Goal: Task Accomplishment & Management: Use online tool/utility

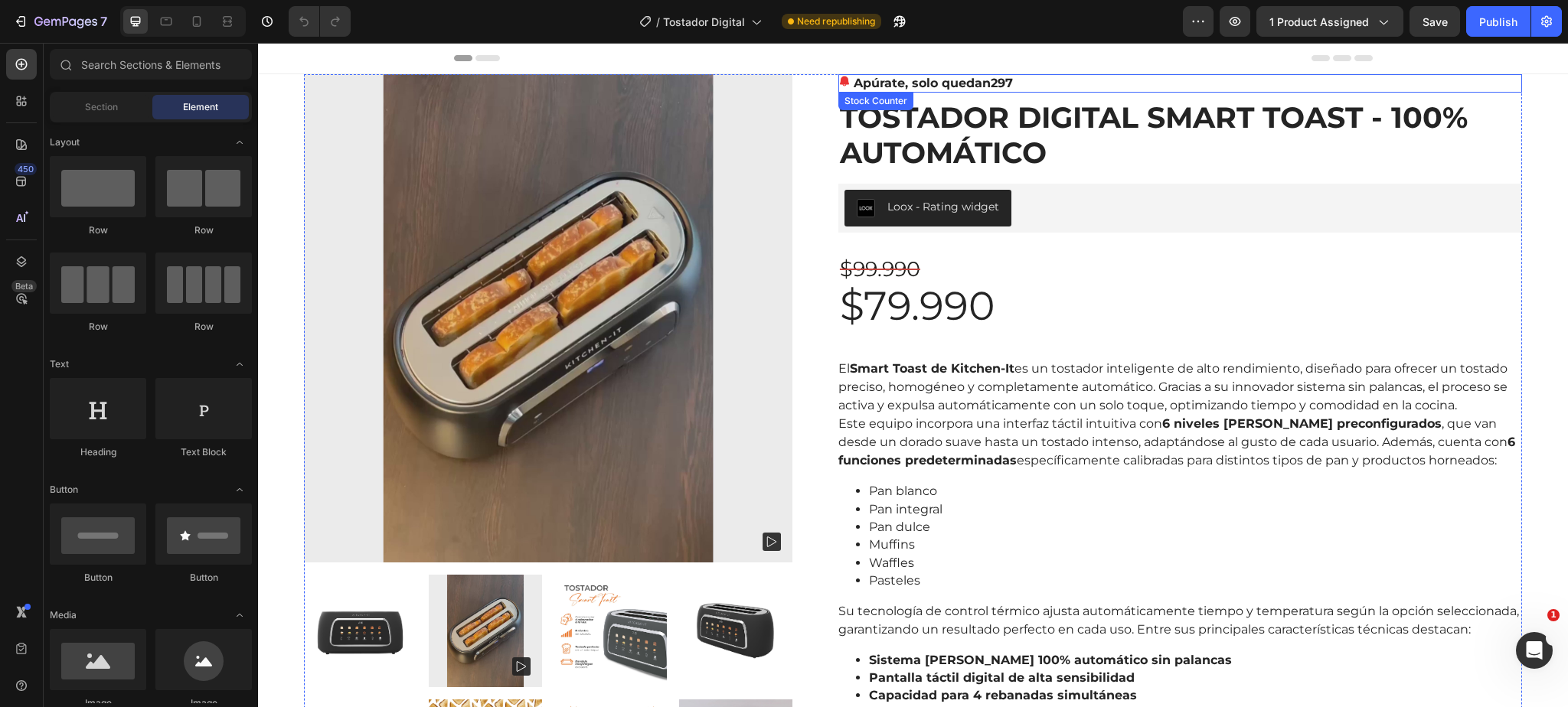
click at [896, 86] on p "Apúrate, solo quedan 297" at bounding box center [933, 83] width 159 height 18
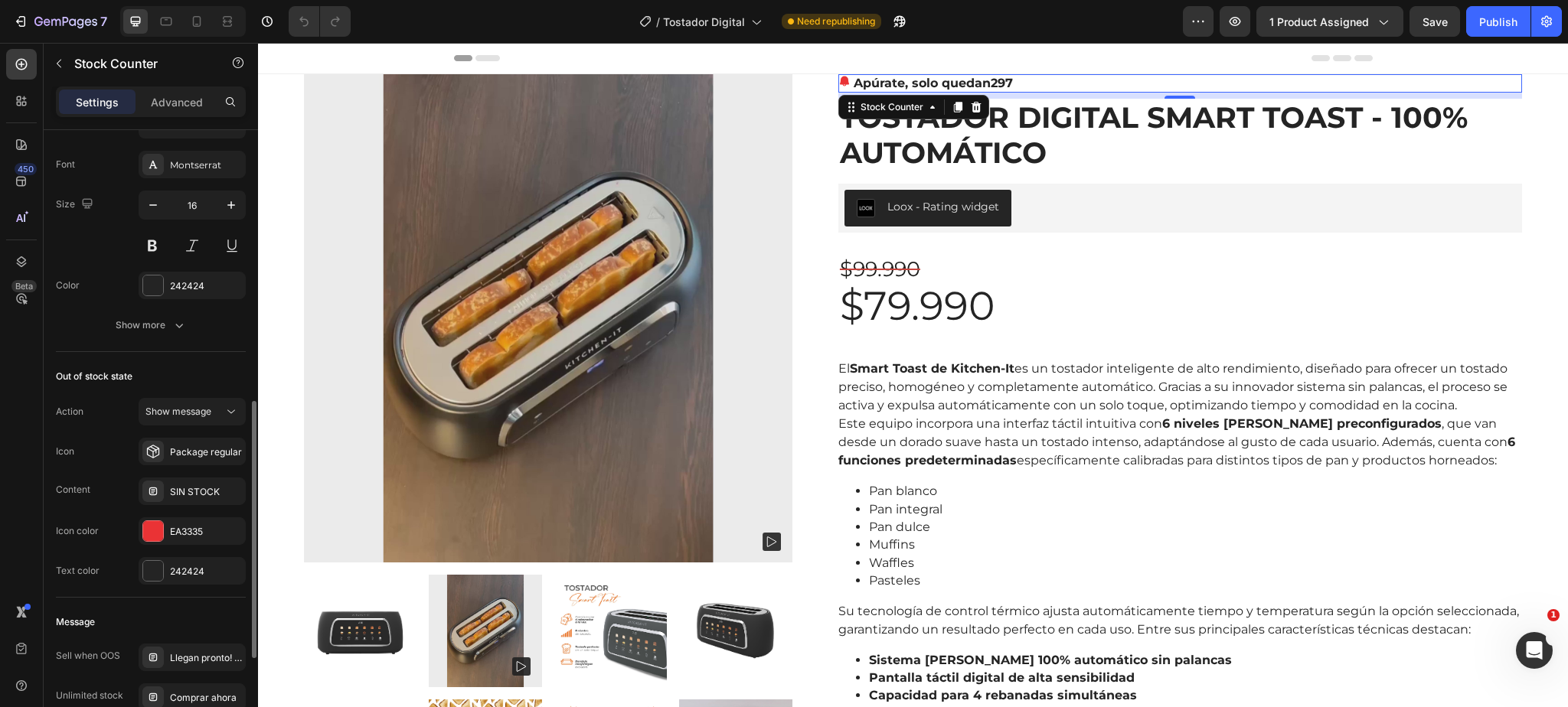
scroll to position [658, 0]
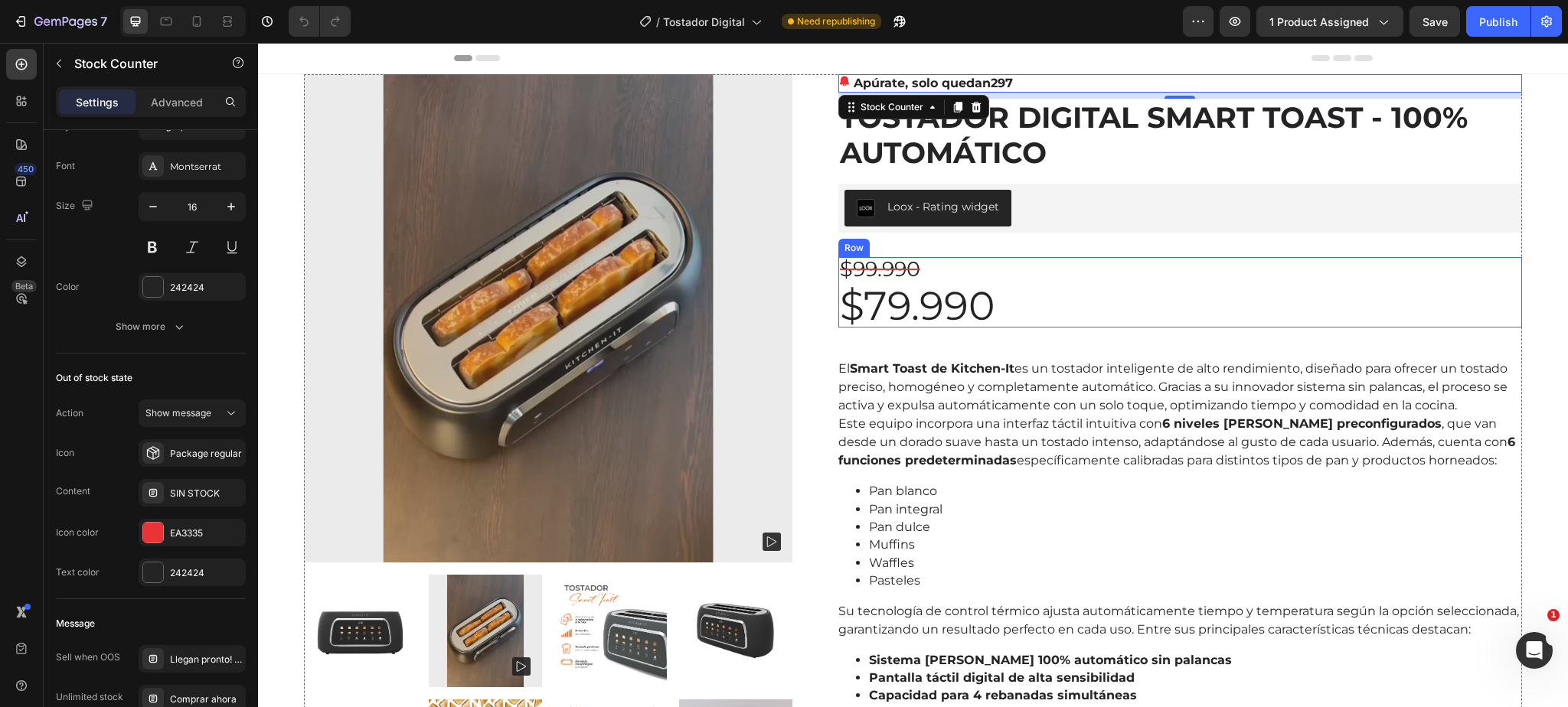
click at [1077, 278] on div "$99.990 Compare Price Compare Price $79.990 Product Price Product Price Row" at bounding box center [1180, 293] width 683 height 71
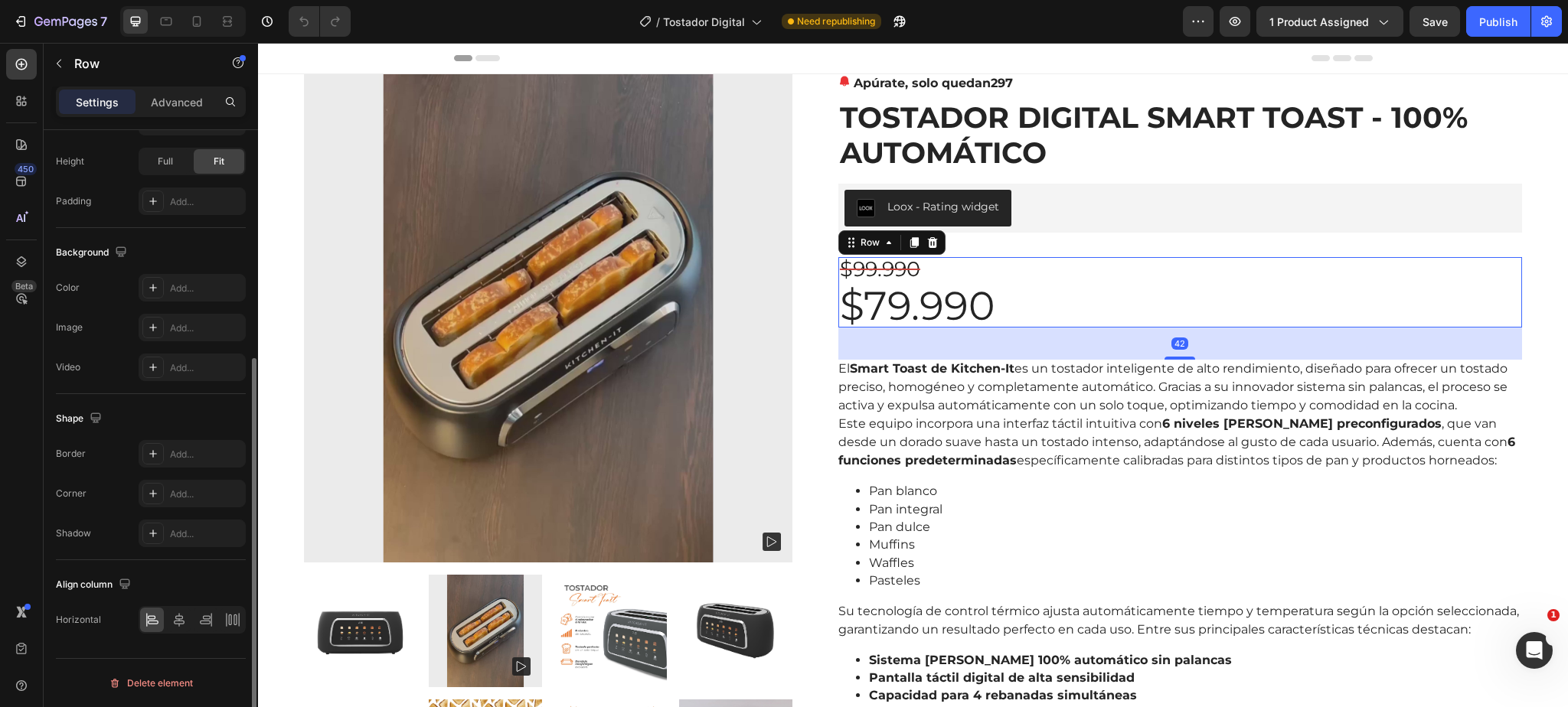
scroll to position [0, 0]
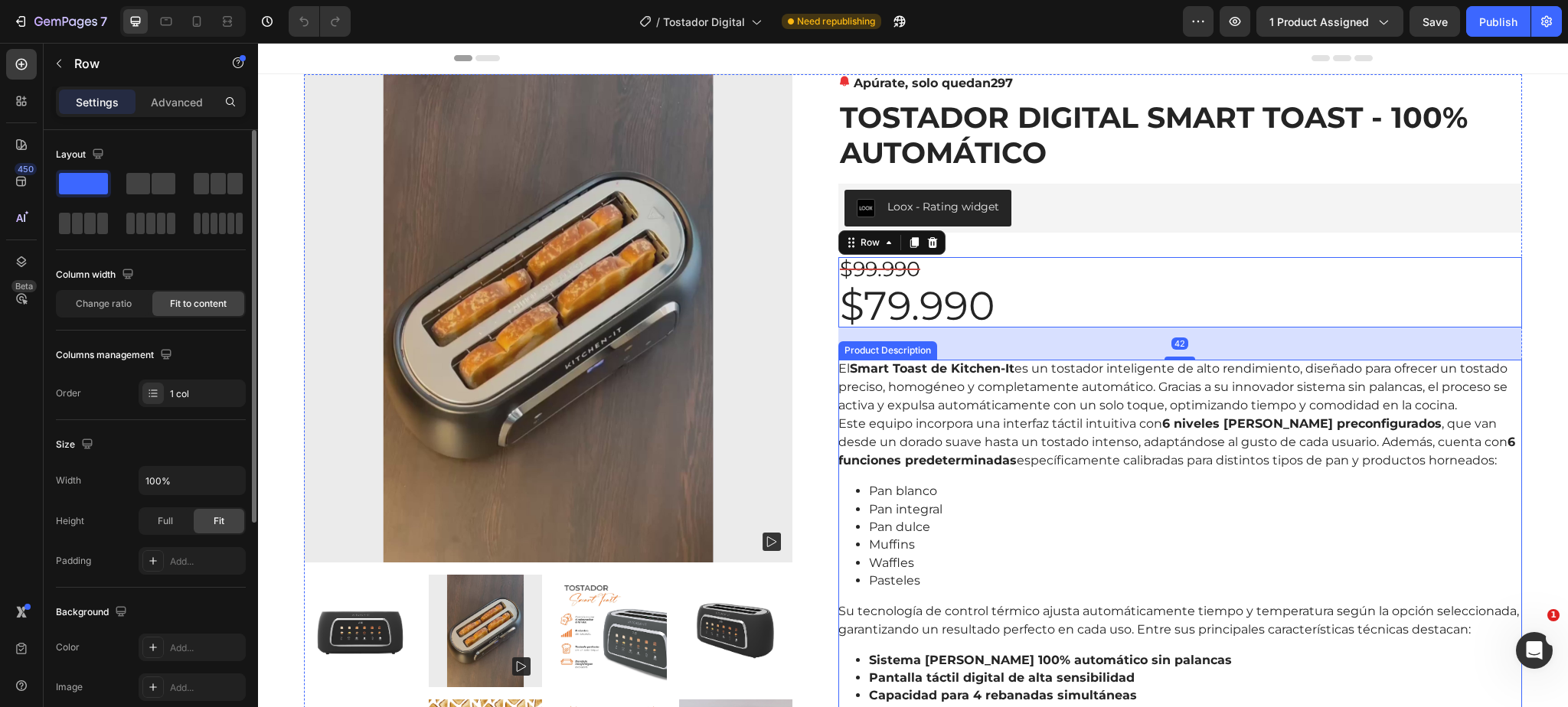
click at [1036, 462] on p "Este equipo incorpora una interfaz táctil intuitiva con 6 niveles [PERSON_NAME]…" at bounding box center [1176, 442] width 677 height 51
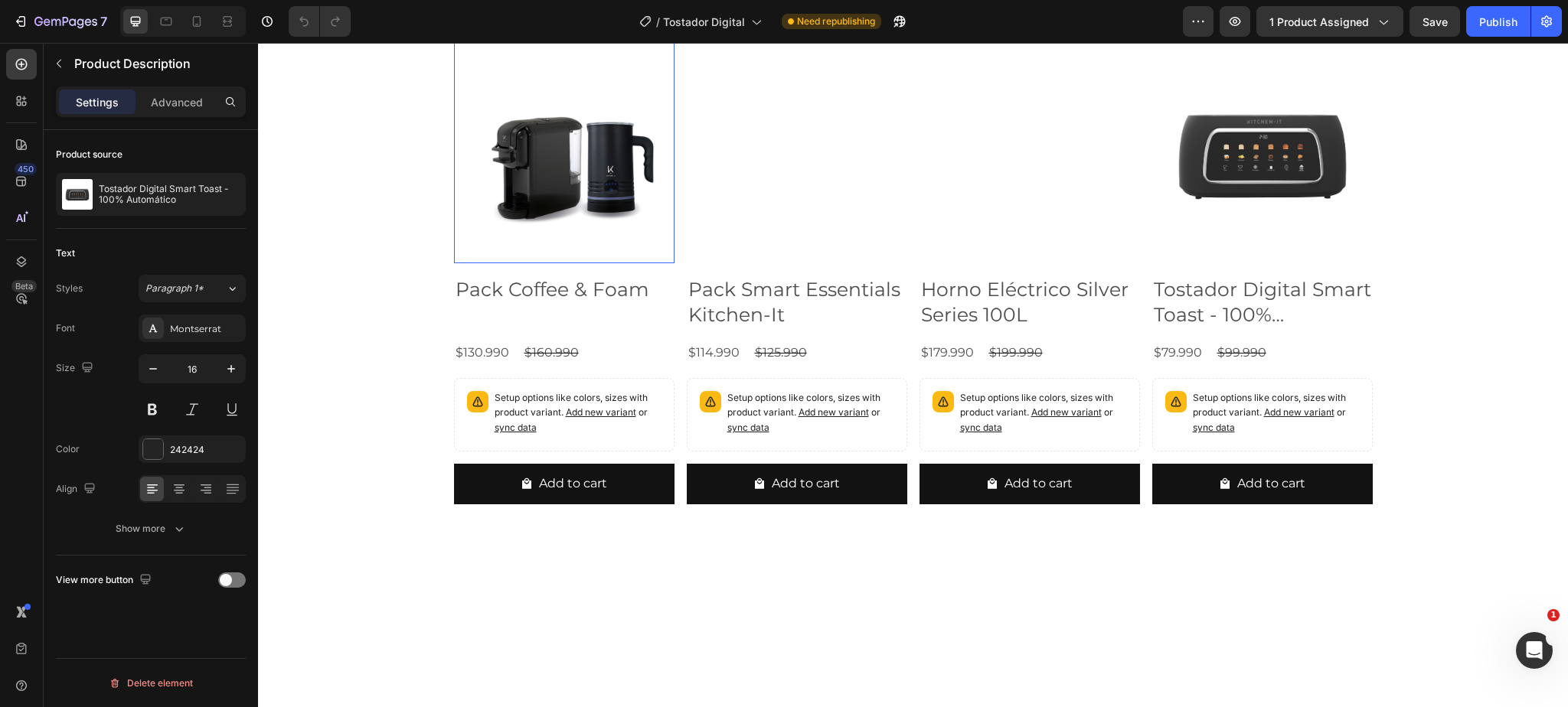
scroll to position [2097, 0]
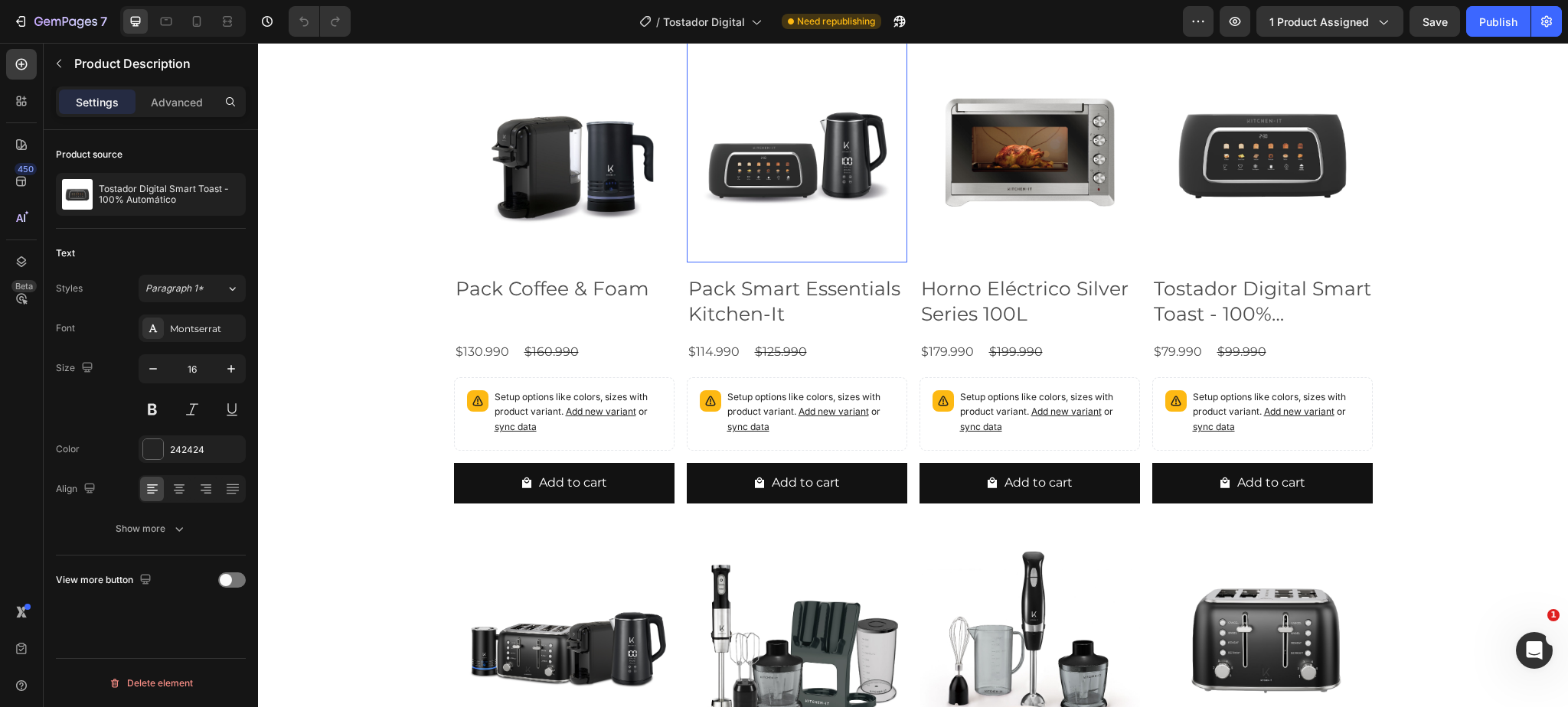
click at [727, 40] on div "Product Images" at bounding box center [727, 33] width 74 height 14
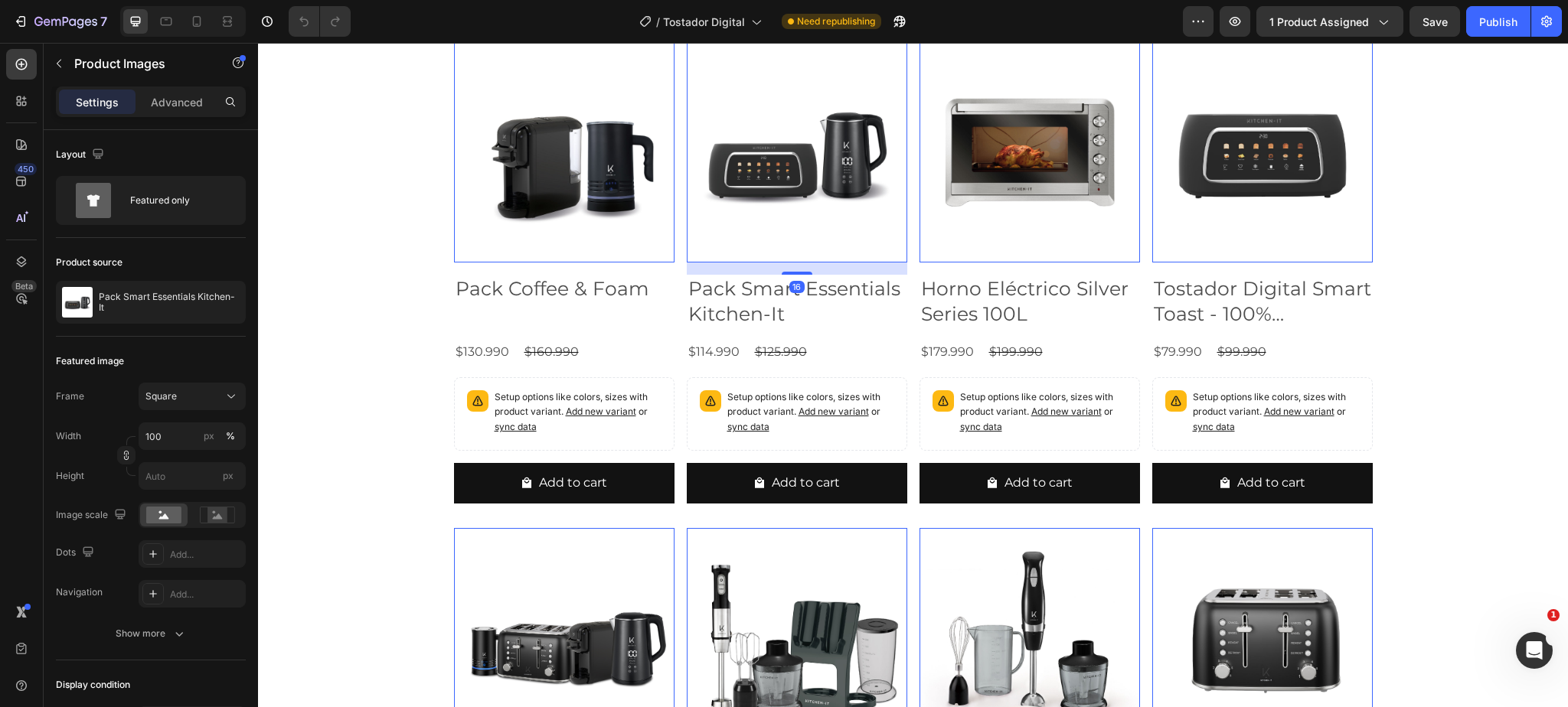
click at [733, 35] on div "Product Images" at bounding box center [743, 28] width 74 height 14
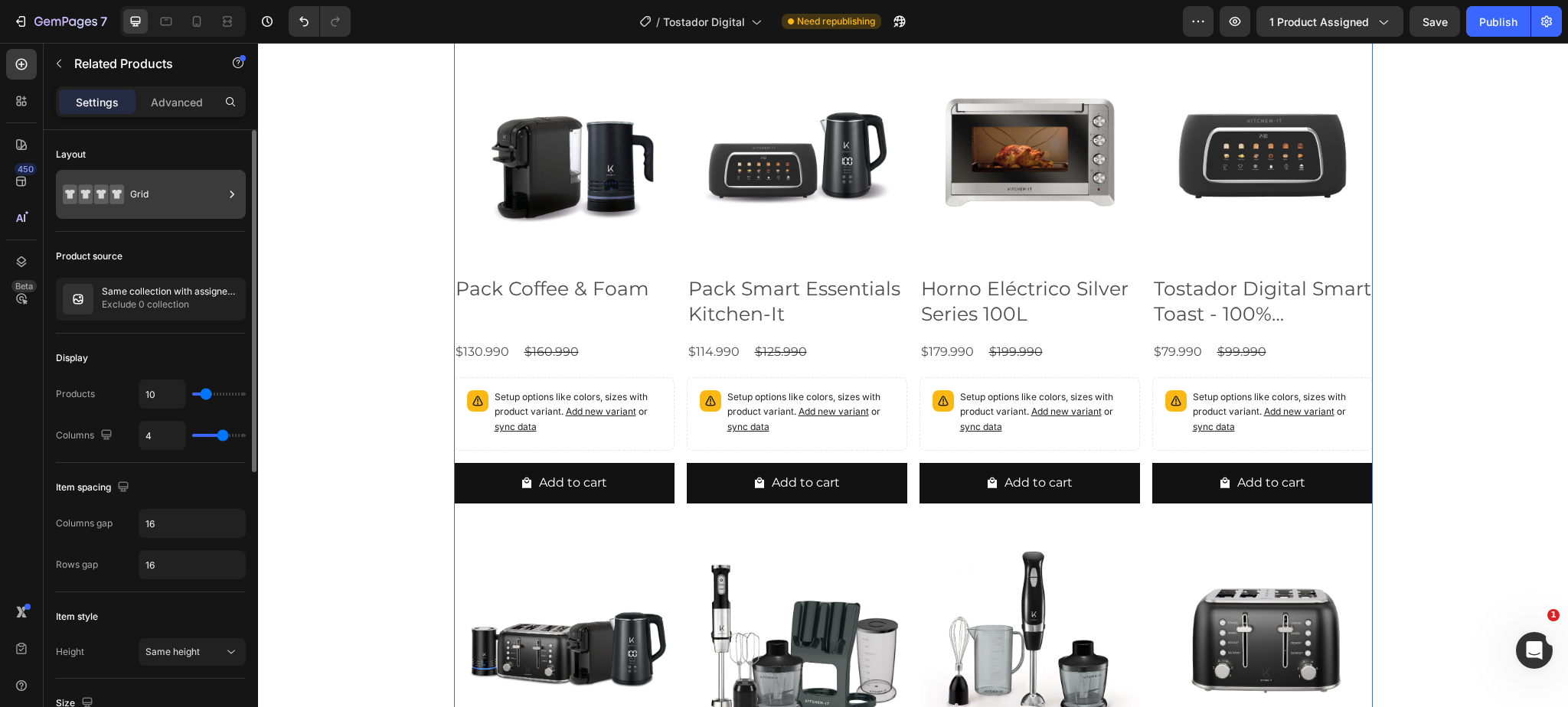
click at [233, 191] on icon at bounding box center [231, 194] width 15 height 15
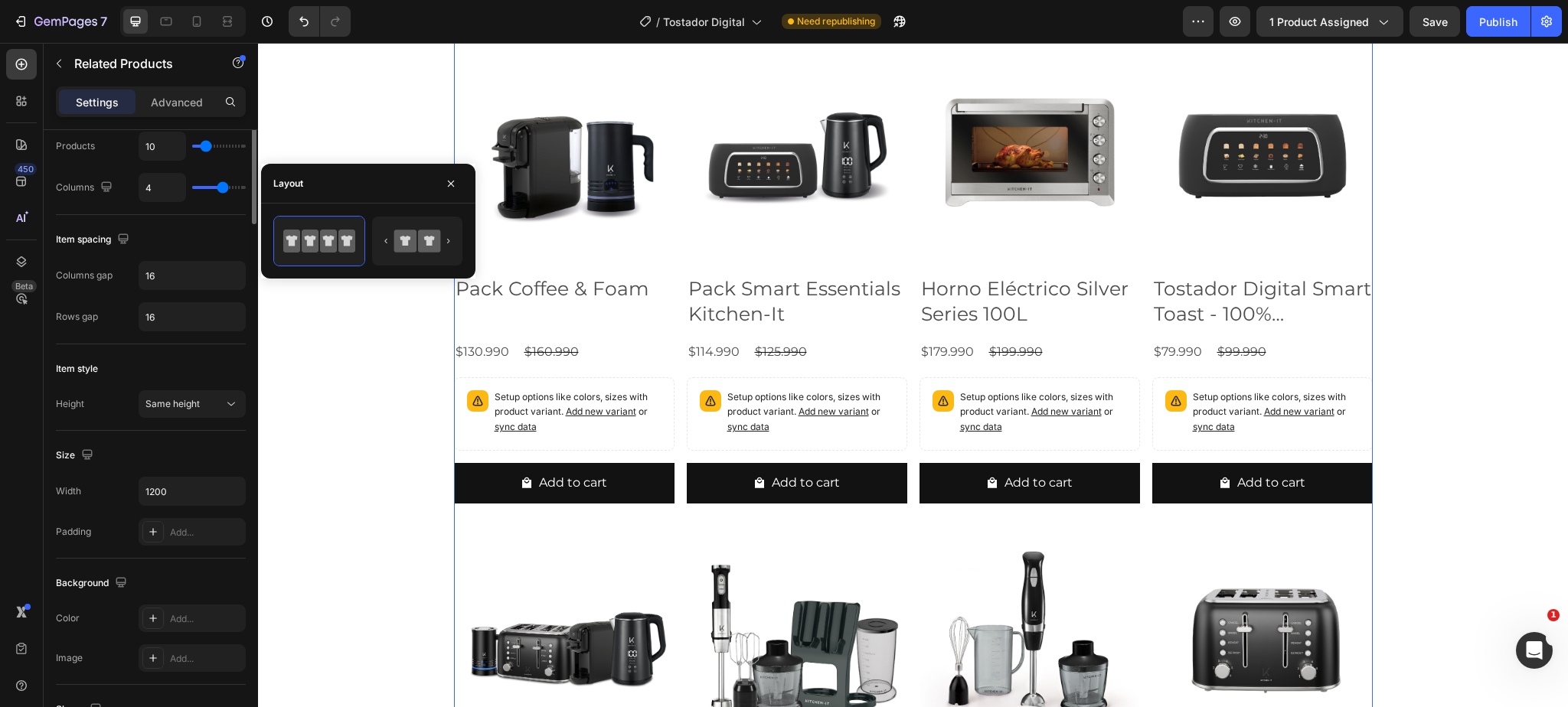
scroll to position [0, 0]
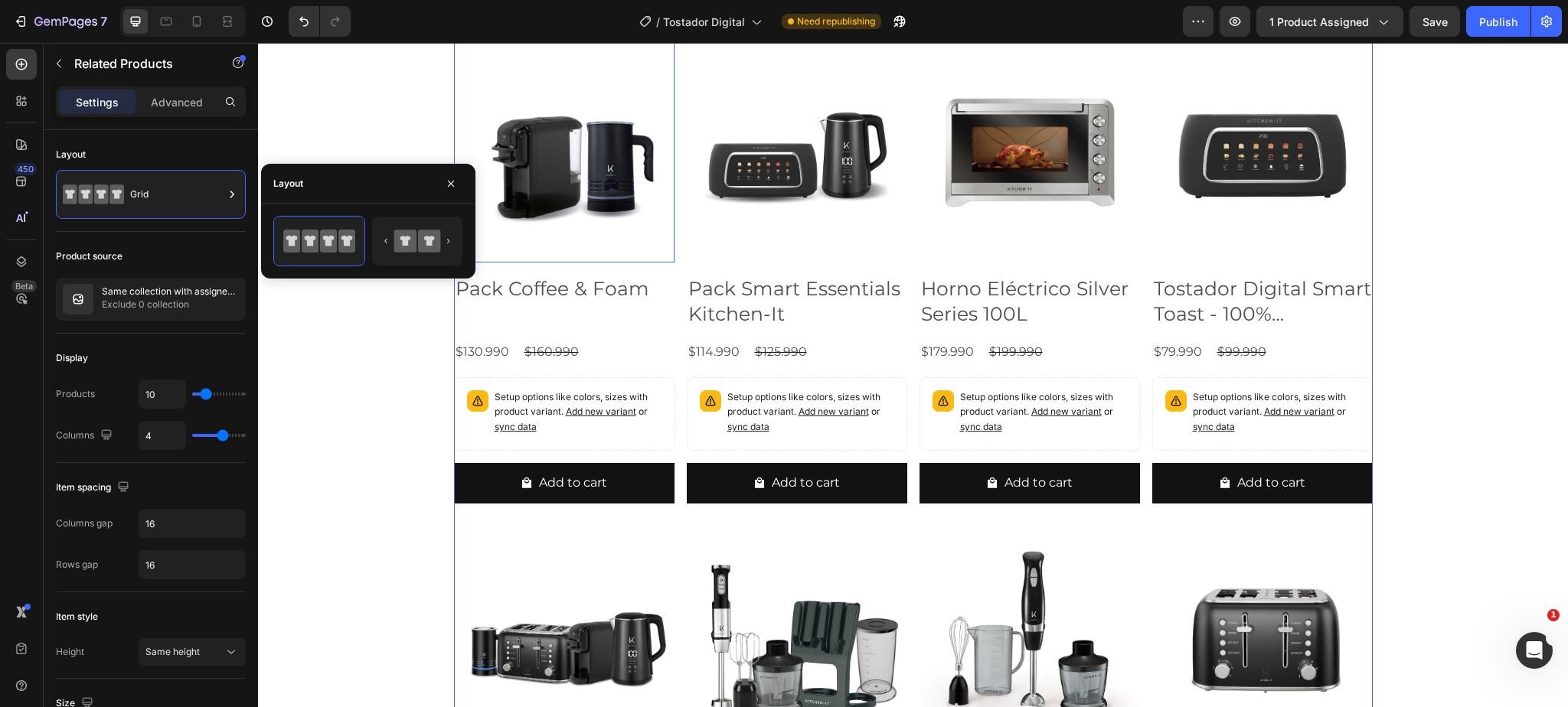
click at [554, 263] on img at bounding box center [564, 153] width 220 height 220
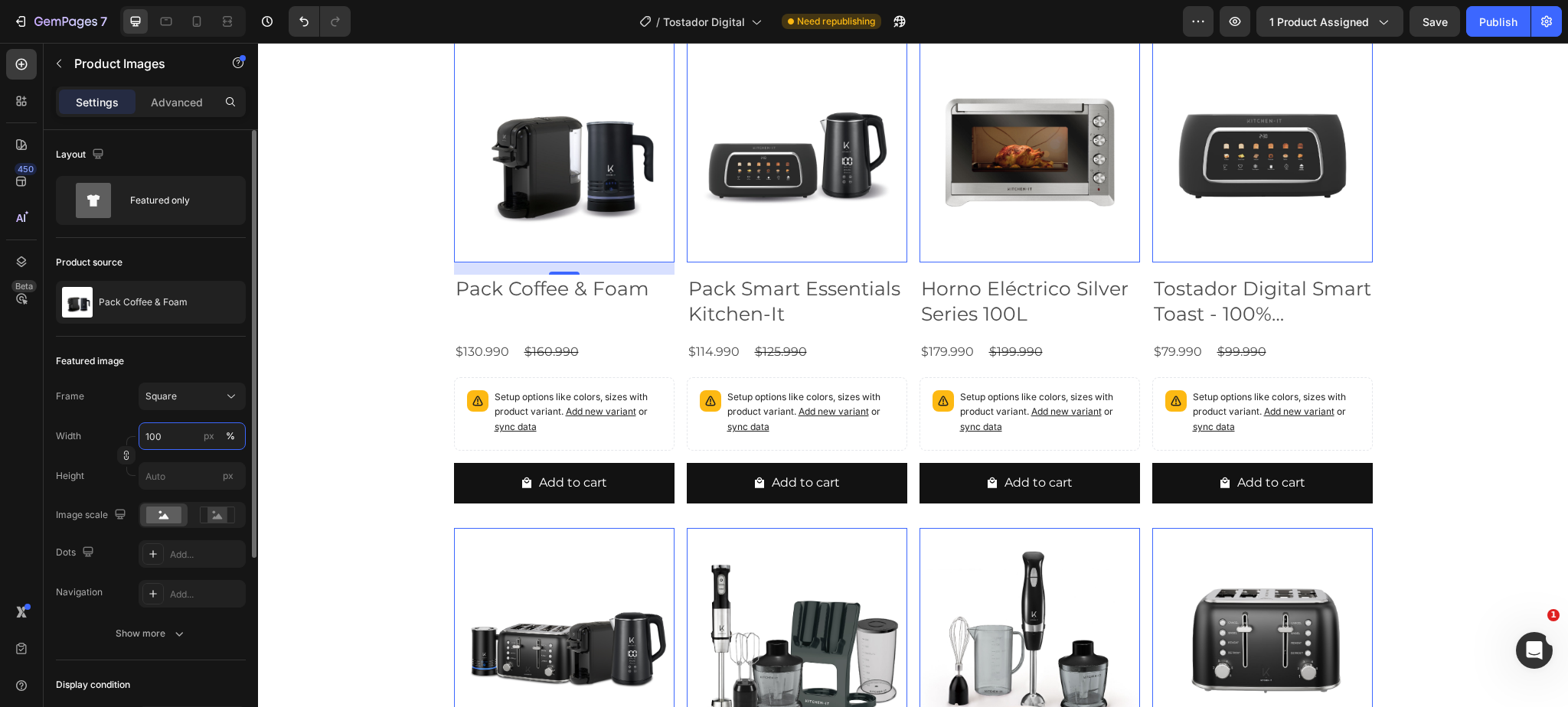
drag, startPoint x: 167, startPoint y: 434, endPoint x: 219, endPoint y: 440, distance: 52.3
click at [219, 440] on label "100 px %" at bounding box center [192, 436] width 107 height 28
click at [219, 440] on input "100" at bounding box center [192, 436] width 107 height 28
drag, startPoint x: 180, startPoint y: 436, endPoint x: 130, endPoint y: 435, distance: 50.0
click at [130, 435] on div "Width 100 px %" at bounding box center [150, 436] width 190 height 28
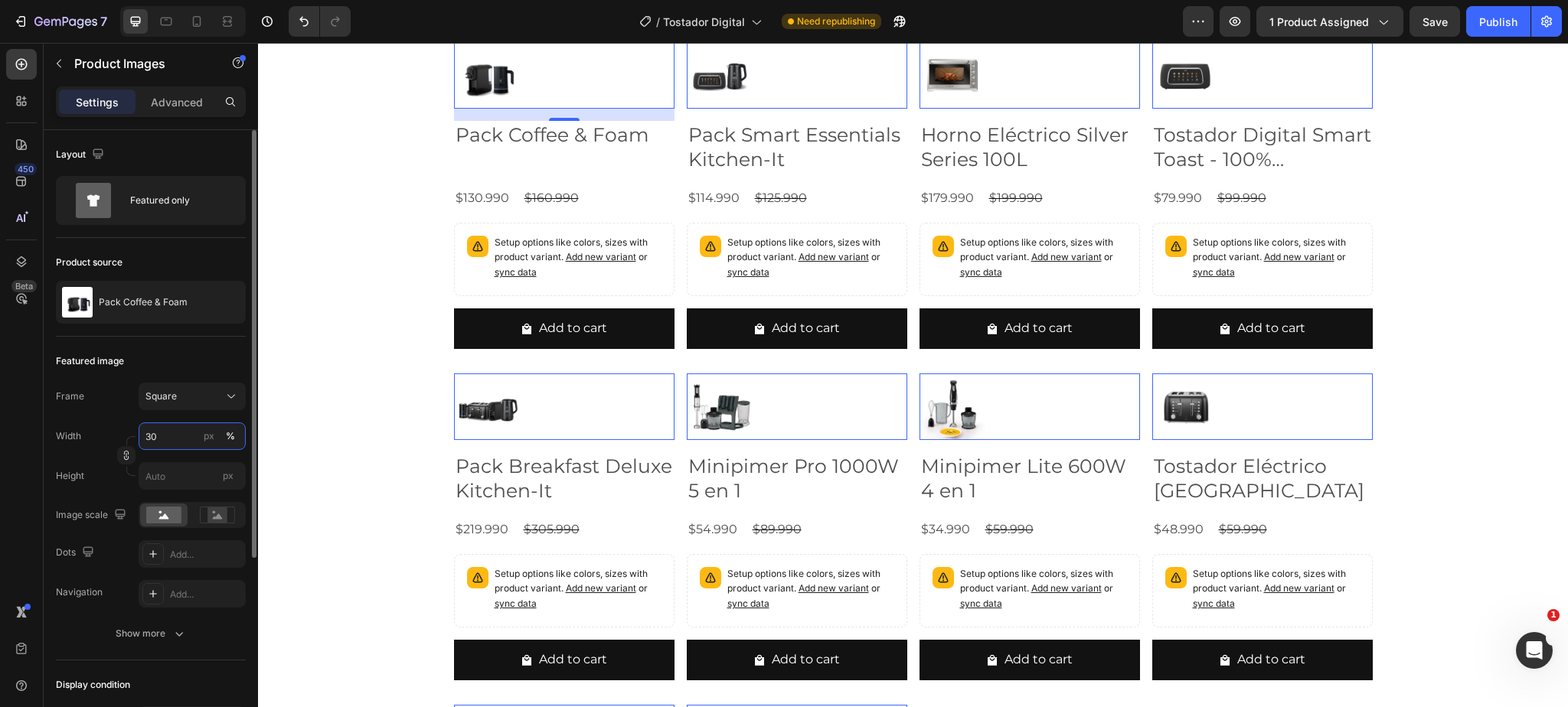
click at [128, 436] on div "Width 30 px %" at bounding box center [150, 436] width 190 height 28
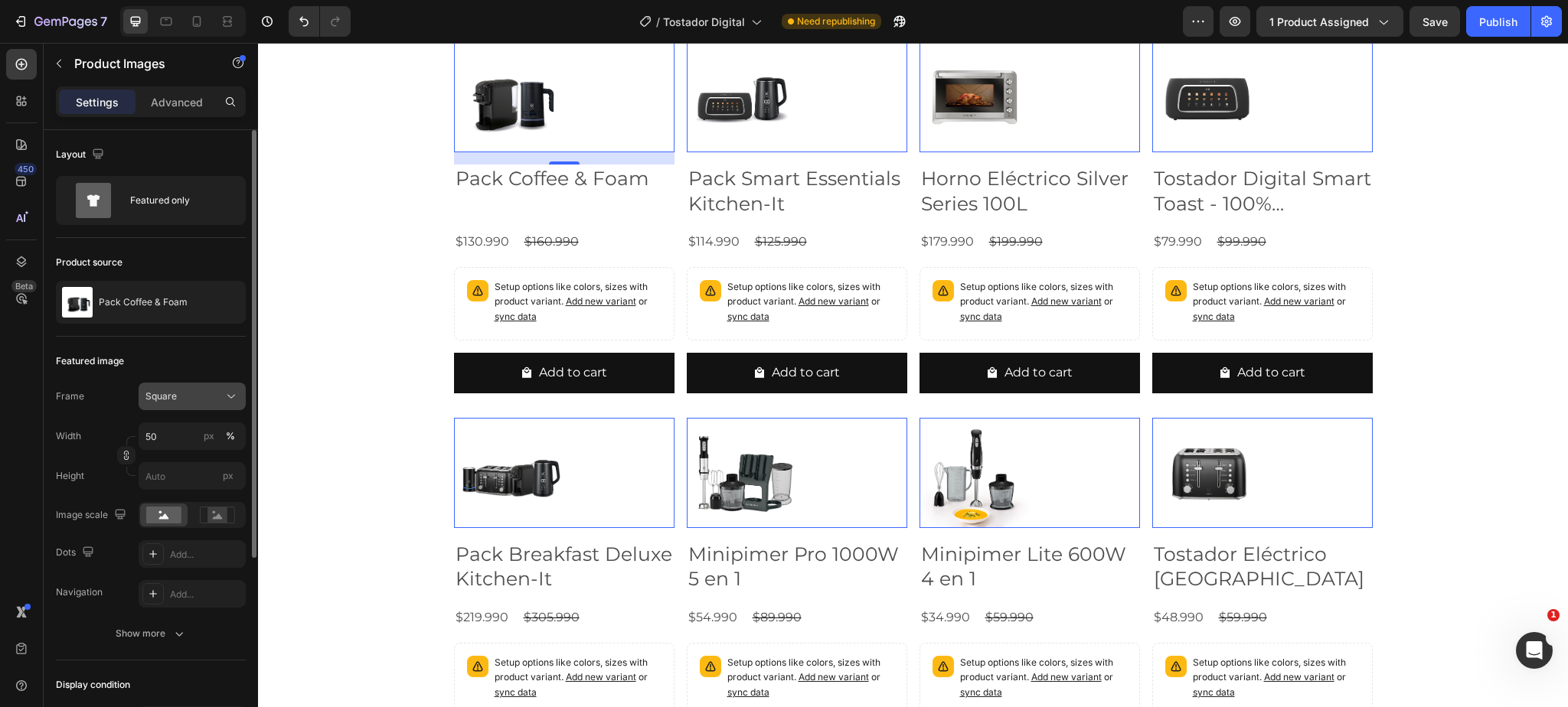
click at [185, 395] on div "Square" at bounding box center [182, 396] width 75 height 14
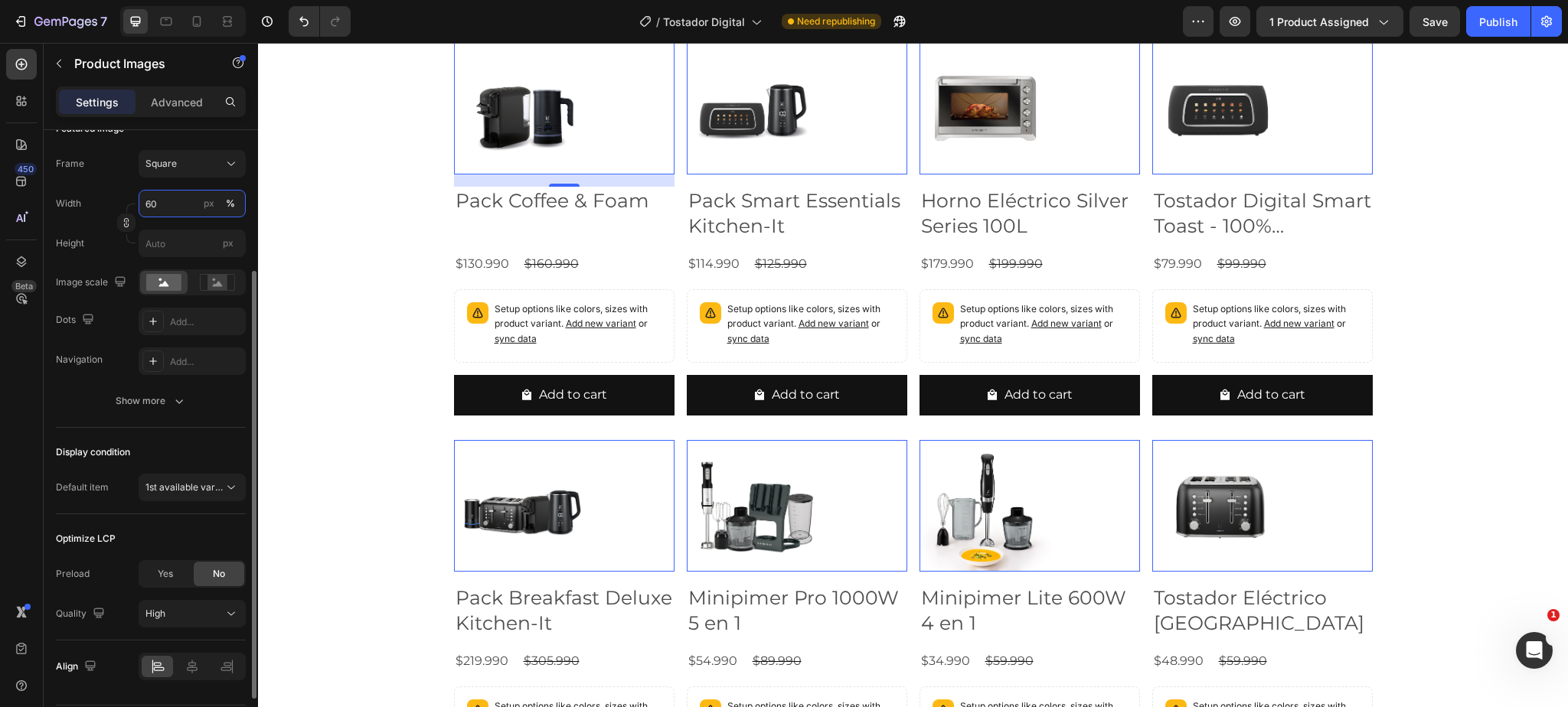
scroll to position [279, 0]
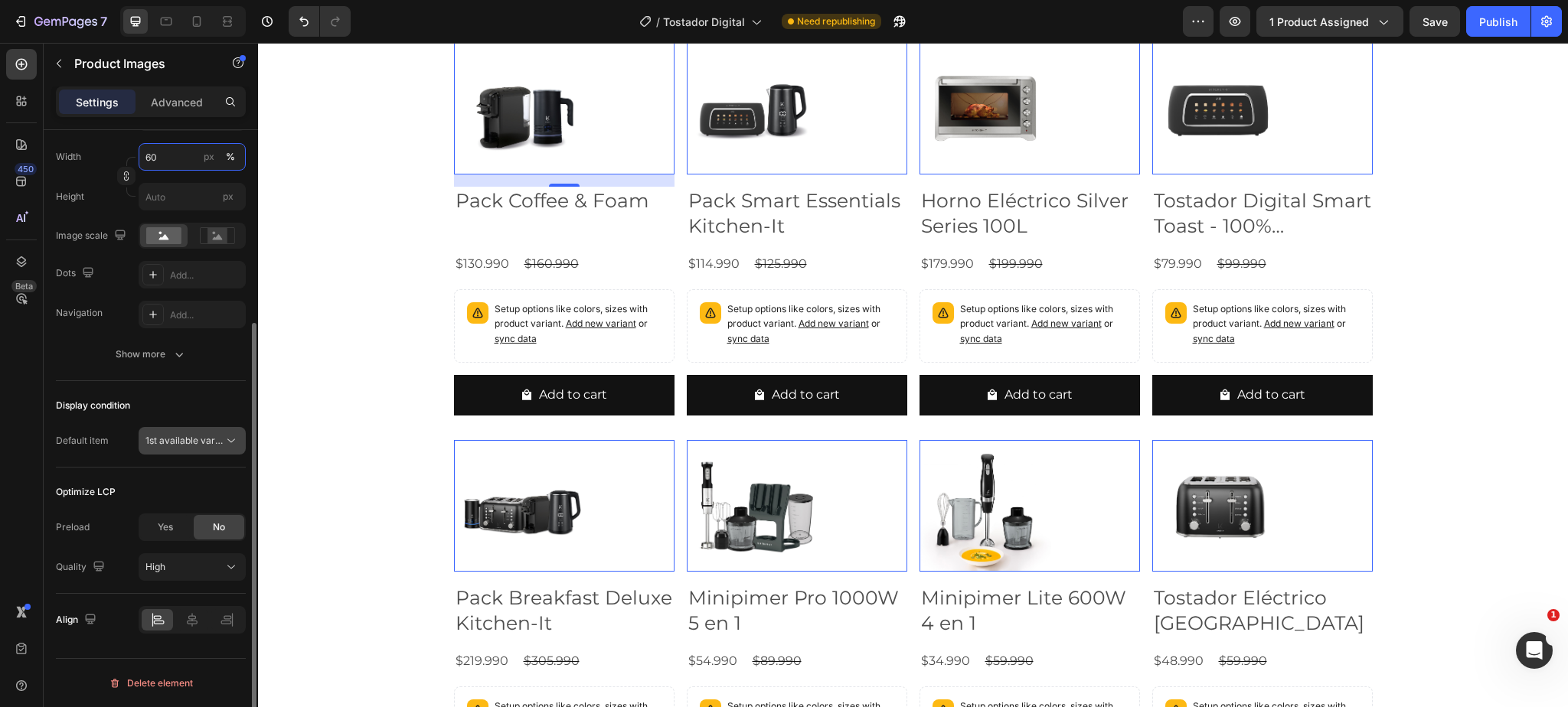
type input "60"
click at [203, 442] on span "1st available variant" at bounding box center [188, 440] width 86 height 12
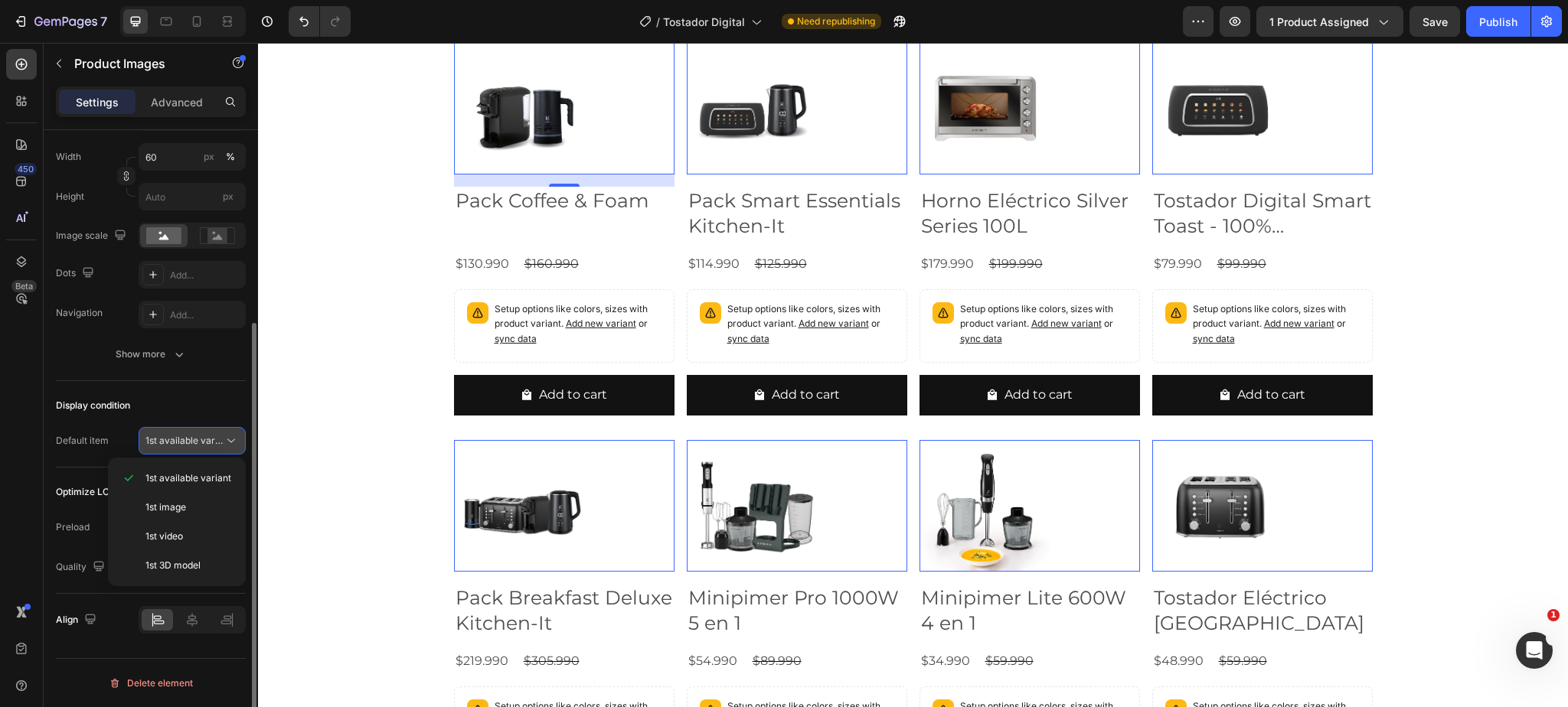
click at [203, 442] on span "1st available variant" at bounding box center [188, 440] width 86 height 12
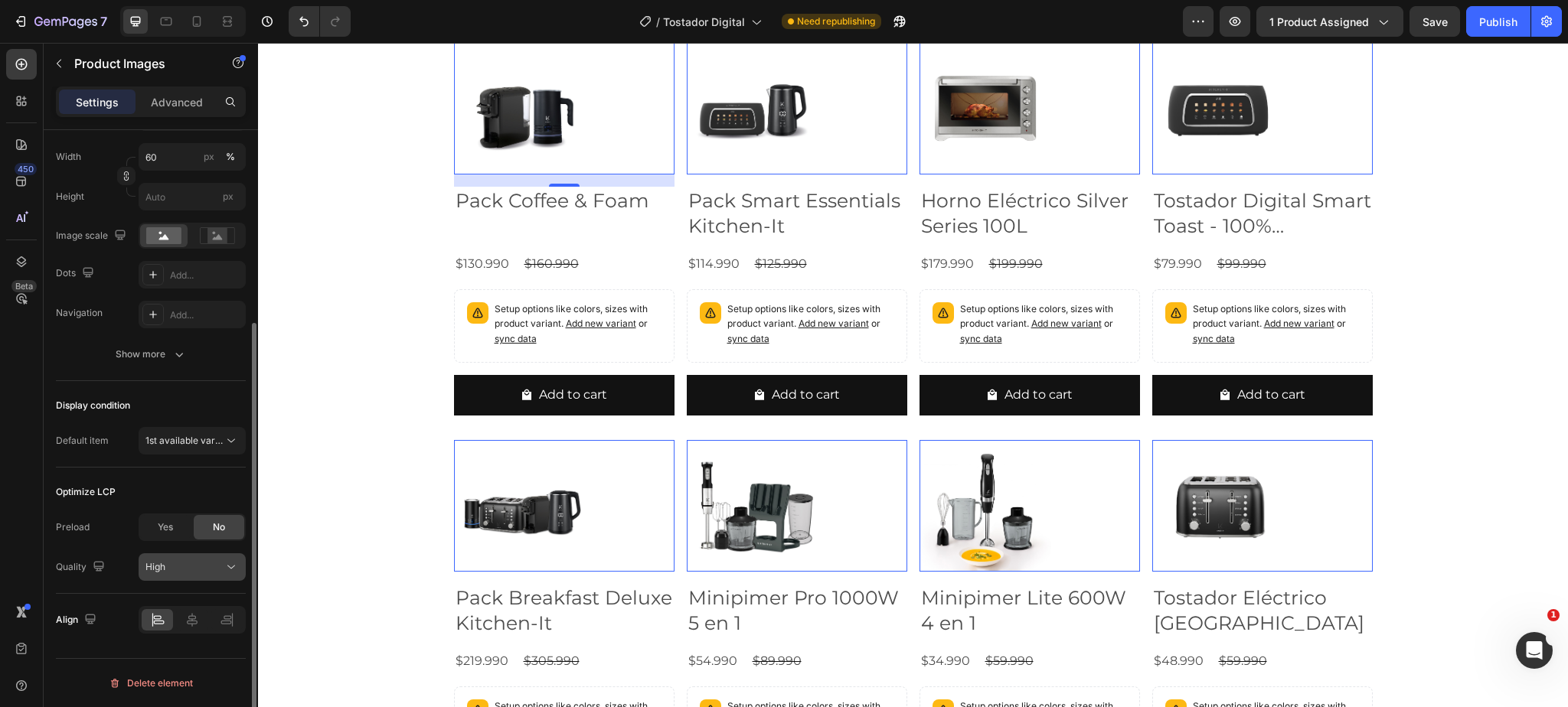
click at [217, 569] on div "High" at bounding box center [184, 568] width 78 height 14
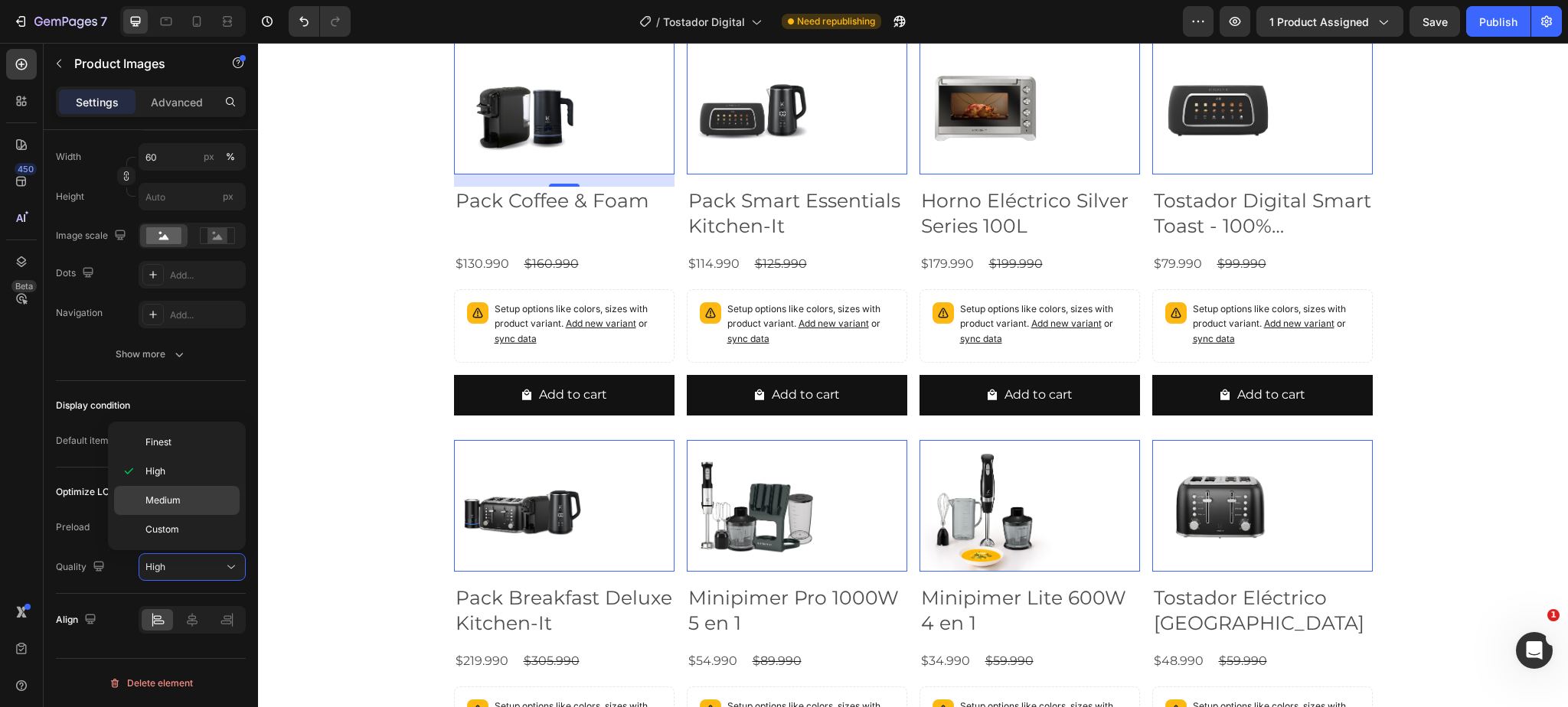
click at [176, 505] on span "Medium" at bounding box center [163, 501] width 35 height 14
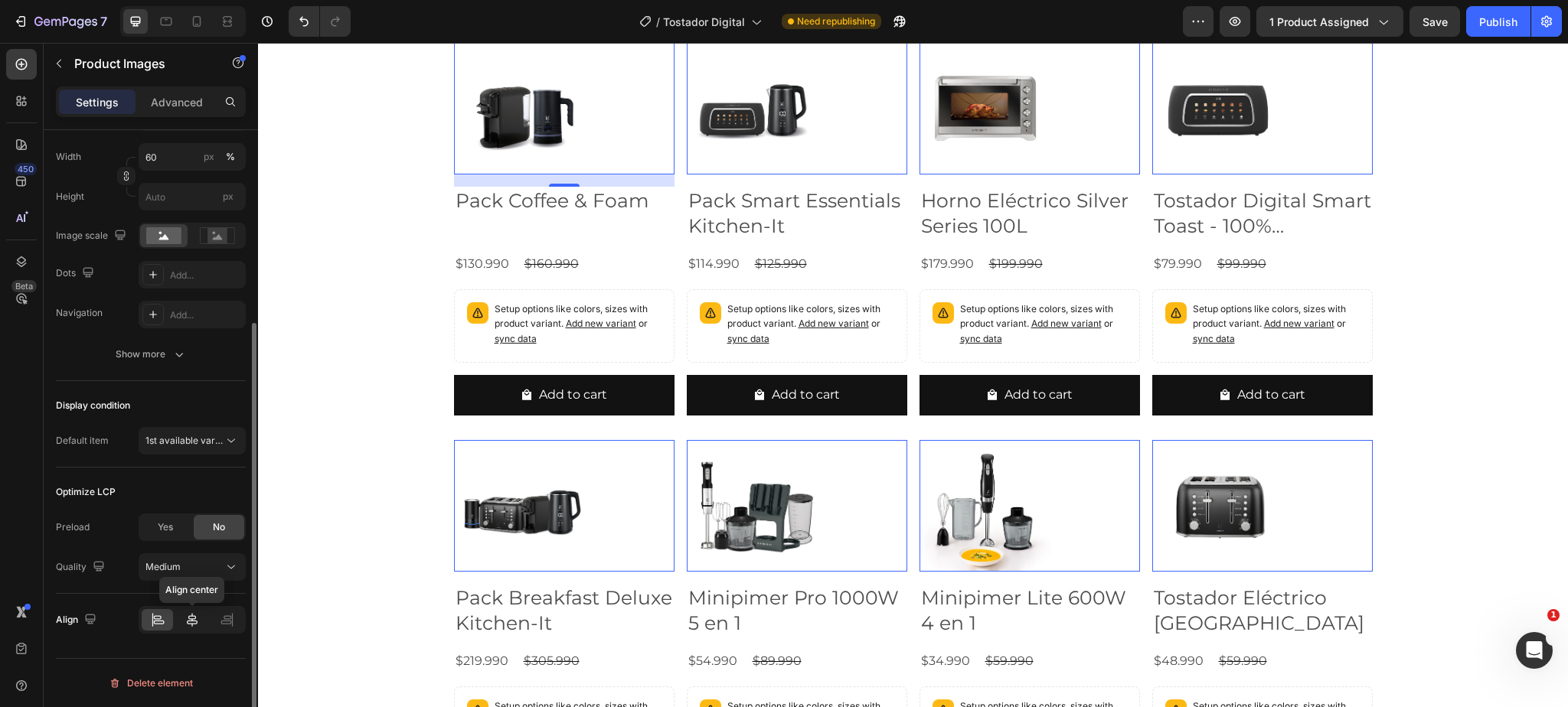
click at [193, 620] on icon at bounding box center [192, 620] width 15 height 15
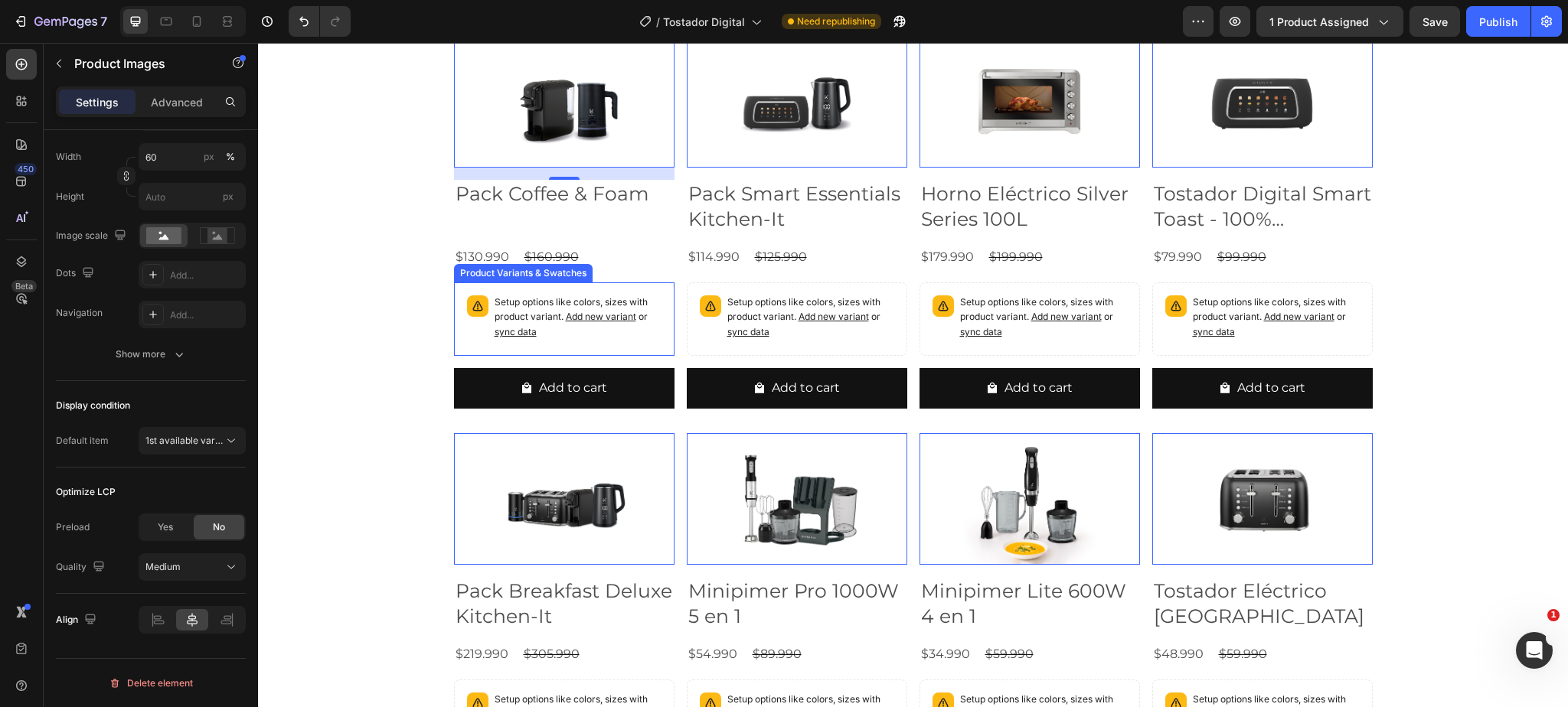
scroll to position [2109, 0]
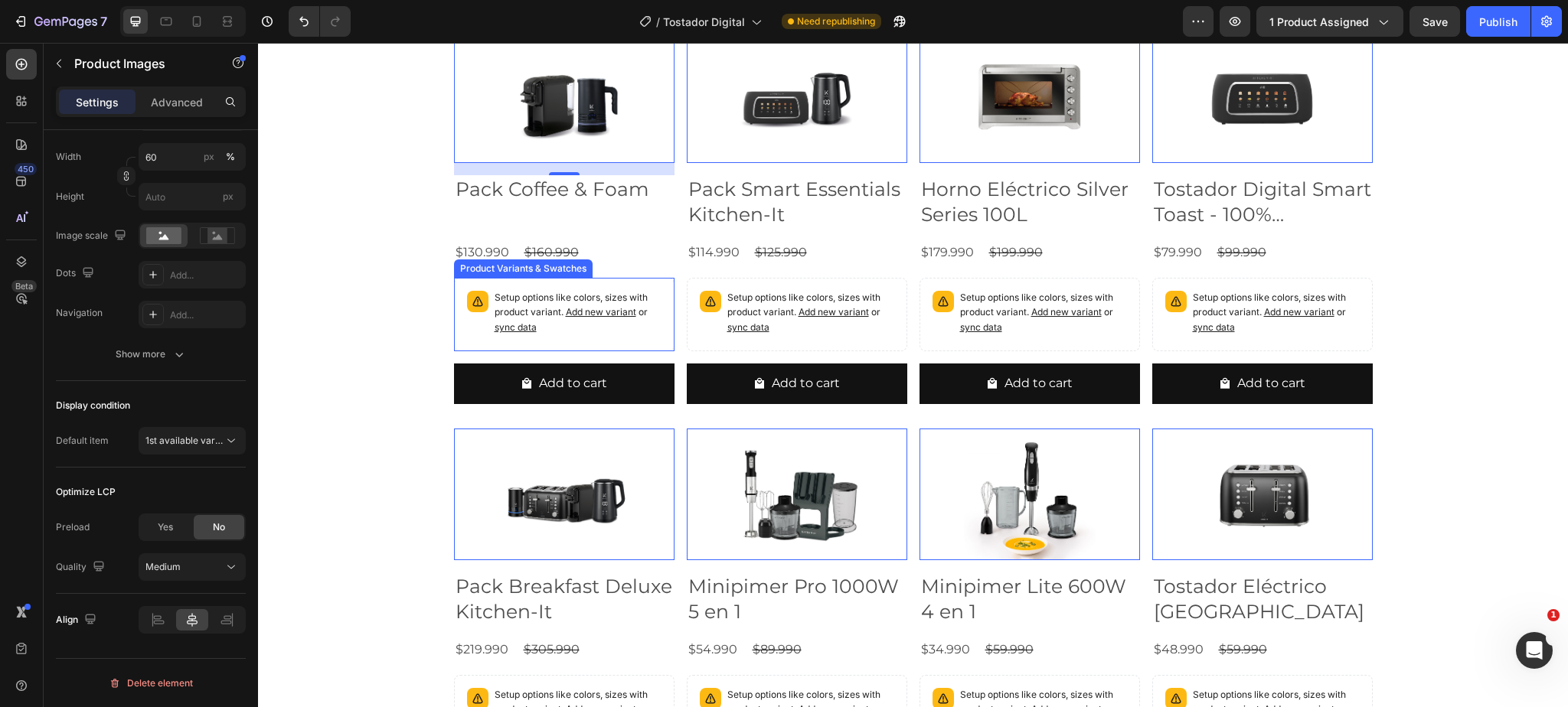
click at [548, 278] on div "Product Variants & Swatches" at bounding box center [523, 268] width 138 height 18
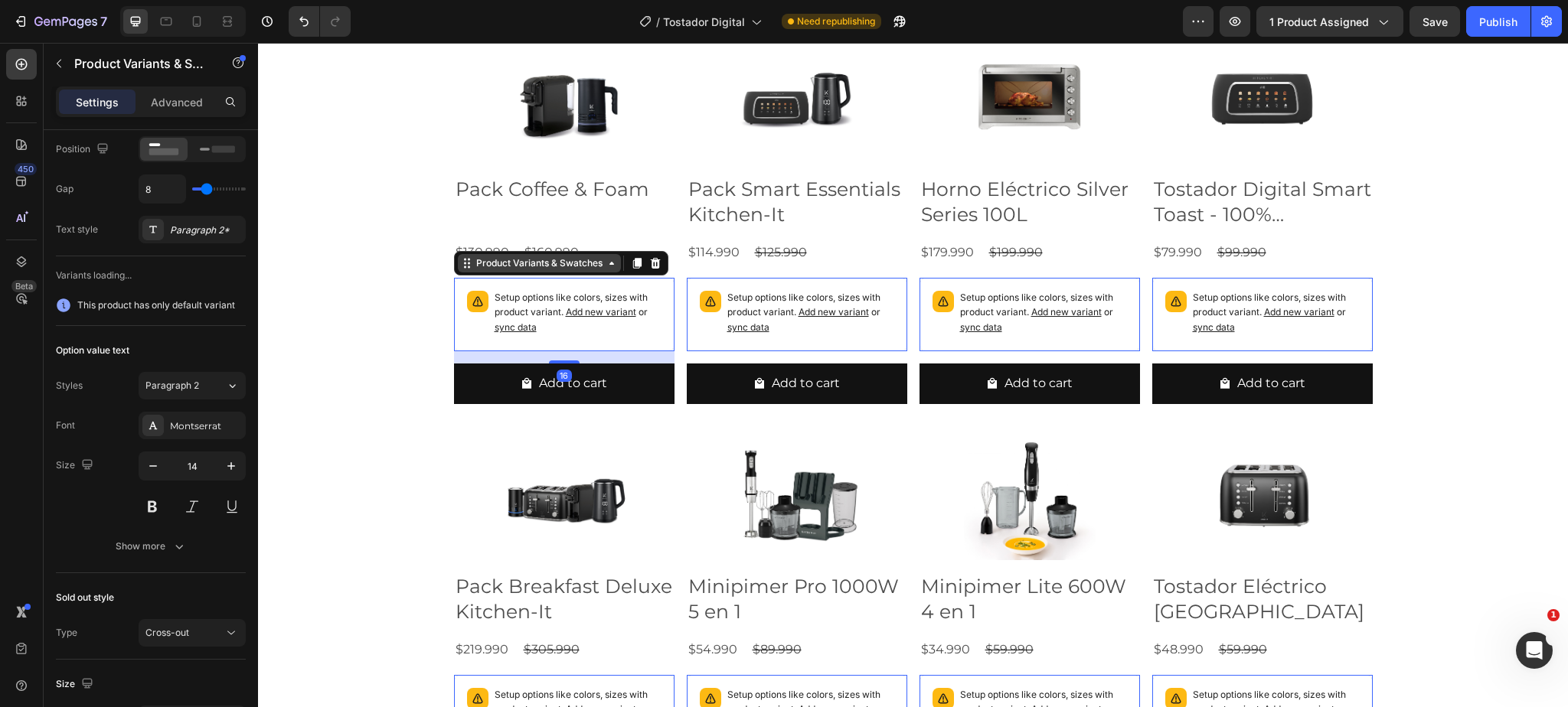
scroll to position [0, 0]
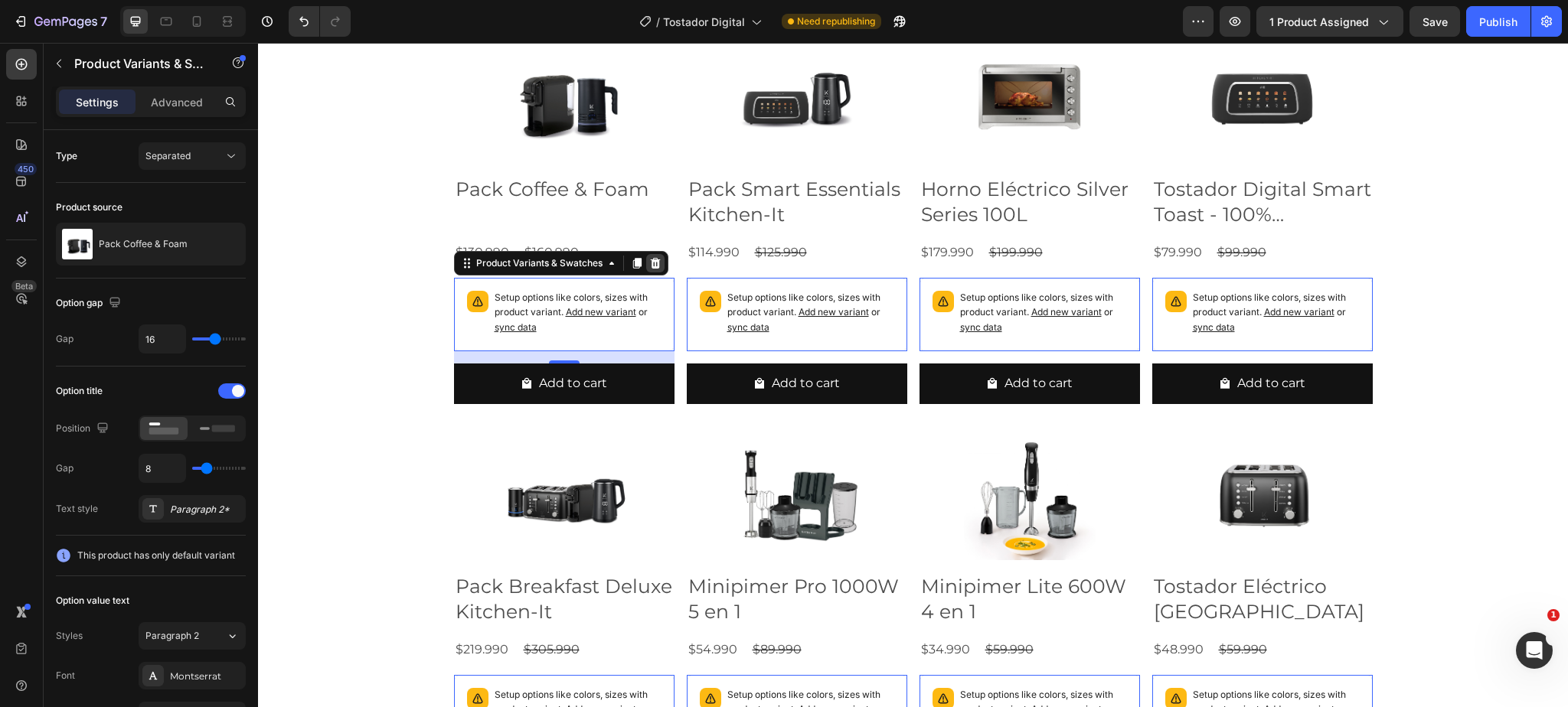
click at [657, 269] on icon at bounding box center [654, 263] width 10 height 11
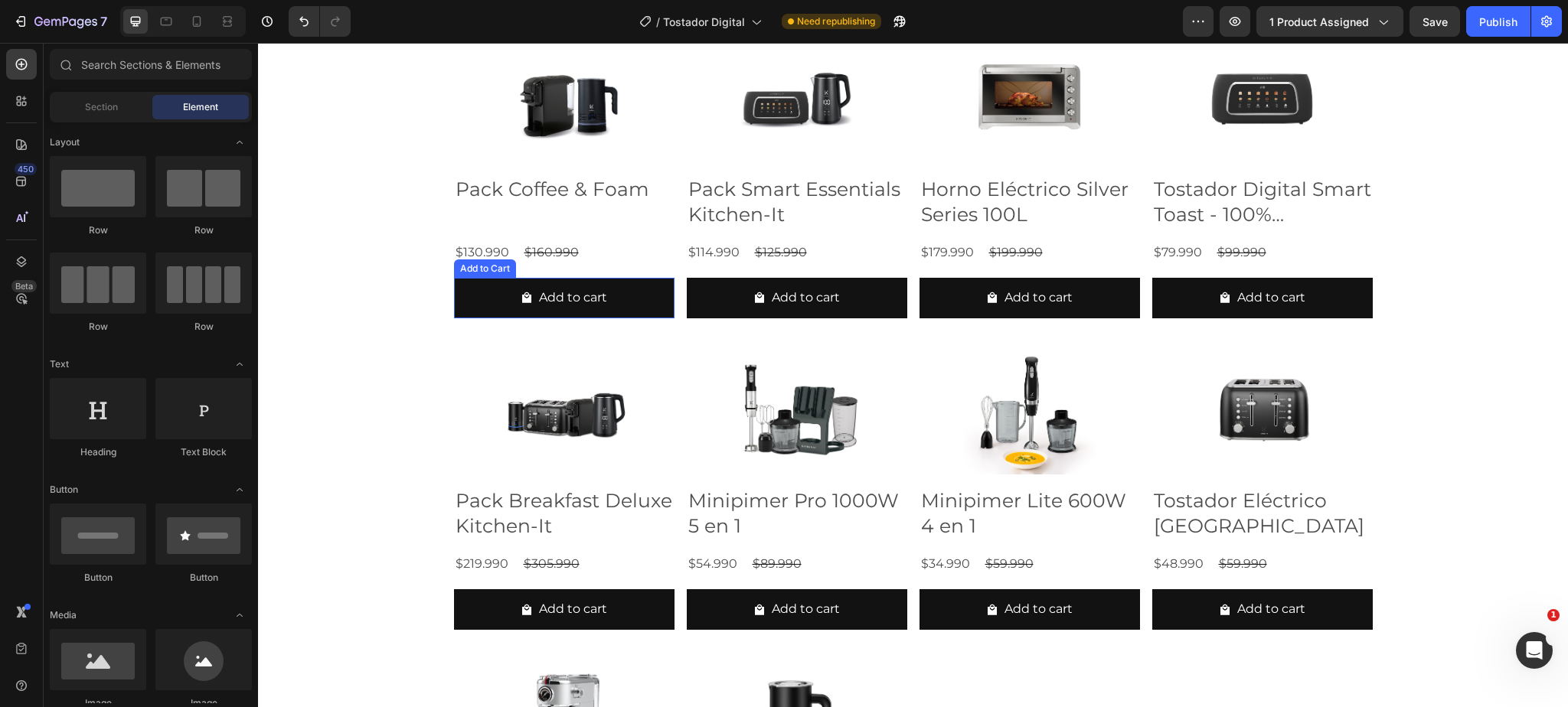
click at [488, 275] on div "Add to Cart" at bounding box center [484, 269] width 56 height 14
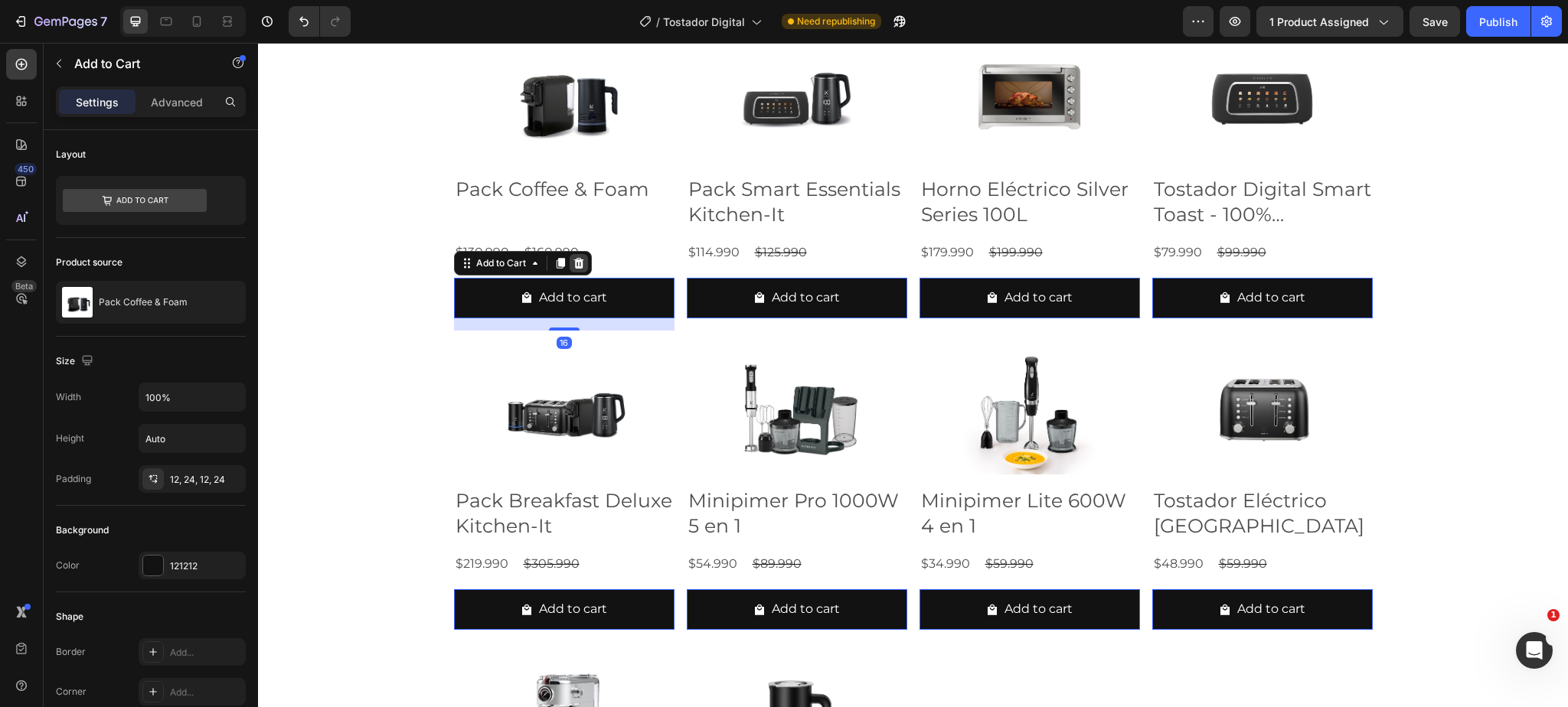
click at [583, 269] on icon at bounding box center [578, 263] width 10 height 11
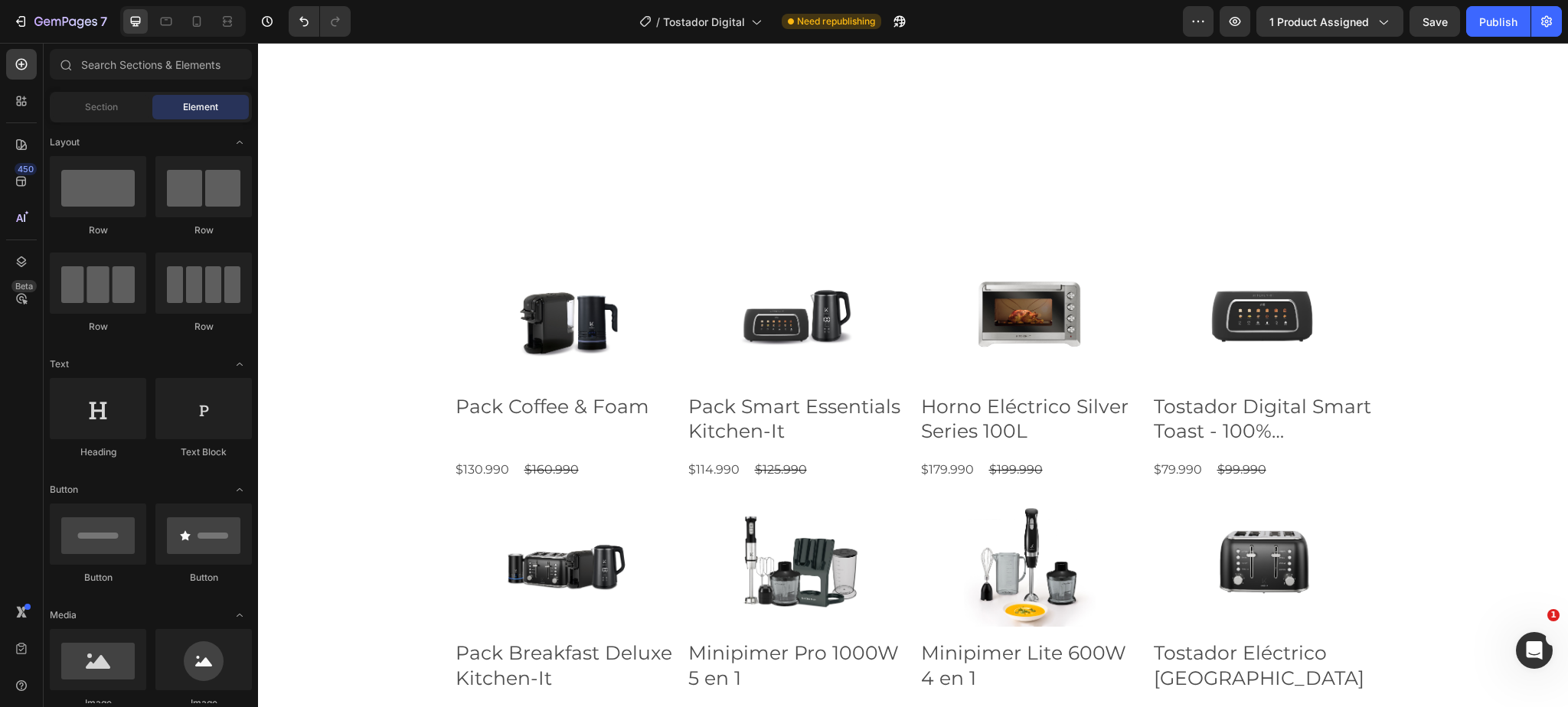
scroll to position [2079, 0]
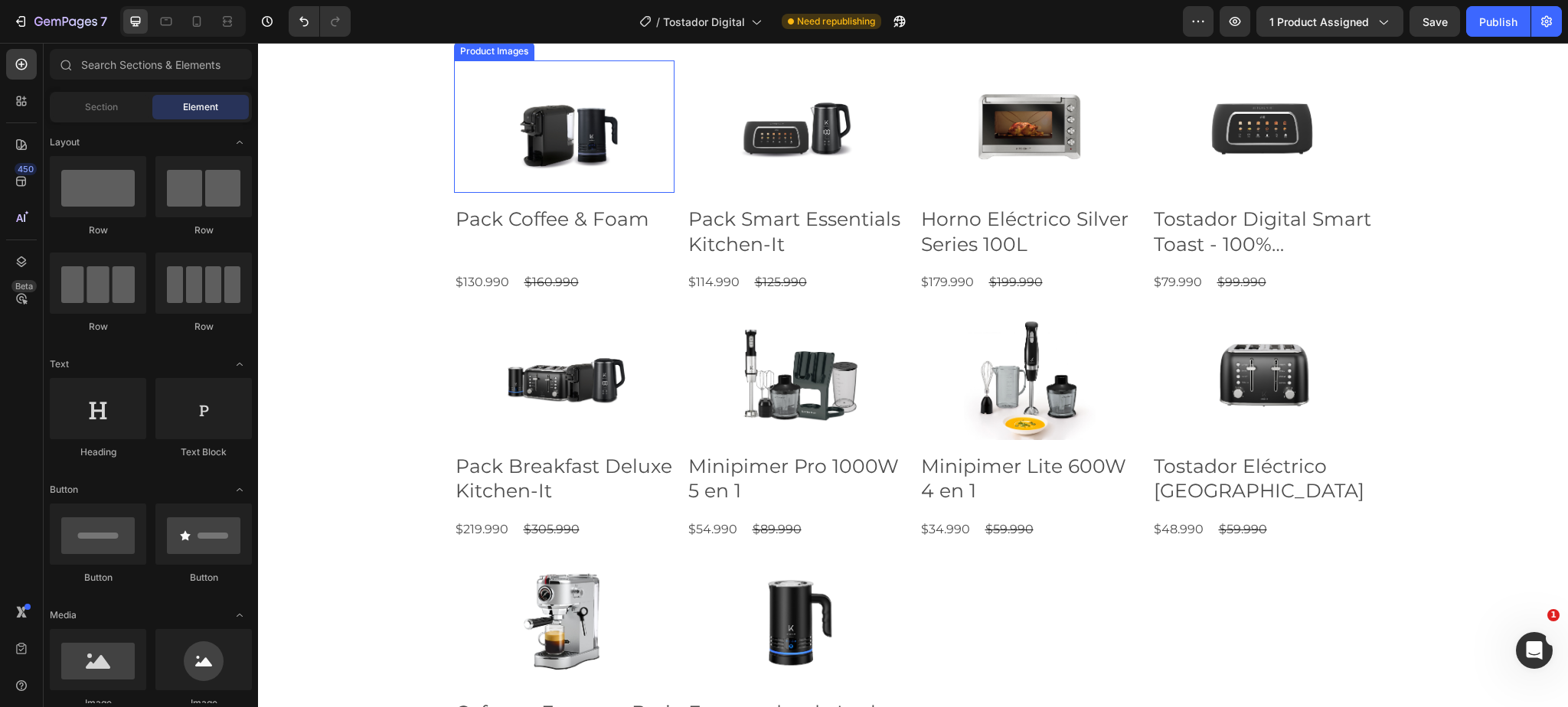
click at [511, 58] on div "Product Images" at bounding box center [494, 51] width 74 height 14
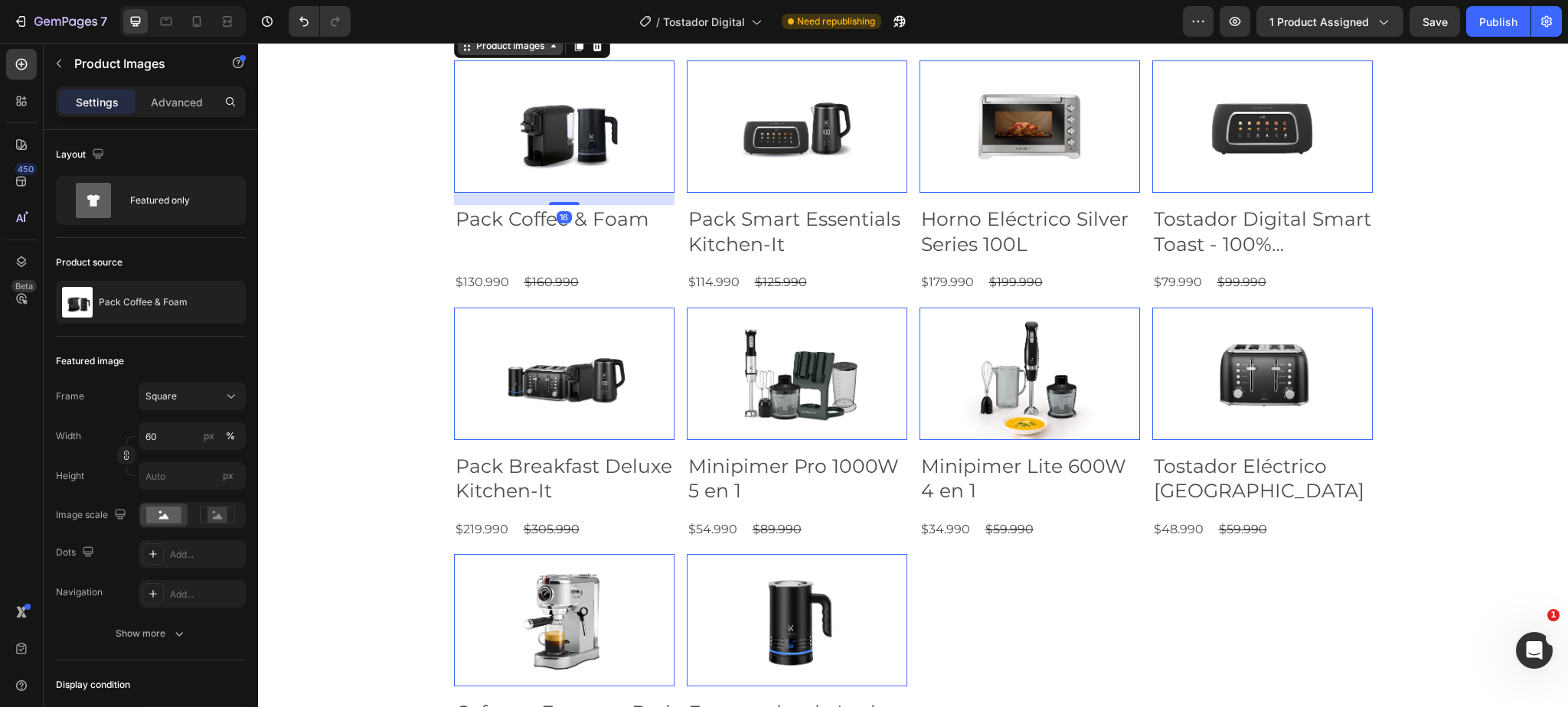
click at [528, 53] on div "Product Images" at bounding box center [510, 46] width 74 height 14
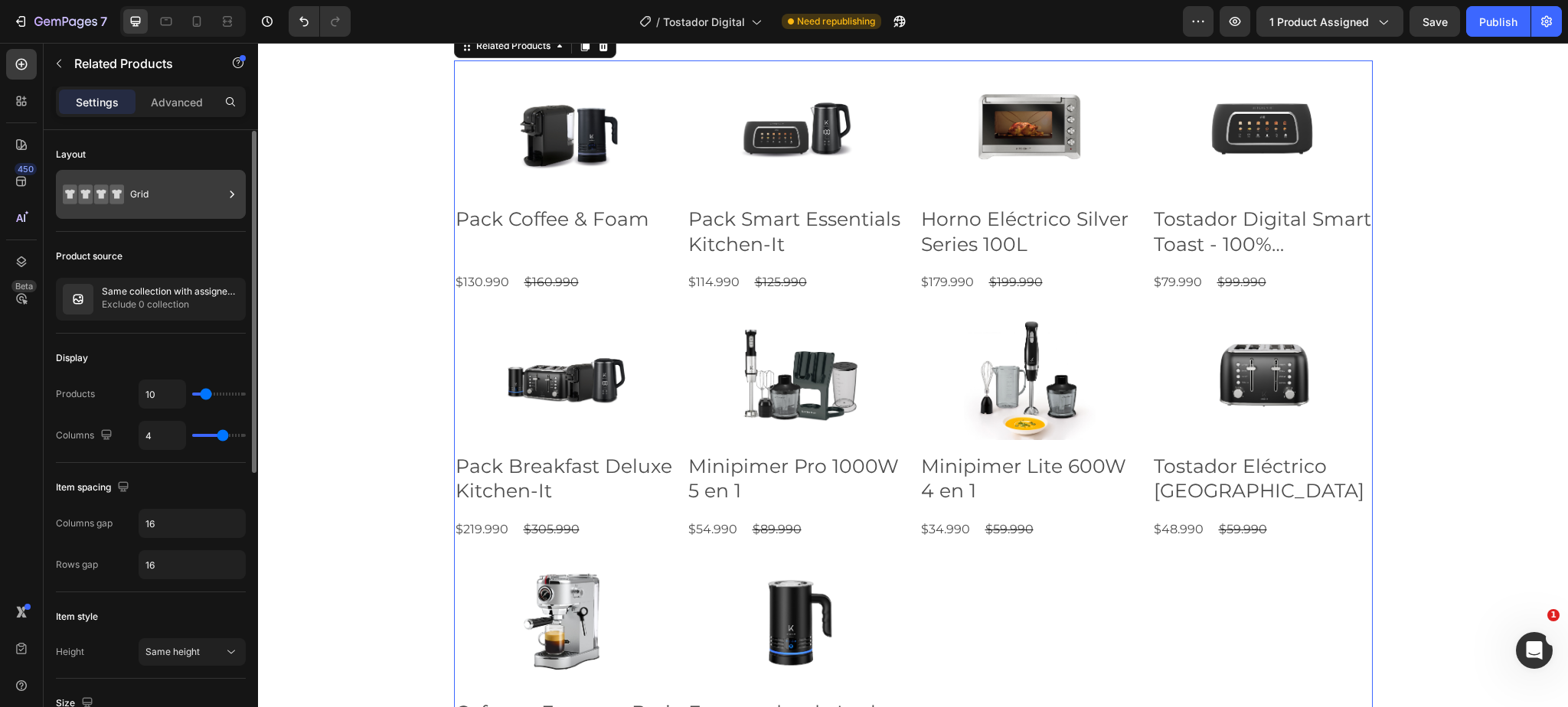
scroll to position [2, 0]
click at [210, 197] on div "Grid" at bounding box center [176, 193] width 94 height 35
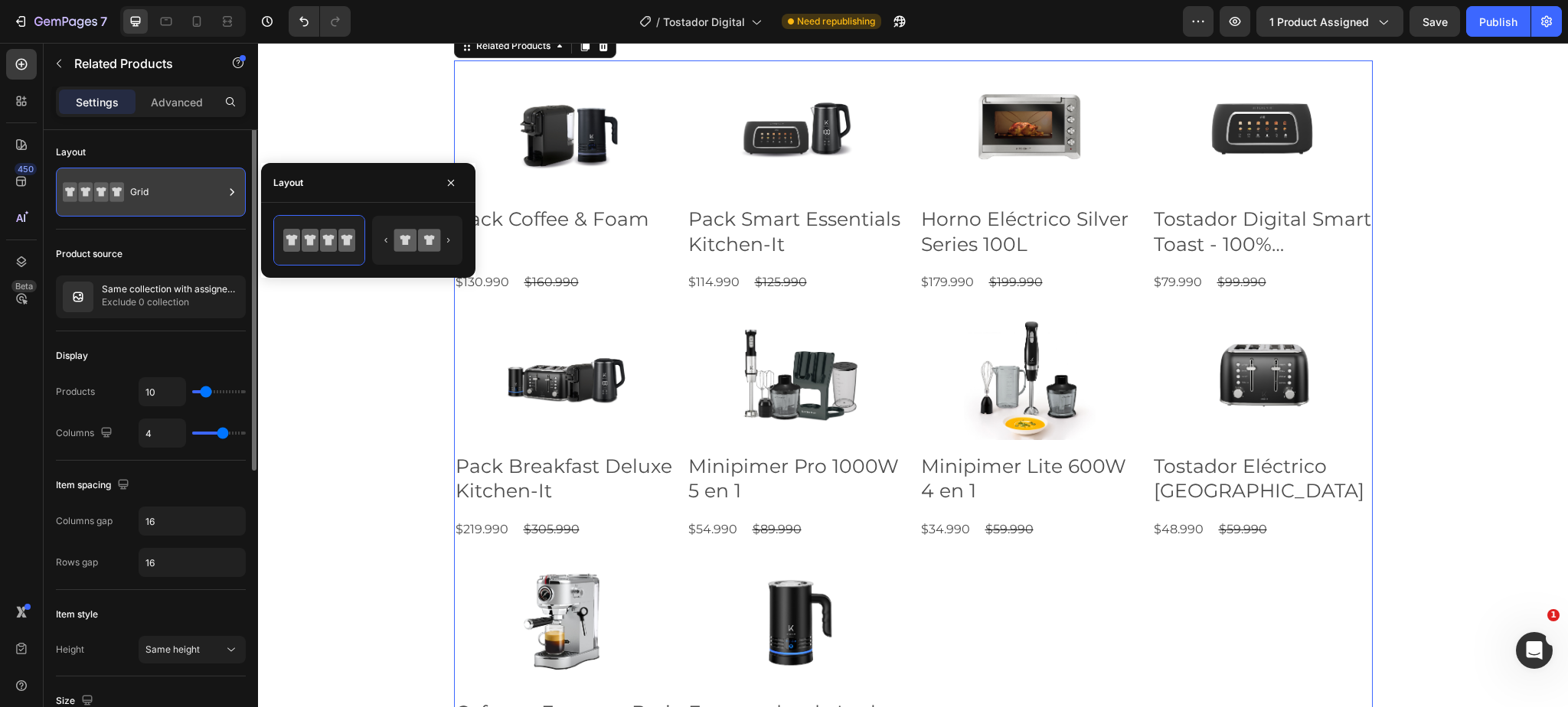
scroll to position [0, 0]
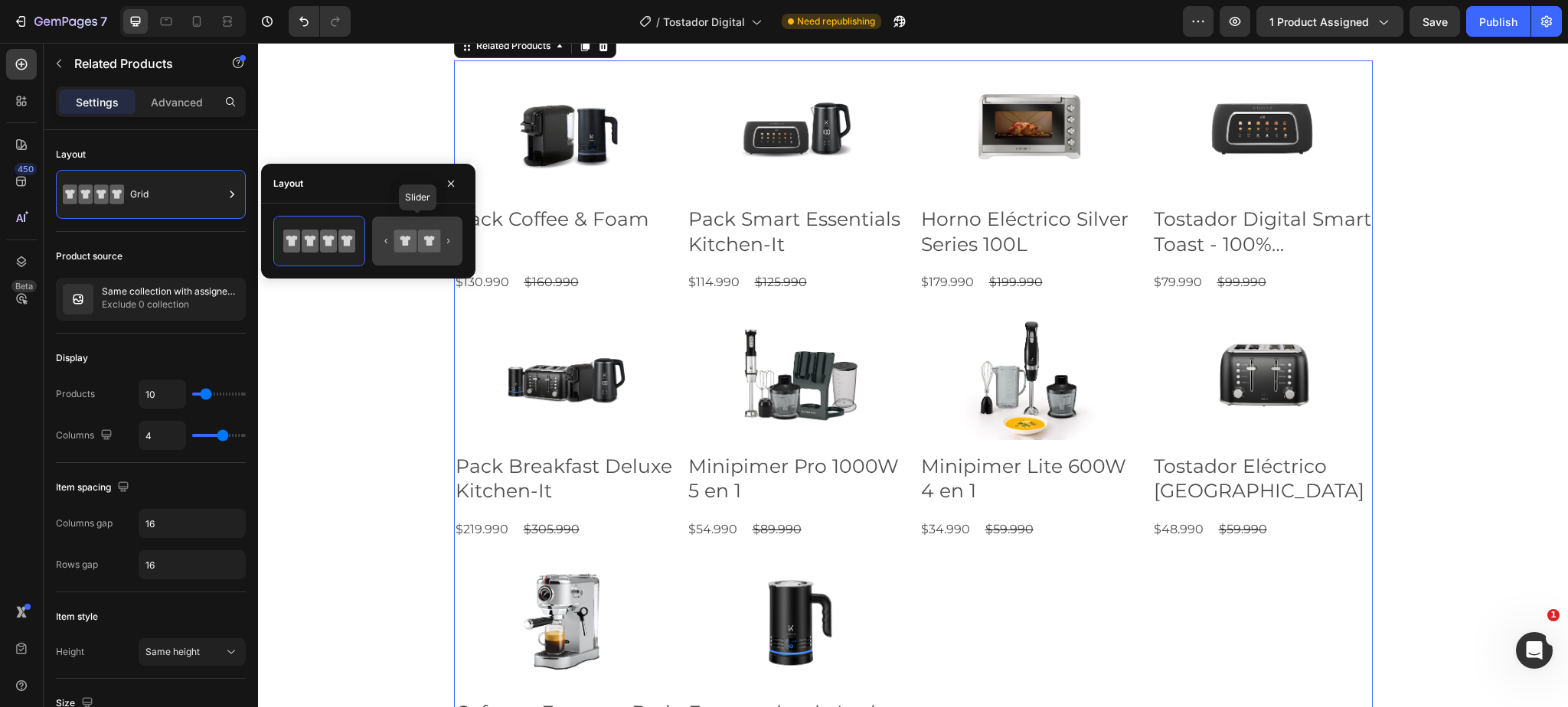
click at [451, 241] on icon at bounding box center [418, 241] width 72 height 31
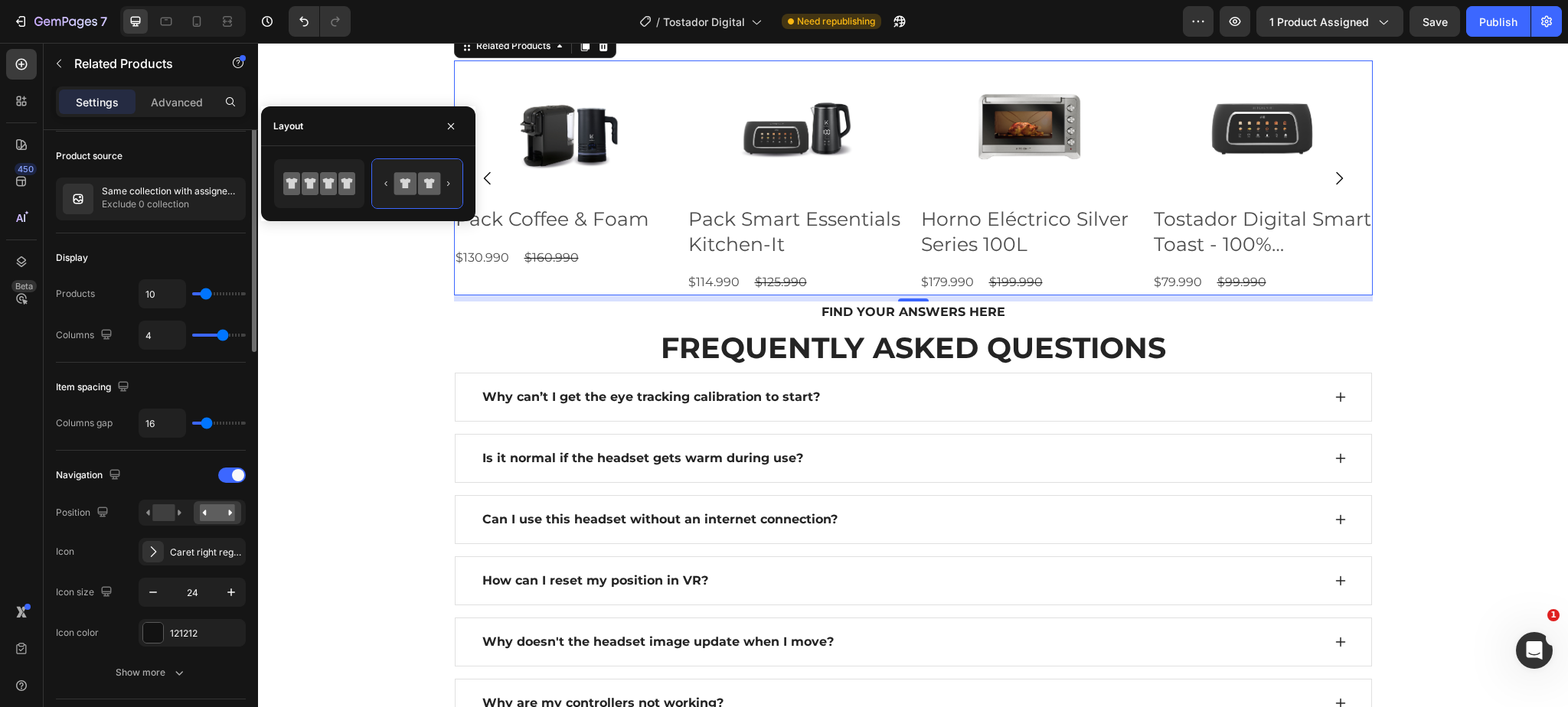
scroll to position [109, 0]
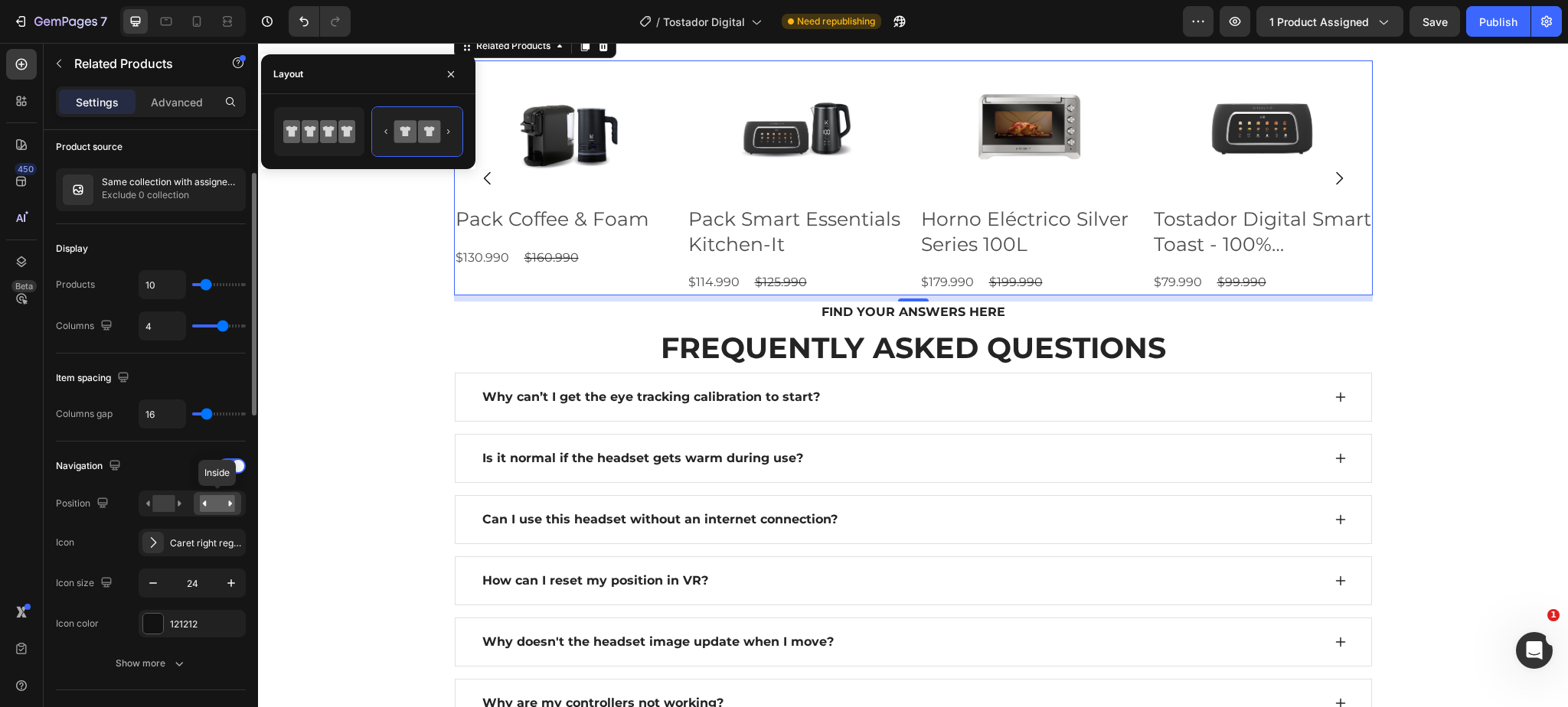
click at [209, 506] on rect at bounding box center [217, 503] width 35 height 17
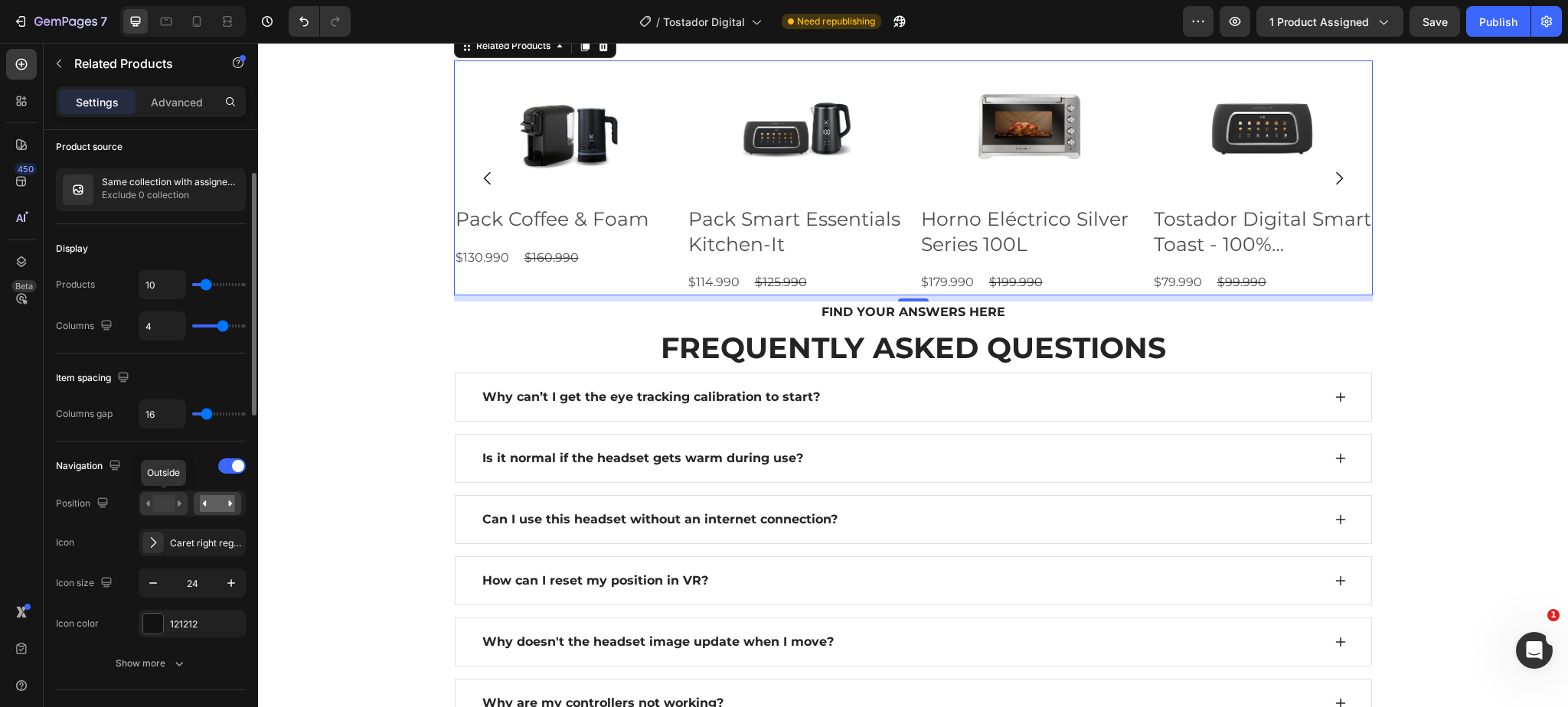
click at [159, 506] on rect at bounding box center [164, 503] width 22 height 17
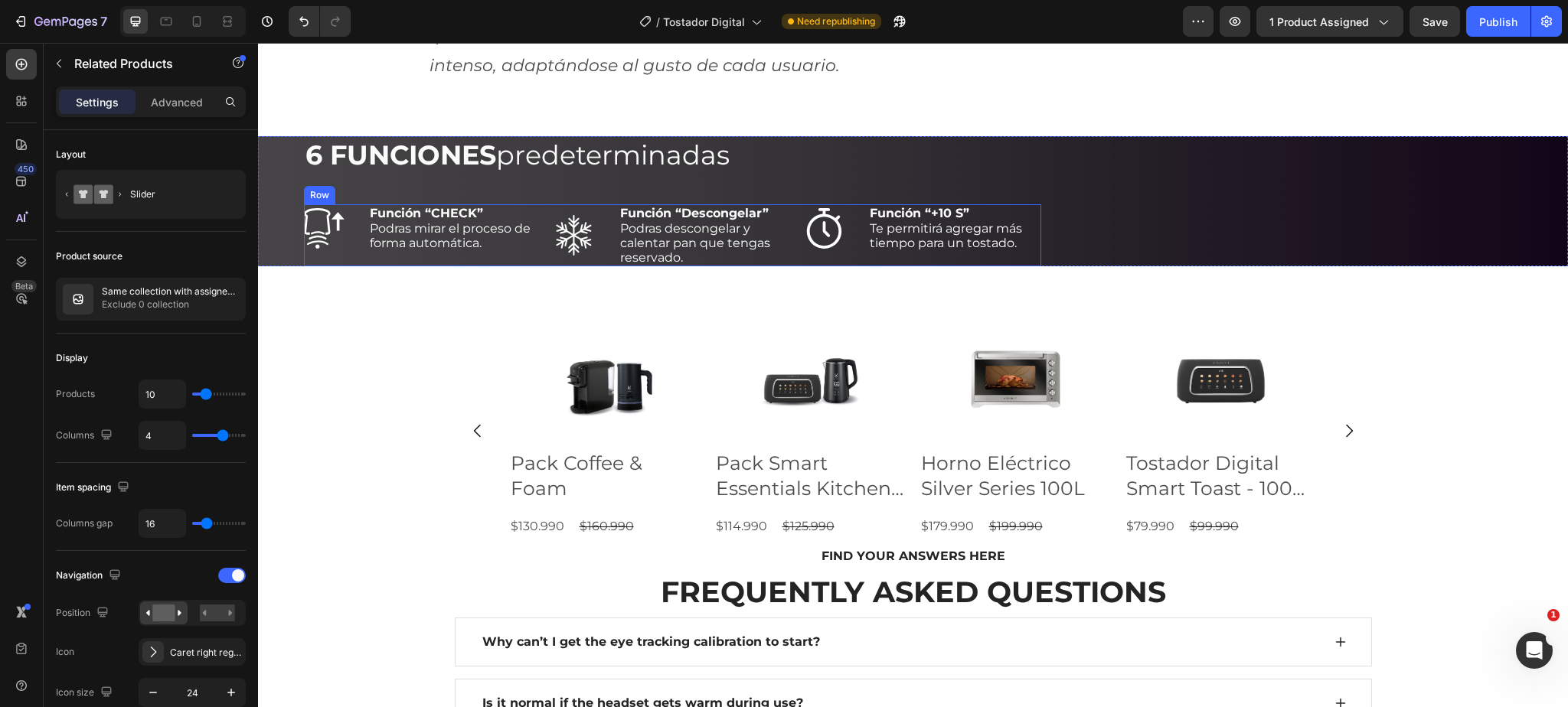
scroll to position [1806, 0]
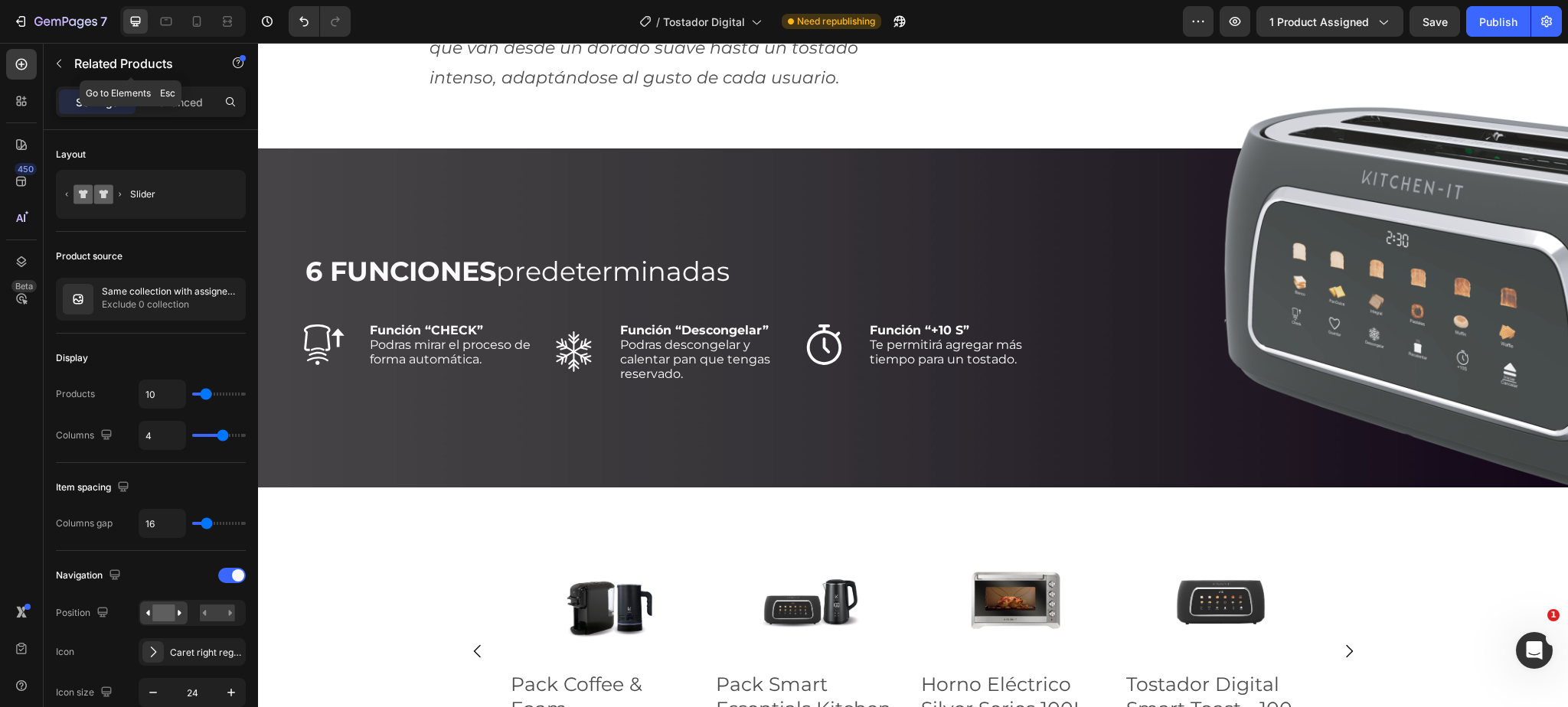
click at [93, 53] on div "Related Products" at bounding box center [131, 63] width 175 height 40
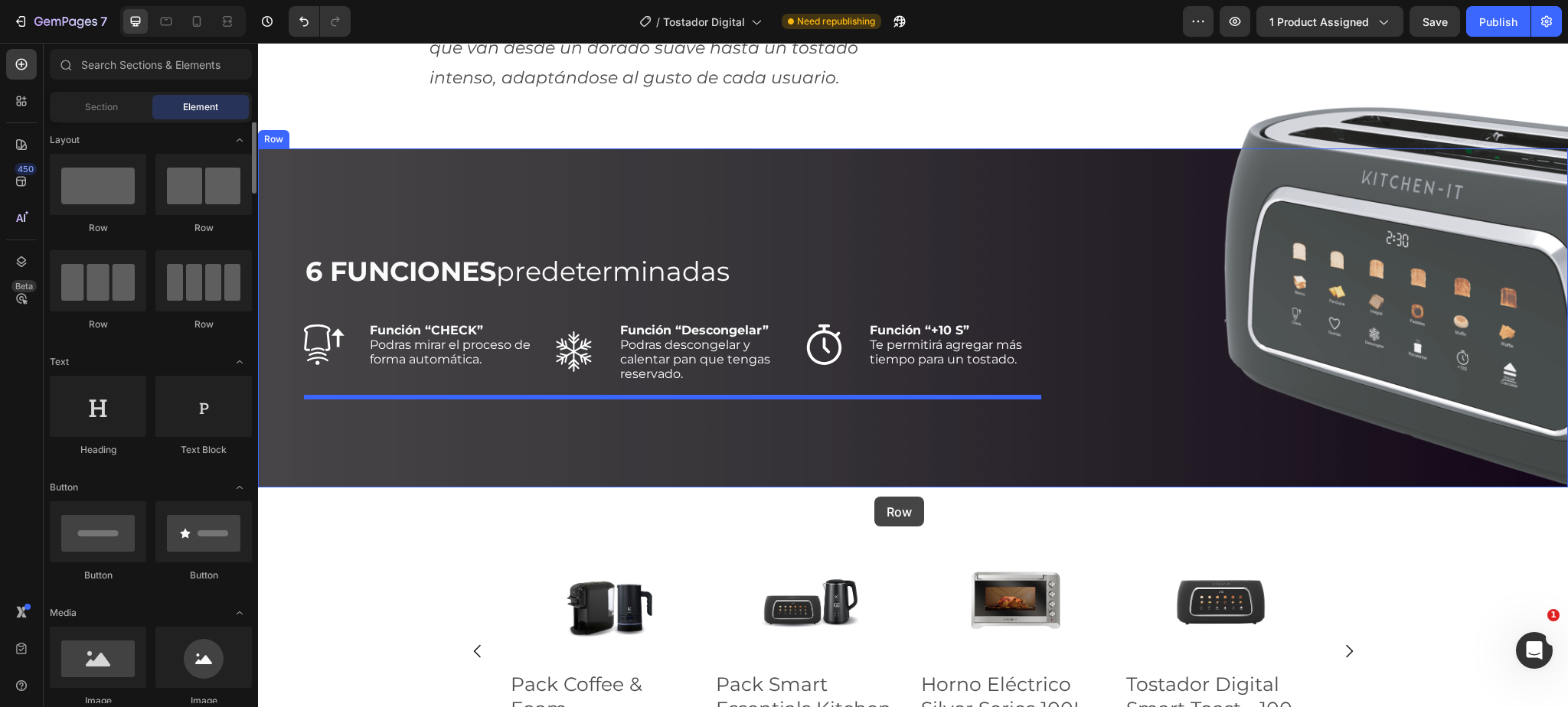
scroll to position [0, 0]
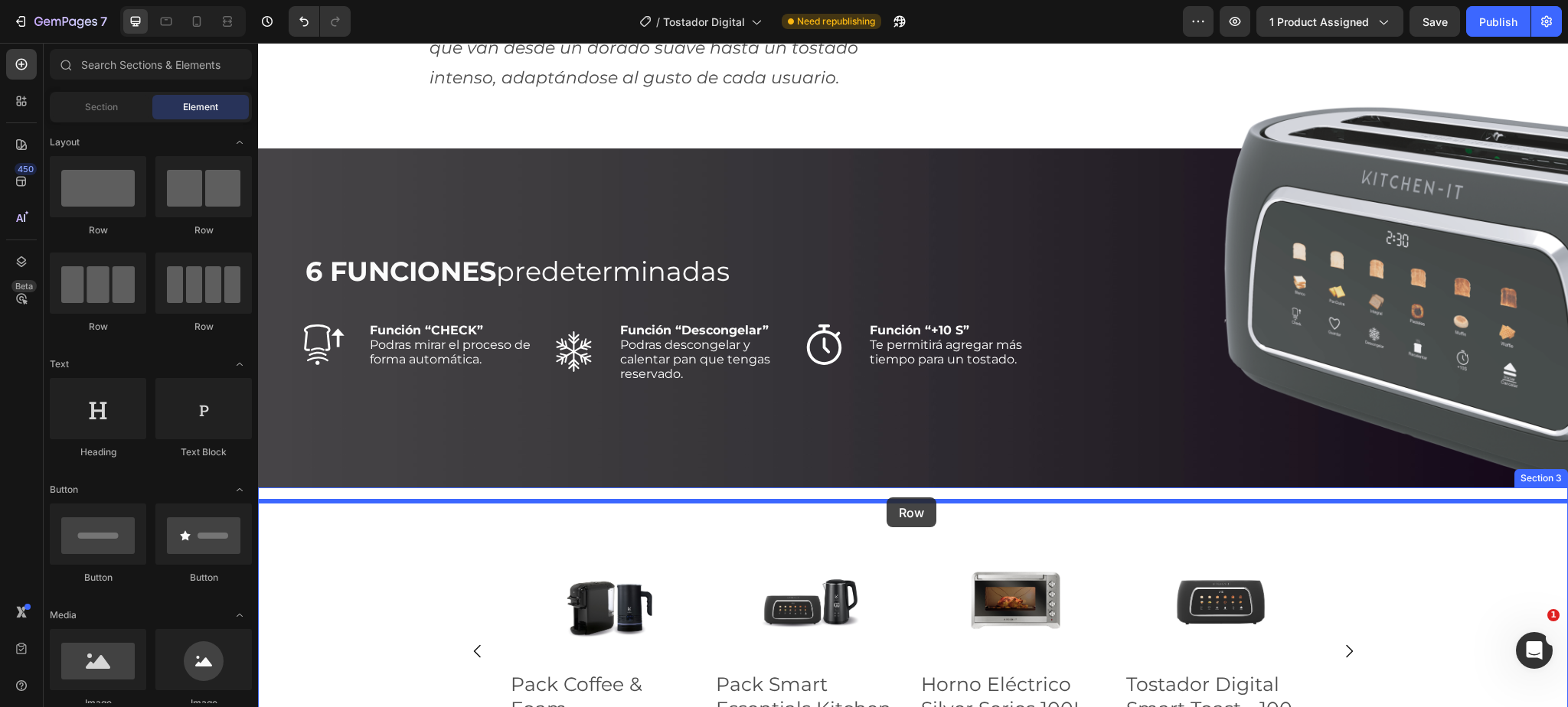
drag, startPoint x: 360, startPoint y: 231, endPoint x: 885, endPoint y: 498, distance: 589.0
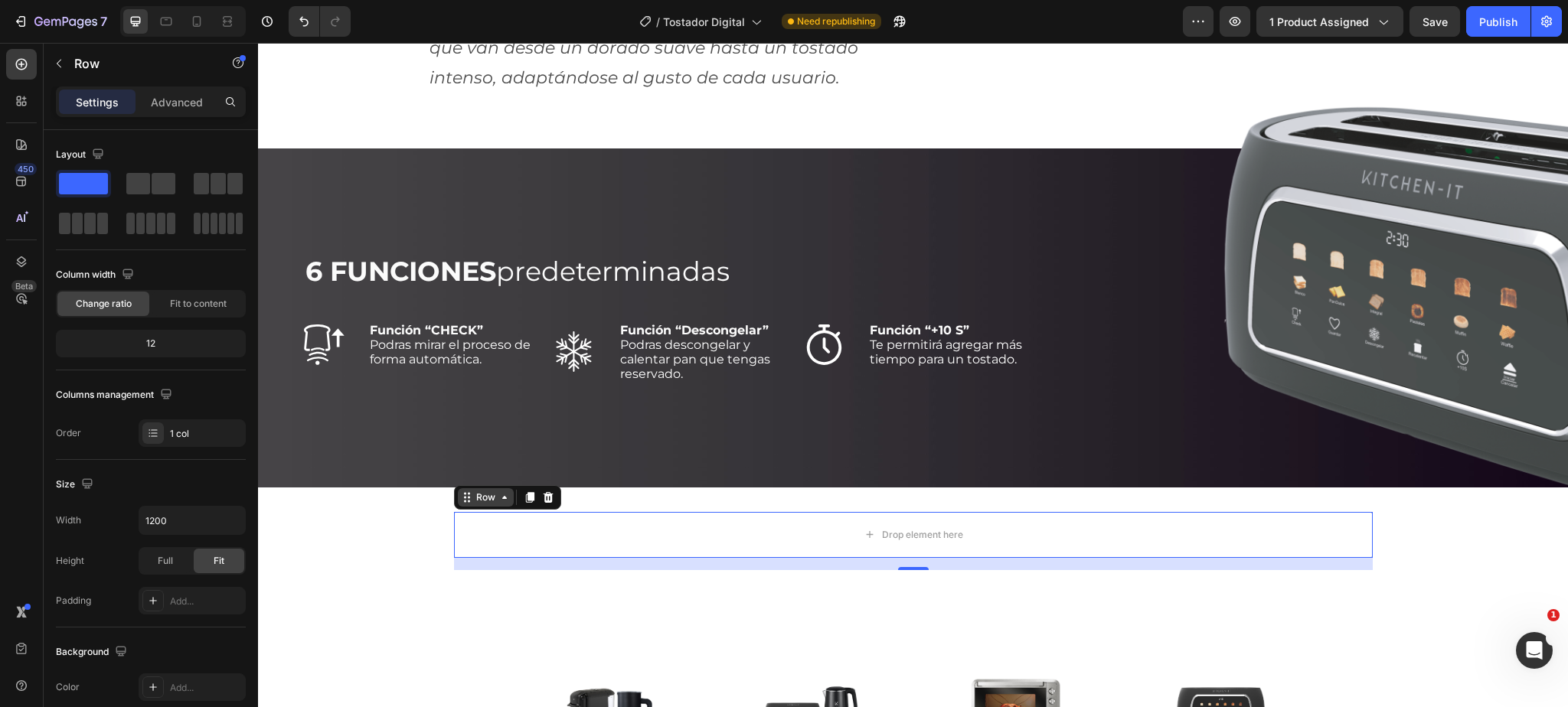
click at [488, 504] on div "Row" at bounding box center [486, 498] width 25 height 14
click at [547, 503] on icon at bounding box center [547, 497] width 10 height 11
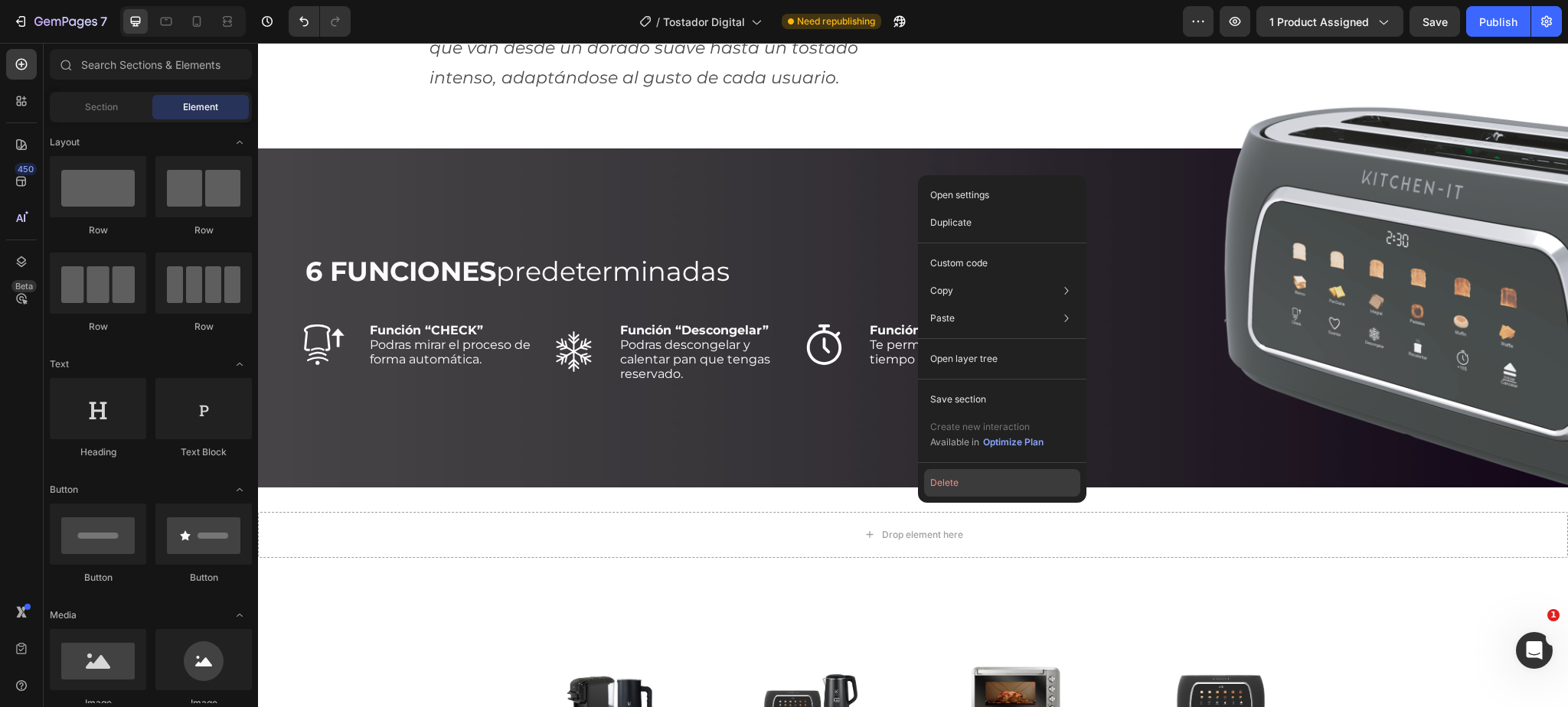
click at [954, 491] on button "Delete" at bounding box center [1002, 483] width 156 height 28
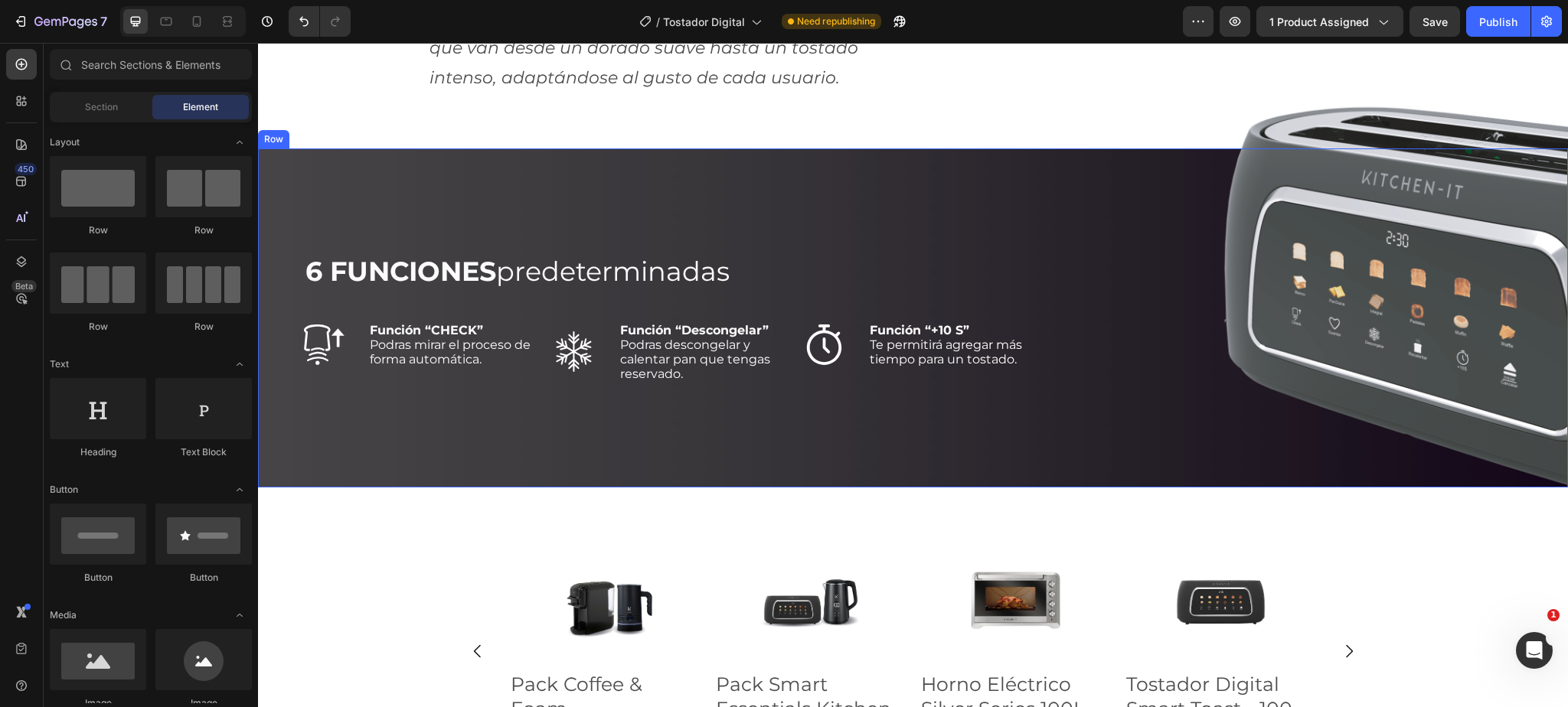
click at [280, 146] on div "Row" at bounding box center [274, 139] width 25 height 14
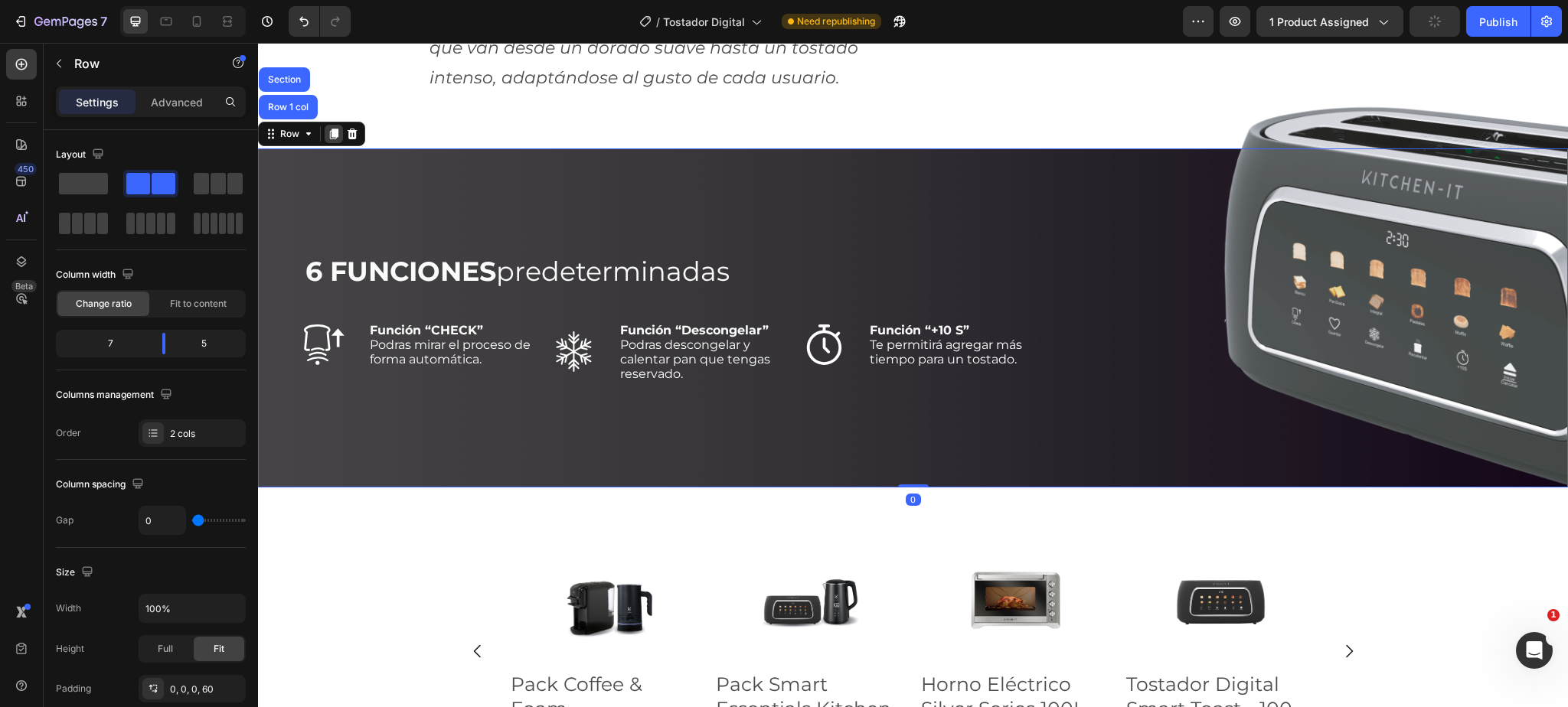
click at [337, 140] on icon at bounding box center [334, 134] width 13 height 13
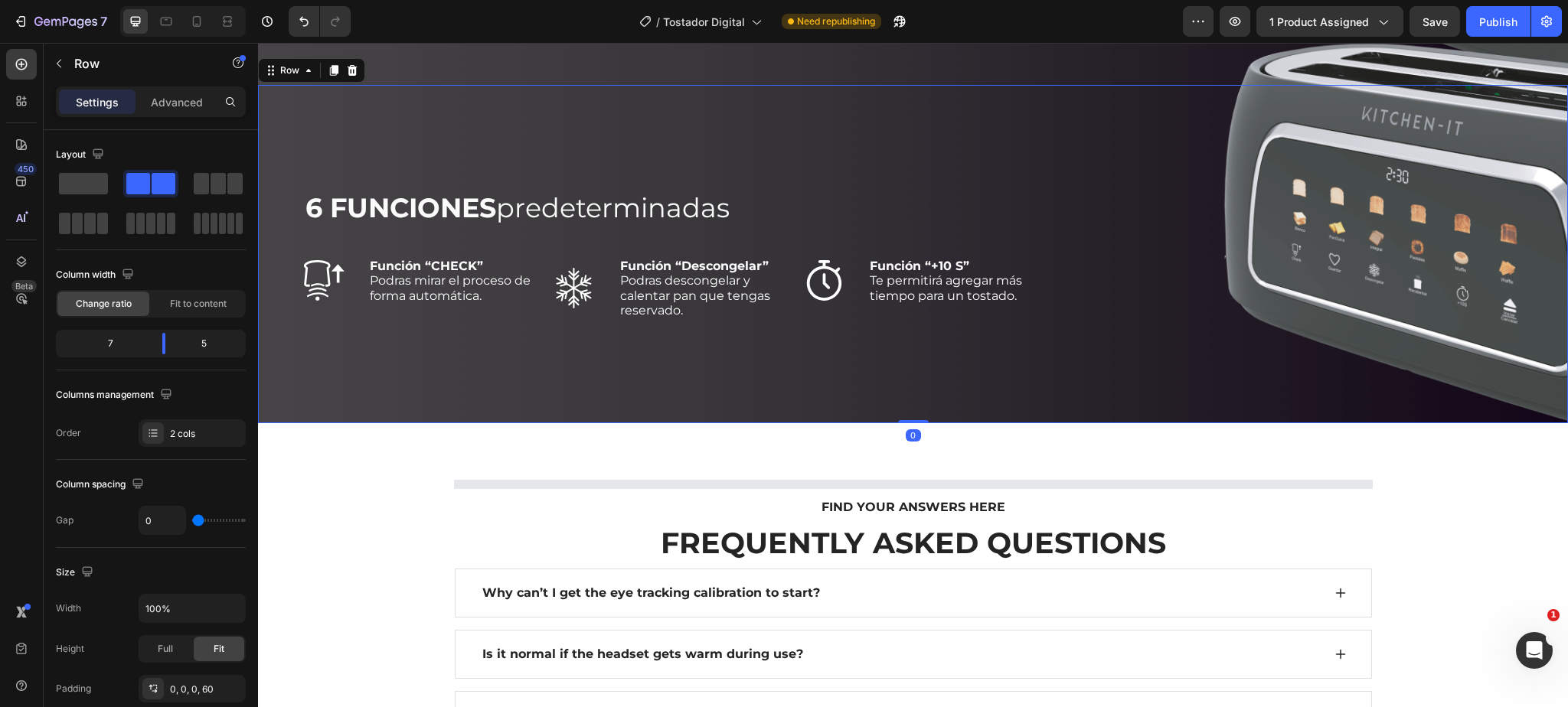
scroll to position [2211, 0]
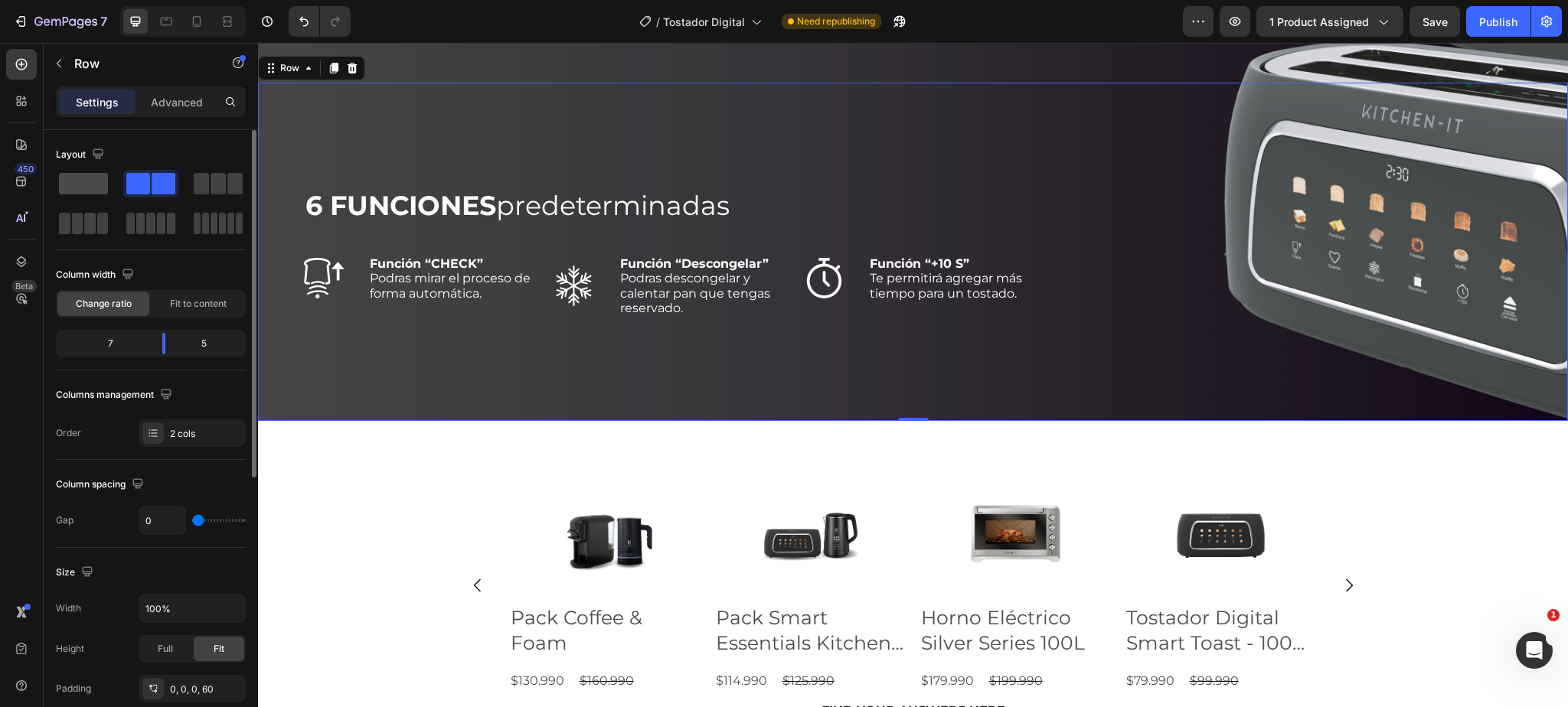
click at [86, 183] on span at bounding box center [83, 183] width 49 height 21
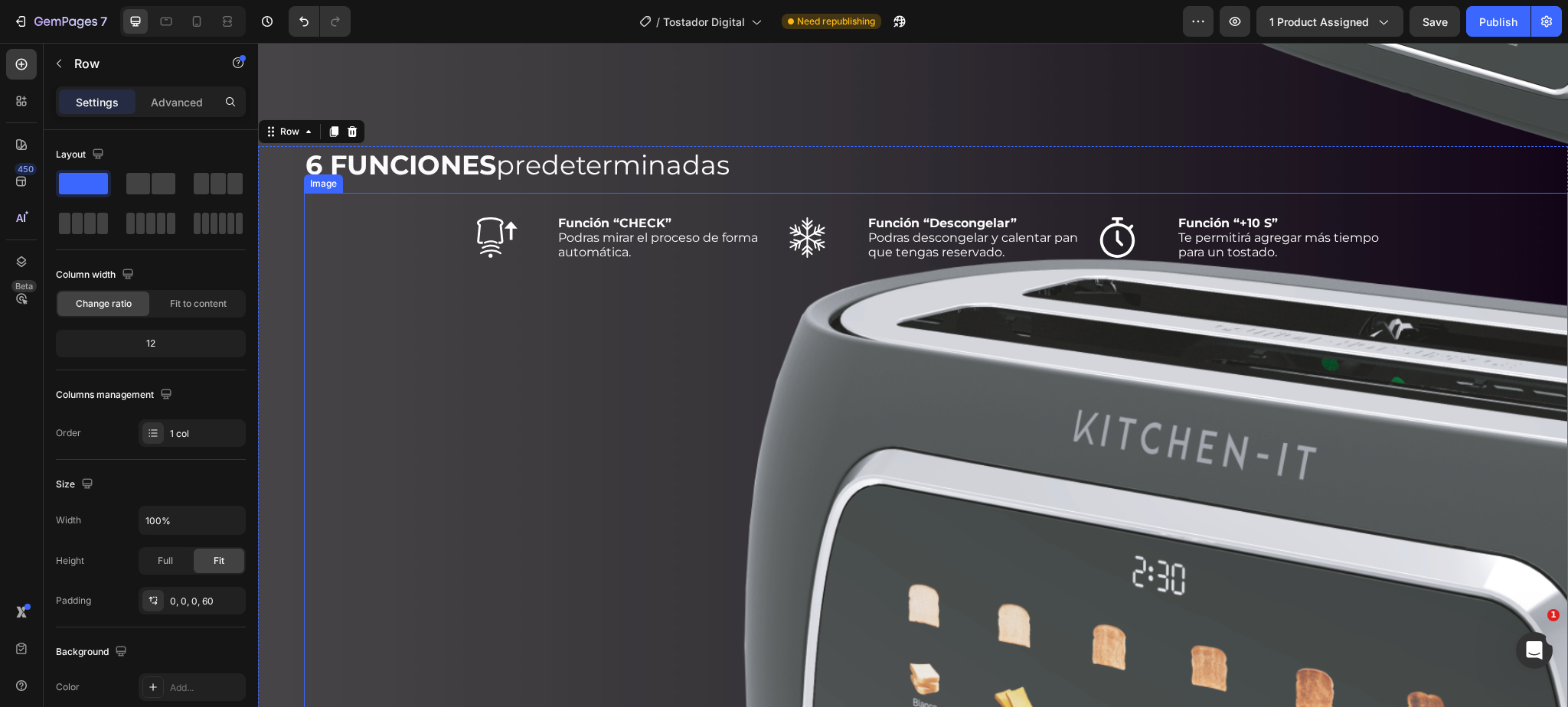
scroll to position [2143, 0]
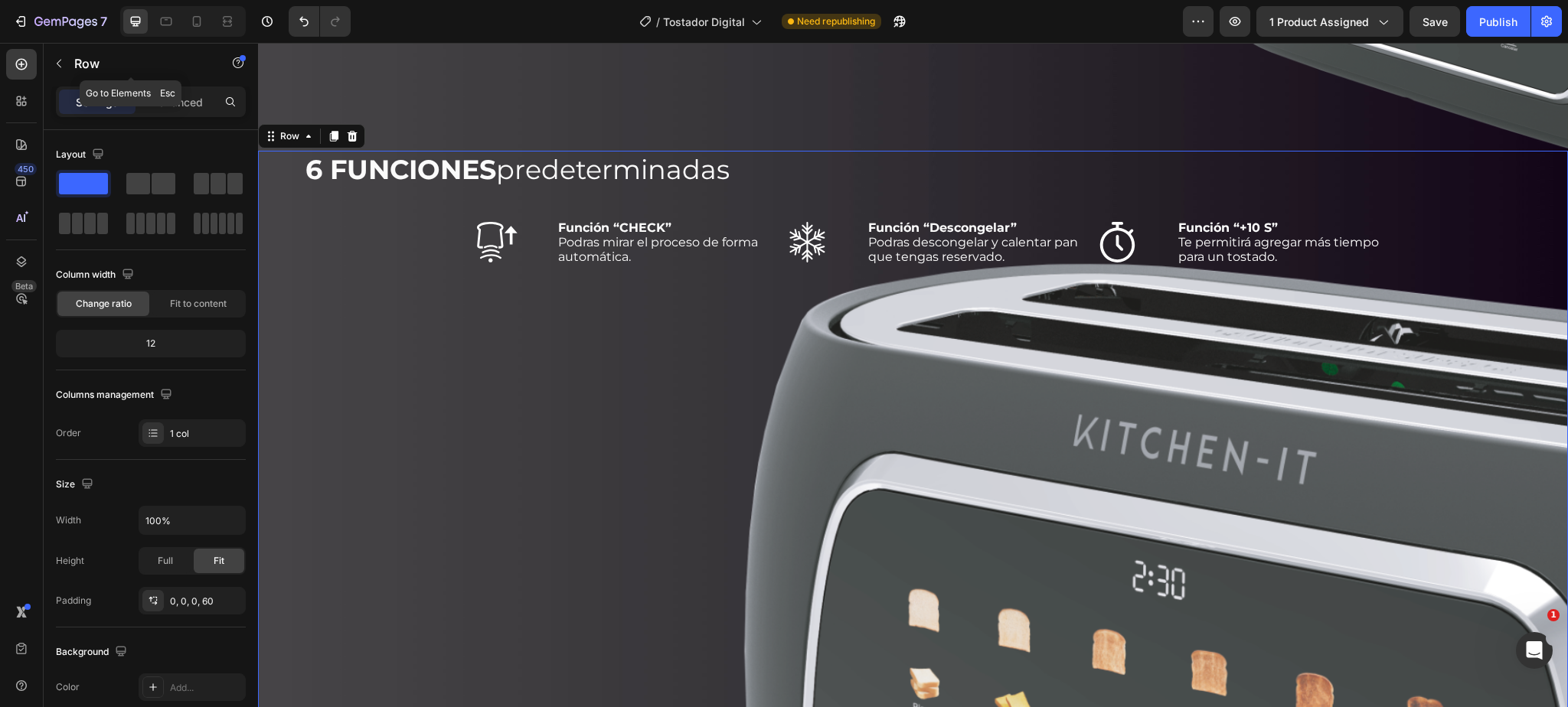
click at [73, 64] on div "Row" at bounding box center [131, 63] width 175 height 40
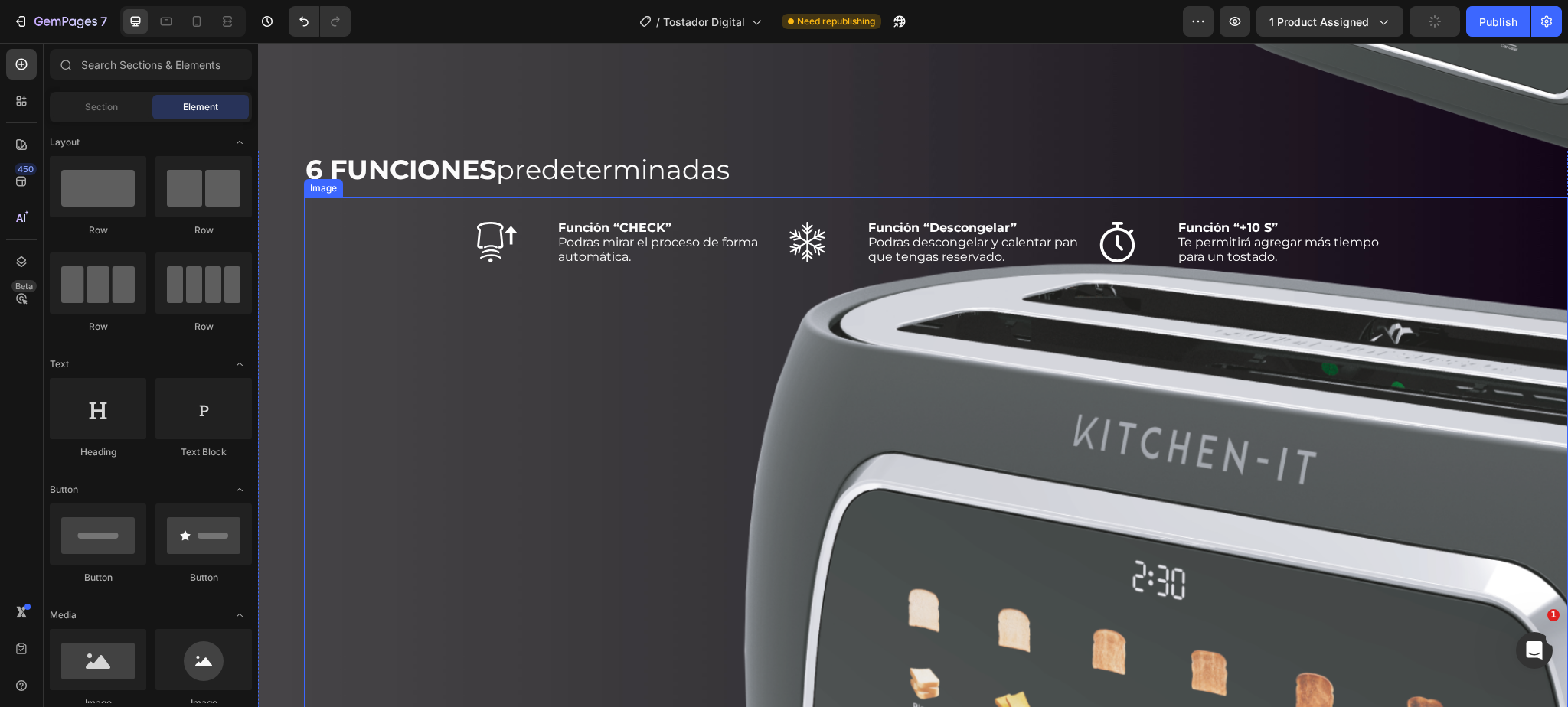
scroll to position [1922, 0]
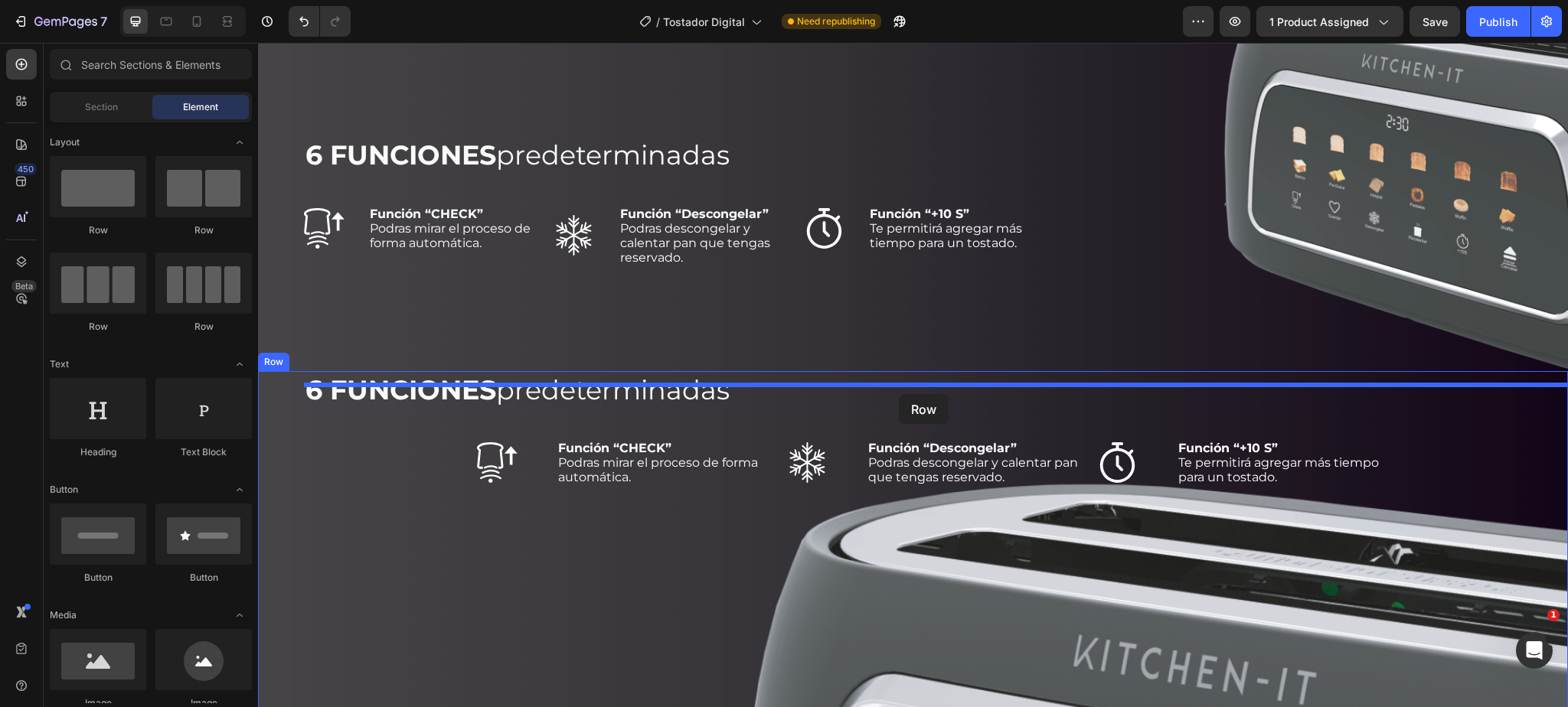
drag, startPoint x: 345, startPoint y: 231, endPoint x: 899, endPoint y: 394, distance: 577.5
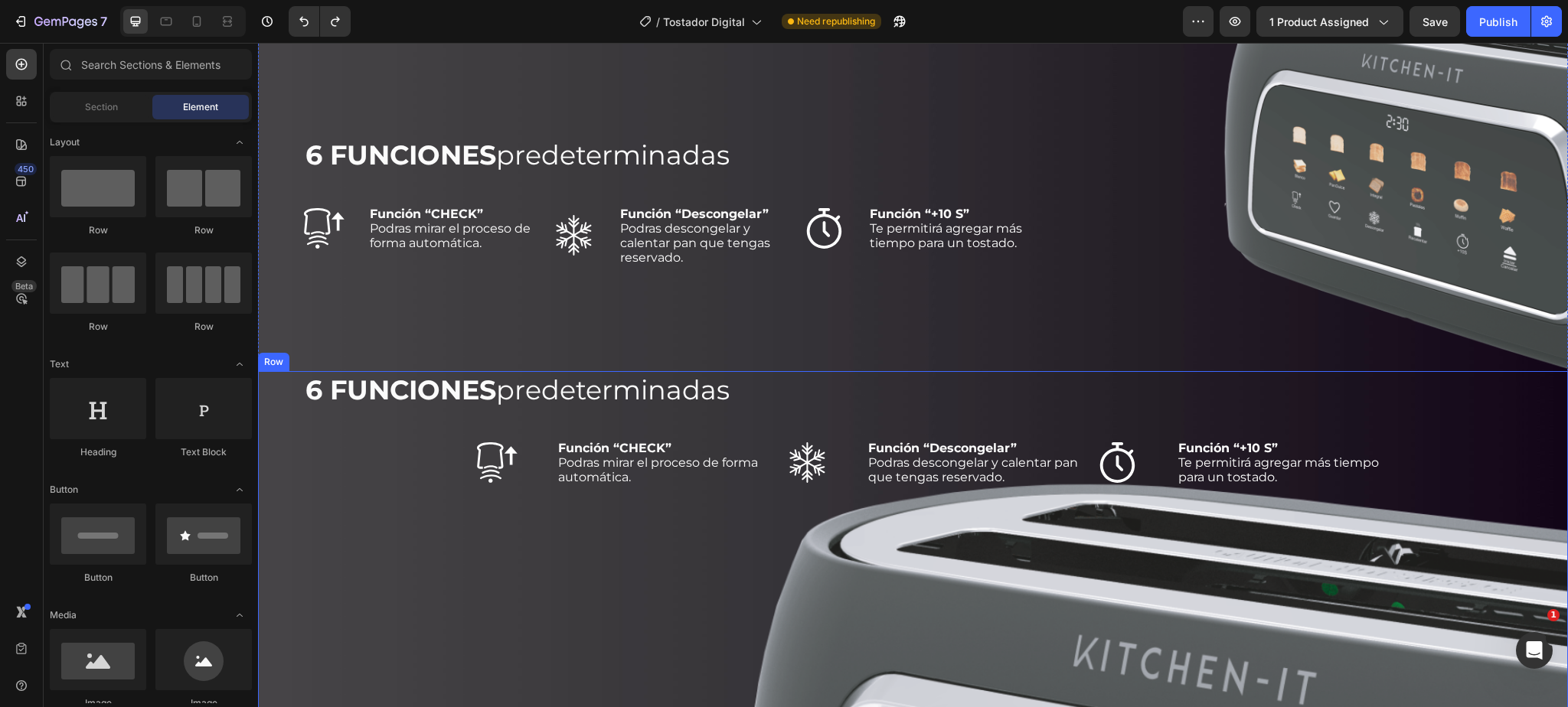
click at [276, 369] on div "Row" at bounding box center [274, 363] width 25 height 14
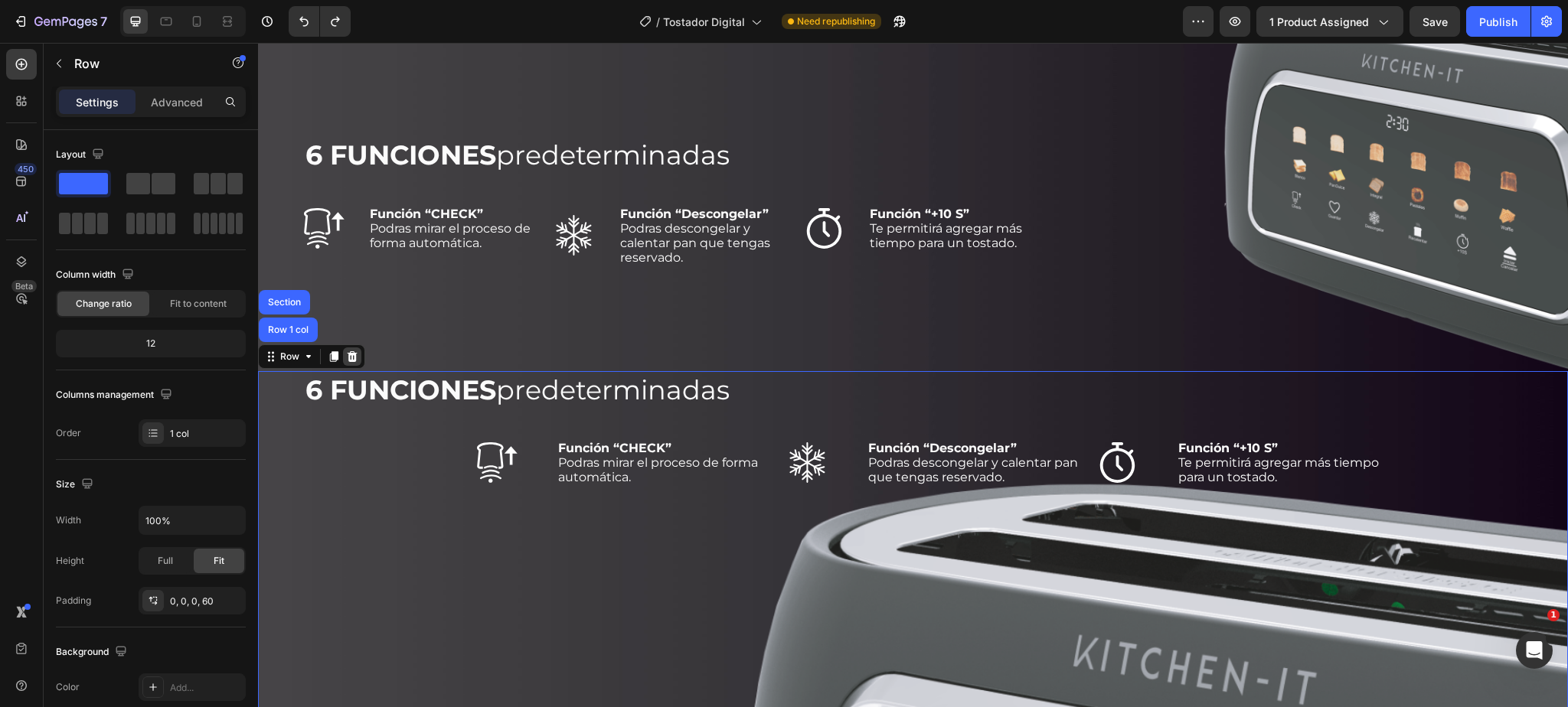
click at [352, 361] on icon at bounding box center [352, 356] width 10 height 11
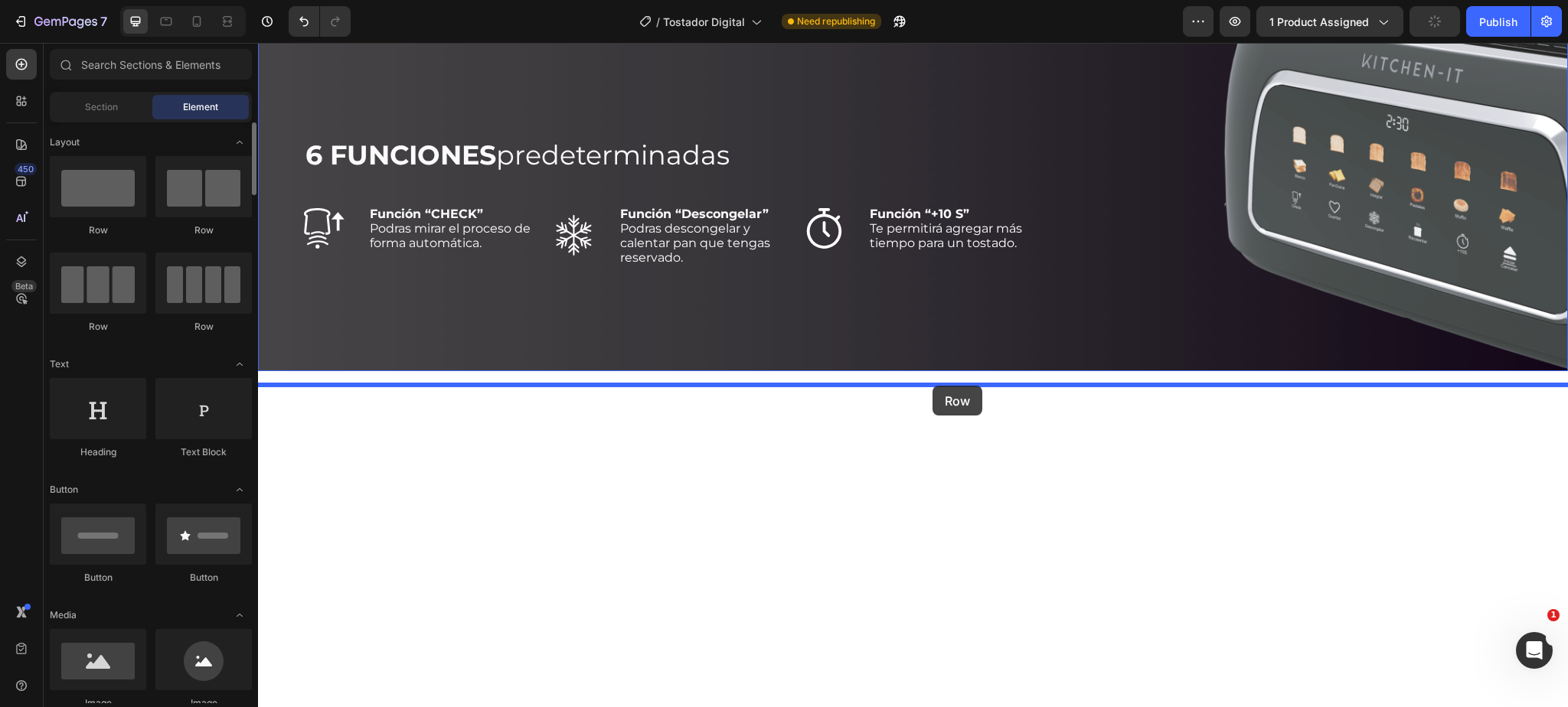
scroll to position [2, 0]
drag, startPoint x: 512, startPoint y: 260, endPoint x: 933, endPoint y: 385, distance: 439.2
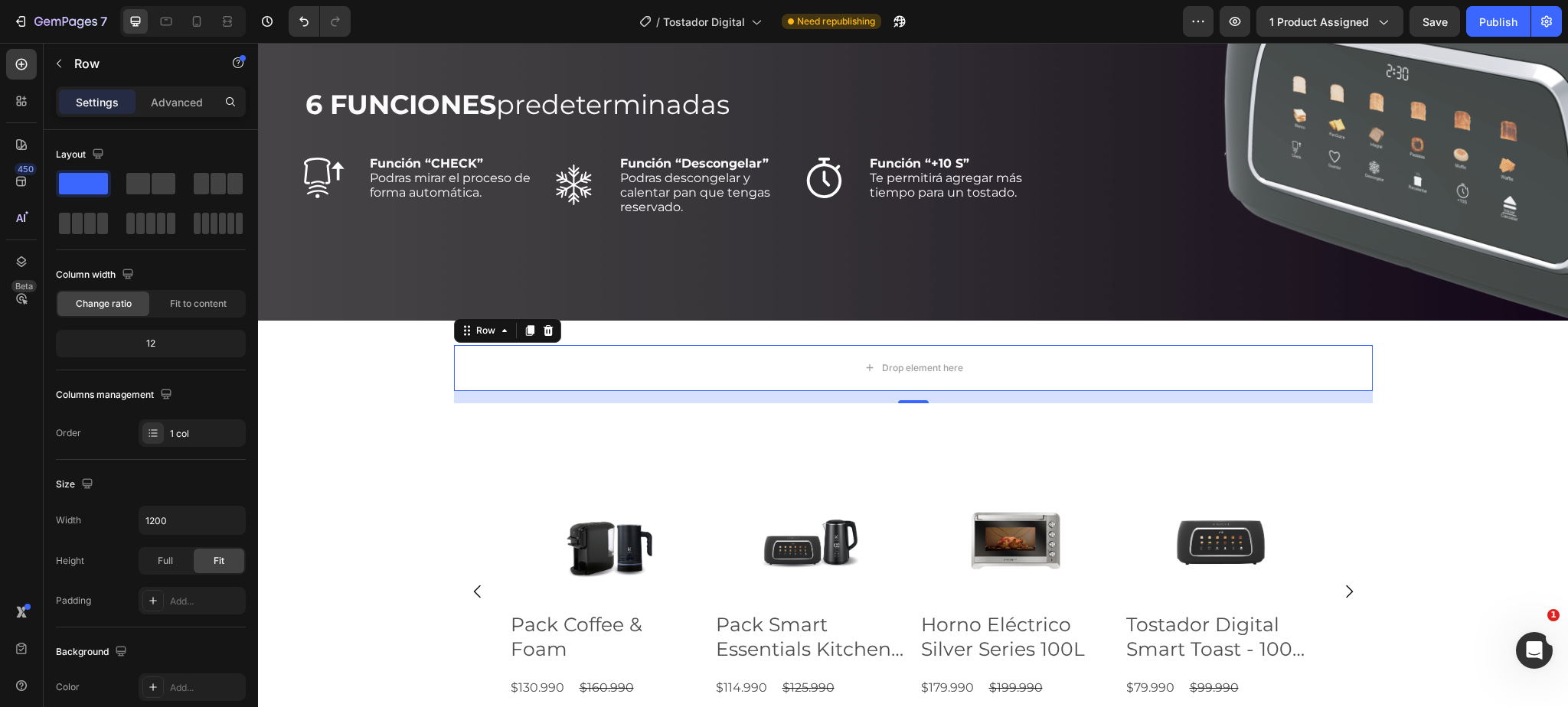
scroll to position [1975, 0]
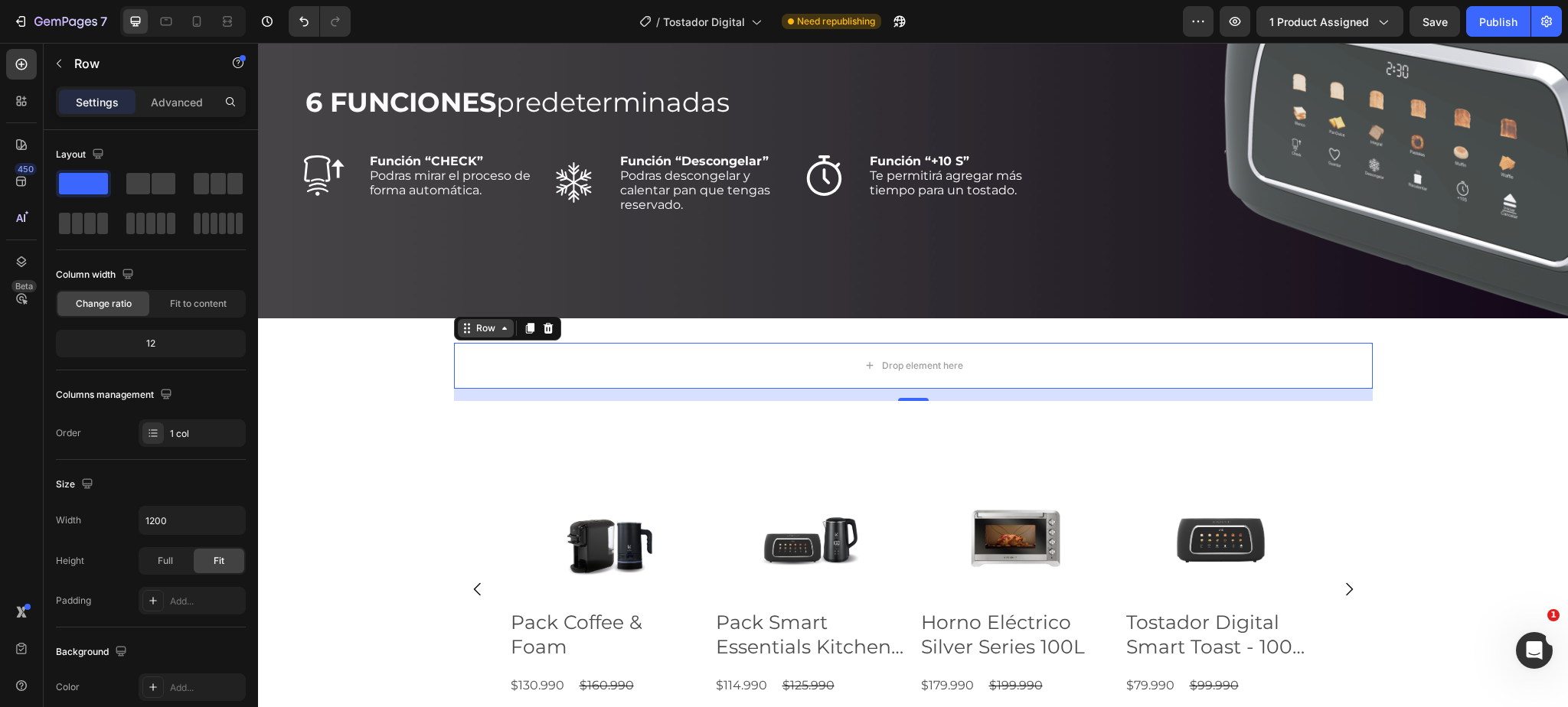
click at [489, 335] on div "Row" at bounding box center [486, 329] width 25 height 14
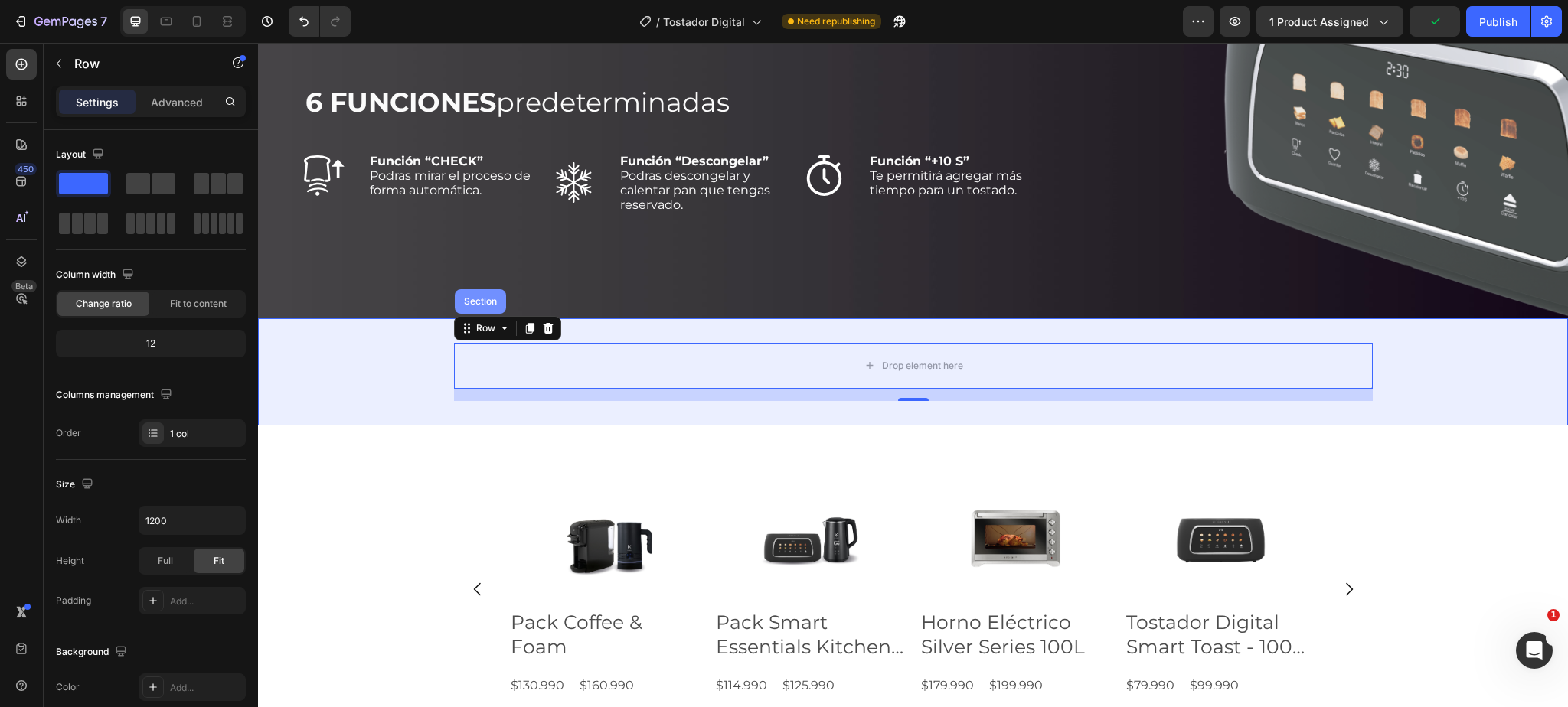
click at [479, 306] on div "Section" at bounding box center [480, 302] width 39 height 9
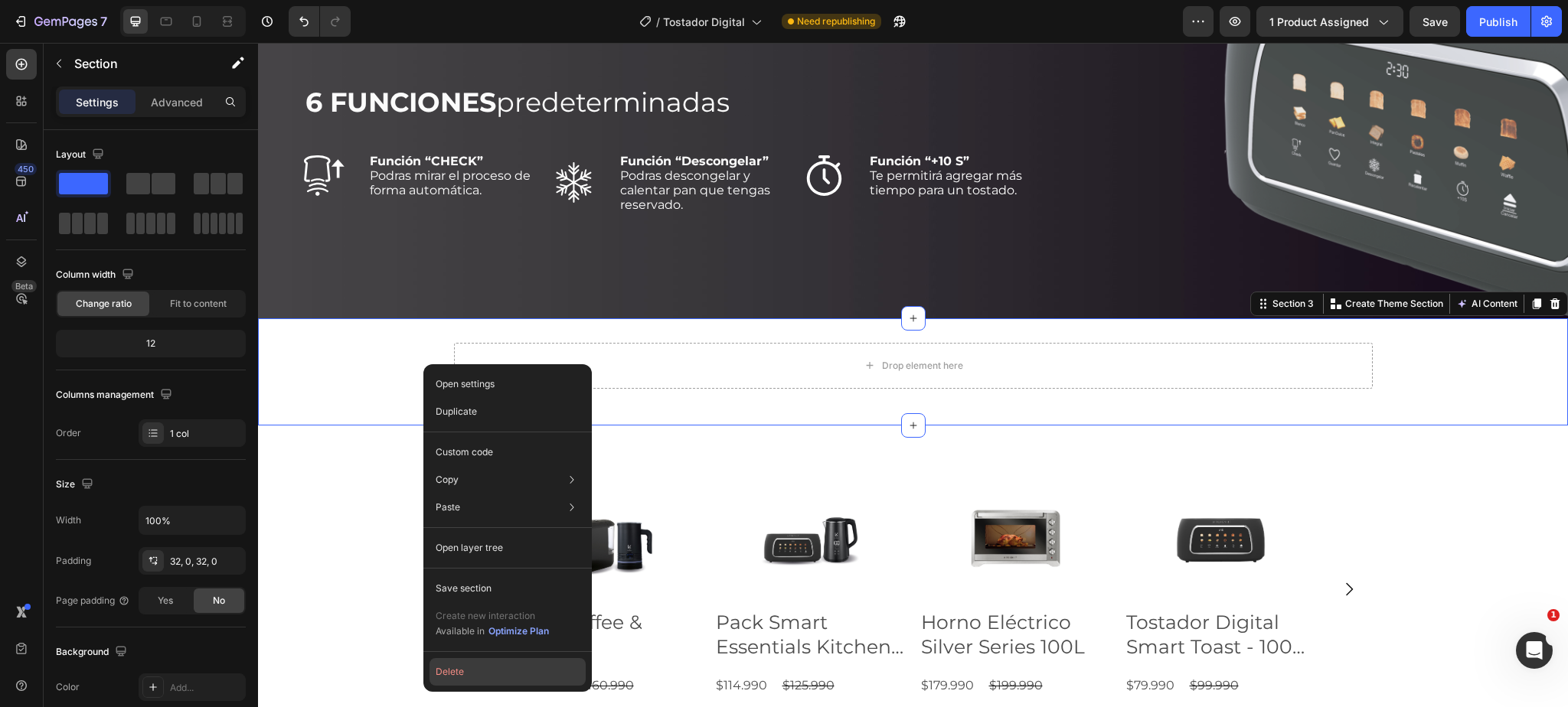
click at [493, 665] on button "Delete" at bounding box center [507, 672] width 156 height 28
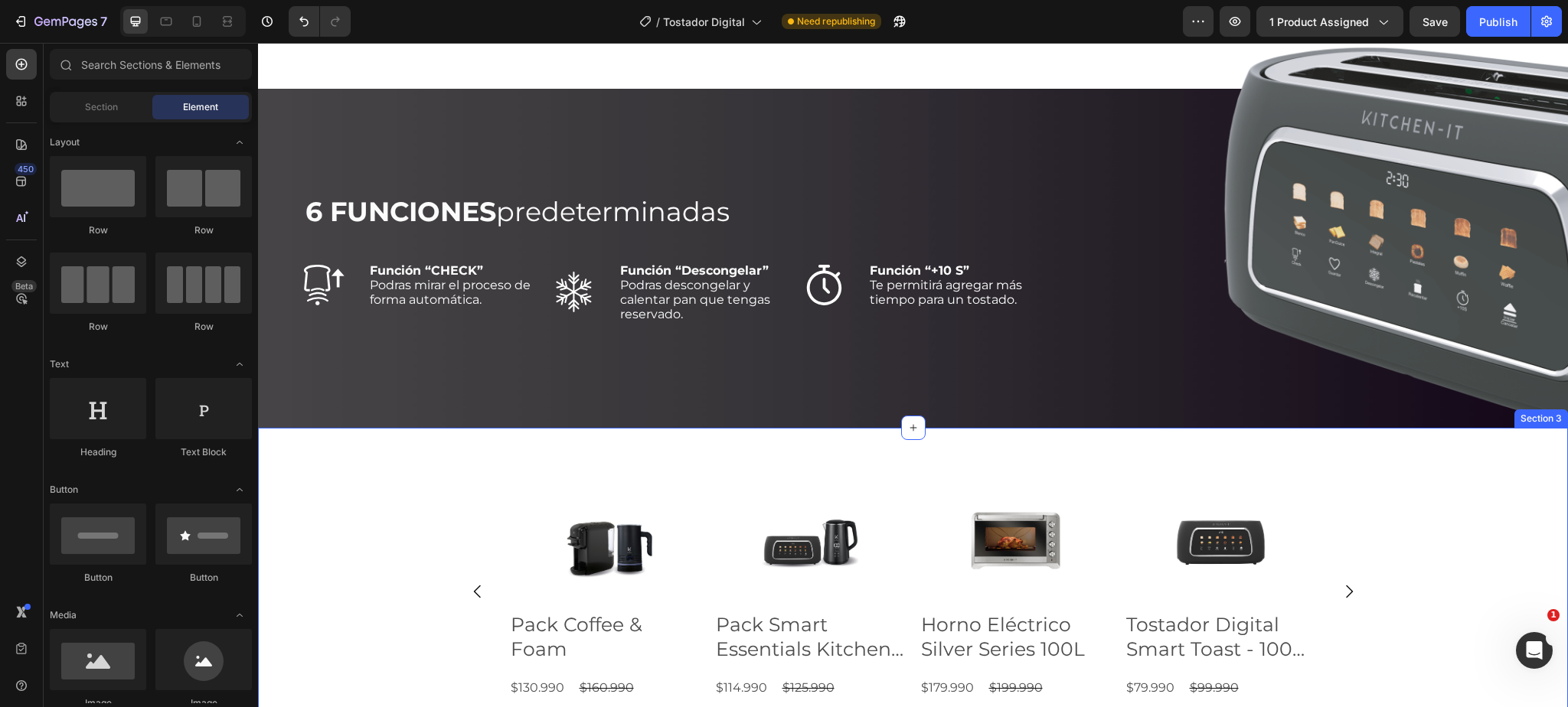
scroll to position [1863, 0]
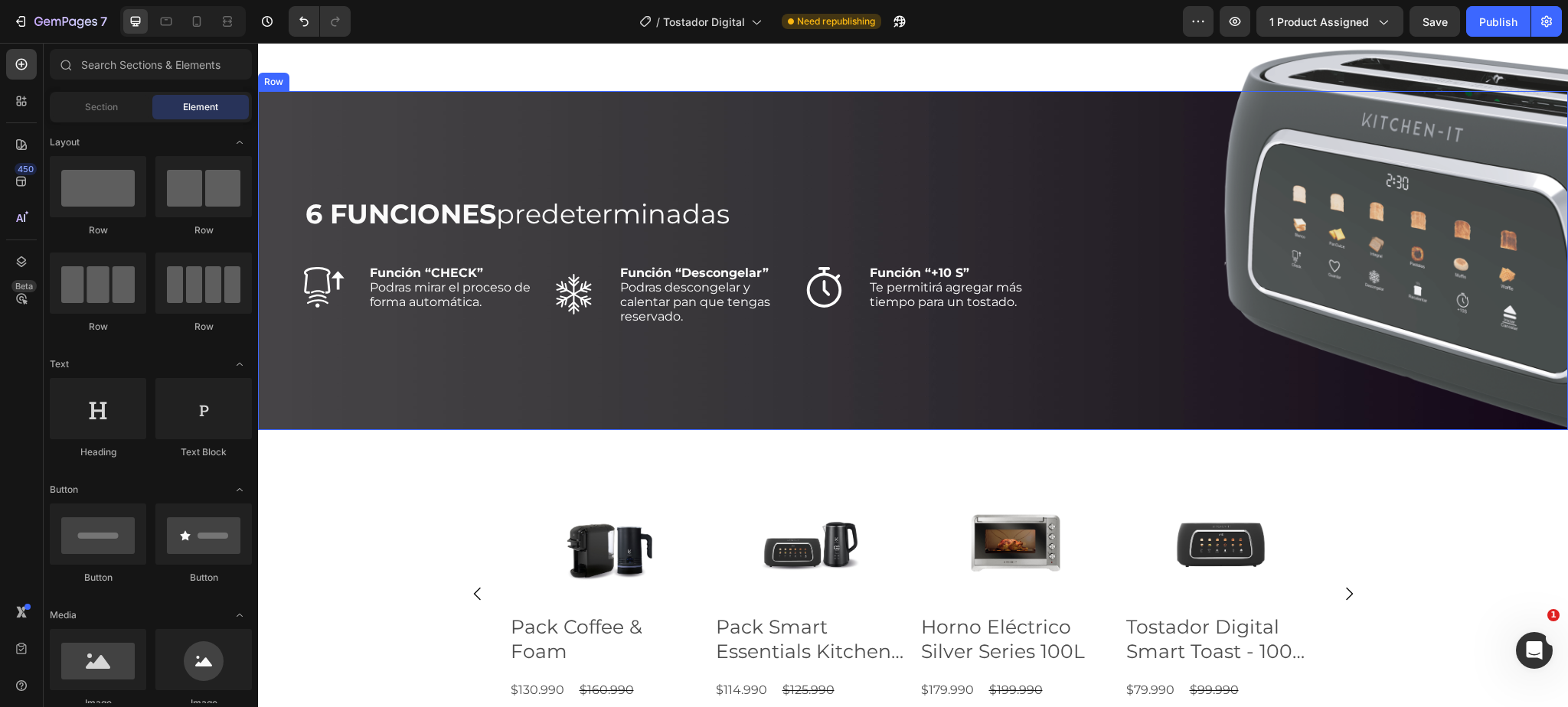
click at [274, 89] on div "Row" at bounding box center [274, 82] width 25 height 14
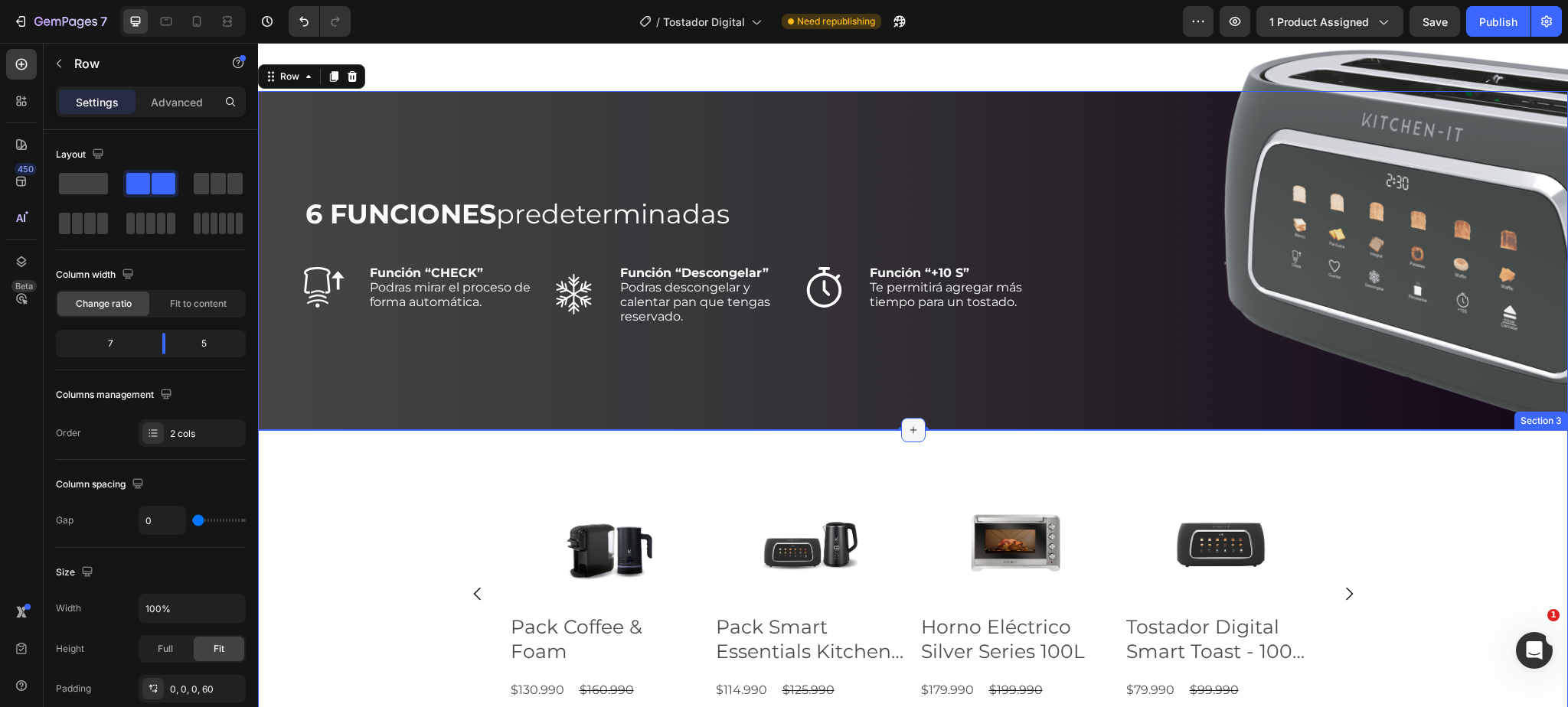
click at [913, 436] on icon at bounding box center [914, 430] width 13 height 13
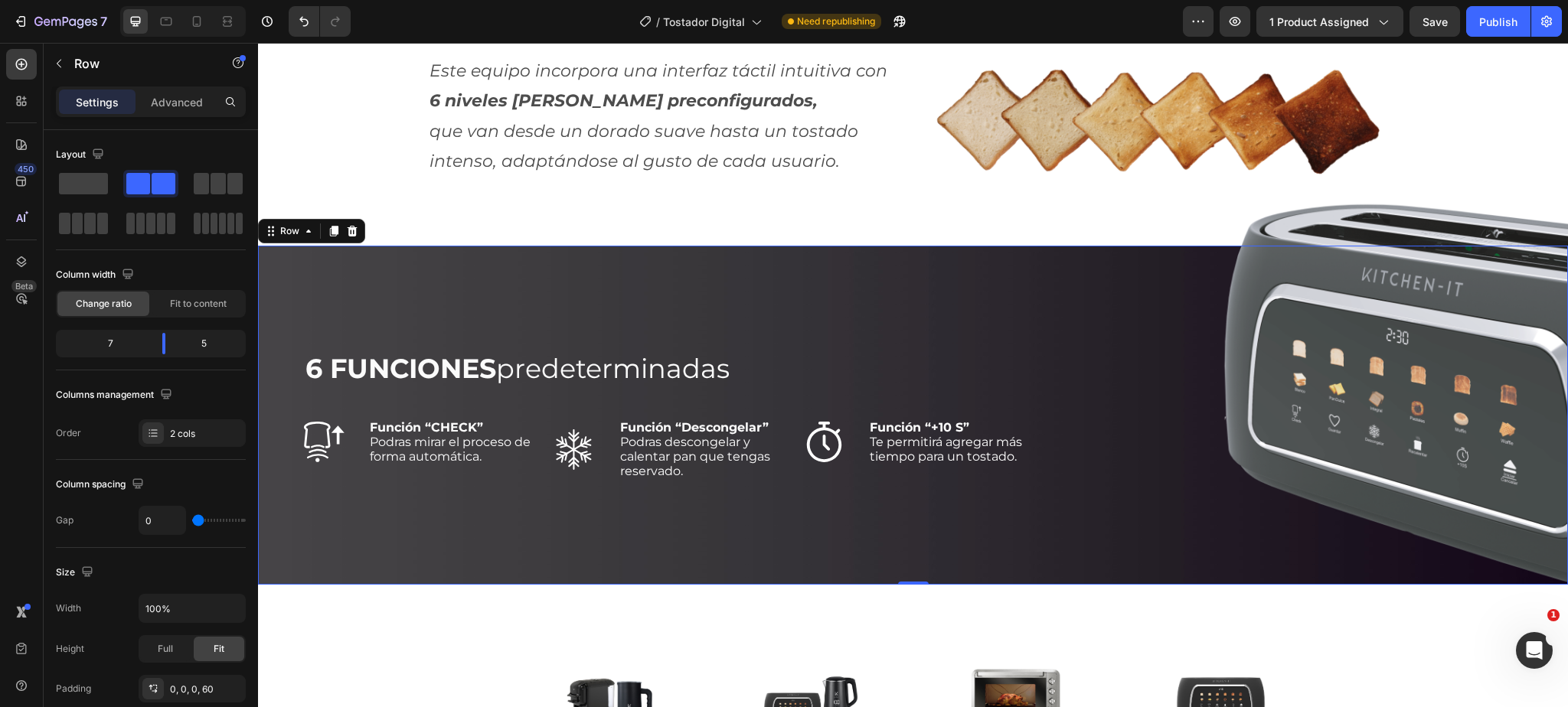
scroll to position [1701, 0]
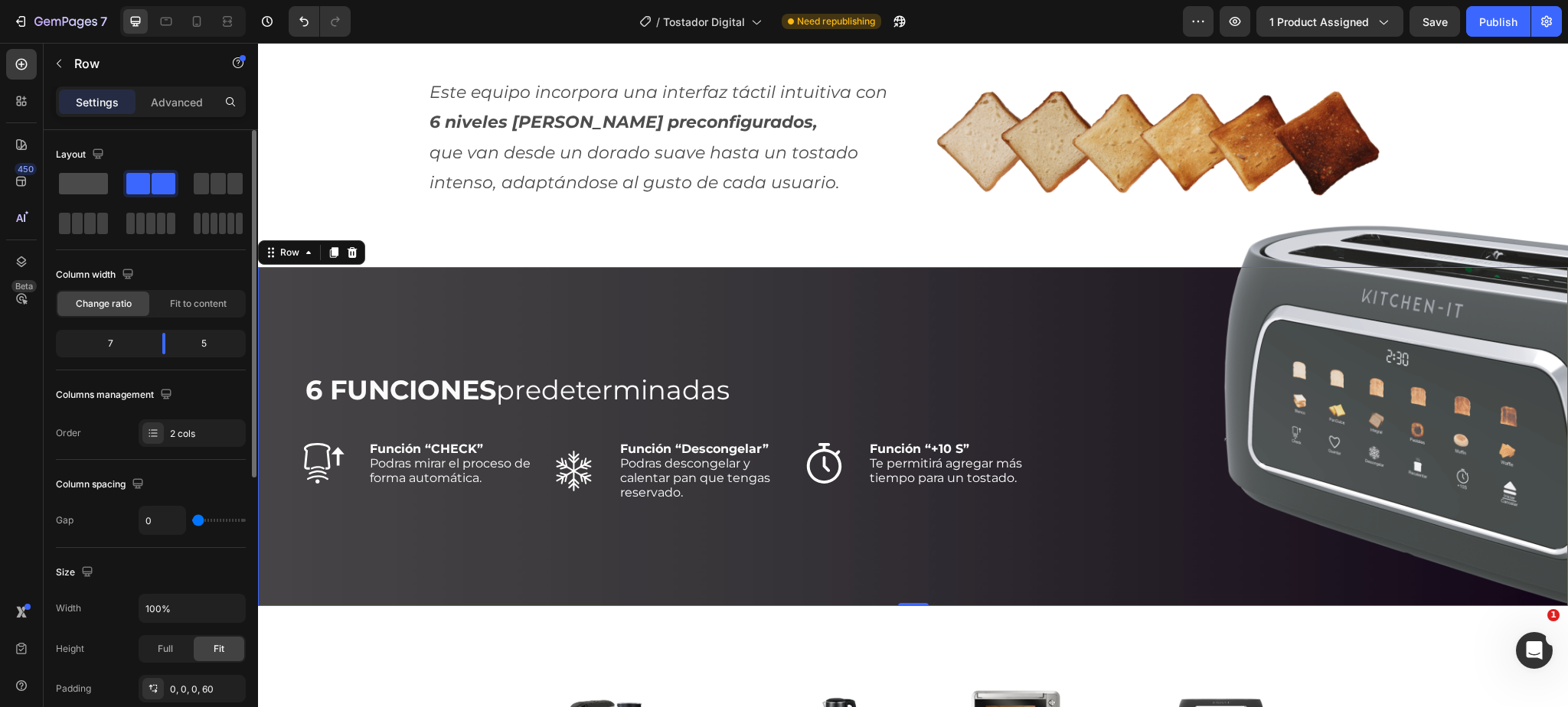
click at [80, 180] on span at bounding box center [83, 183] width 49 height 21
click at [79, 59] on p "Row" at bounding box center [138, 63] width 130 height 18
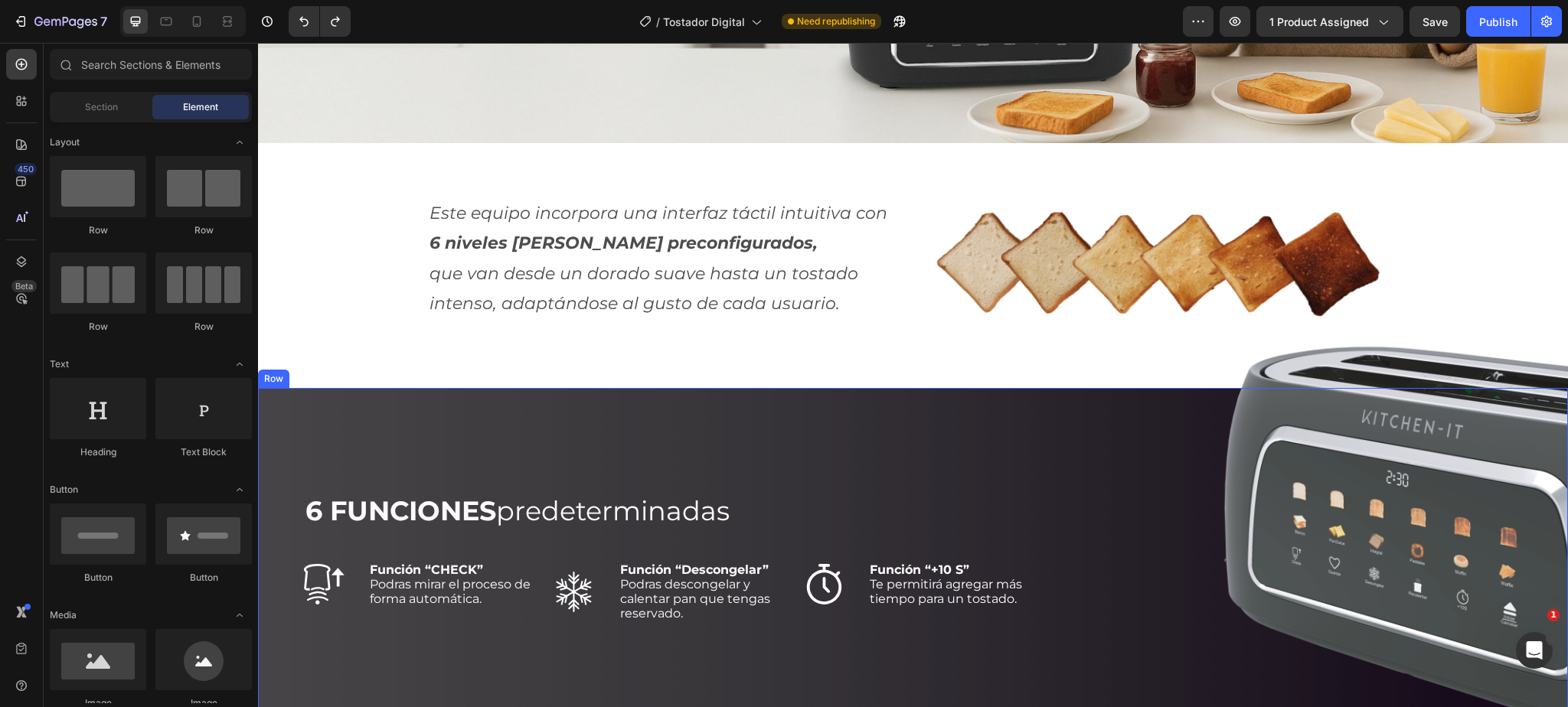
scroll to position [1578, 0]
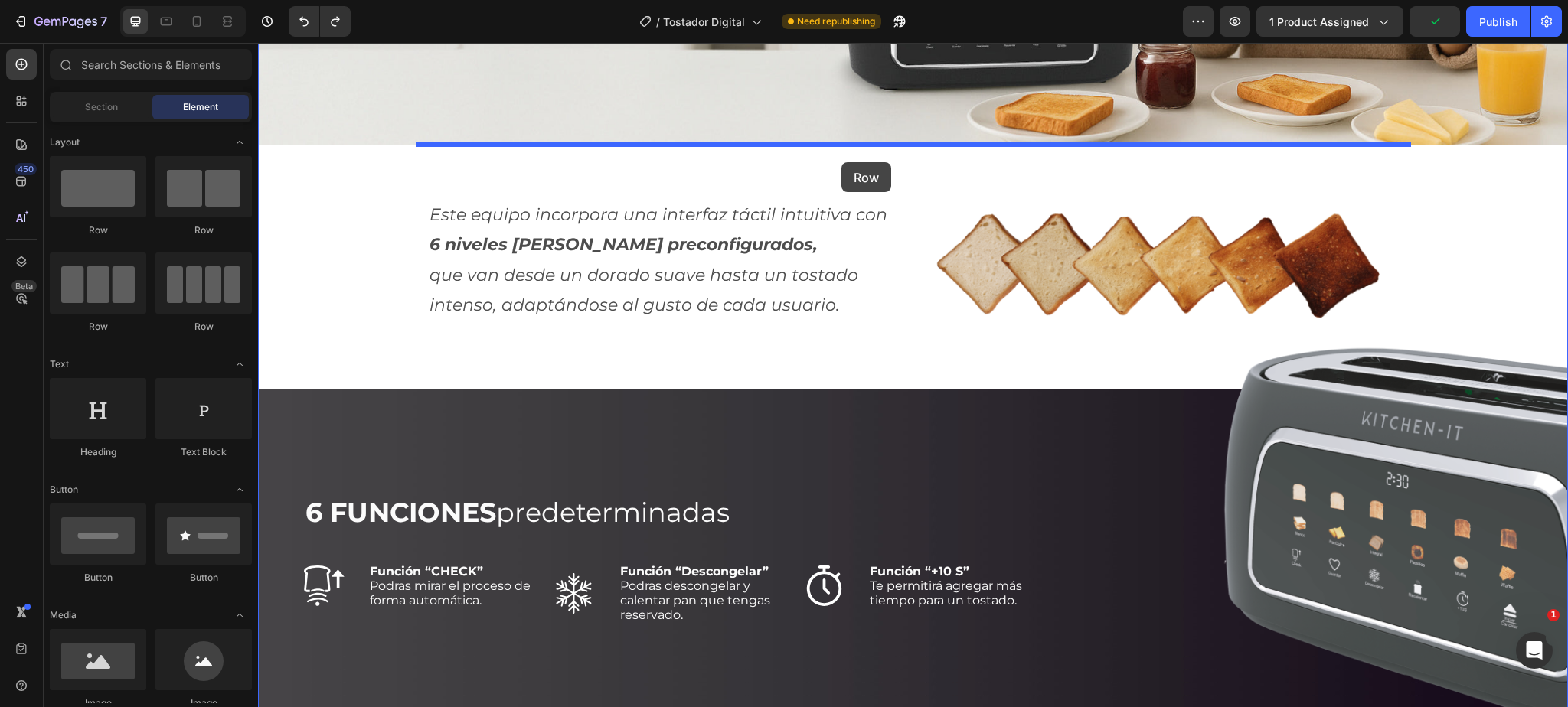
drag, startPoint x: 361, startPoint y: 233, endPoint x: 841, endPoint y: 162, distance: 485.2
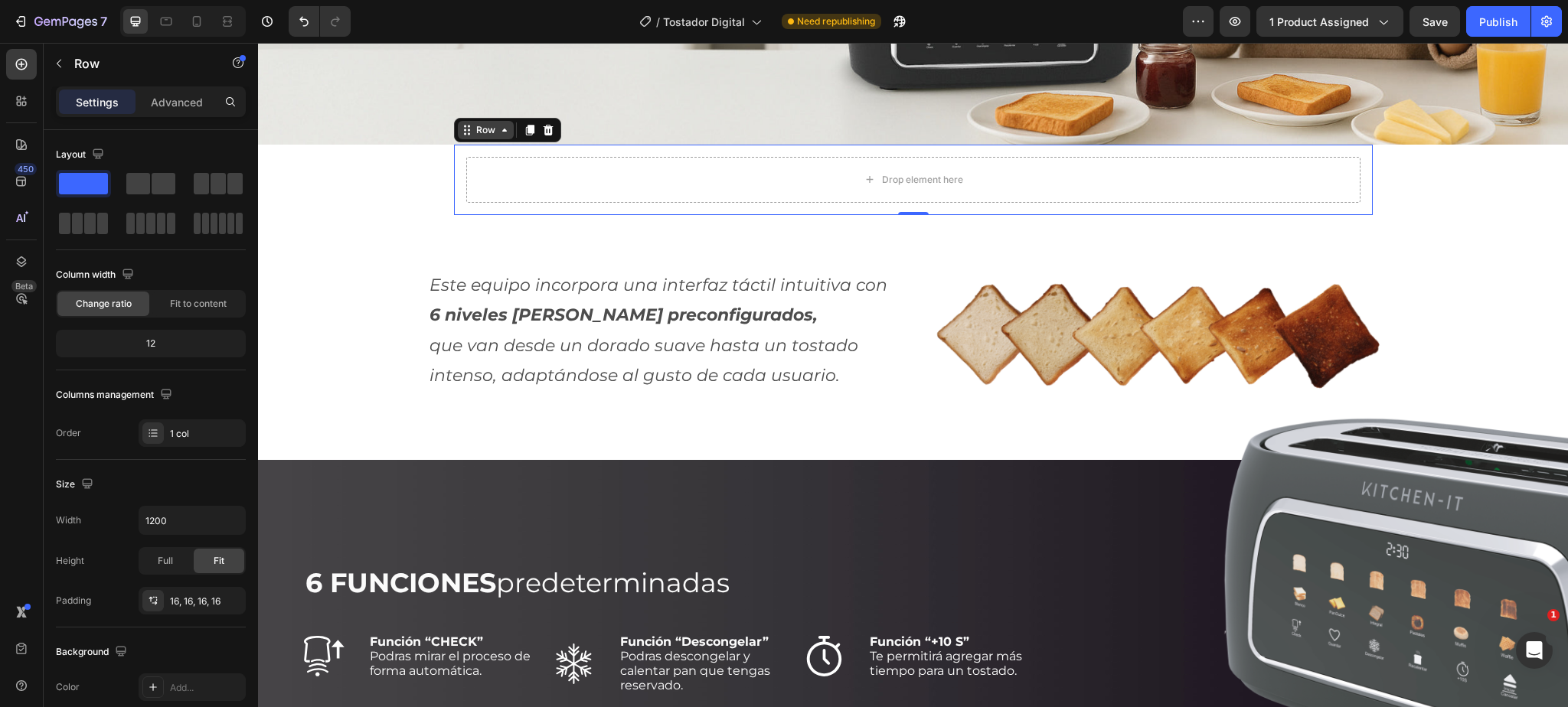
click at [491, 128] on div "Row" at bounding box center [486, 131] width 25 height 14
click at [484, 132] on div "Row" at bounding box center [486, 131] width 25 height 14
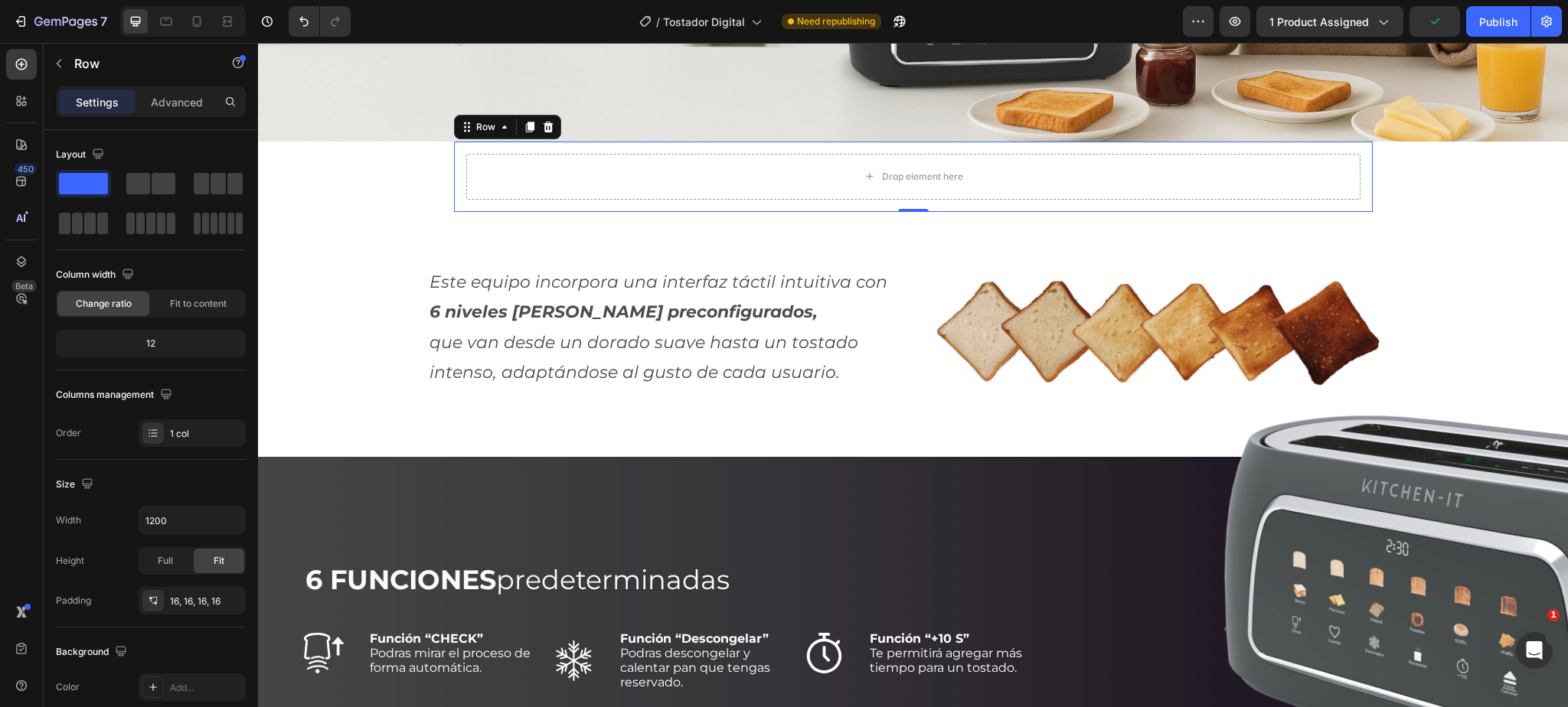
scroll to position [1576, 0]
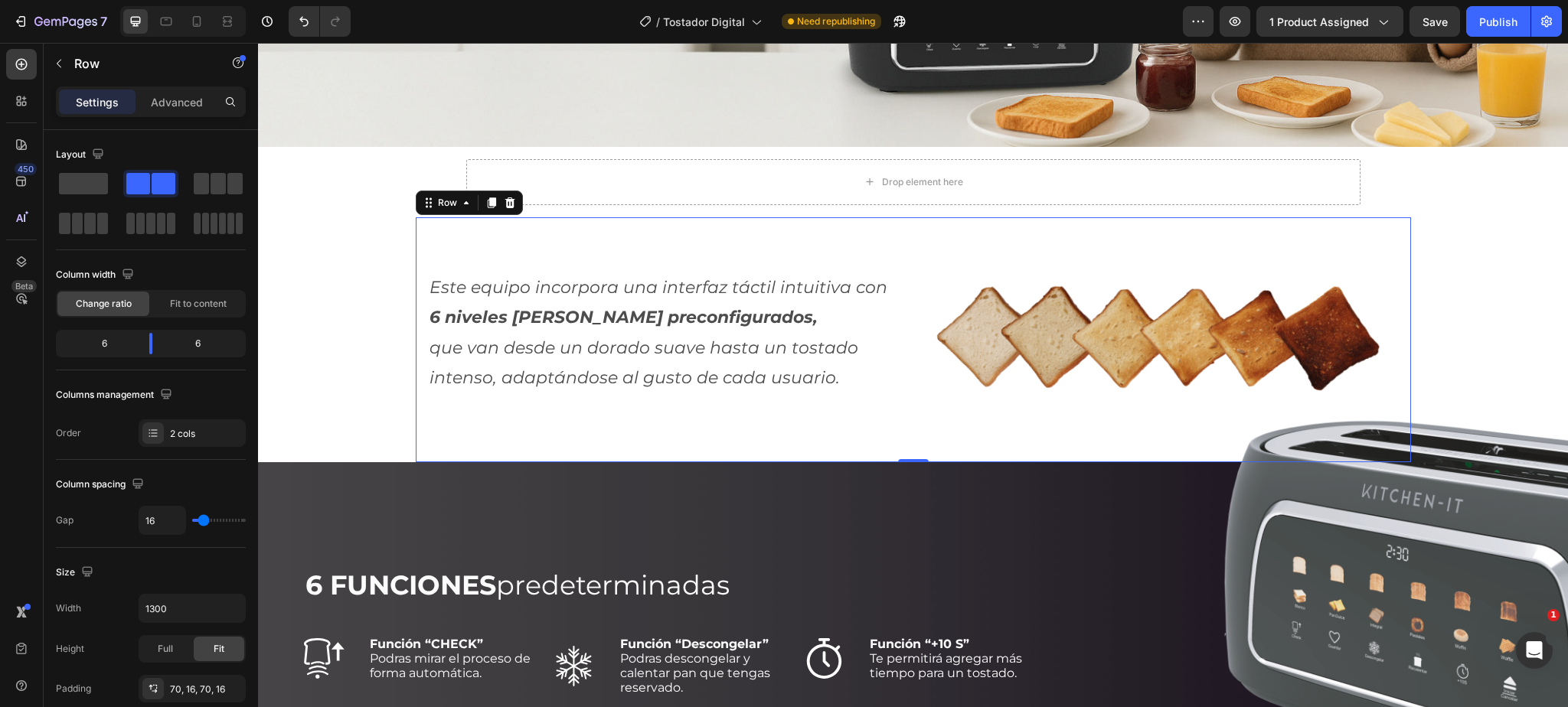
click at [504, 248] on div "Este equipo incorpora una interfaz táctil intuitiva con 6 niveles [PERSON_NAME]…" at bounding box center [913, 340] width 995 height 245
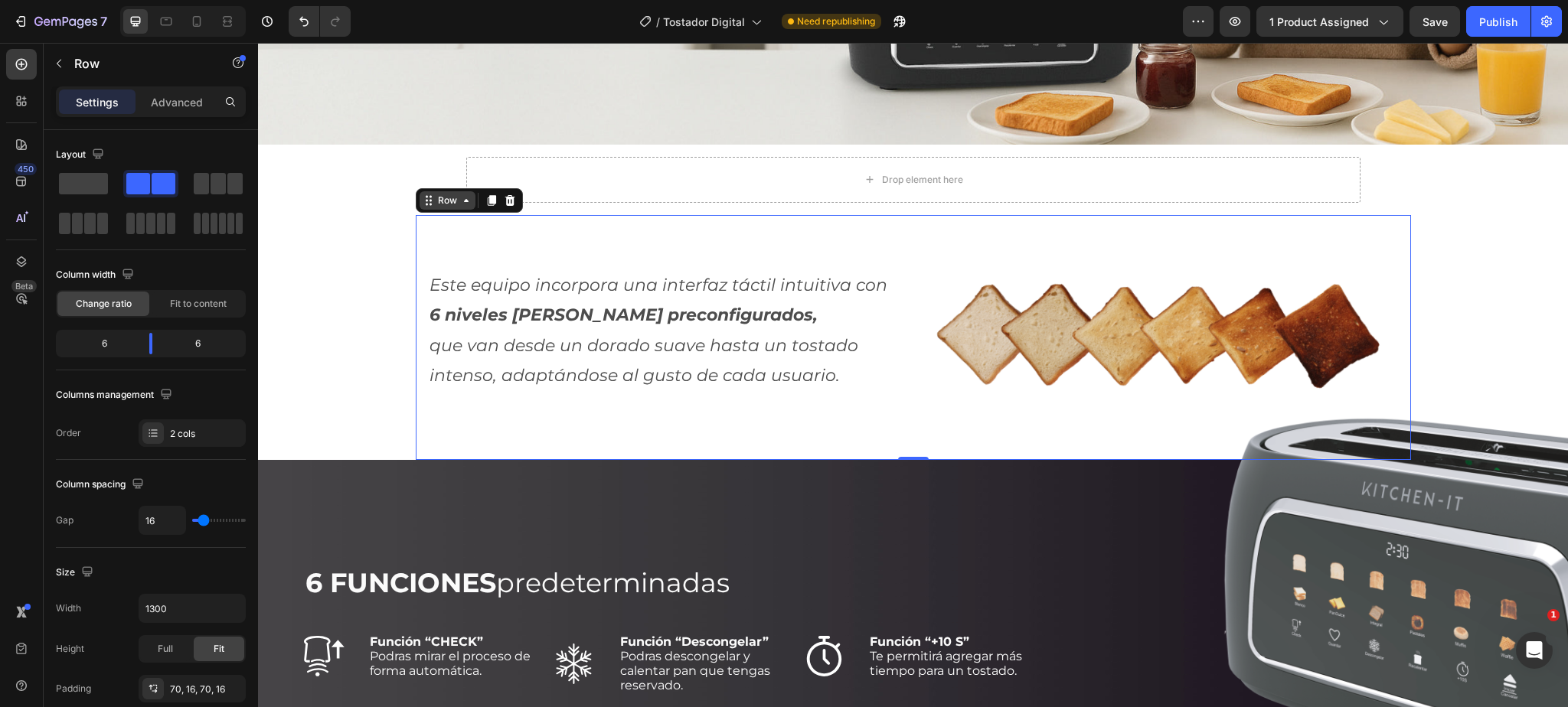
click at [448, 206] on div "Row" at bounding box center [447, 201] width 25 height 14
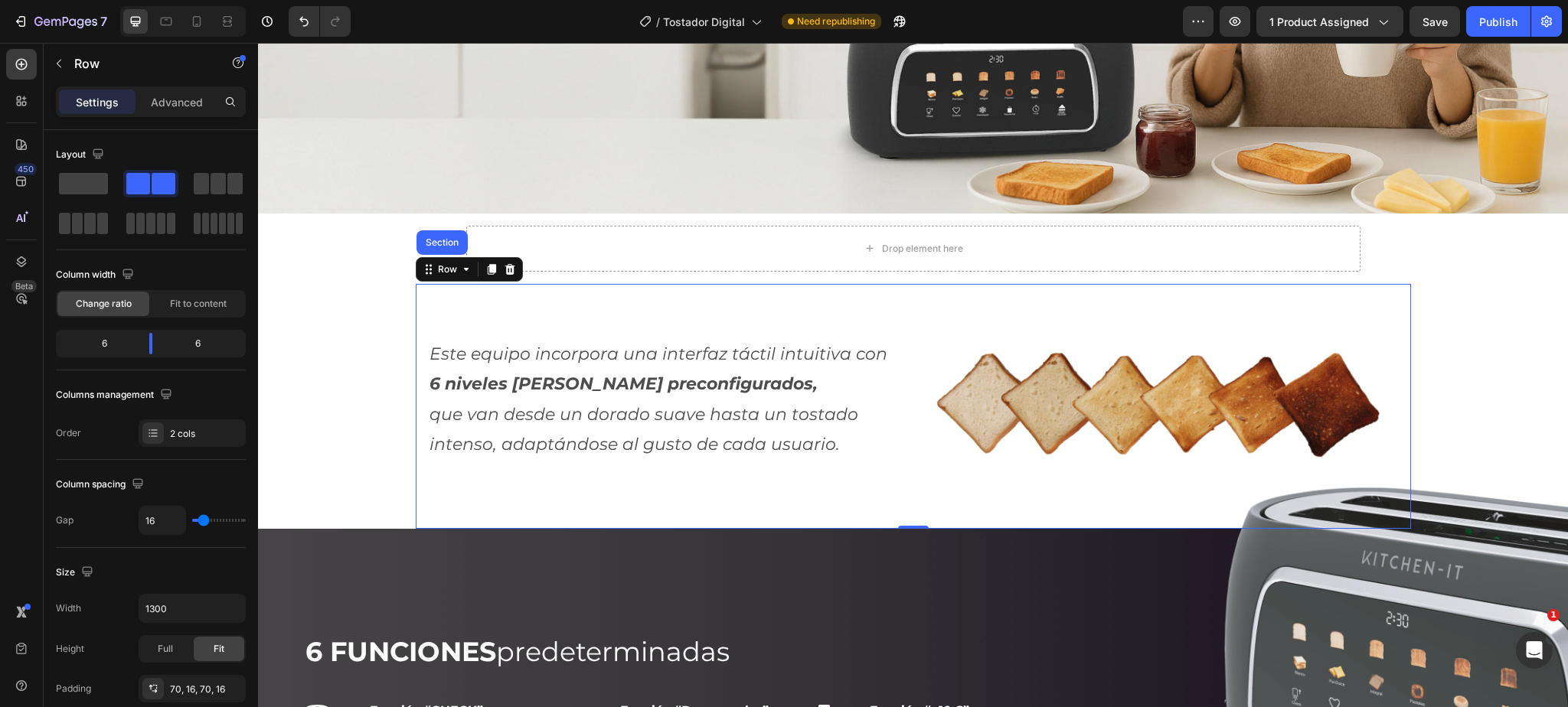
scroll to position [1501, 0]
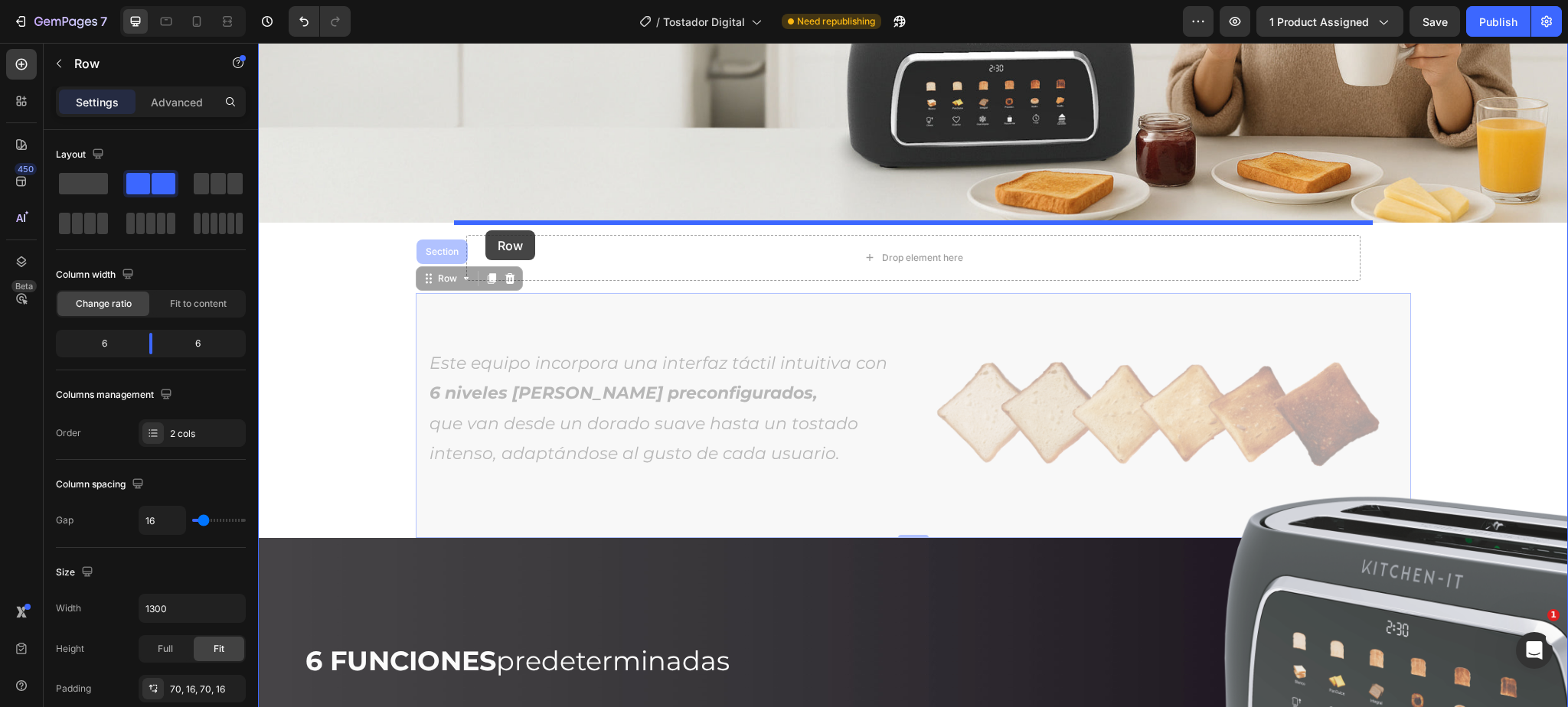
drag, startPoint x: 436, startPoint y: 278, endPoint x: 485, endPoint y: 230, distance: 68.6
click at [485, 230] on div "Header El Smart Toast de Kitchen-It es un tostador inteligente de alto rendimie…" at bounding box center [913, 707] width 1310 height 4329
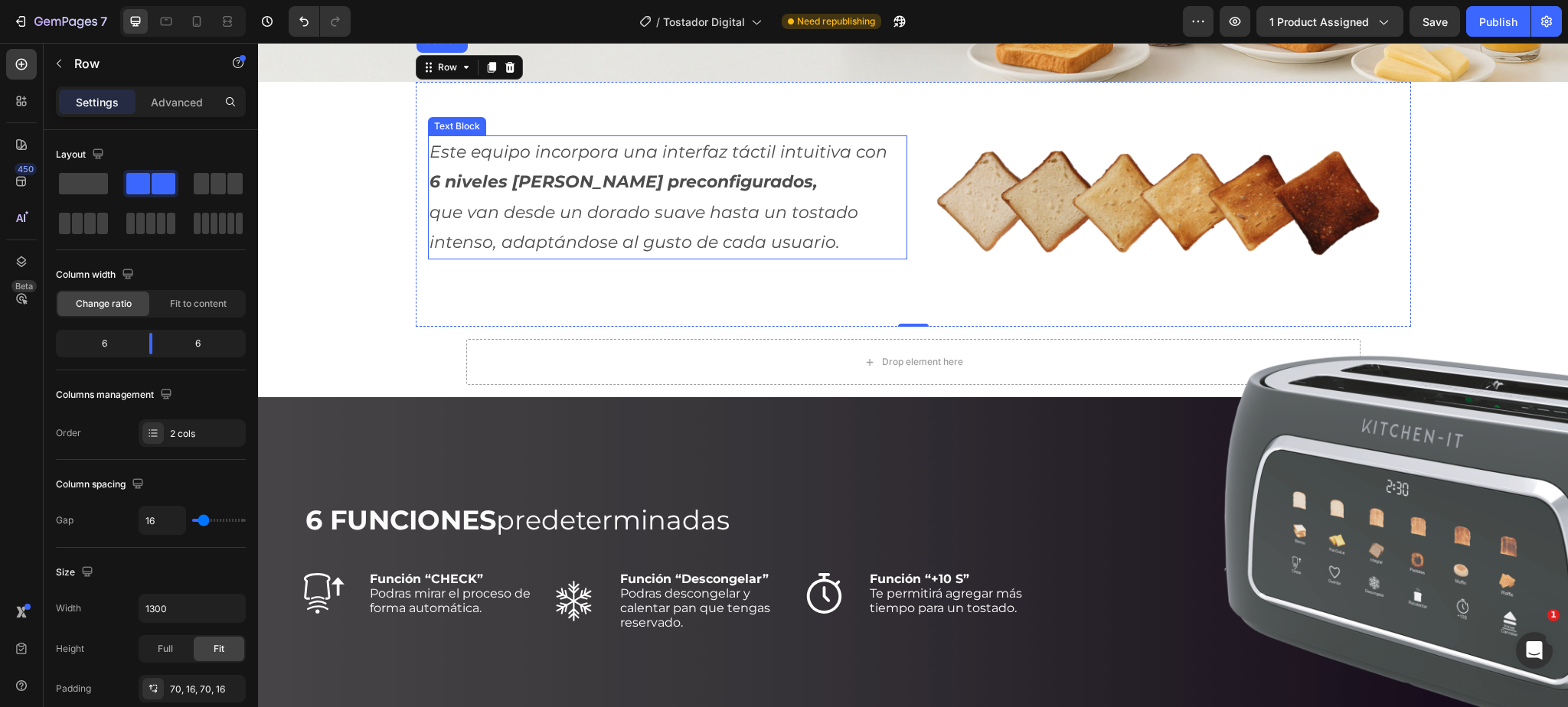
scroll to position [1647, 0]
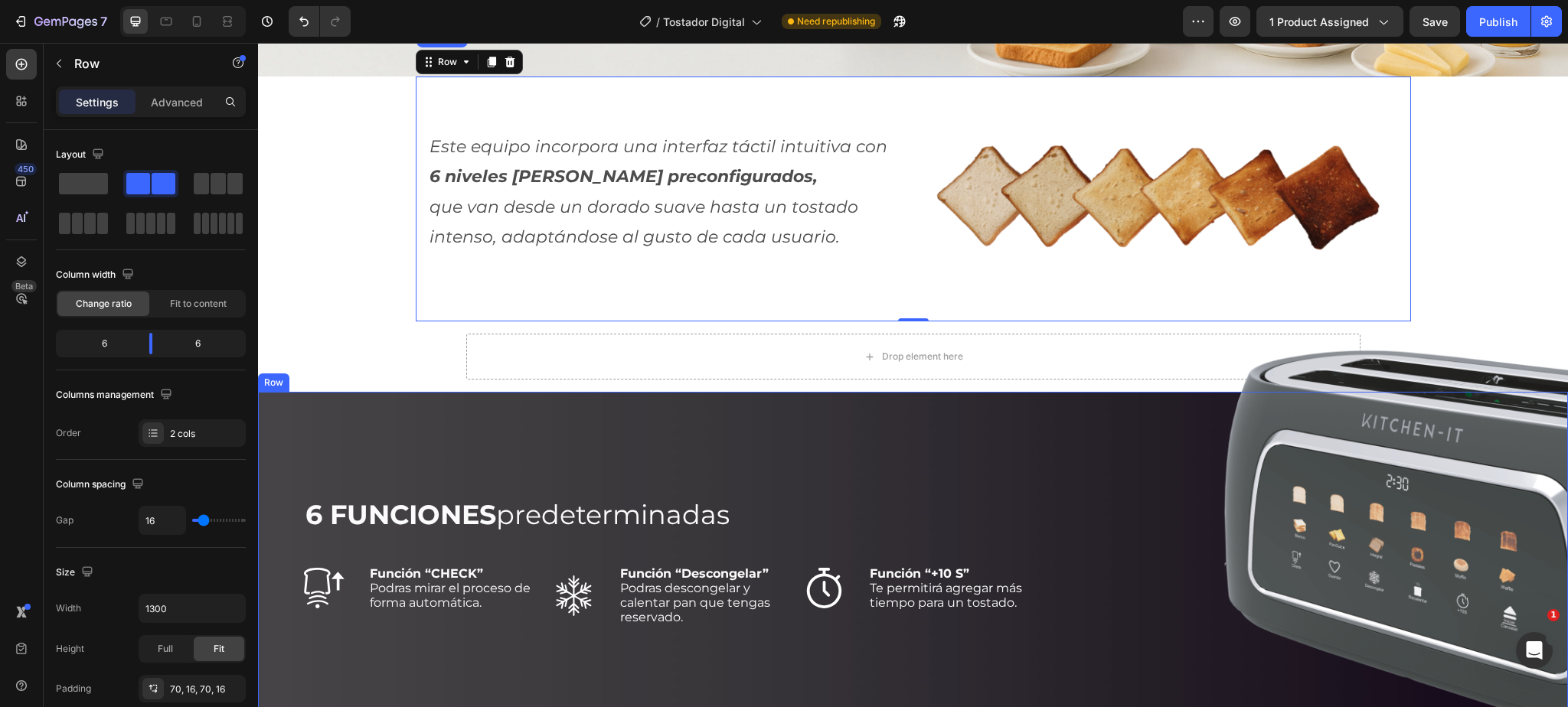
click at [274, 381] on div "Row" at bounding box center [274, 383] width 25 height 14
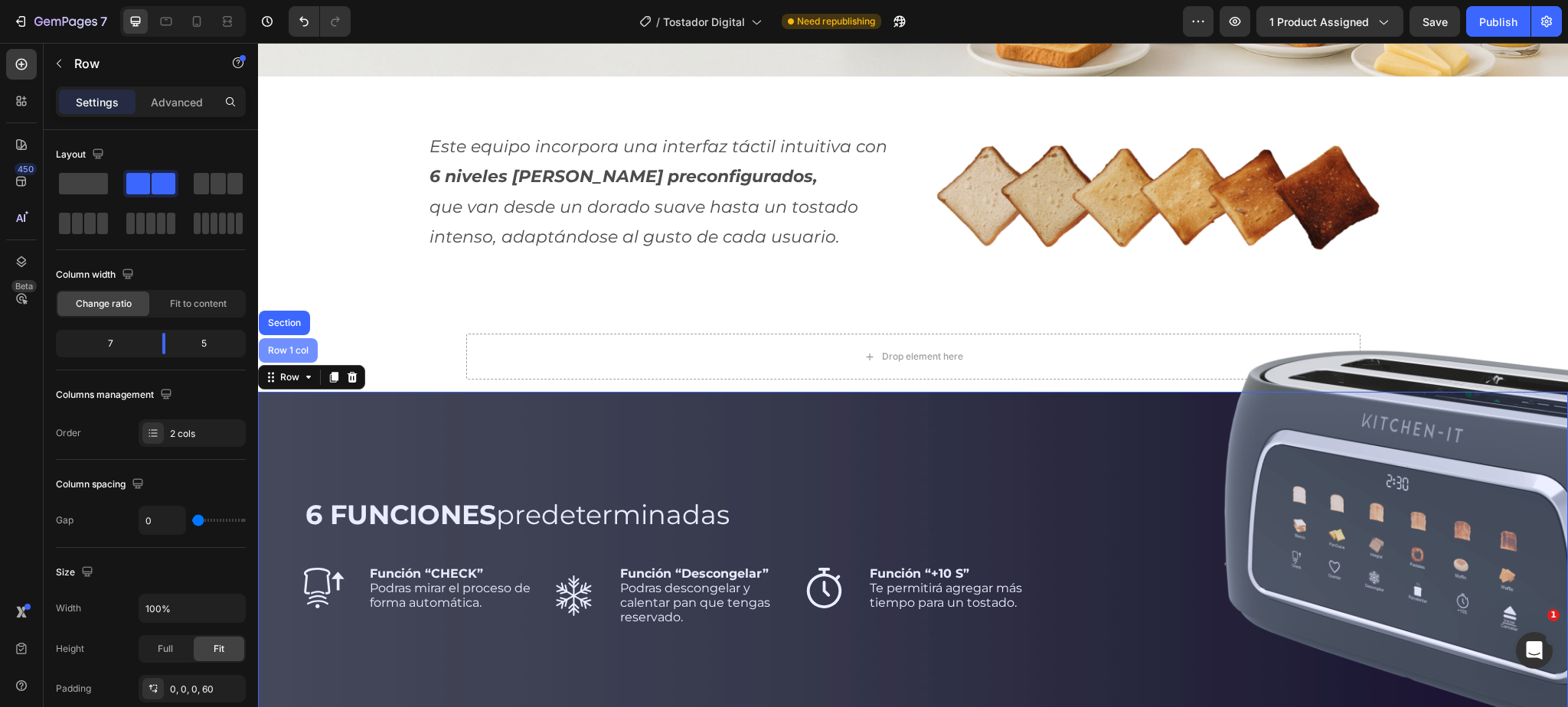
click at [288, 349] on div "Row 1 col" at bounding box center [288, 351] width 46 height 9
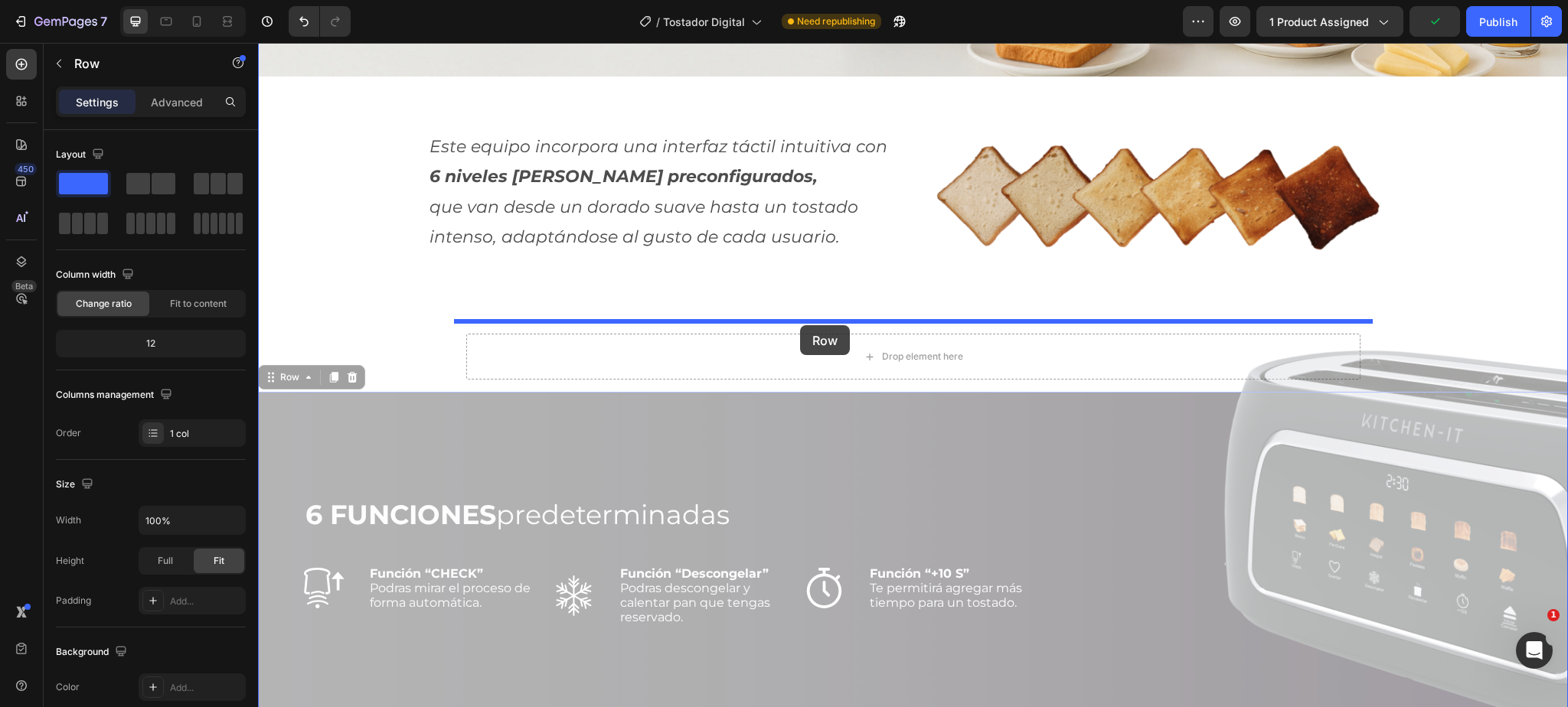
drag, startPoint x: 292, startPoint y: 376, endPoint x: 800, endPoint y: 326, distance: 510.5
click at [800, 326] on div "Header El Smart Toast de Kitchen-It es un tostador inteligente de alto rendimie…" at bounding box center [913, 561] width 1310 height 4329
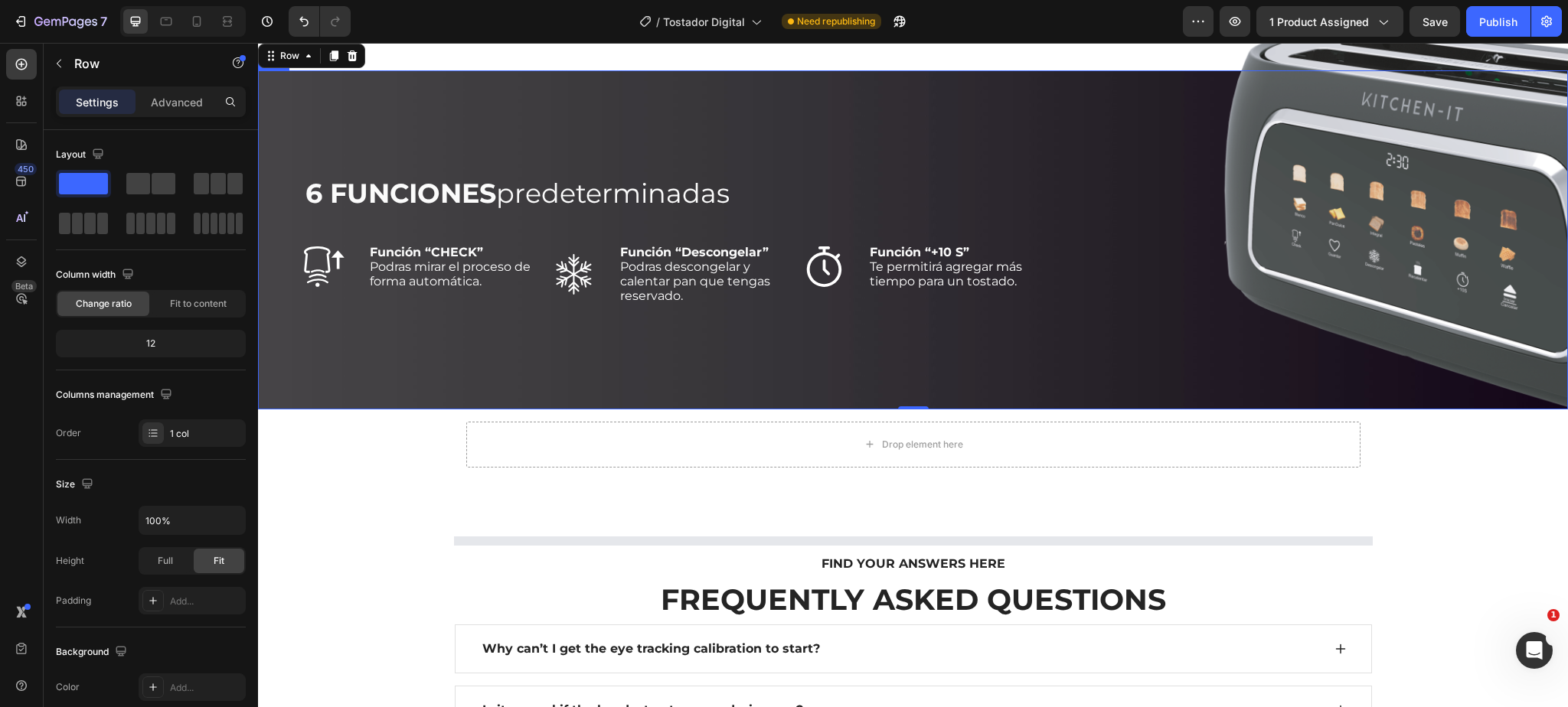
scroll to position [1920, 0]
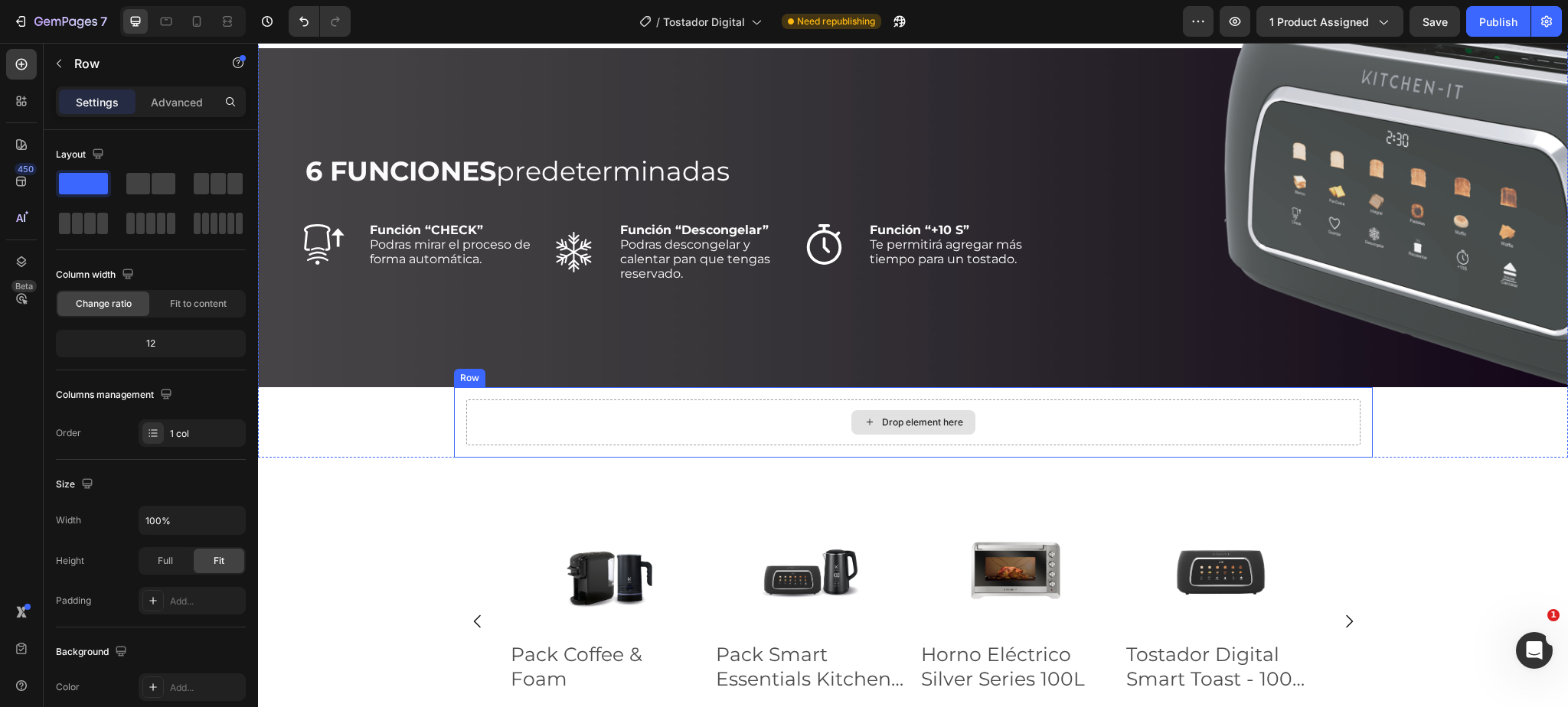
click at [858, 418] on div "Drop element here" at bounding box center [913, 422] width 124 height 24
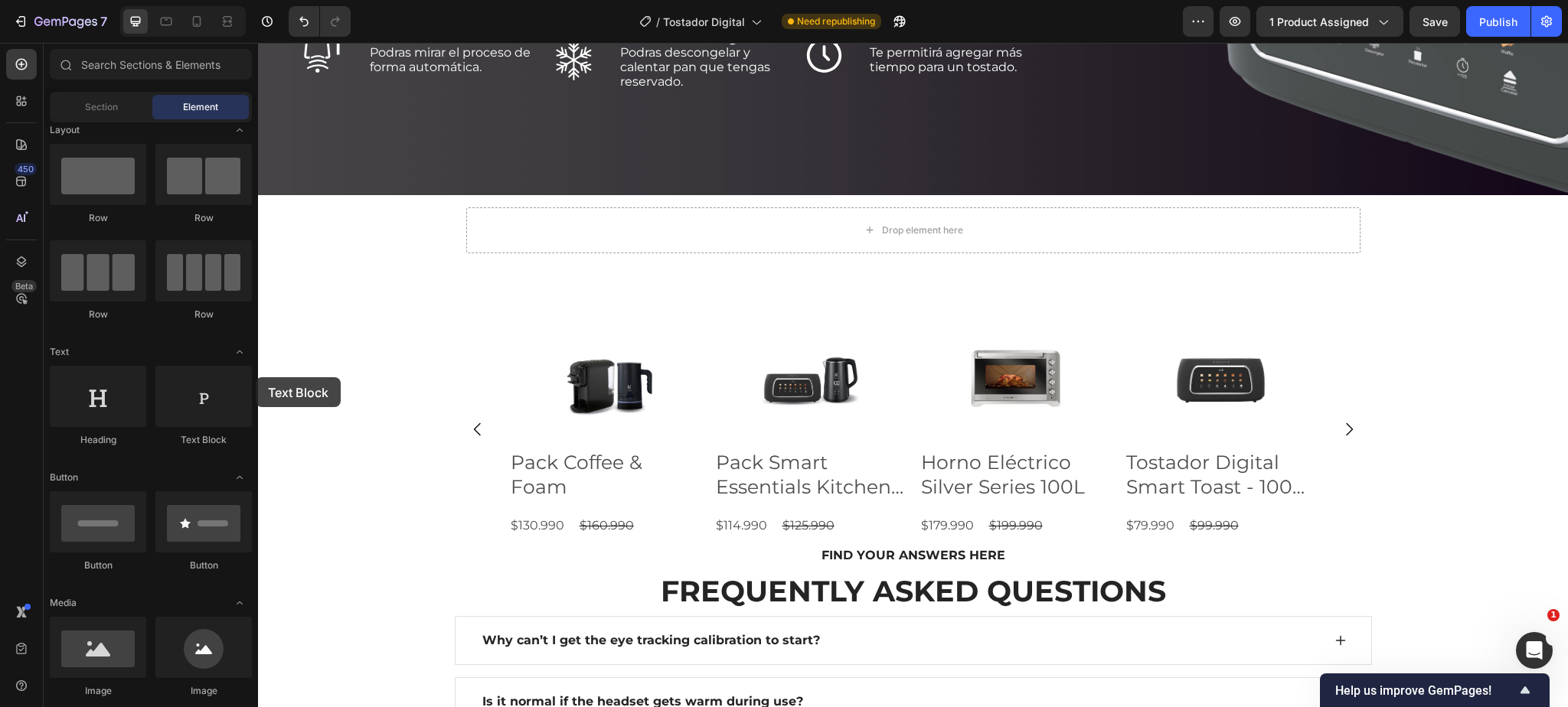
scroll to position [12, 0]
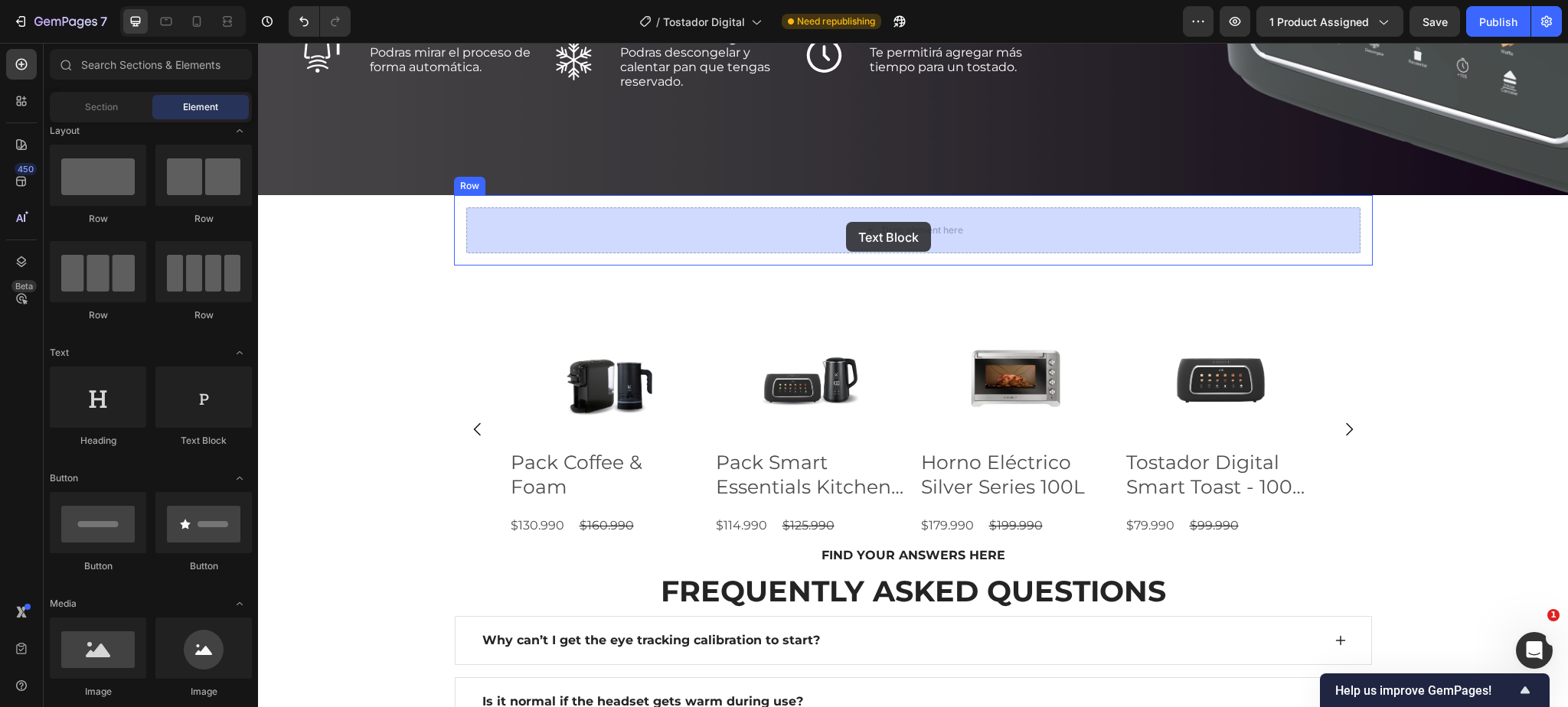
drag, startPoint x: 456, startPoint y: 441, endPoint x: 846, endPoint y: 222, distance: 447.3
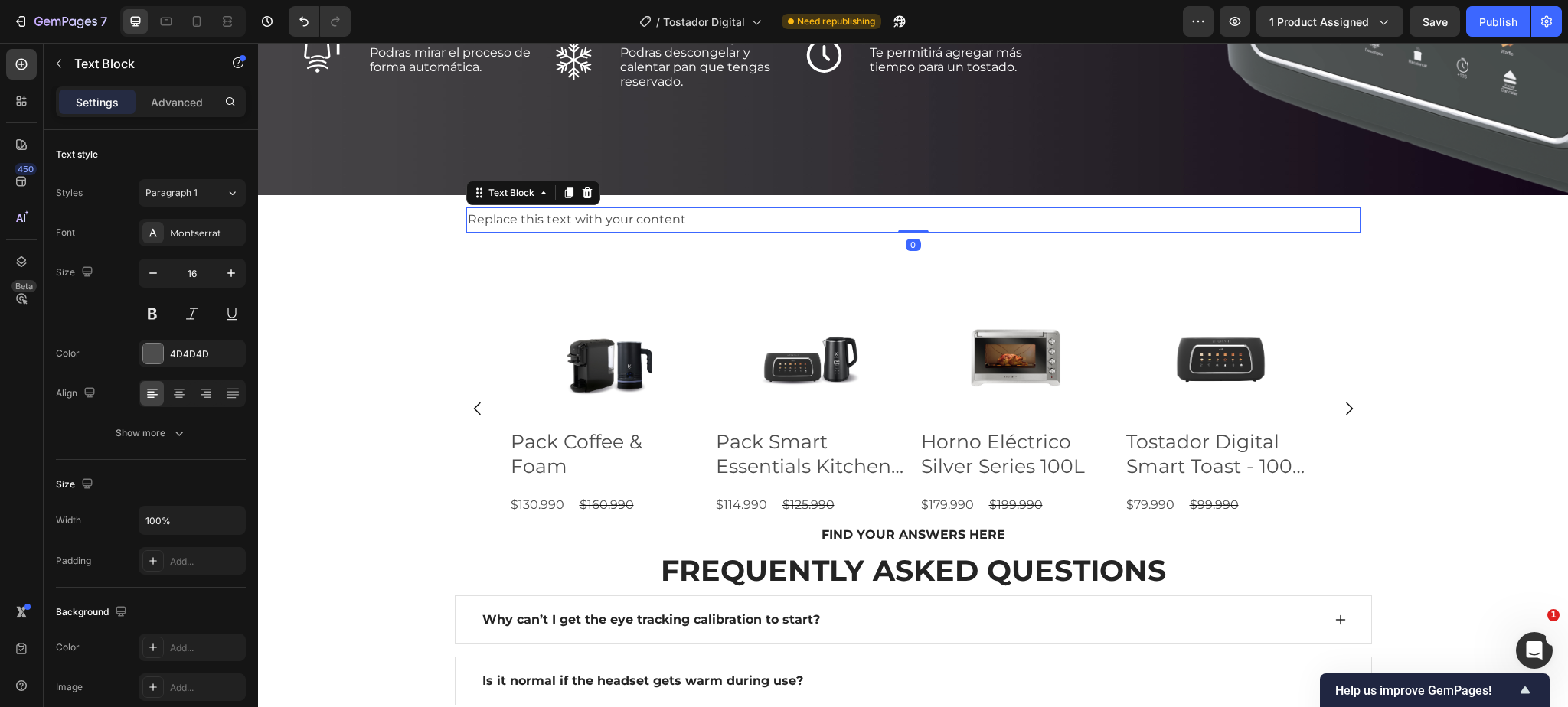
click at [688, 221] on div "Replace this text with your content" at bounding box center [913, 220] width 894 height 25
click at [688, 221] on p "Replace this text with your content" at bounding box center [913, 220] width 891 height 22
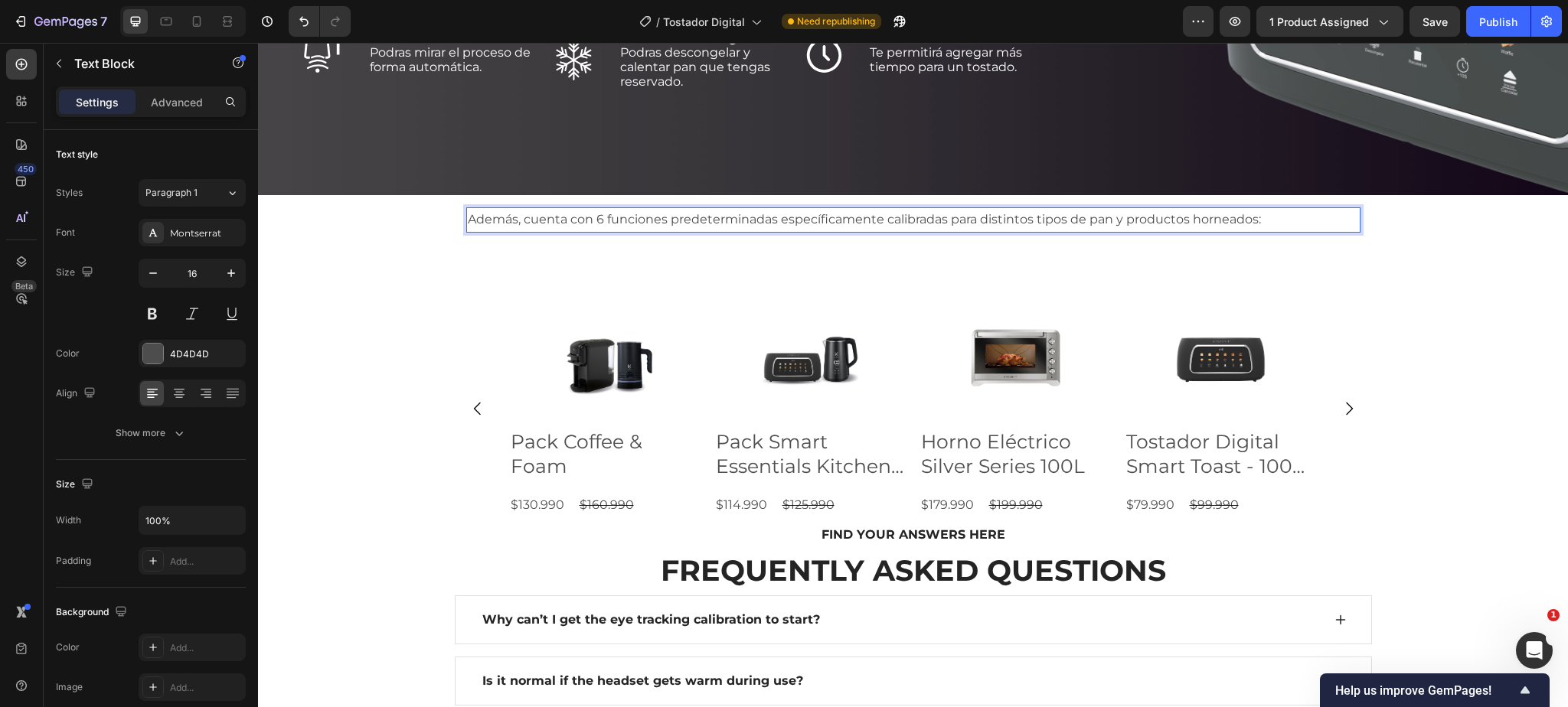
click at [596, 216] on p "Además, cuenta con 6 funciones predeterminadas específicamente calibradas para …" at bounding box center [913, 220] width 891 height 22
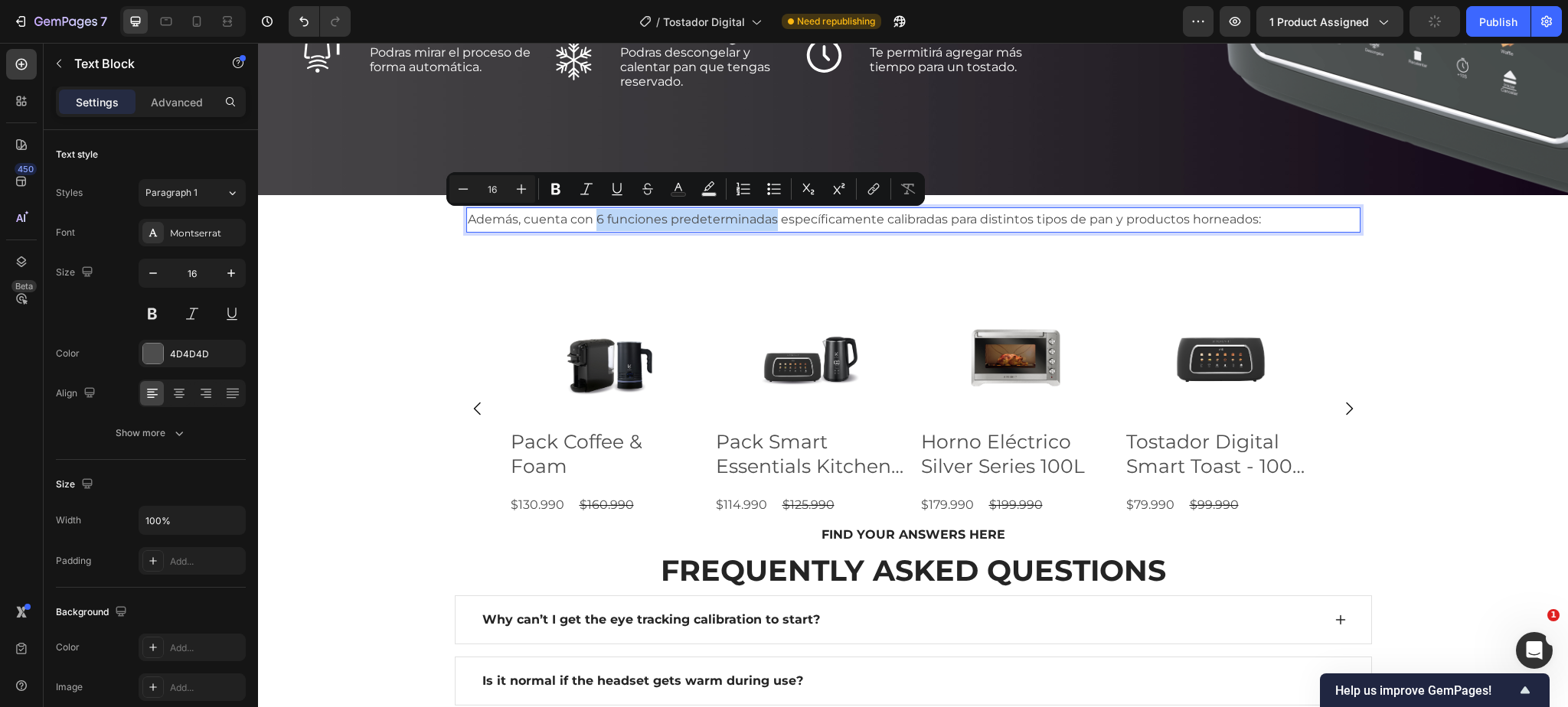
drag, startPoint x: 603, startPoint y: 216, endPoint x: 771, endPoint y: 218, distance: 168.0
click at [773, 219] on p "Además, cuenta con 6 funciones predeterminadas específicamente calibradas para …" at bounding box center [913, 220] width 891 height 22
click at [552, 186] on icon "Editor contextual toolbar" at bounding box center [556, 190] width 9 height 12
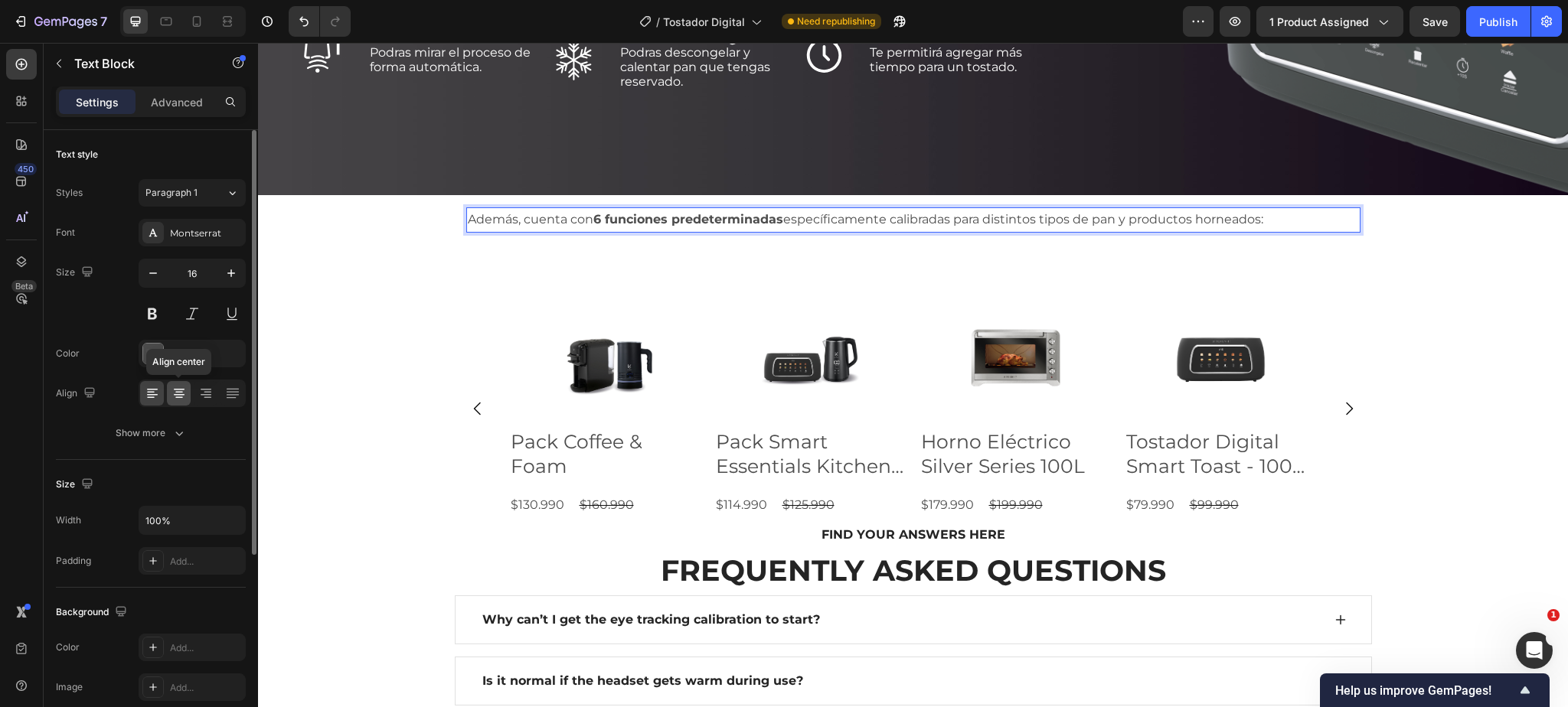
click at [173, 389] on icon at bounding box center [179, 393] width 15 height 15
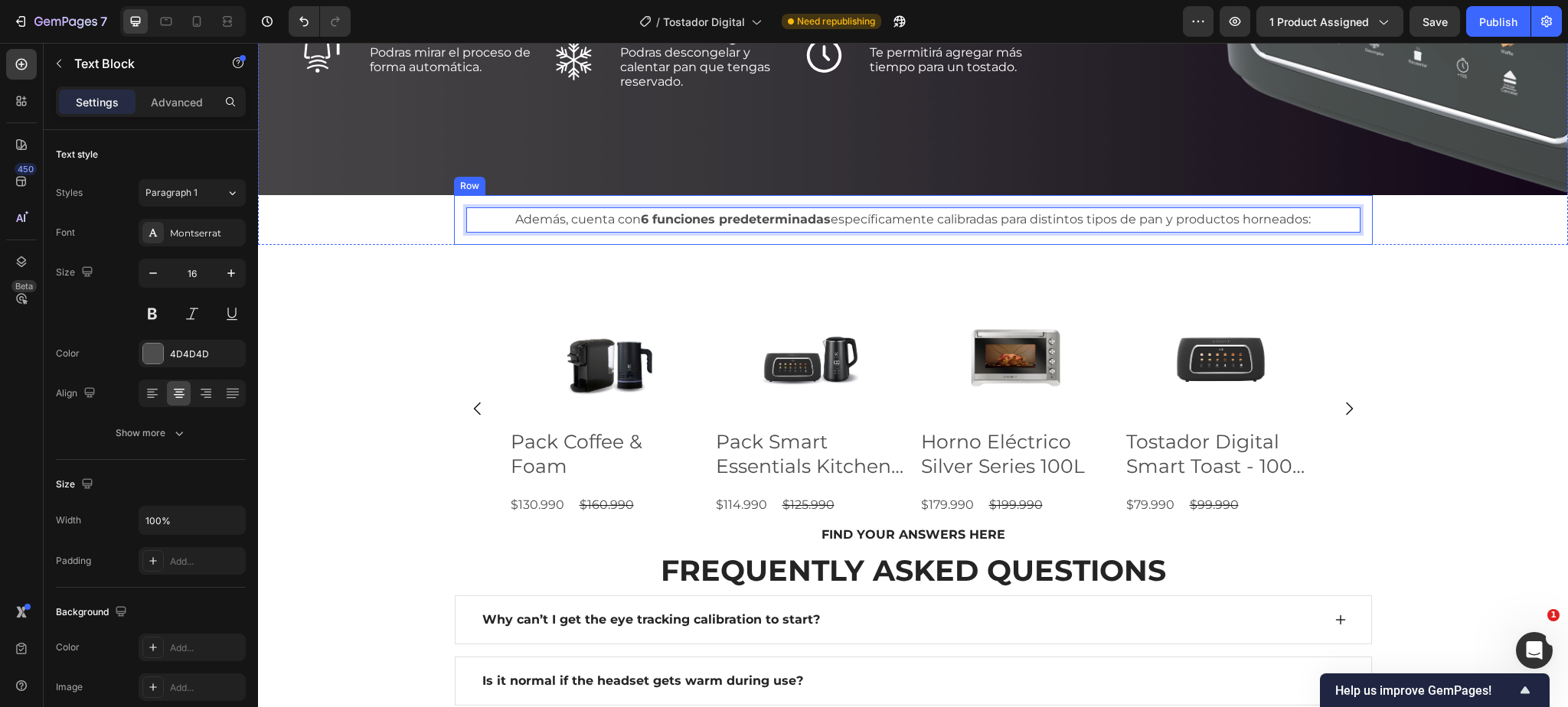
click at [474, 187] on div "Row" at bounding box center [469, 186] width 25 height 14
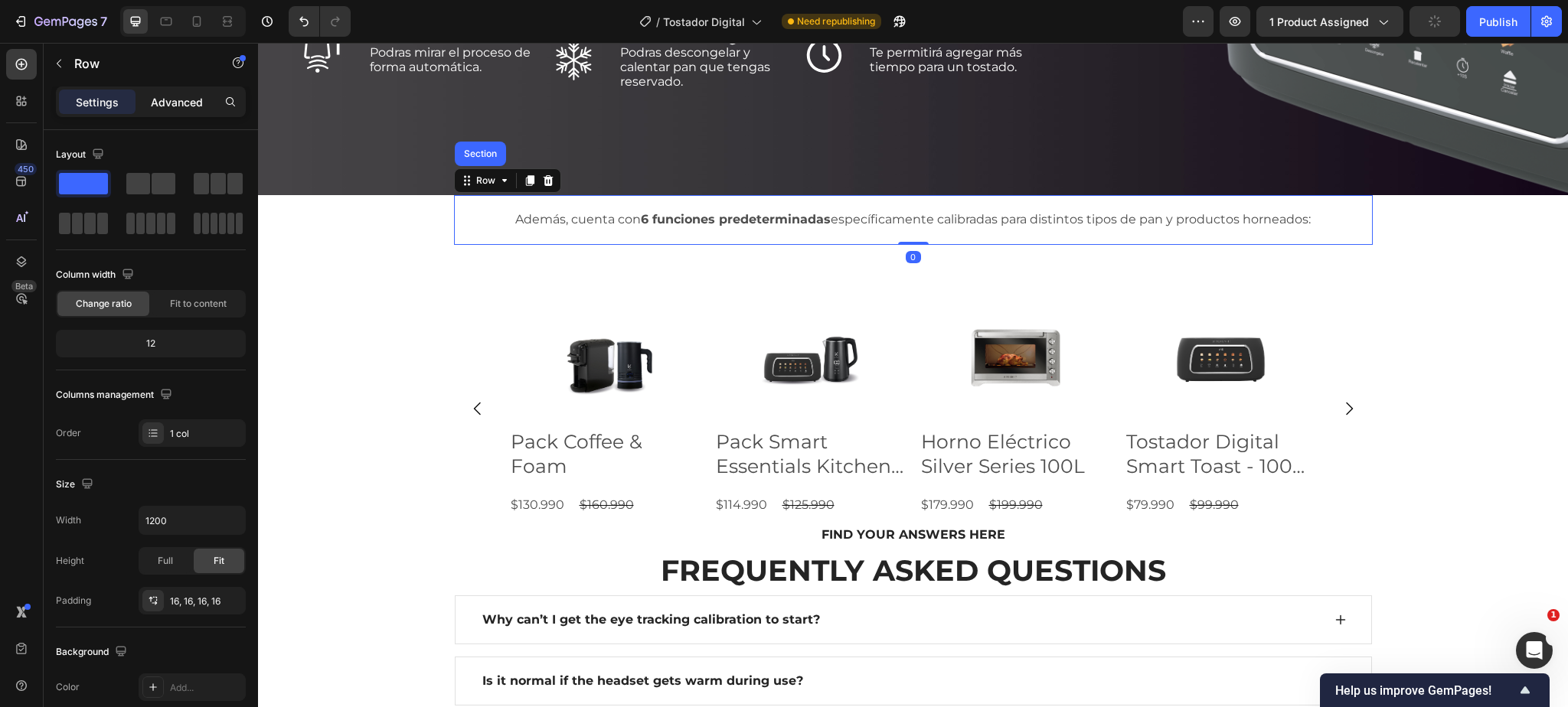
click at [191, 101] on p "Advanced" at bounding box center [177, 102] width 52 height 16
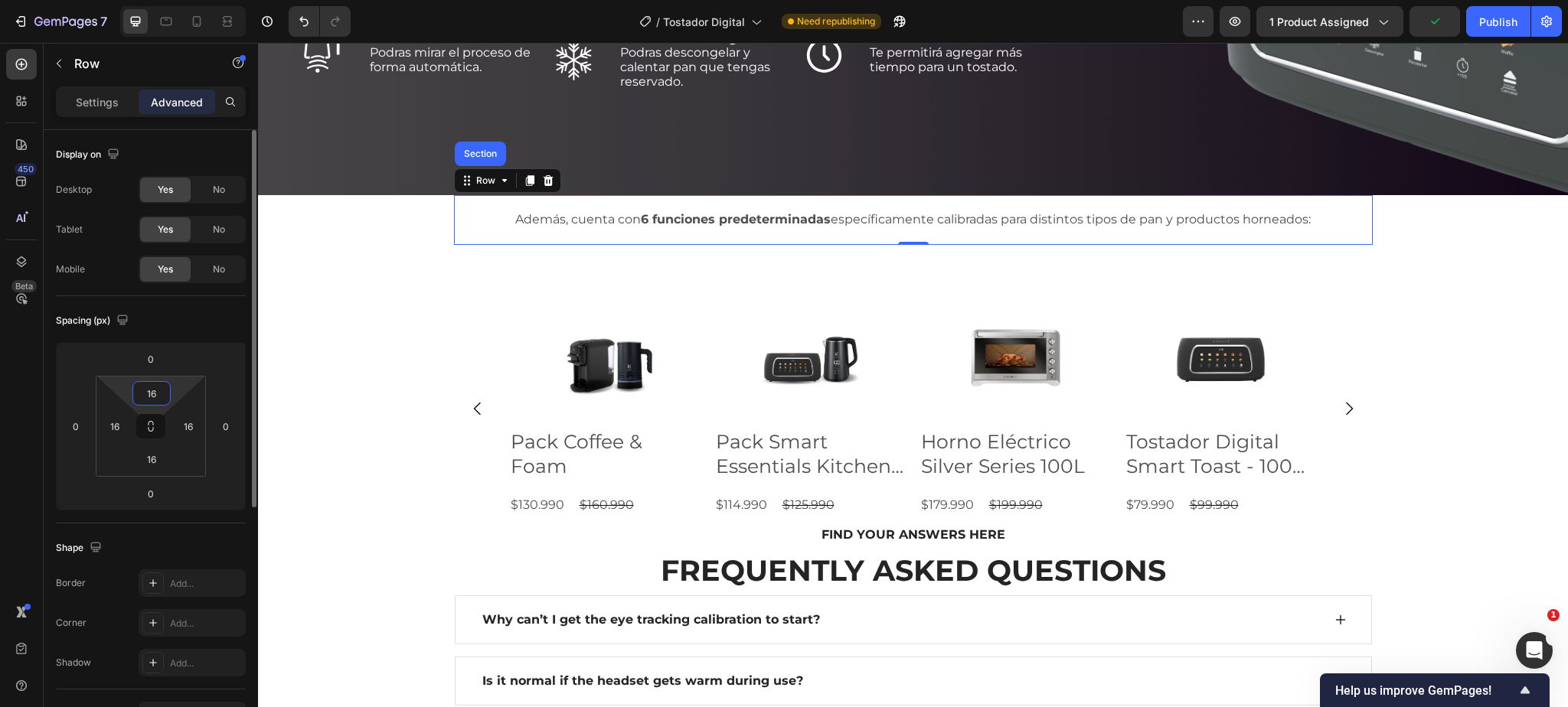
click at [156, 392] on input "16" at bounding box center [151, 393] width 31 height 23
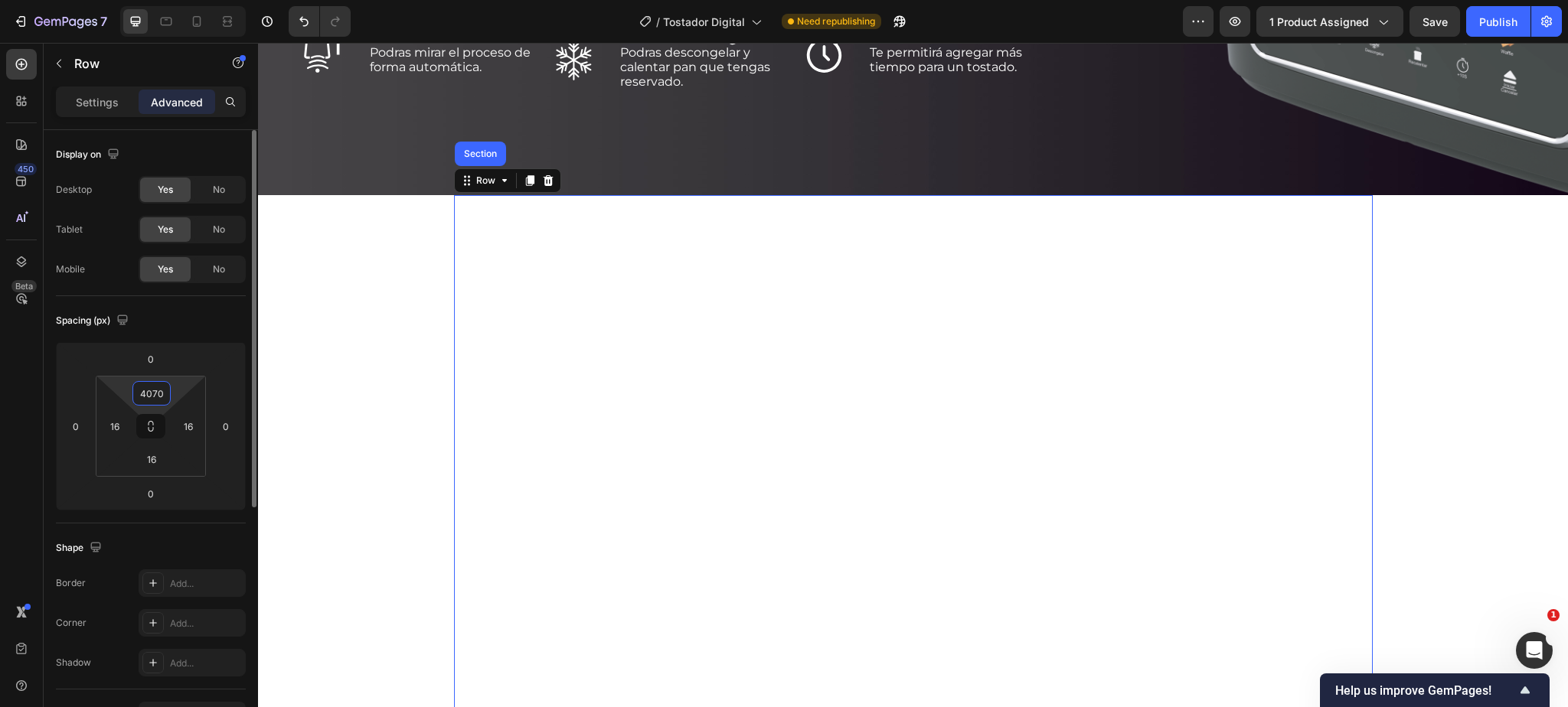
click at [156, 388] on input "4070" at bounding box center [151, 393] width 31 height 23
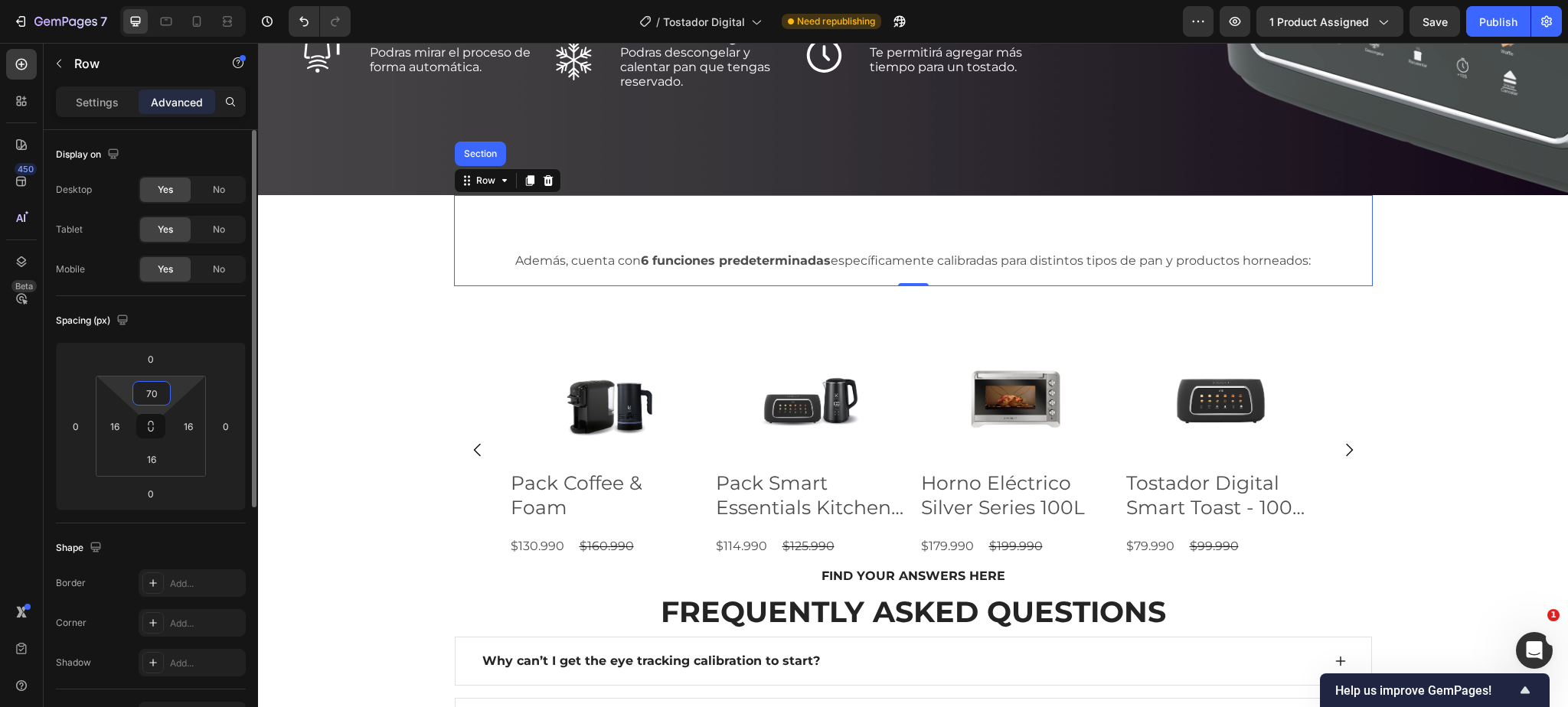
click at [154, 394] on input "70" at bounding box center [151, 393] width 31 height 23
click at [153, 394] on input "70" at bounding box center [151, 393] width 31 height 23
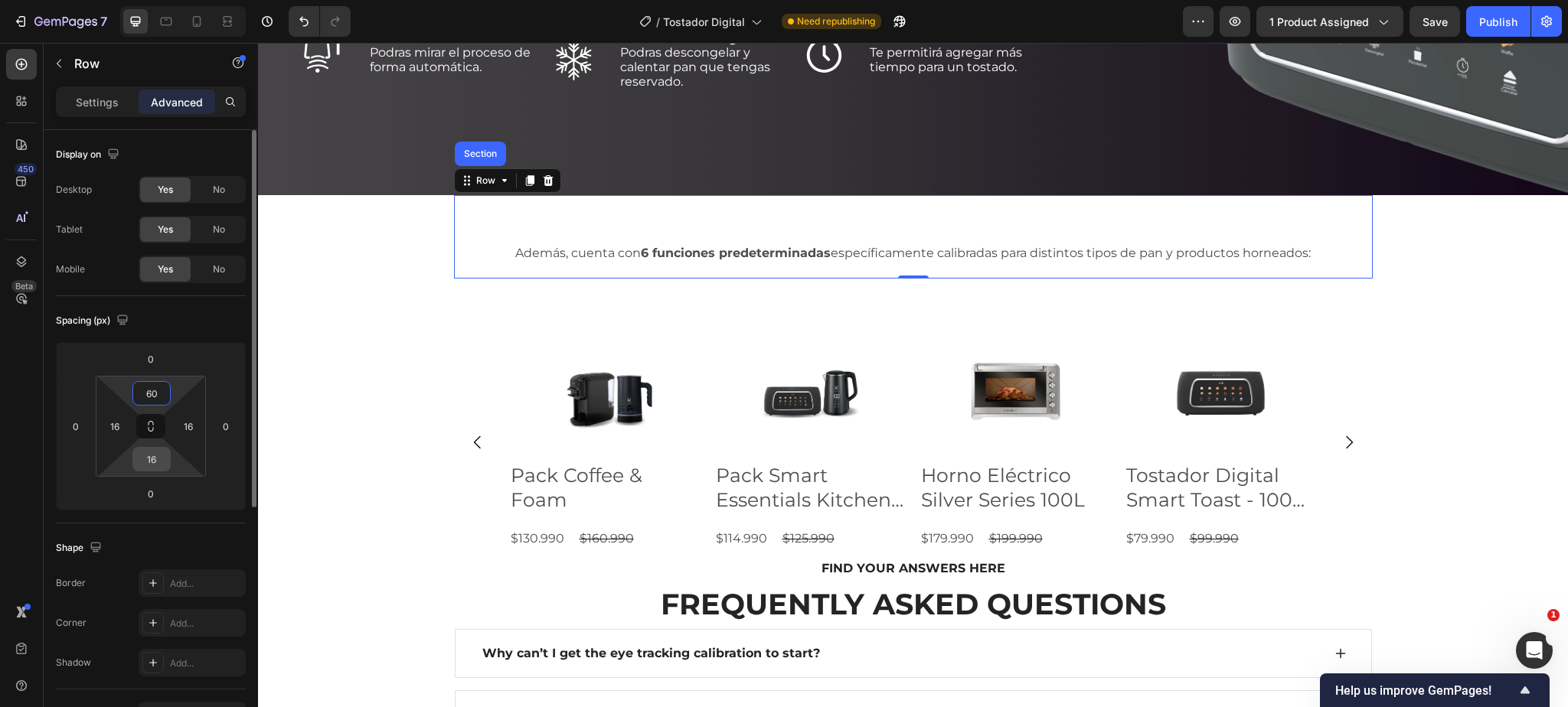
type input "60"
click at [155, 462] on input "16" at bounding box center [151, 458] width 31 height 23
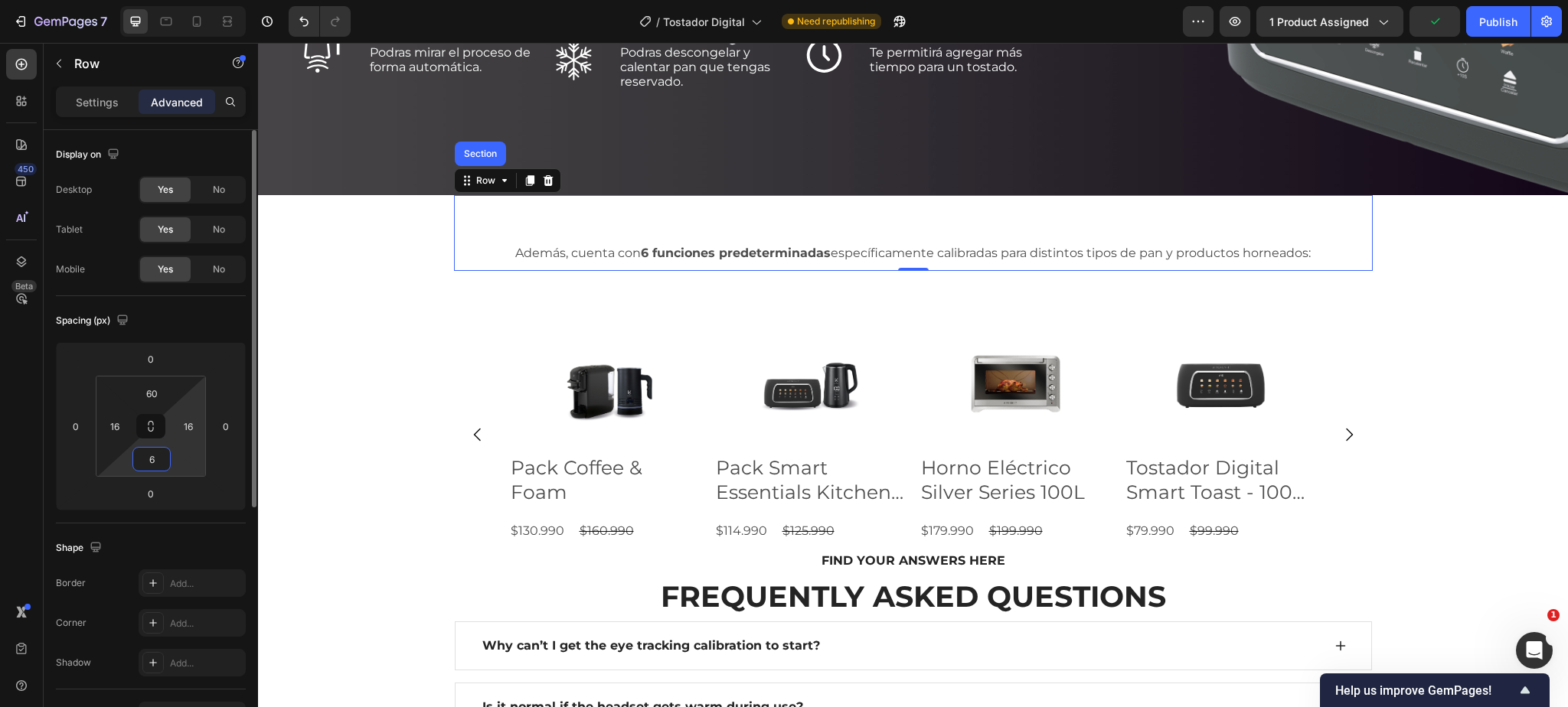
type input "60"
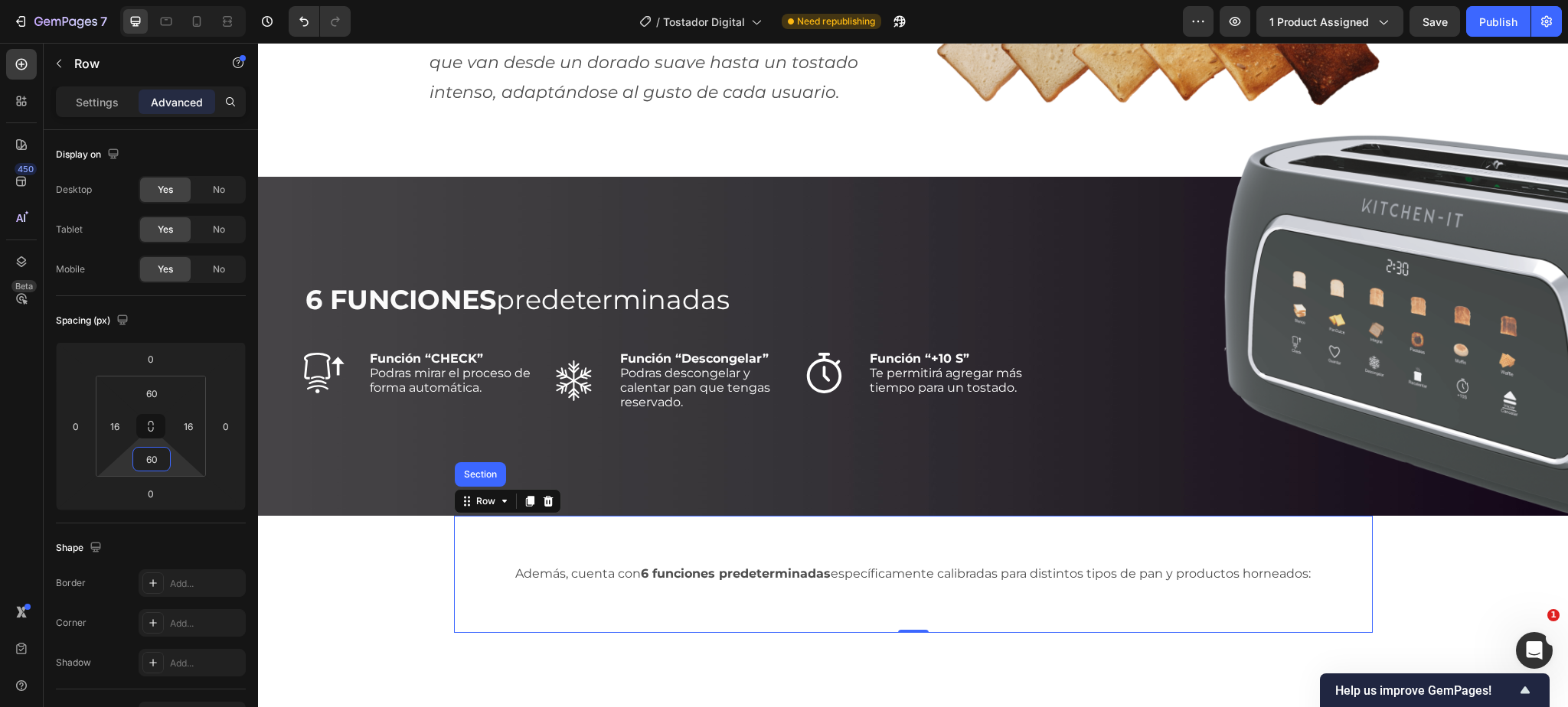
scroll to position [1744, 0]
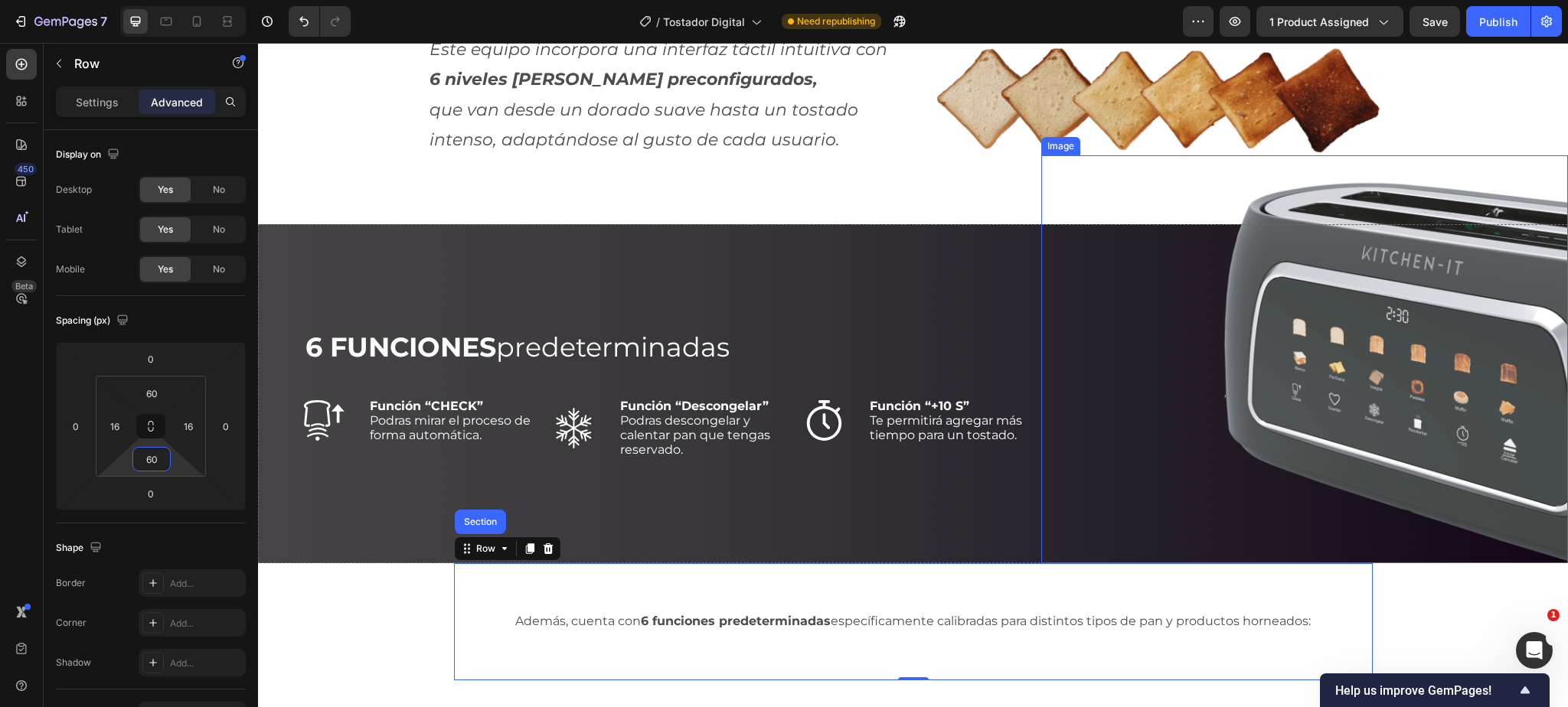
click at [1385, 210] on img at bounding box center [1382, 359] width 369 height 408
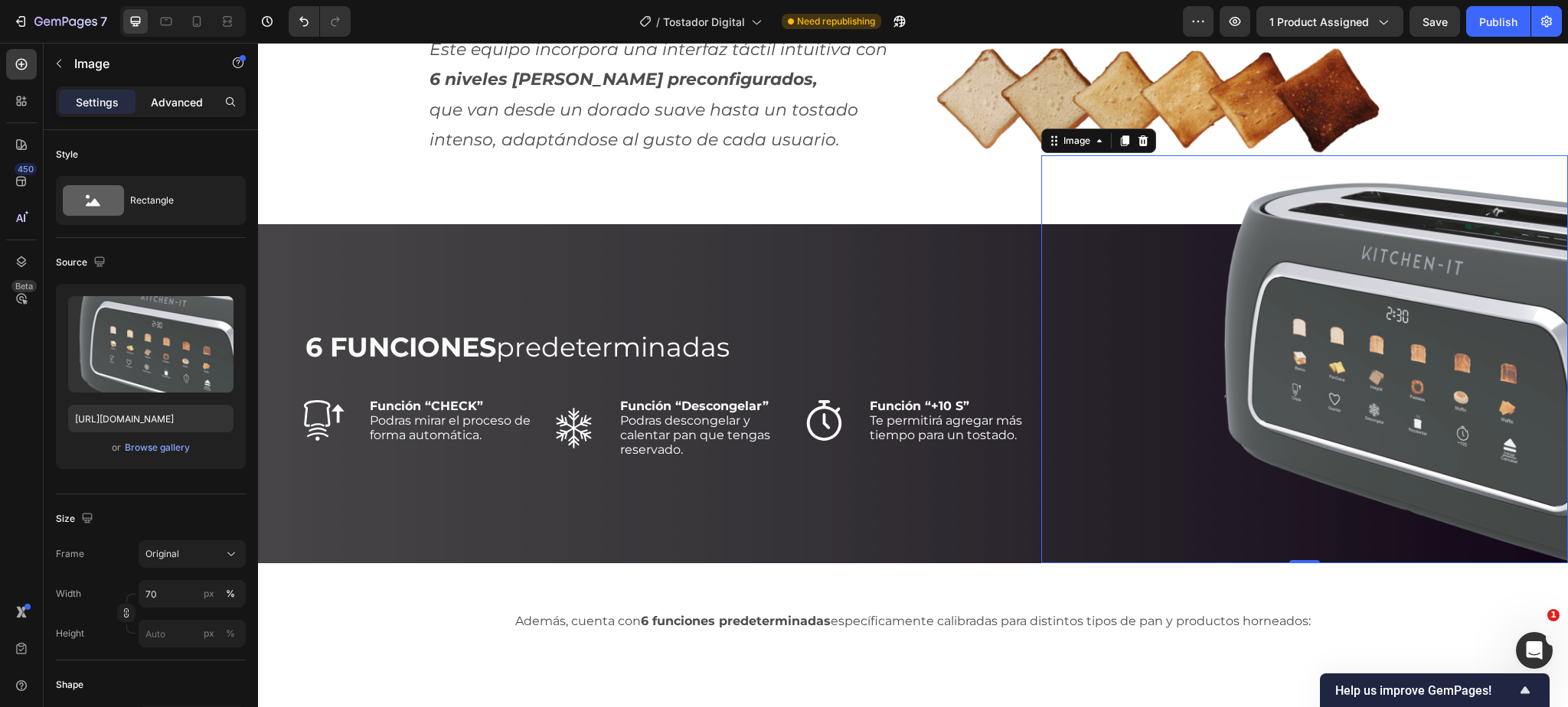
click at [175, 105] on p "Advanced" at bounding box center [177, 102] width 52 height 16
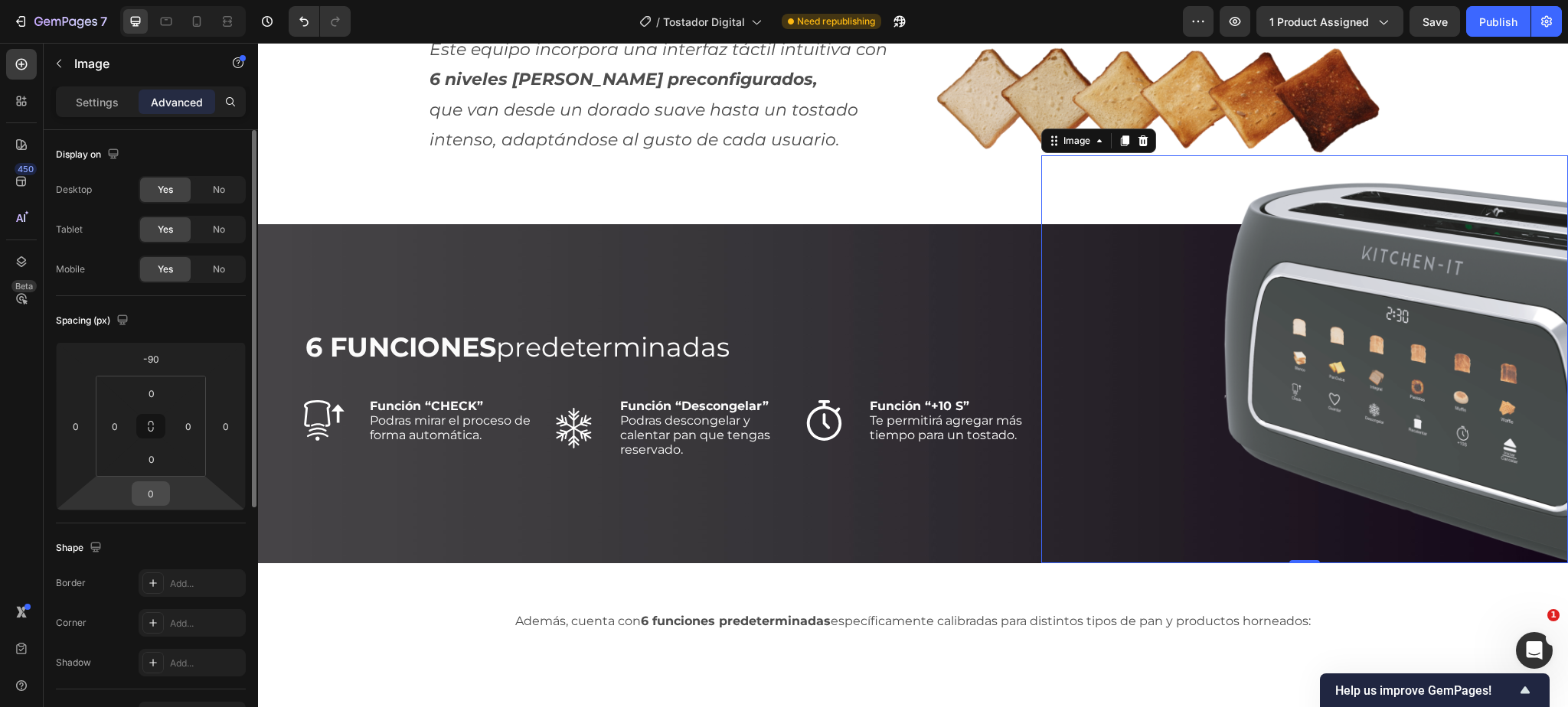
drag, startPoint x: 154, startPoint y: 495, endPoint x: 164, endPoint y: 494, distance: 10.0
click at [154, 495] on input "0" at bounding box center [150, 493] width 31 height 23
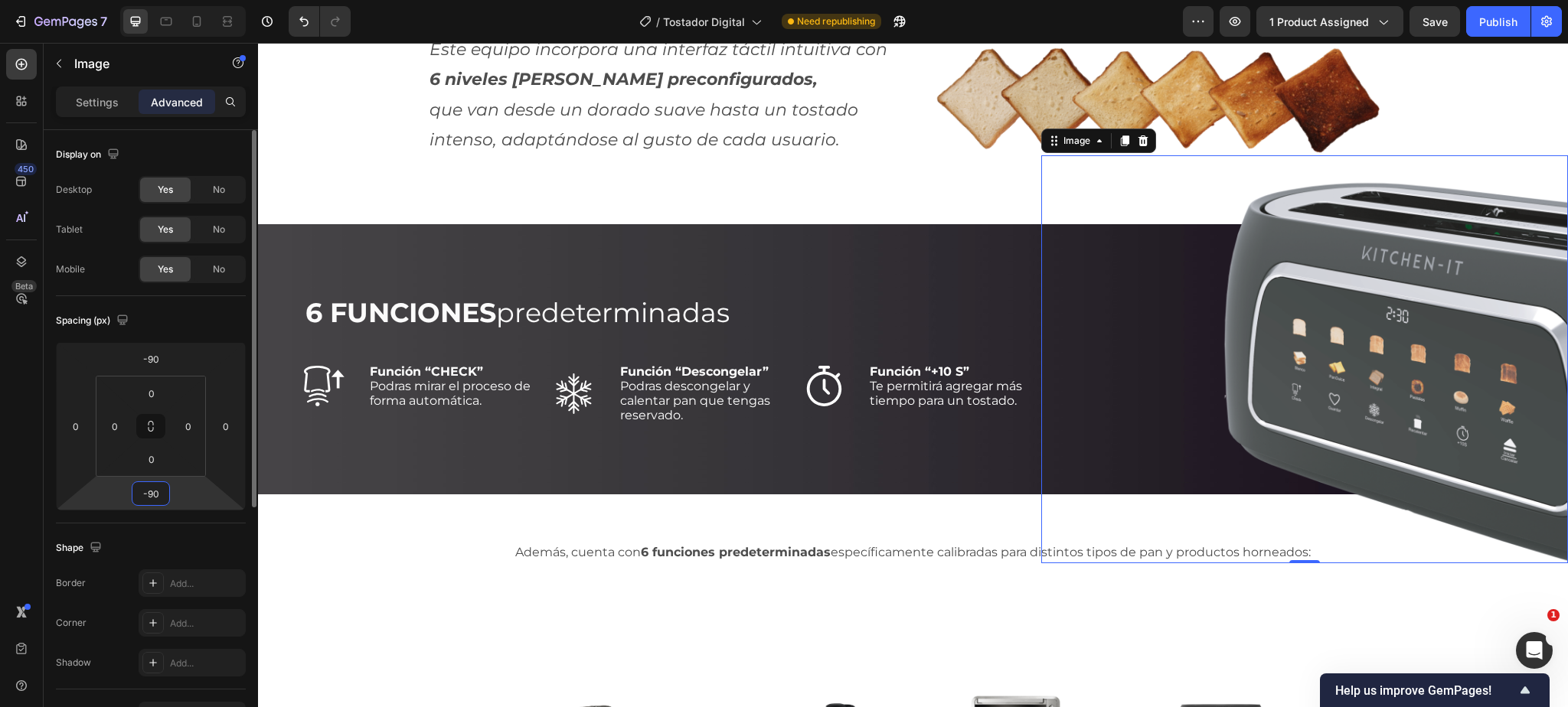
click at [155, 492] on input "-90" at bounding box center [150, 493] width 31 height 23
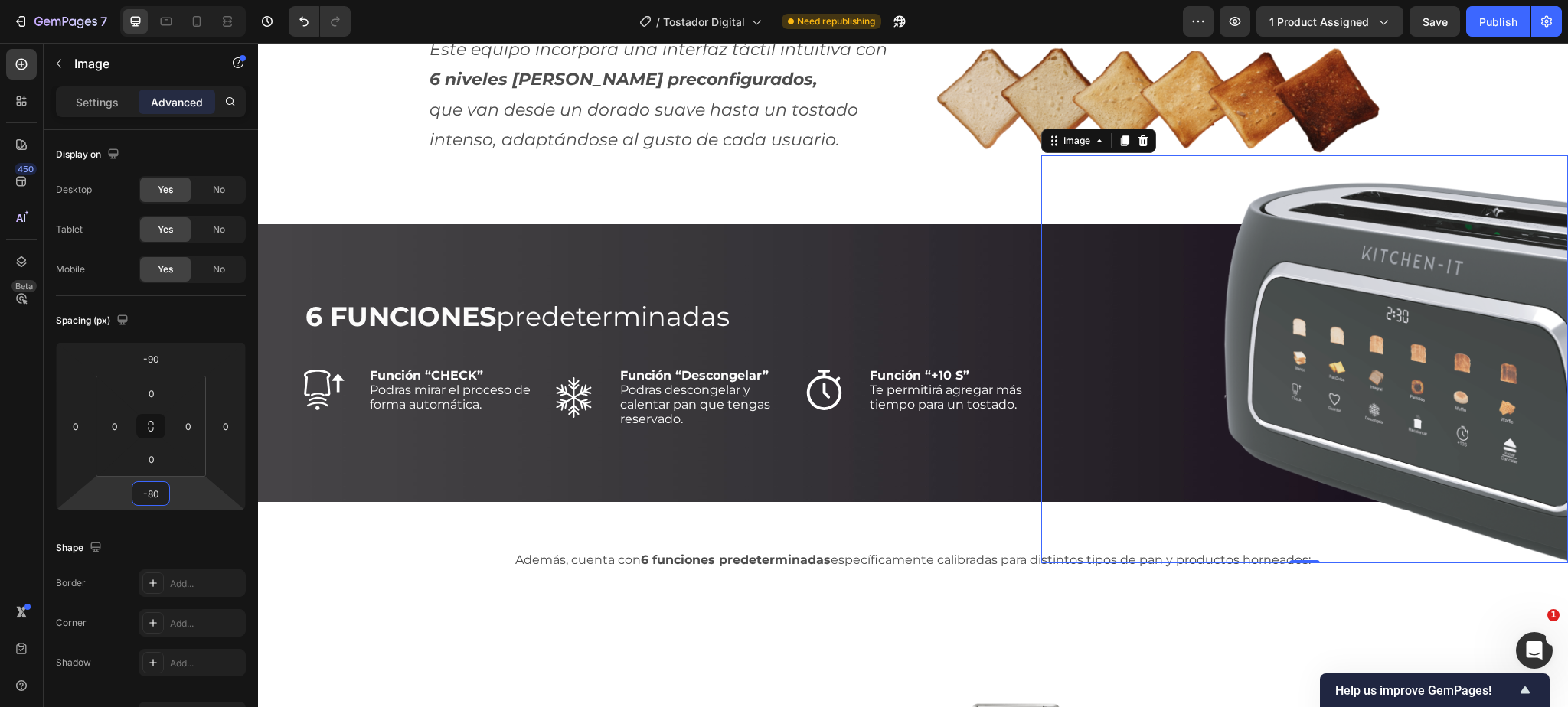
type input "-80"
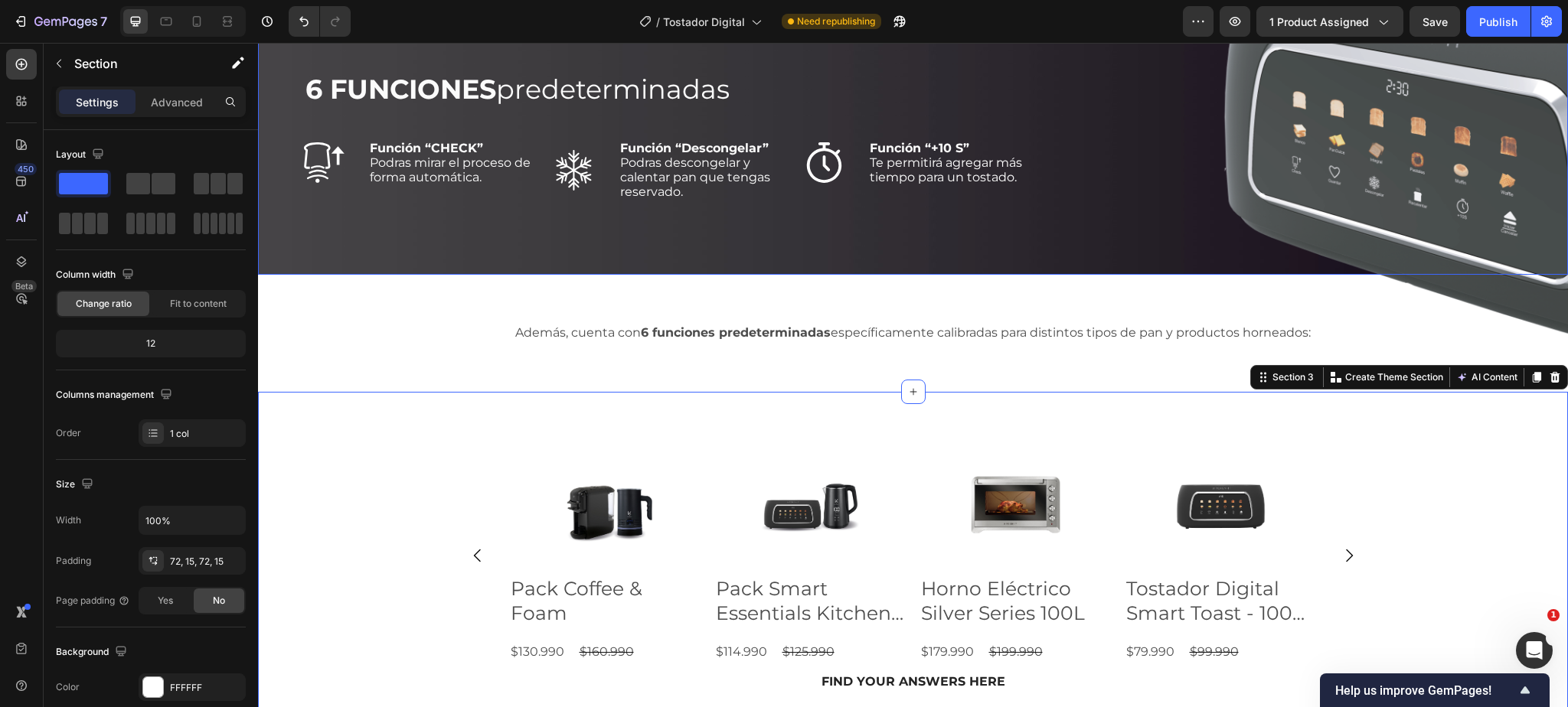
scroll to position [1991, 0]
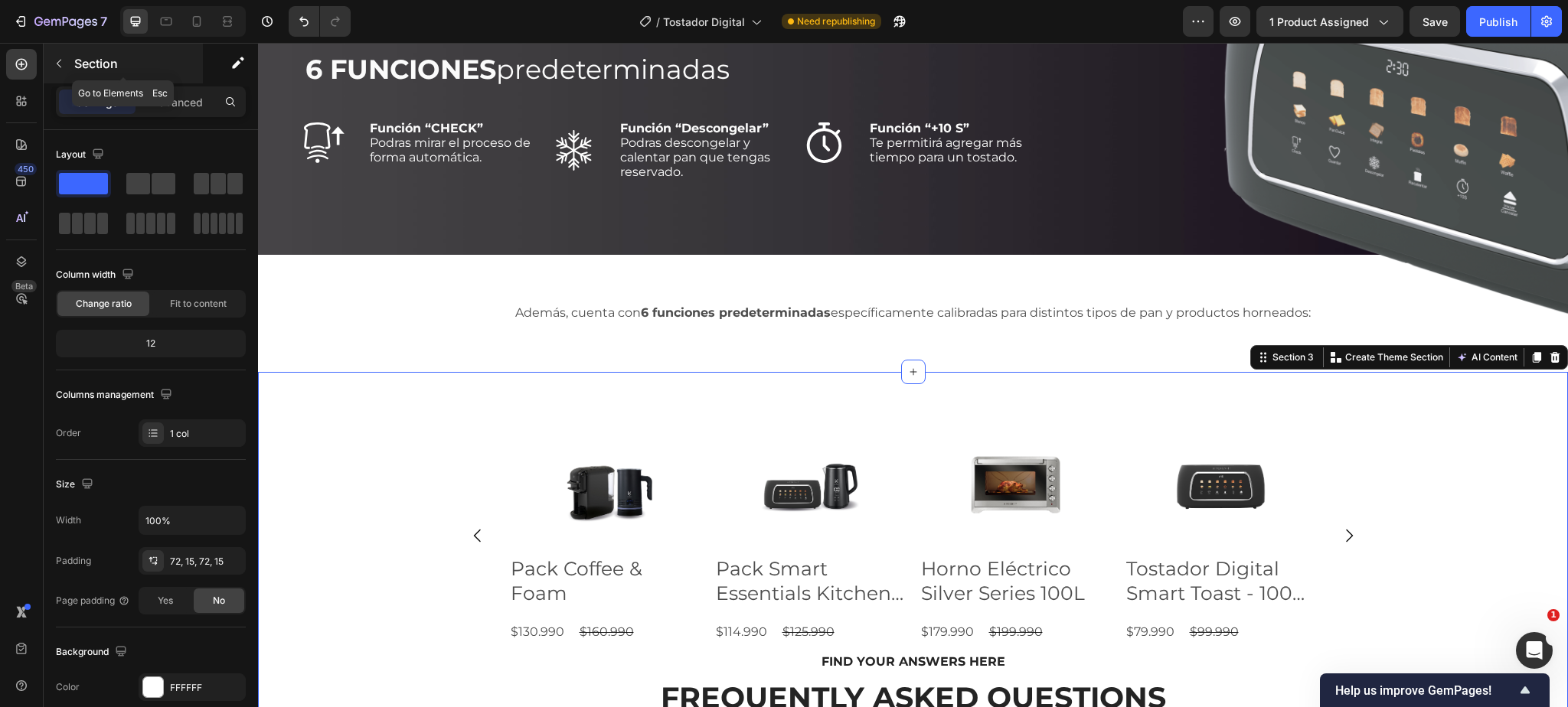
click at [97, 67] on p "Section" at bounding box center [137, 63] width 126 height 18
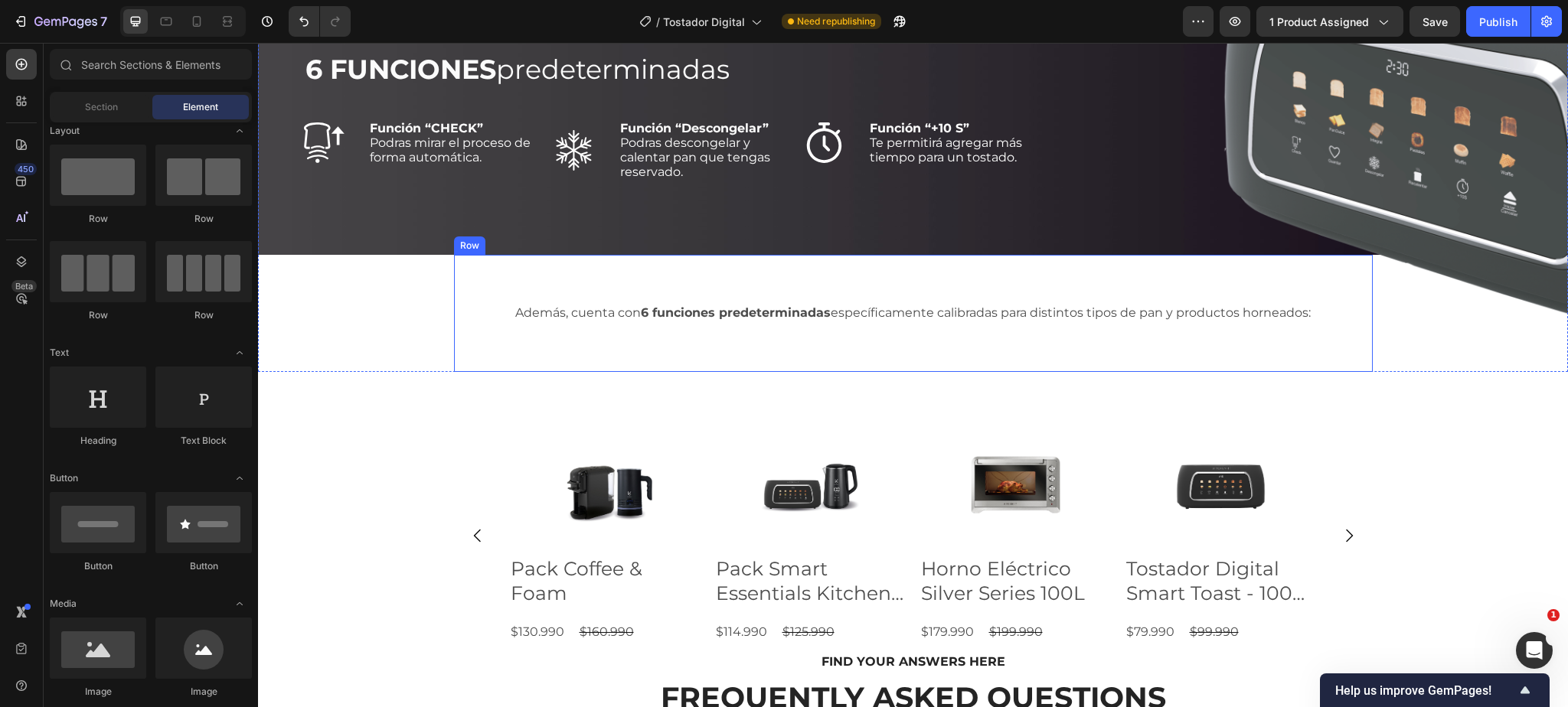
click at [472, 246] on div "Row" at bounding box center [469, 246] width 25 height 14
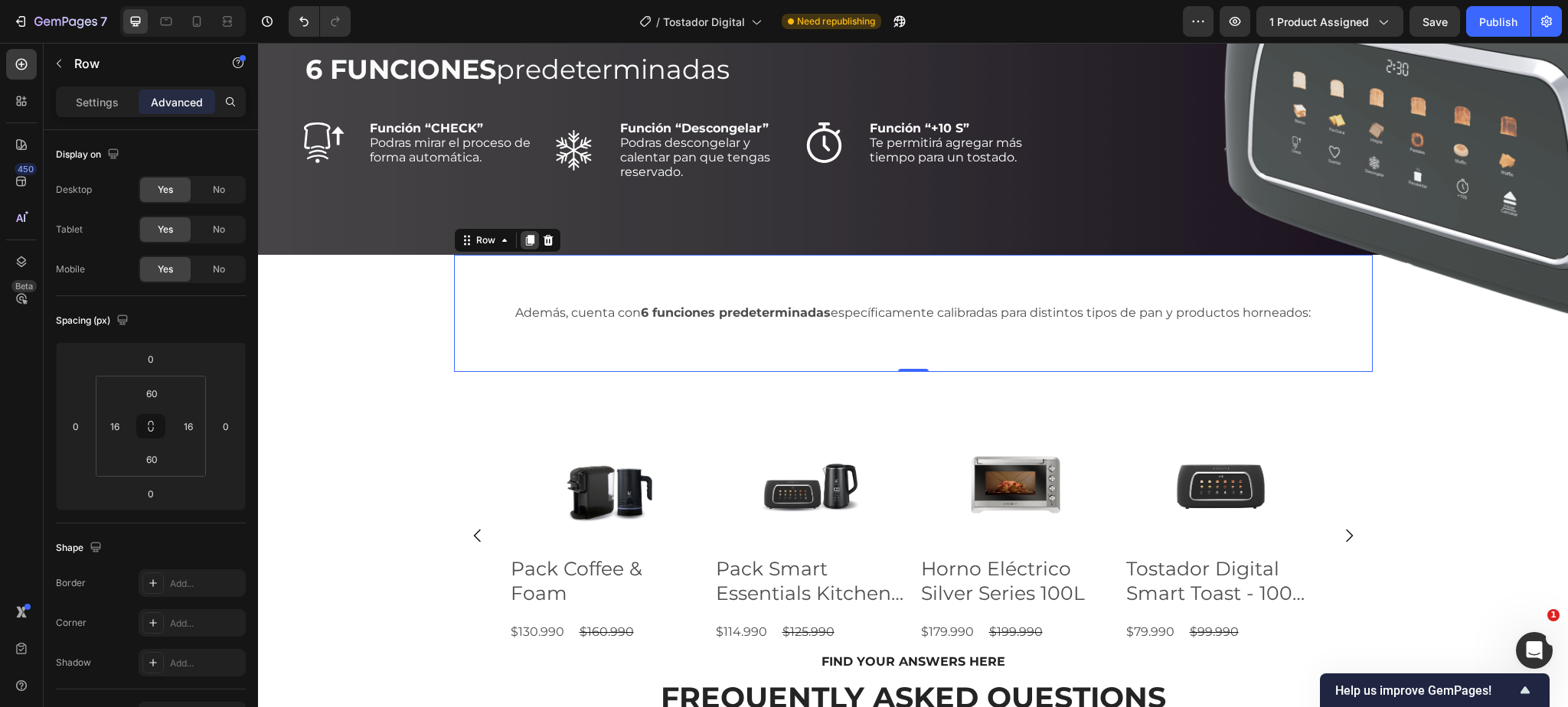
click at [529, 240] on icon at bounding box center [529, 241] width 9 height 11
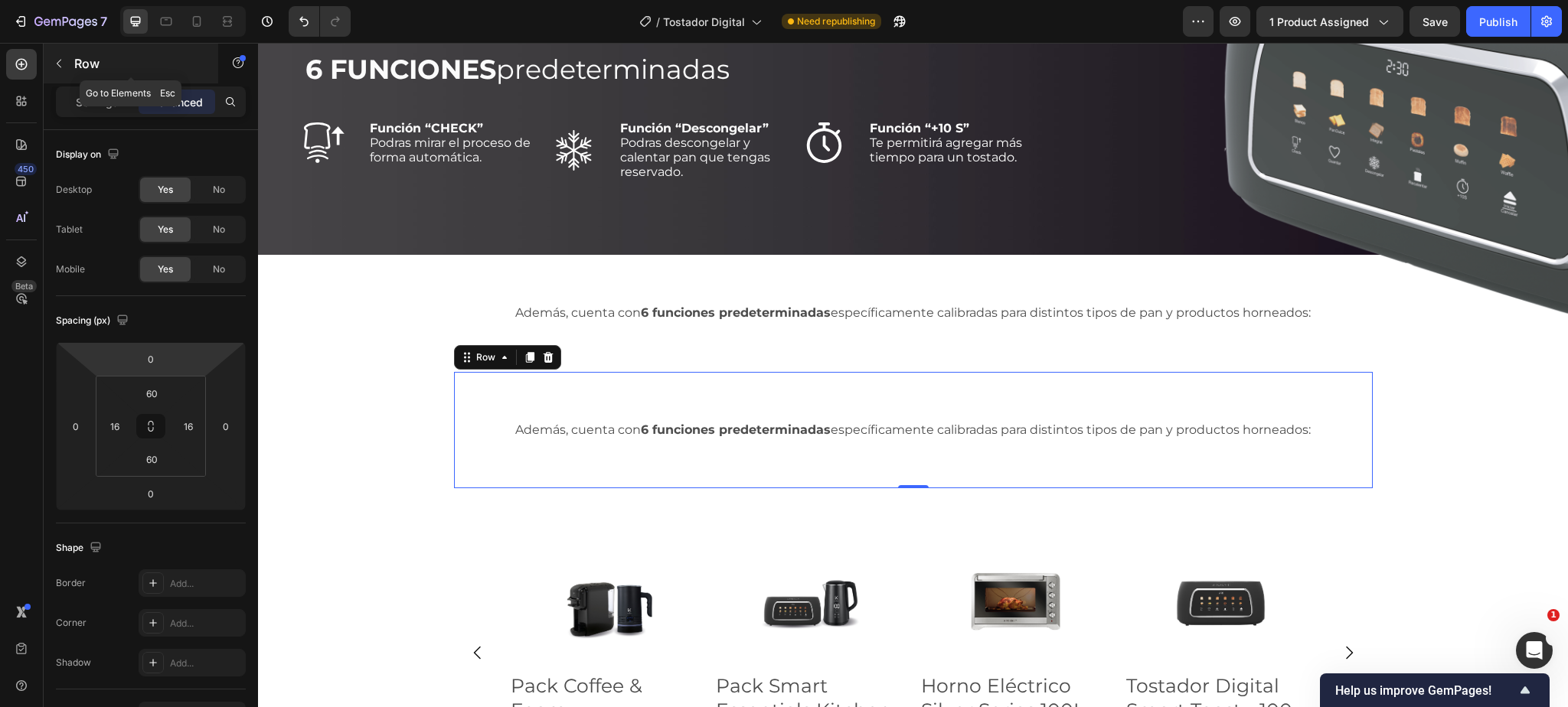
click at [77, 67] on p "Row" at bounding box center [138, 63] width 130 height 18
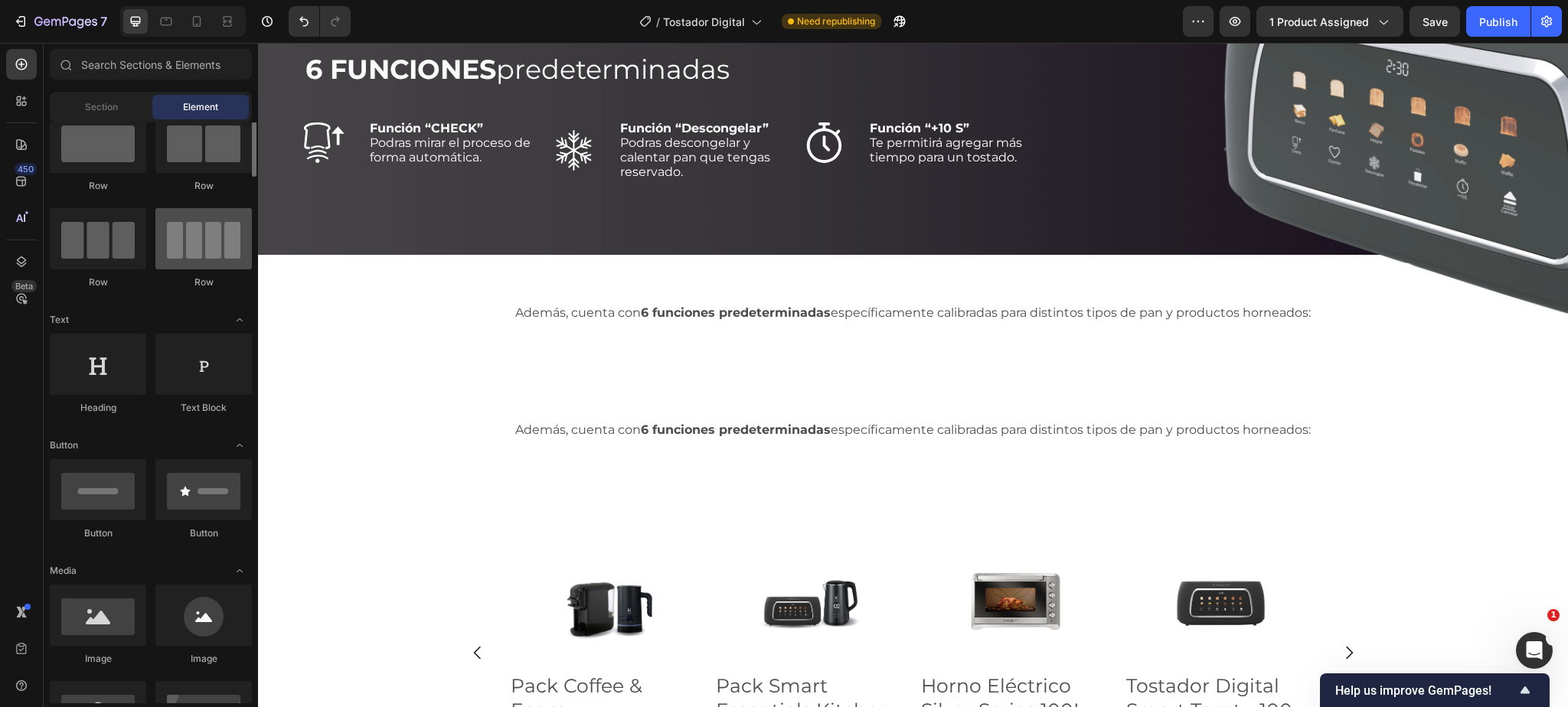
scroll to position [0, 0]
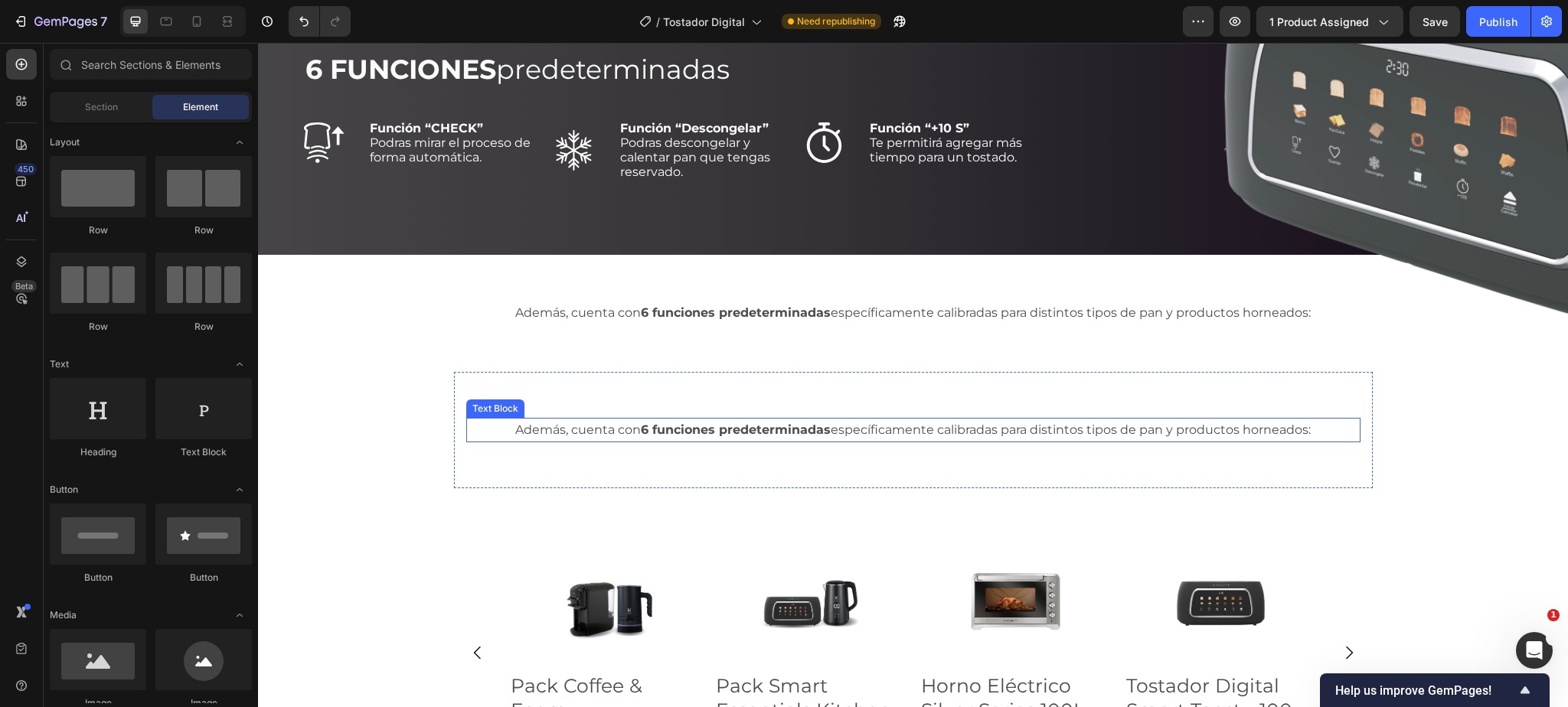
click at [602, 428] on p "Además, cuenta con 6 funciones predeterminadas específicamente calibradas para …" at bounding box center [913, 430] width 891 height 22
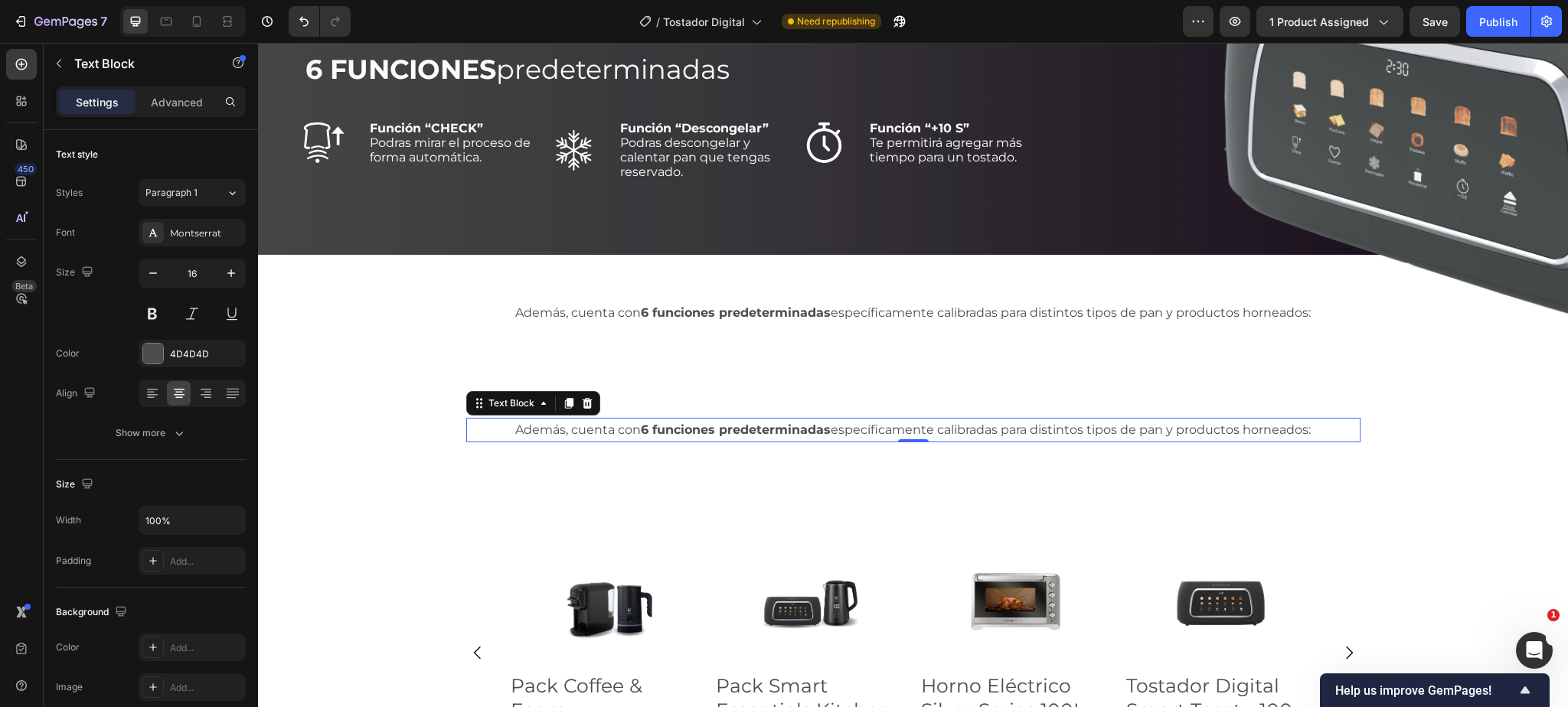
click at [589, 404] on icon at bounding box center [587, 403] width 10 height 11
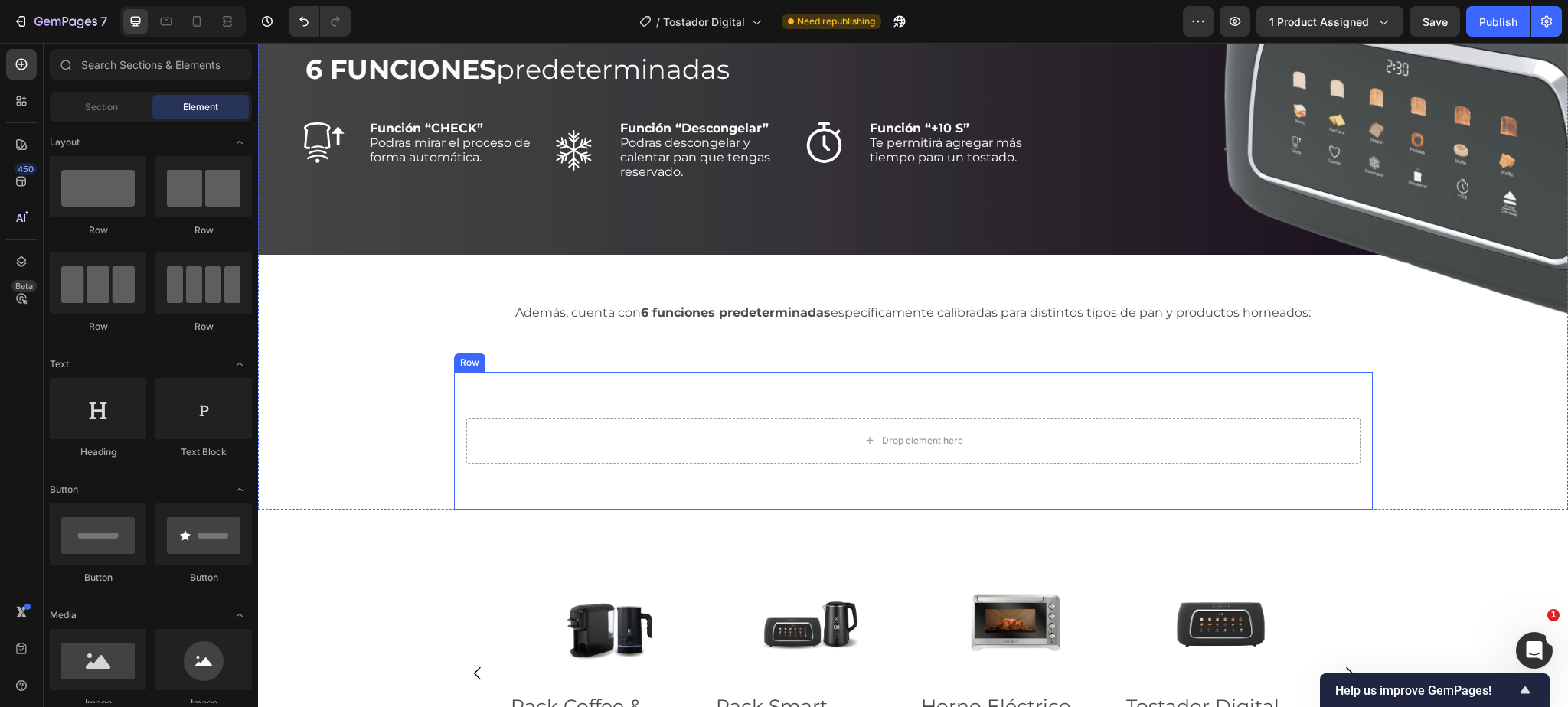
click at [473, 363] on div "Row" at bounding box center [469, 363] width 25 height 14
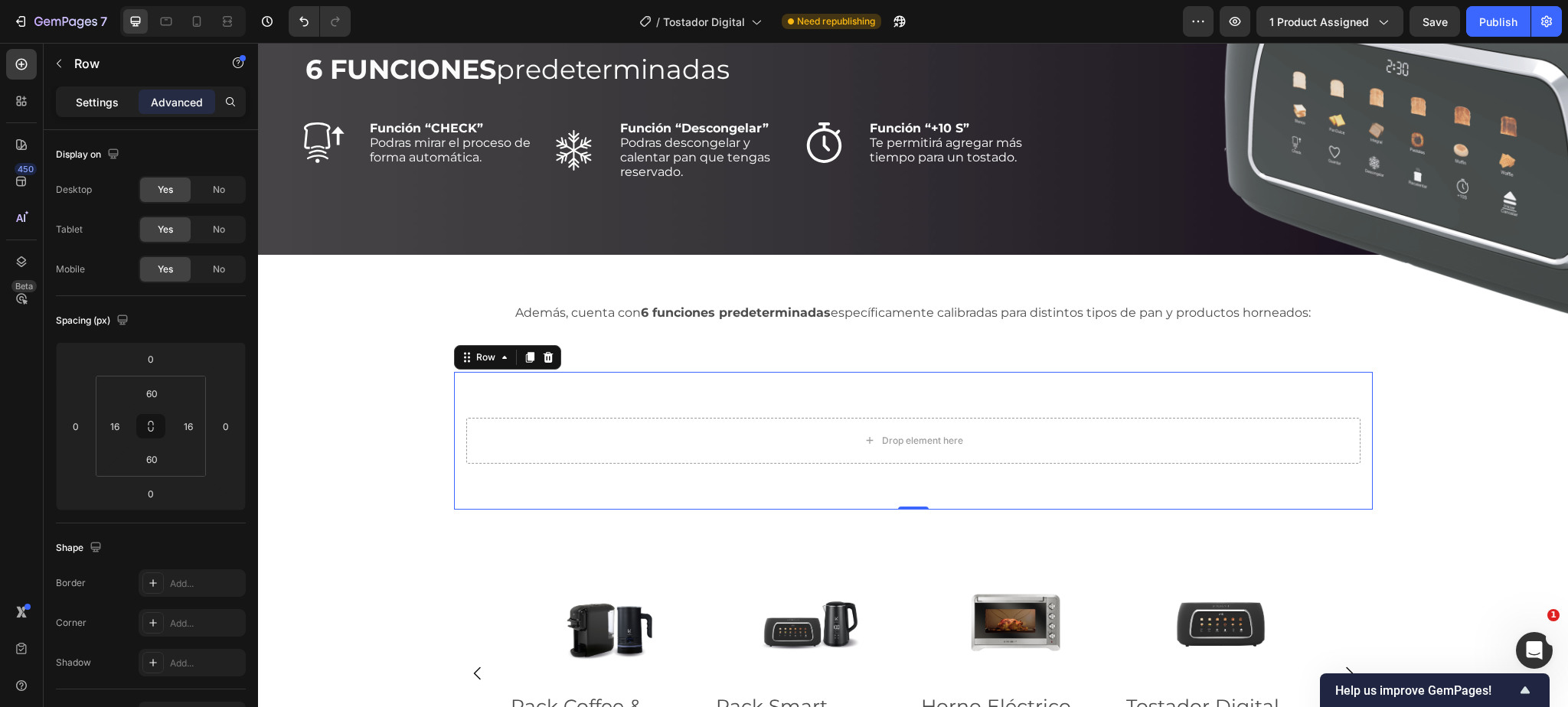
click at [77, 94] on p "Settings" at bounding box center [97, 102] width 43 height 16
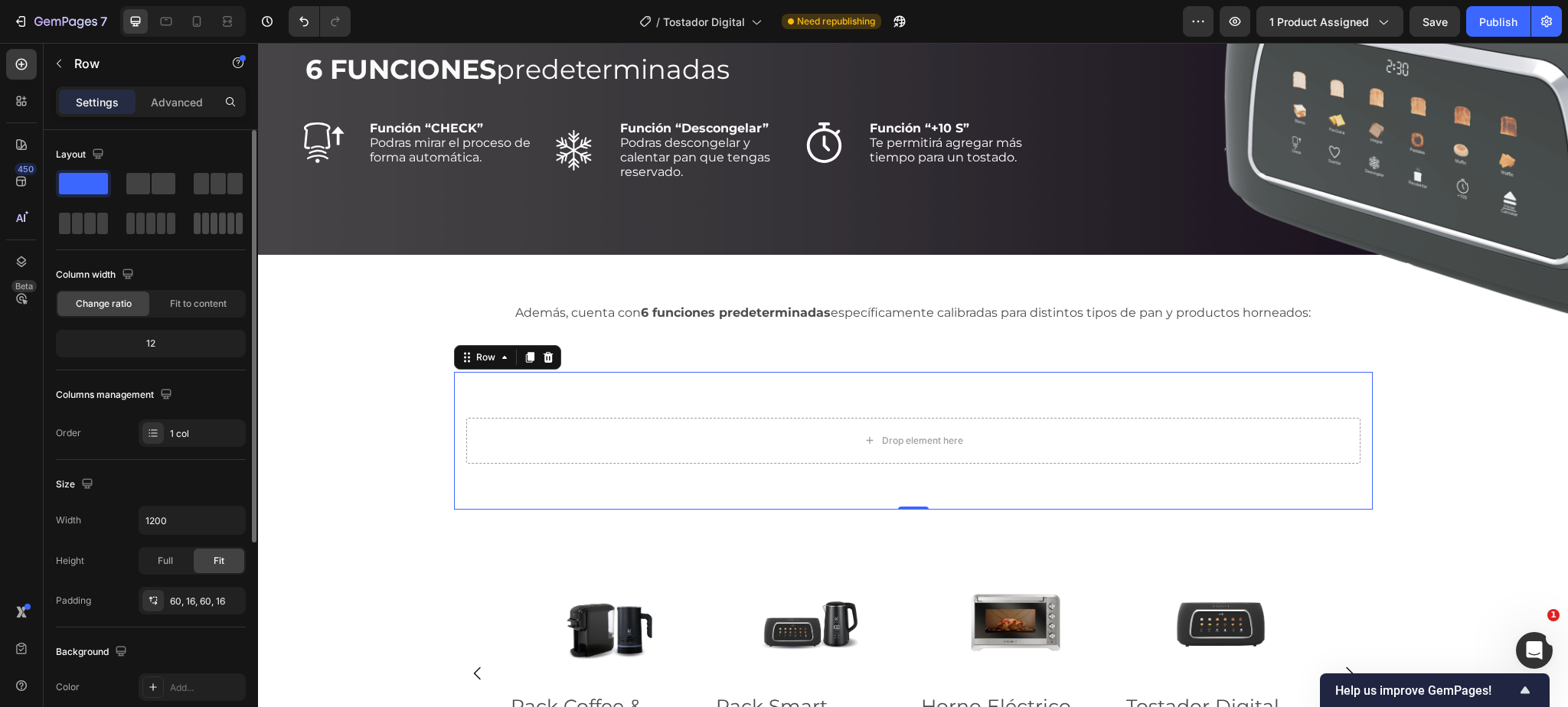
click at [214, 223] on span at bounding box center [214, 223] width 7 height 21
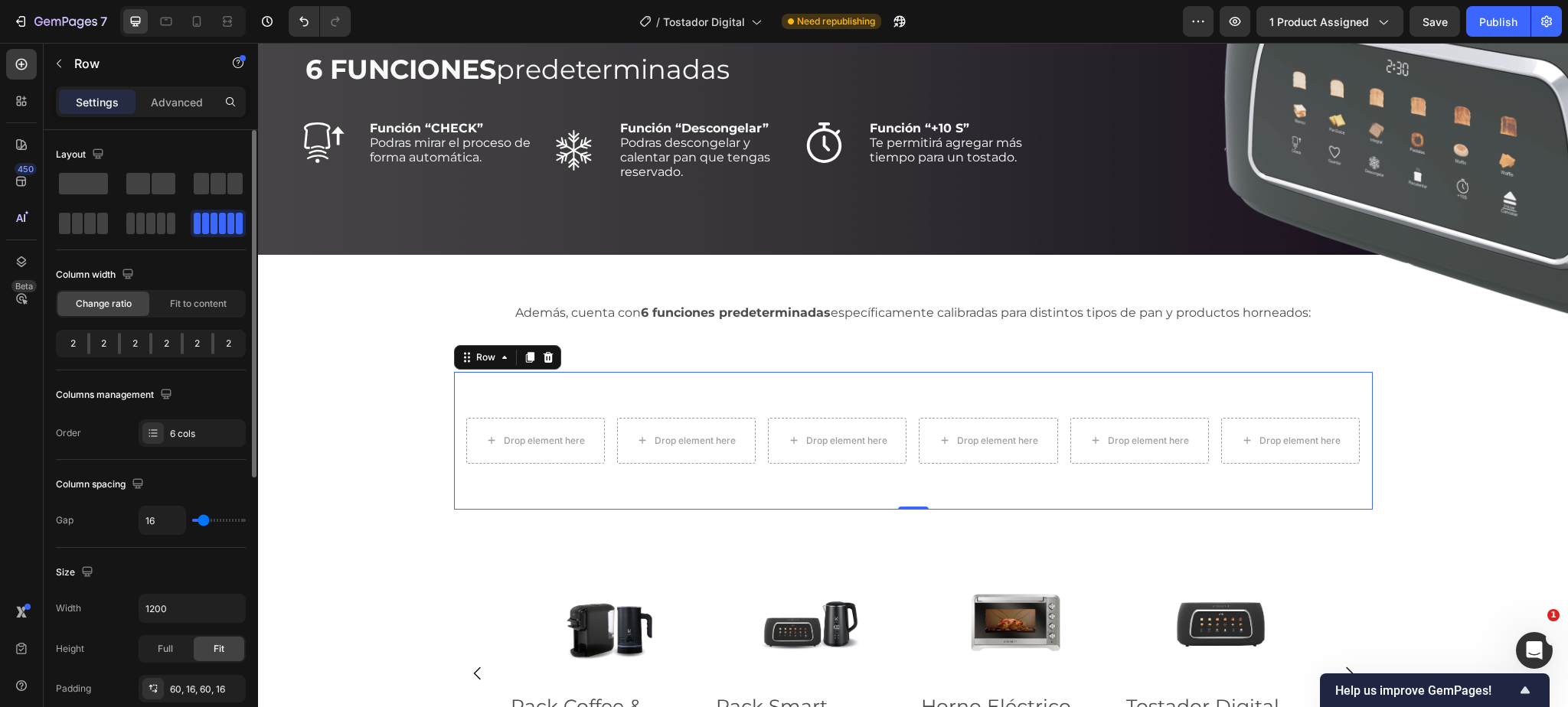
type input "7"
type input "6"
click at [200, 521] on input "range" at bounding box center [219, 521] width 53 height 3
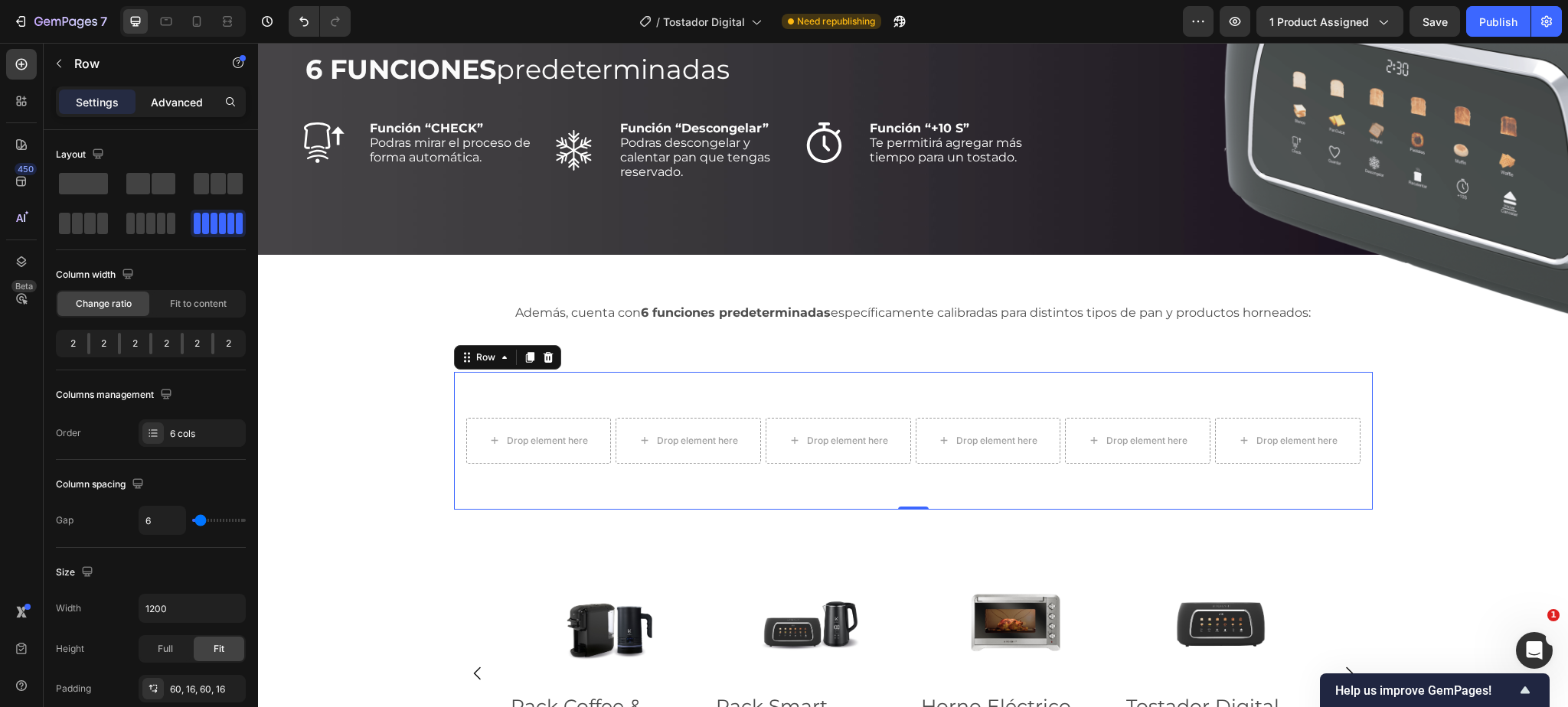
click at [184, 93] on div "Advanced" at bounding box center [176, 101] width 76 height 24
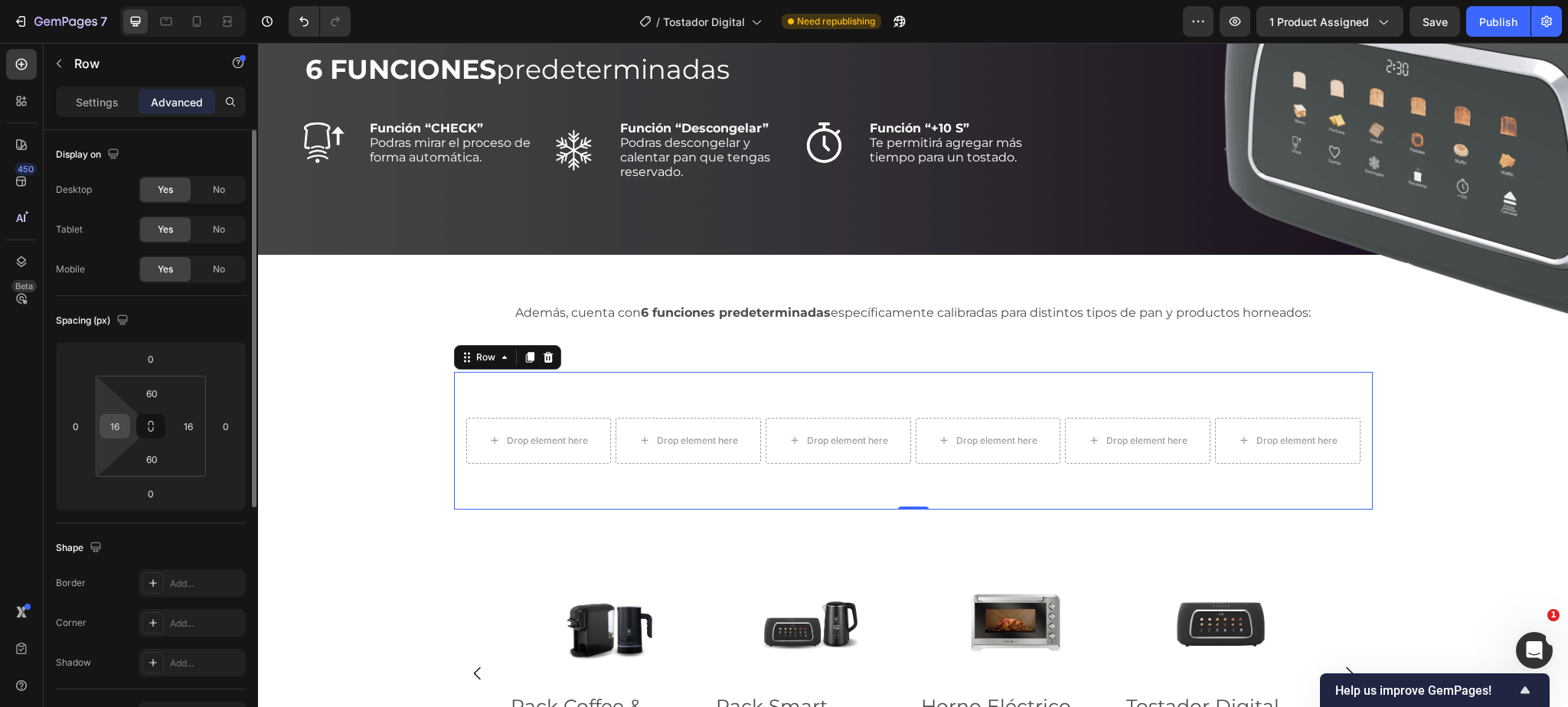
click at [108, 424] on input "16" at bounding box center [114, 426] width 23 height 23
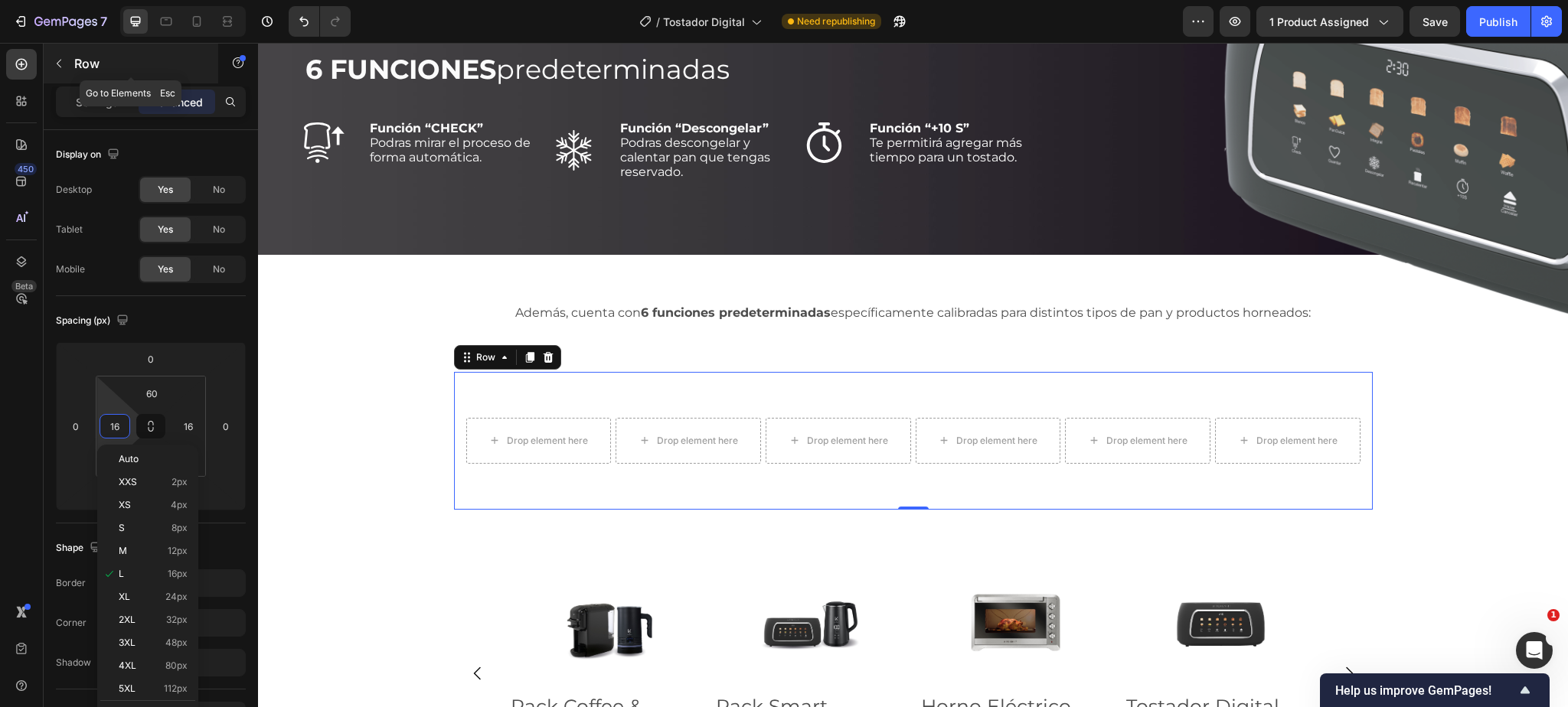
click at [81, 63] on p "Row" at bounding box center [138, 63] width 130 height 18
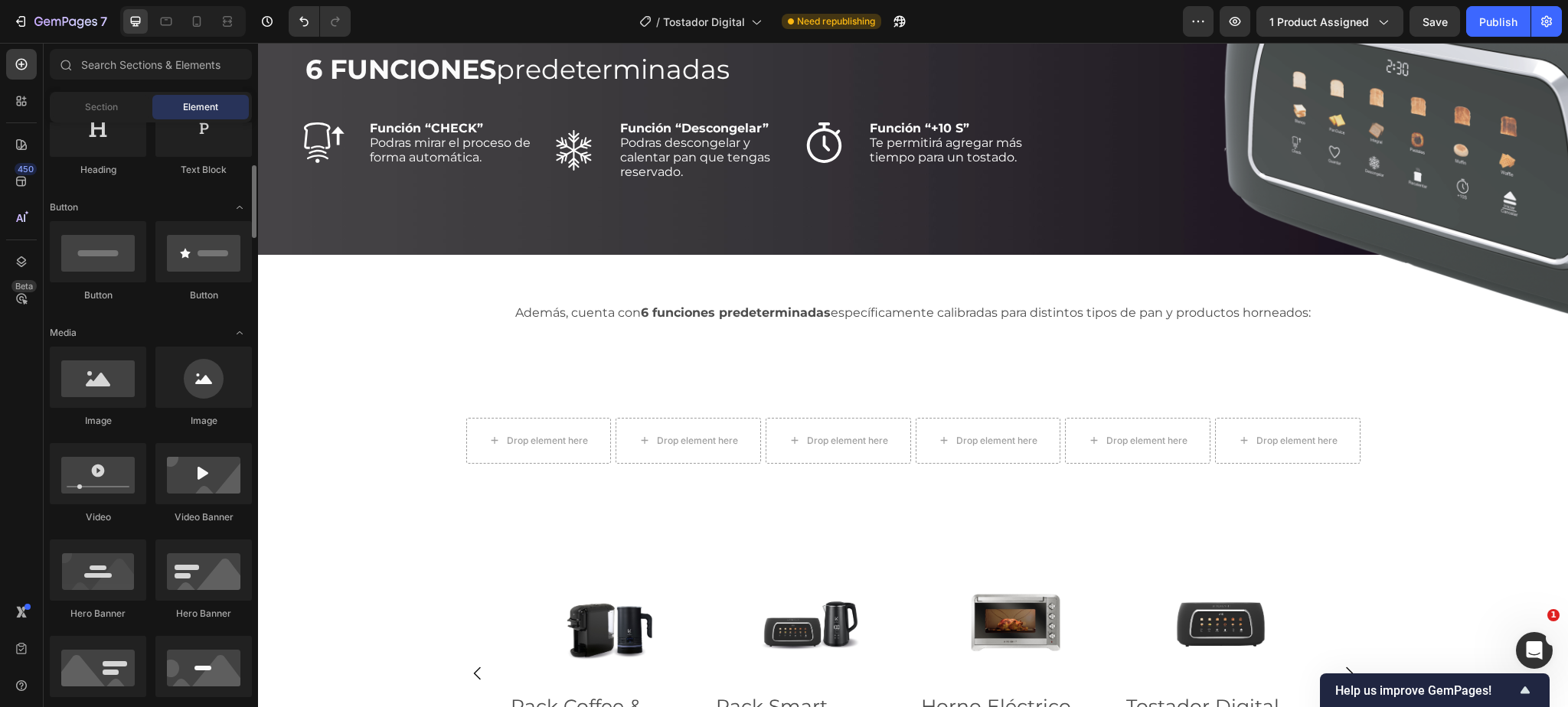
scroll to position [290, 0]
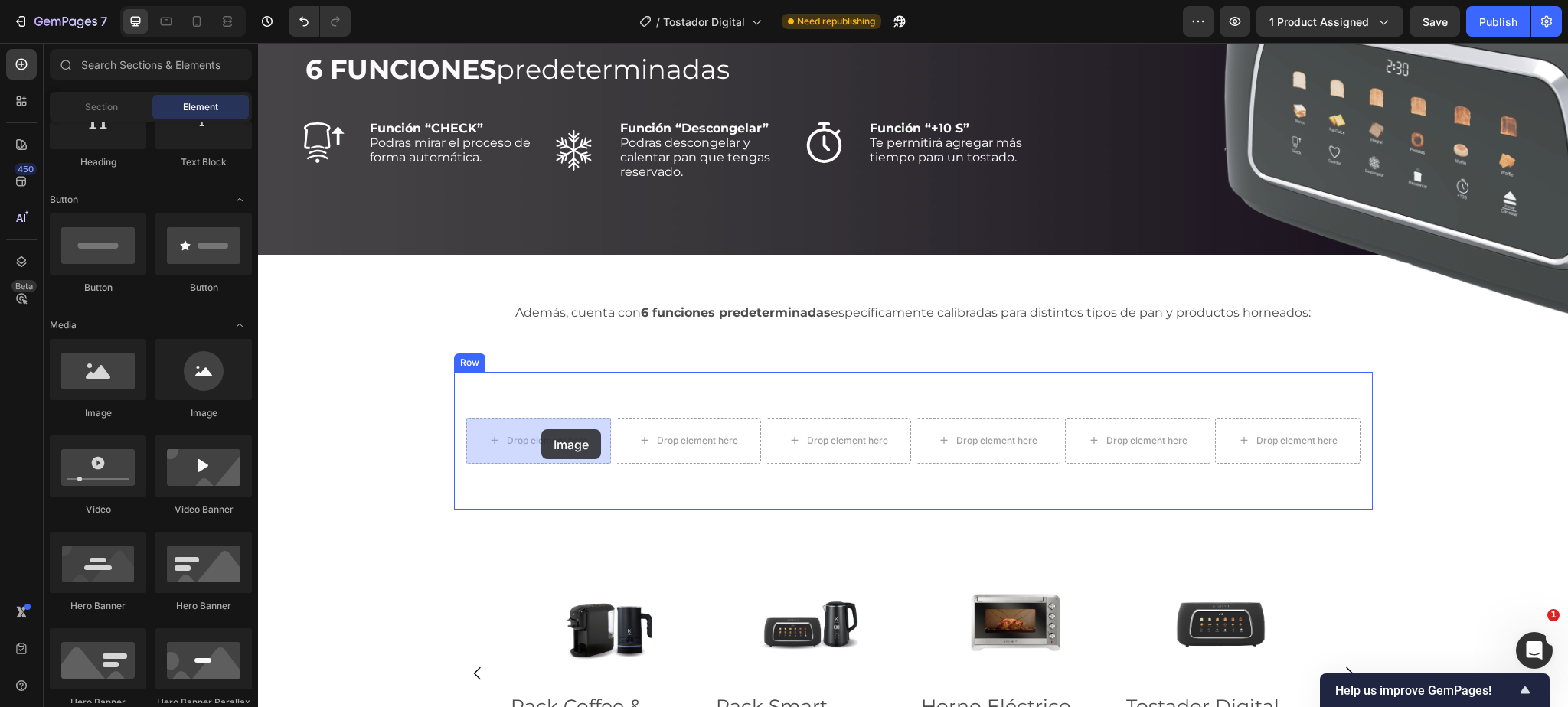
drag, startPoint x: 399, startPoint y: 412, endPoint x: 541, endPoint y: 429, distance: 143.0
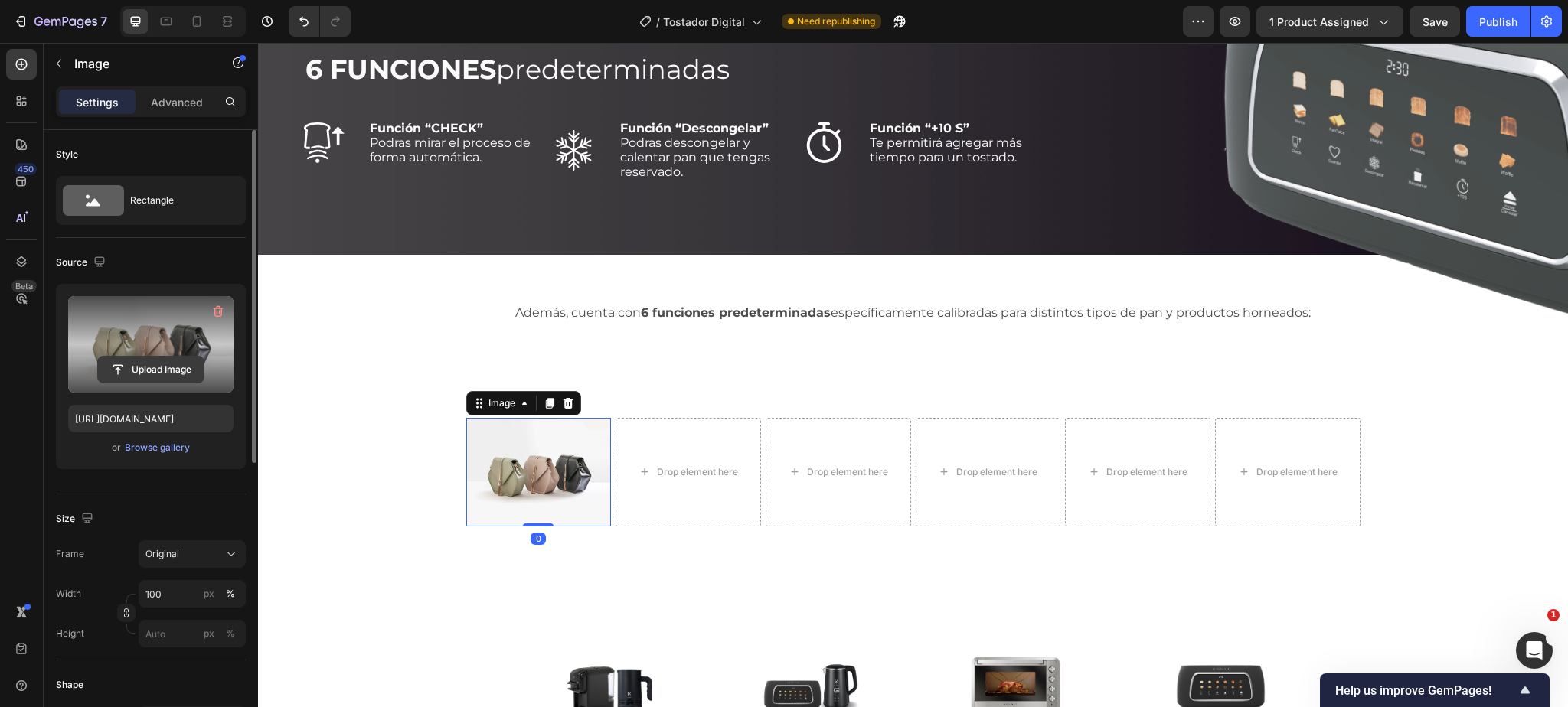
click at [158, 365] on input "file" at bounding box center [151, 370] width 105 height 26
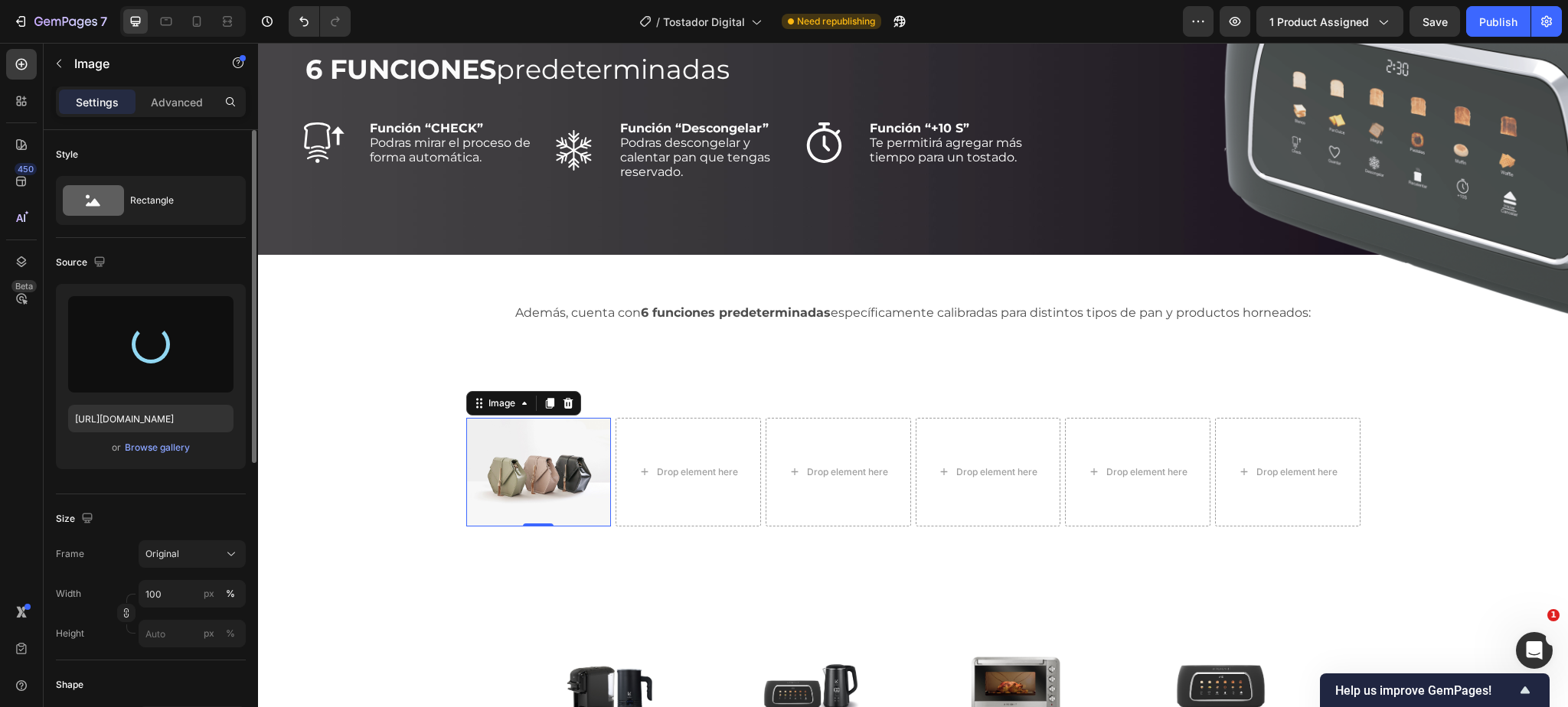
type input "[URL][DOMAIN_NAME]"
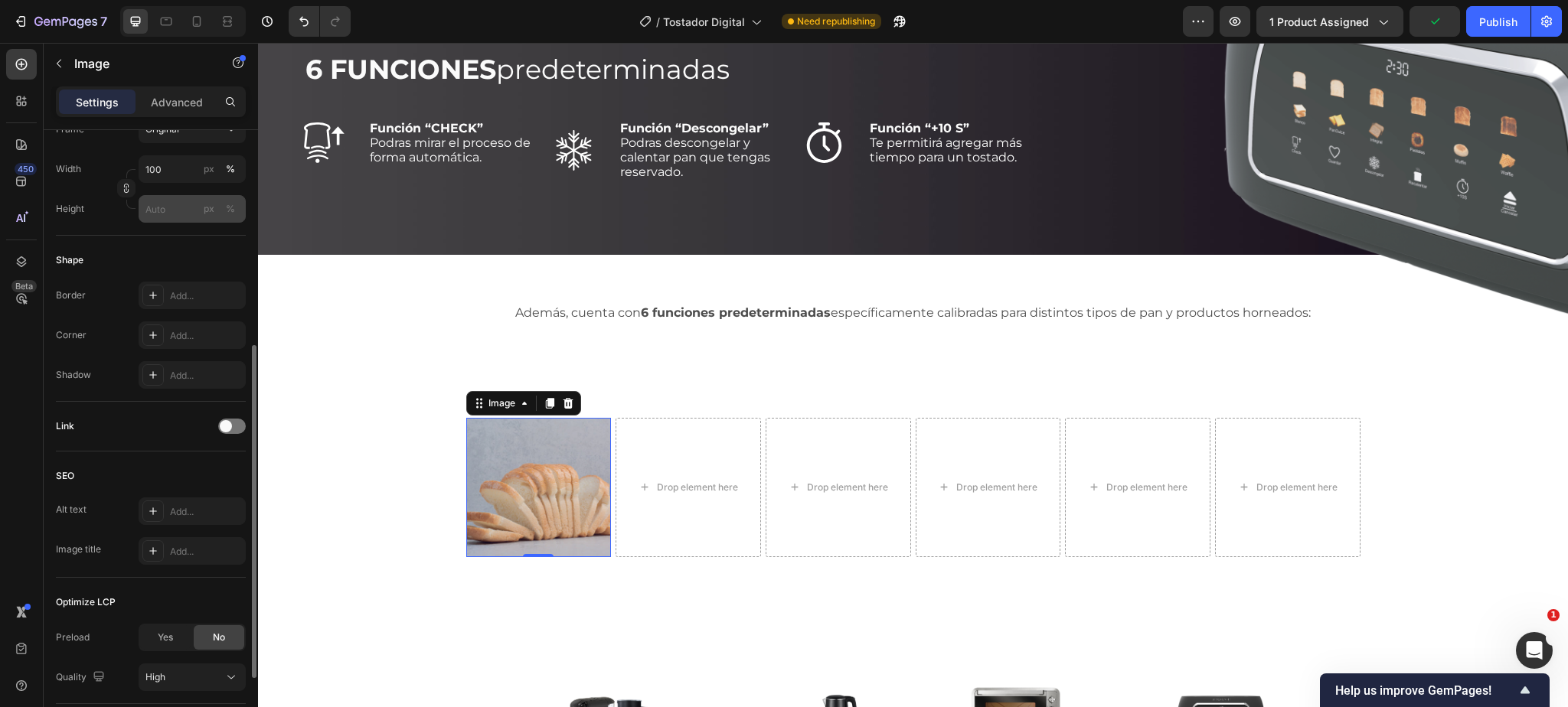
scroll to position [426, 0]
click at [188, 330] on div "Add..." at bounding box center [206, 335] width 72 height 14
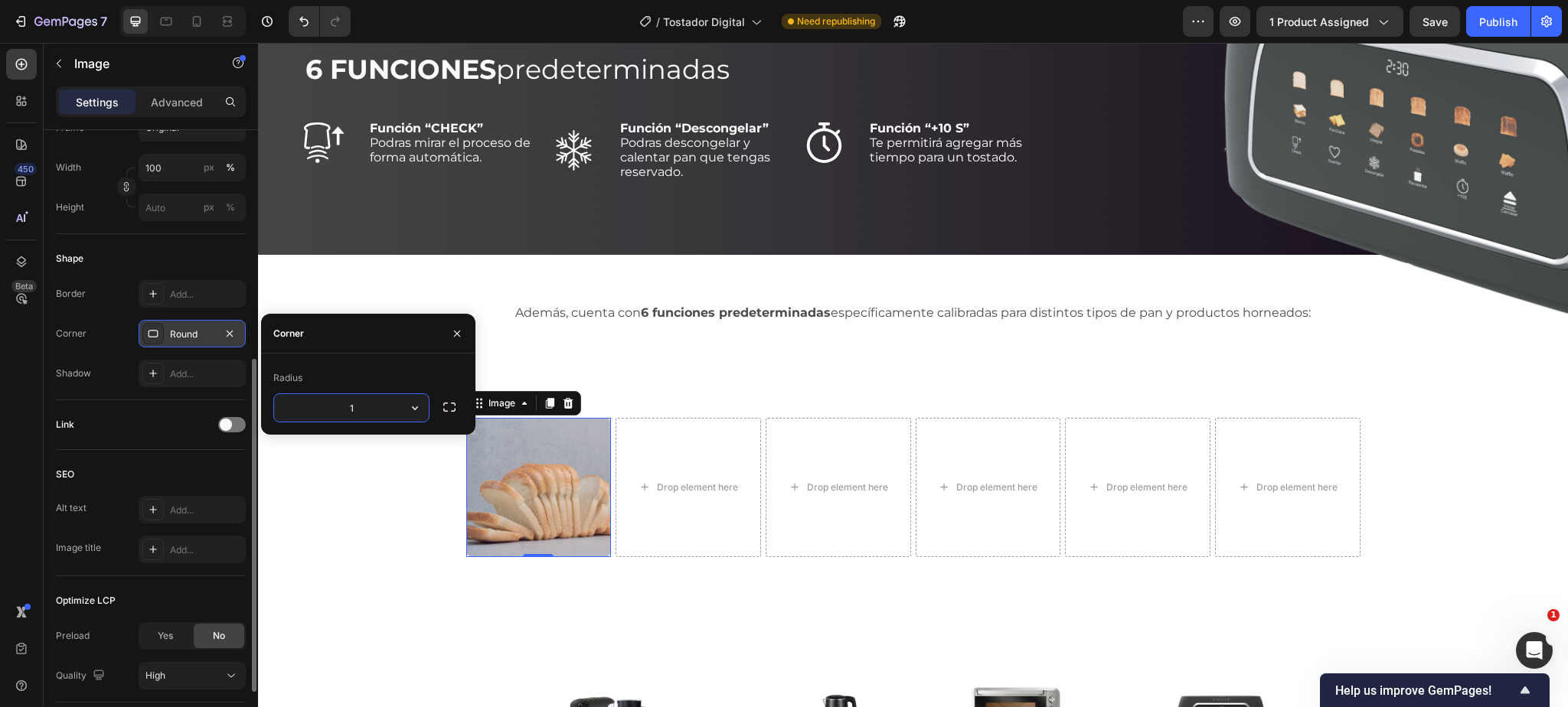
type input "10"
click at [189, 289] on div "Add..." at bounding box center [206, 295] width 72 height 14
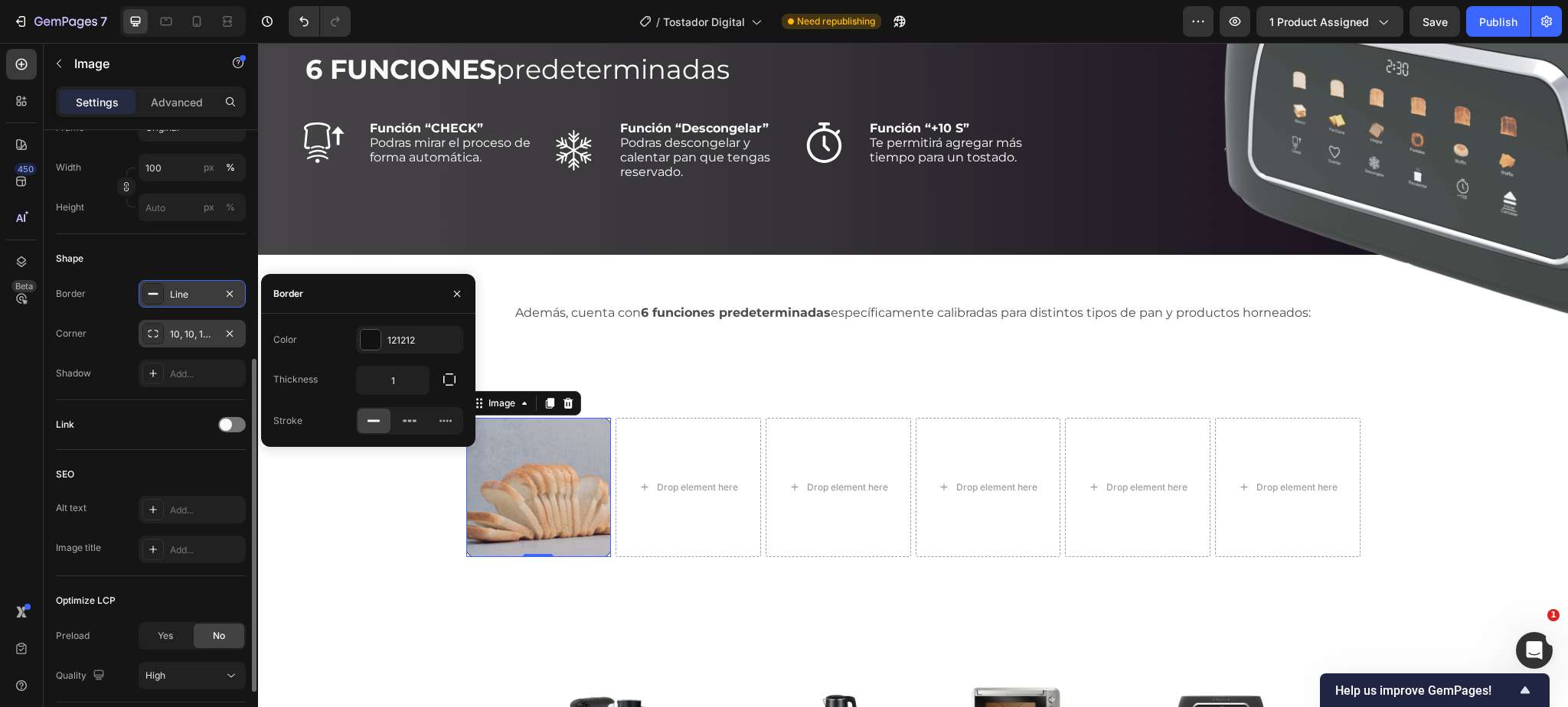
click at [195, 289] on div "Line" at bounding box center [192, 295] width 44 height 14
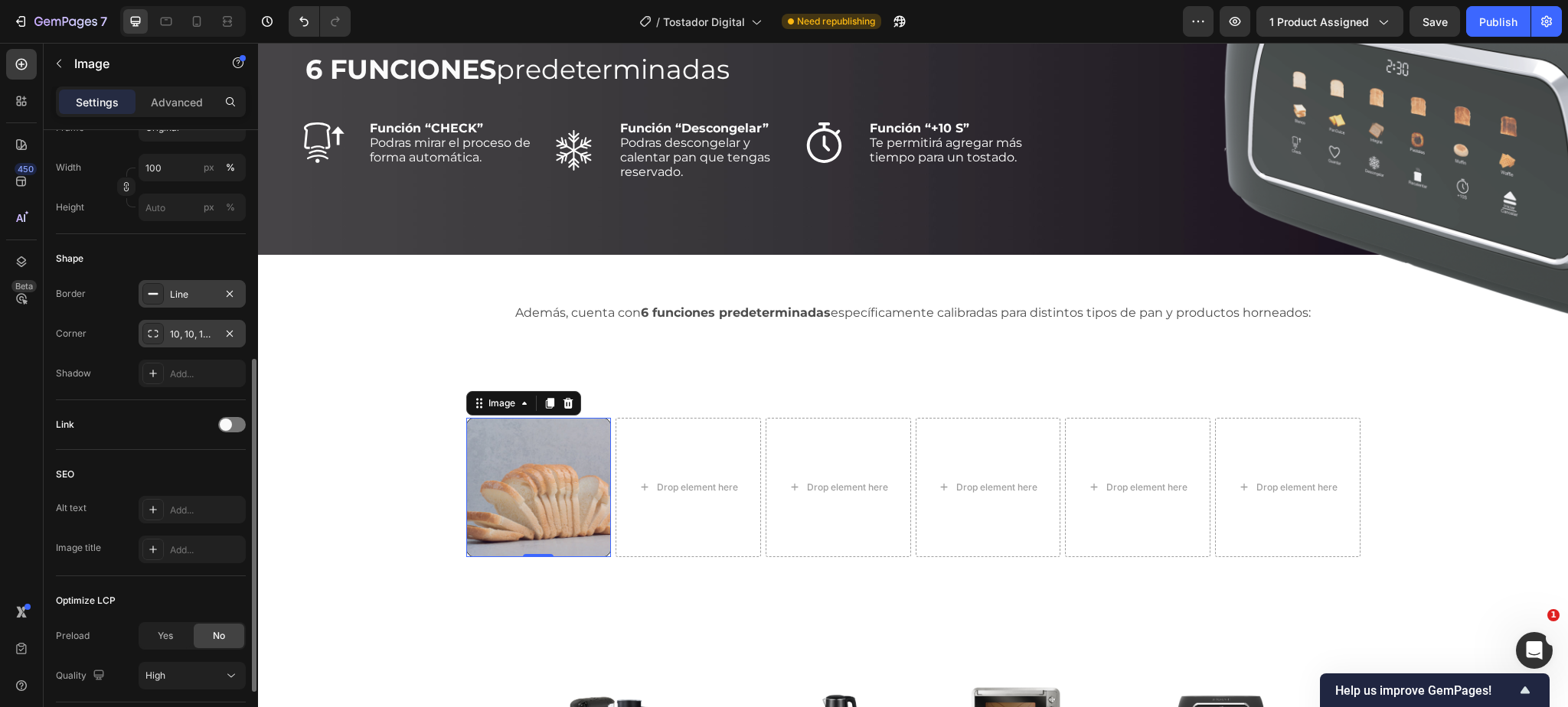
click at [195, 289] on div "Line" at bounding box center [192, 295] width 44 height 14
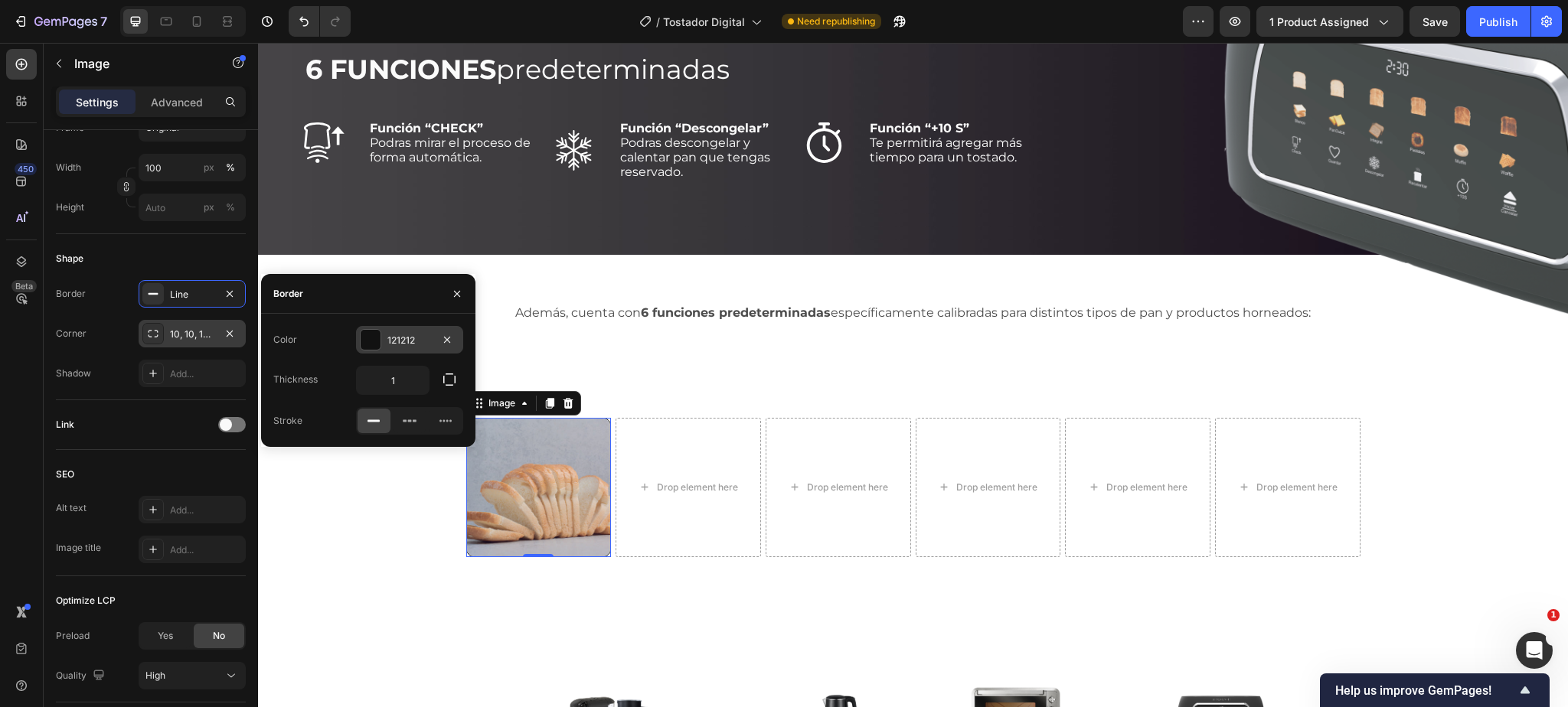
click at [415, 331] on div "121212" at bounding box center [410, 340] width 107 height 28
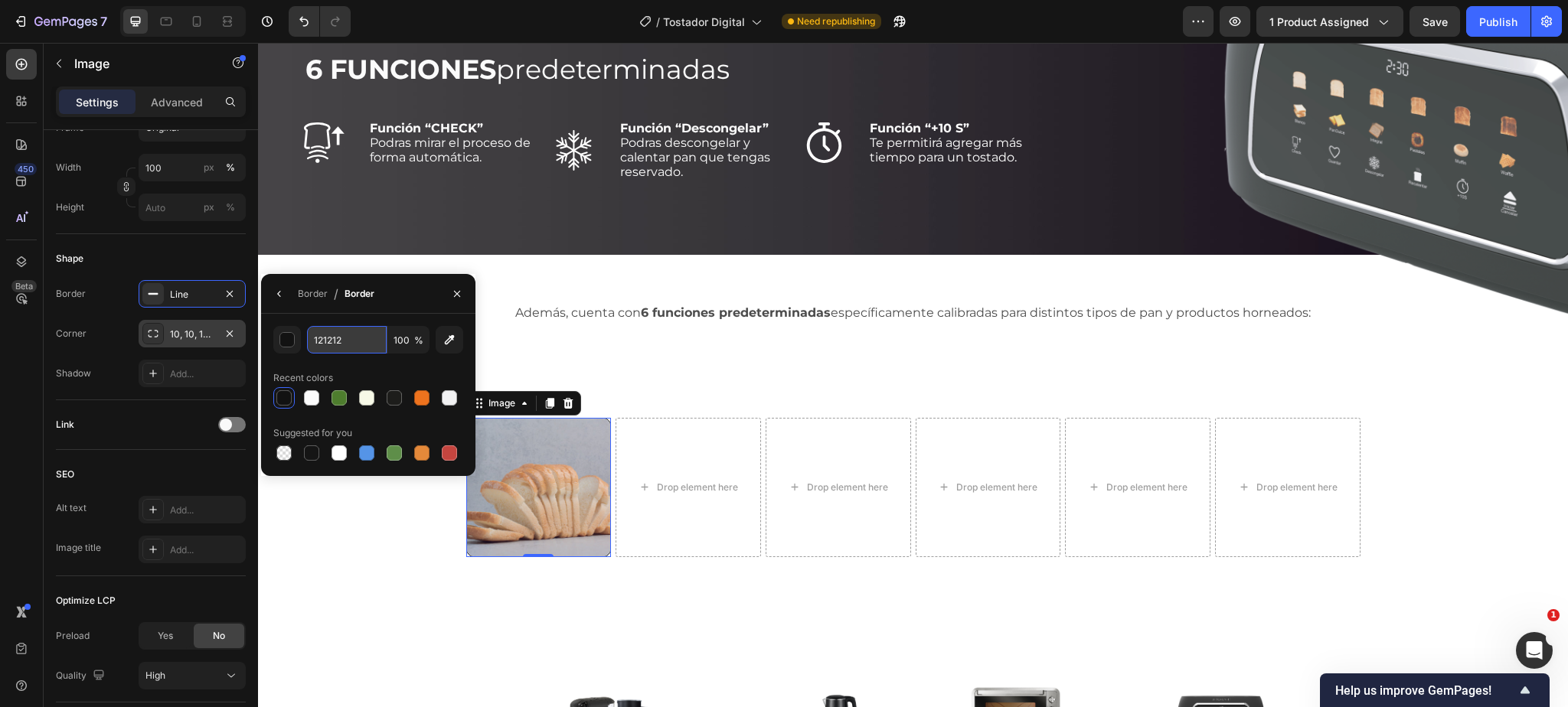
click at [337, 341] on input "121212" at bounding box center [346, 340] width 79 height 28
paste input "ED6F20"
type input "ED6F20"
click at [417, 396] on div at bounding box center [368, 398] width 190 height 21
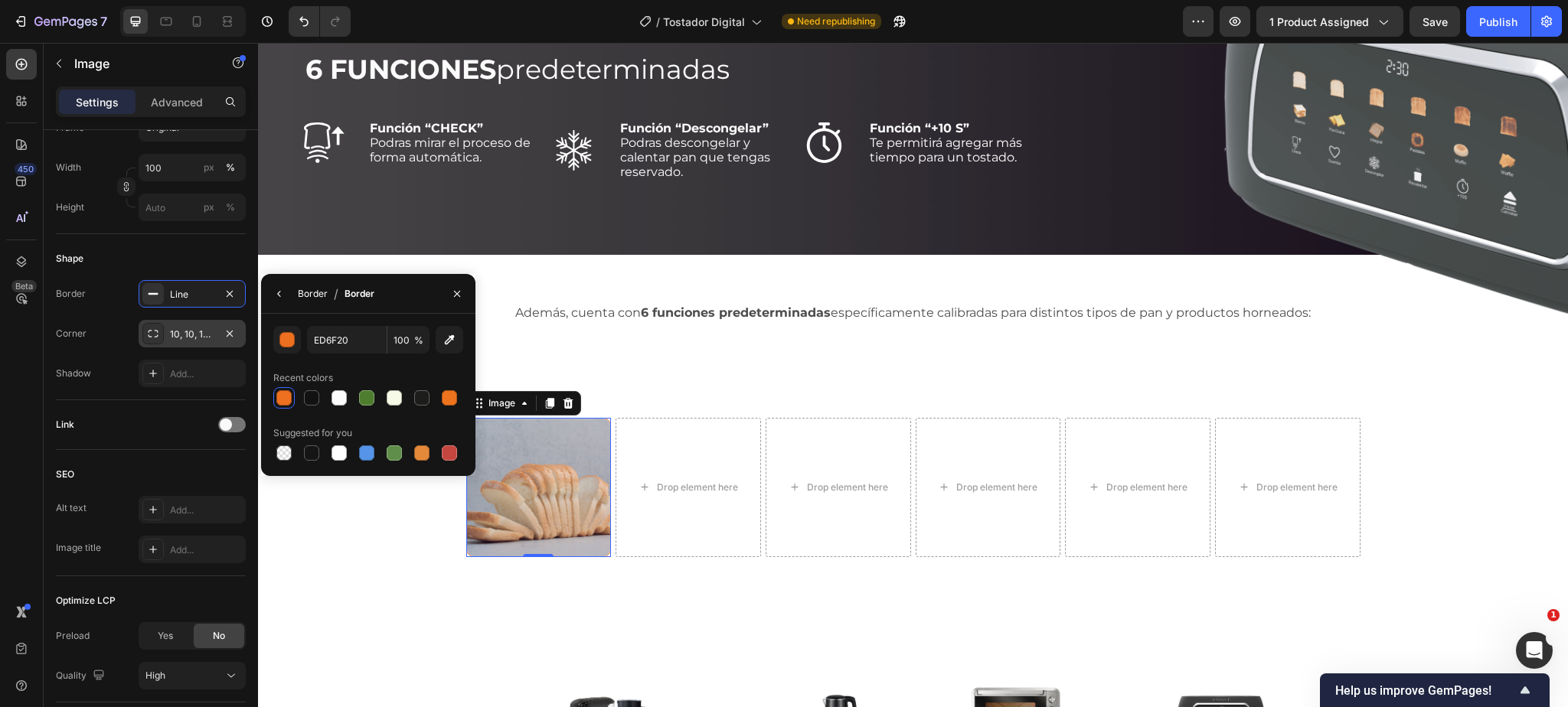
click at [315, 293] on div "Border" at bounding box center [313, 294] width 30 height 14
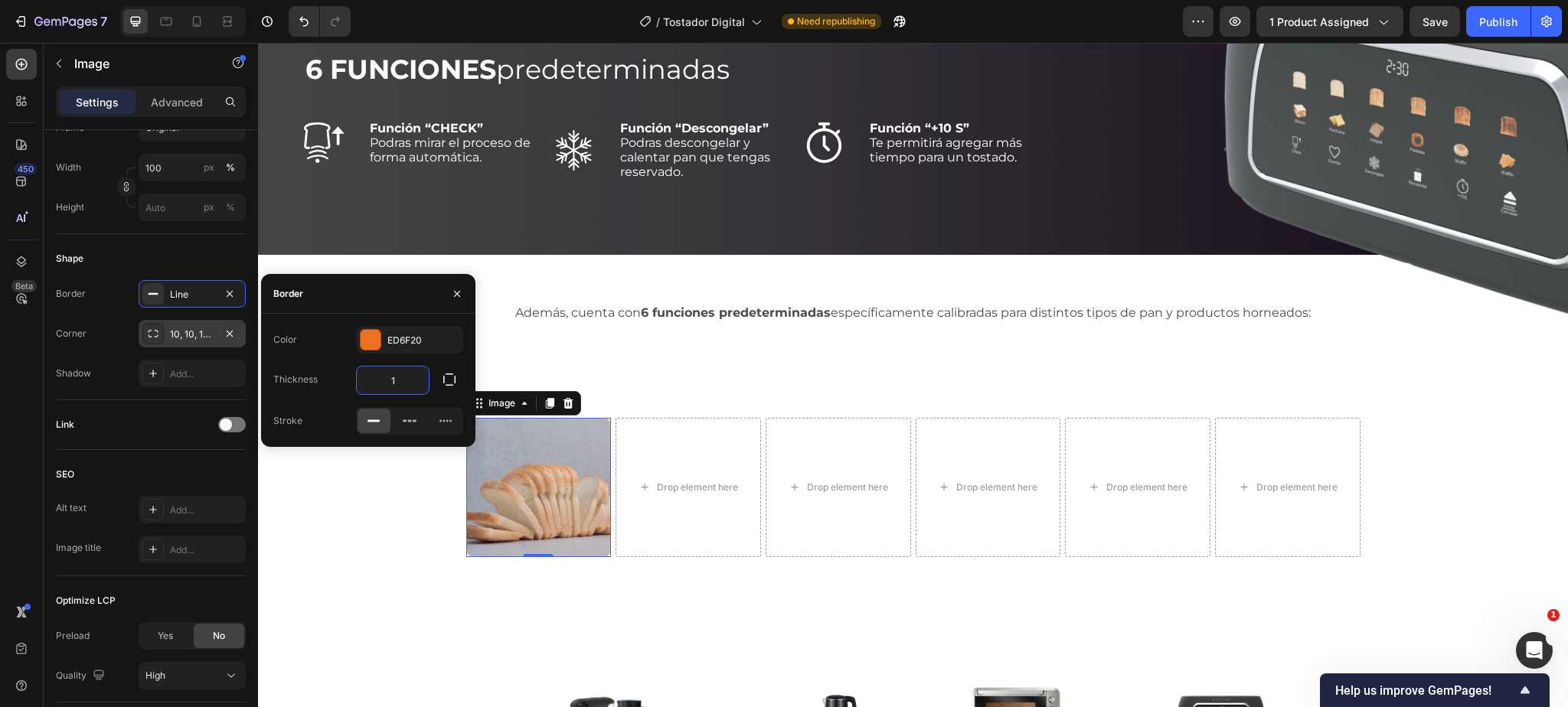
click at [408, 385] on input "1" at bounding box center [393, 380] width 72 height 28
type input "2"
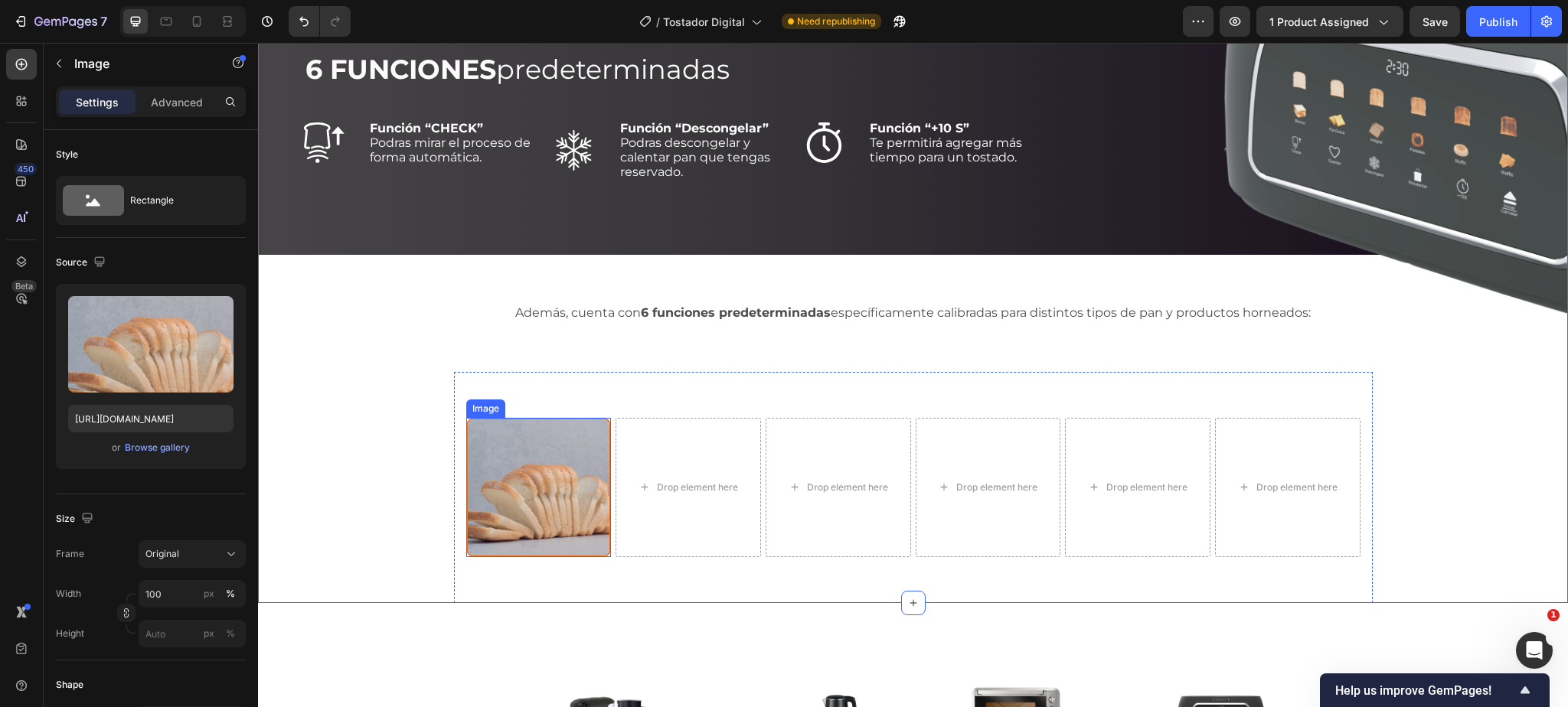
click at [558, 420] on img at bounding box center [539, 488] width 145 height 140
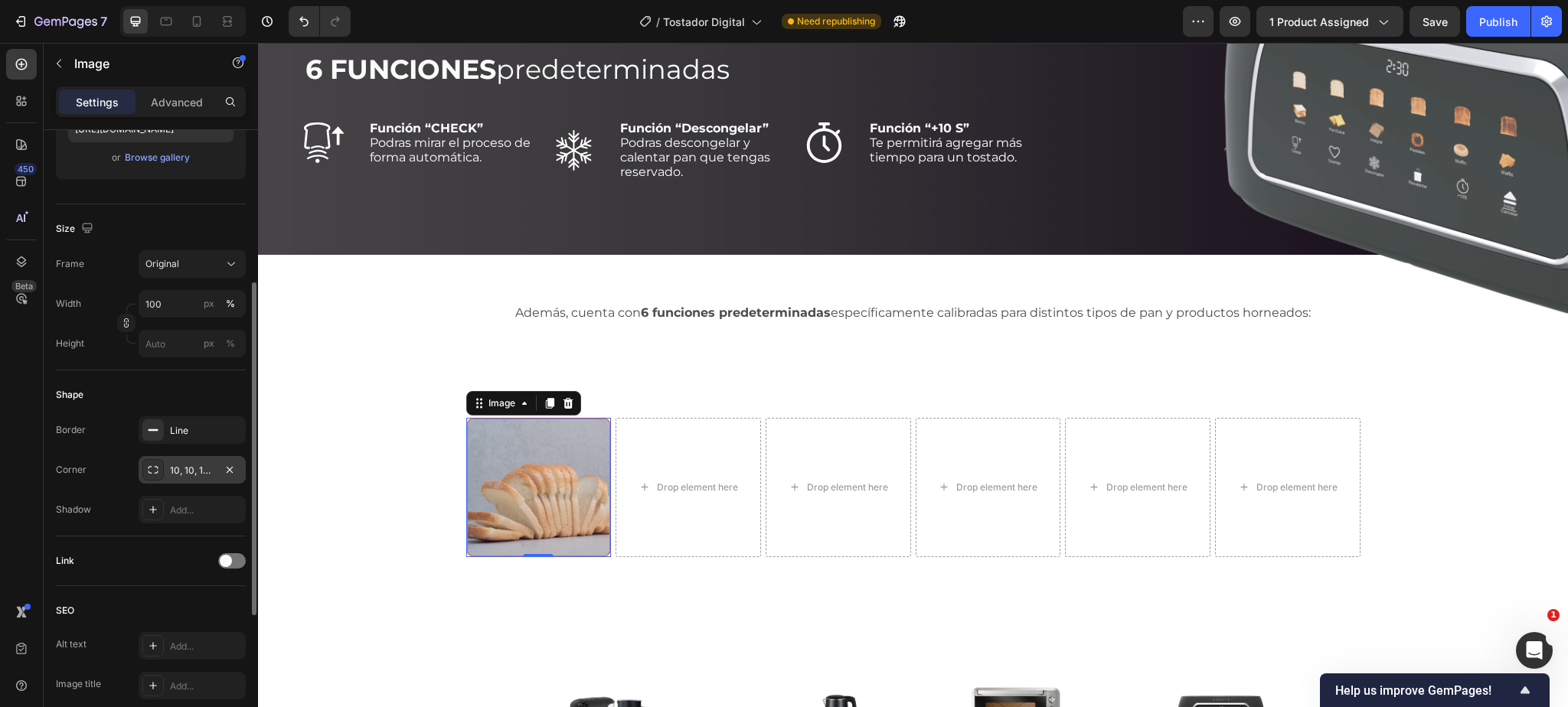
scroll to position [292, 0]
click at [182, 436] on div "Line" at bounding box center [192, 429] width 107 height 28
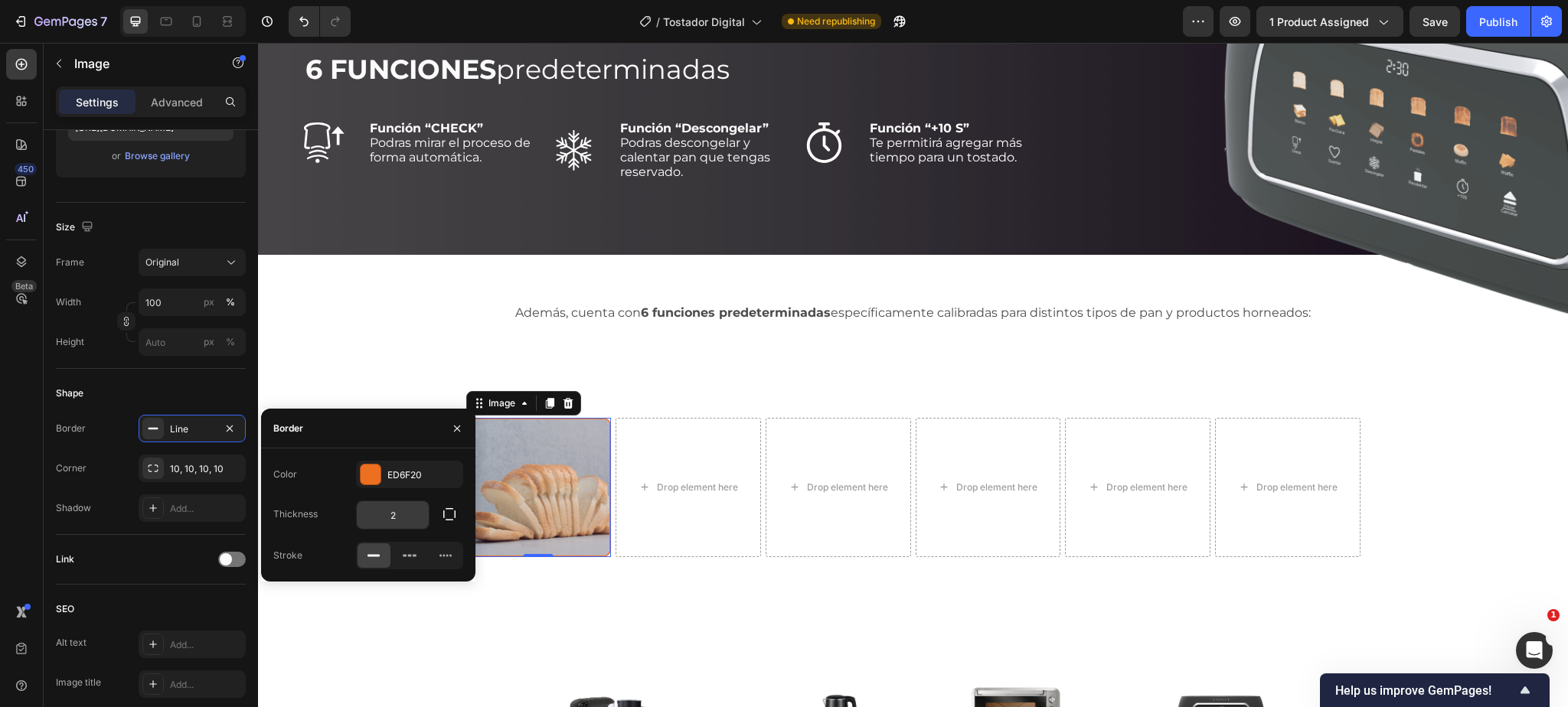
click at [401, 511] on input "2" at bounding box center [393, 515] width 72 height 28
type input "3"
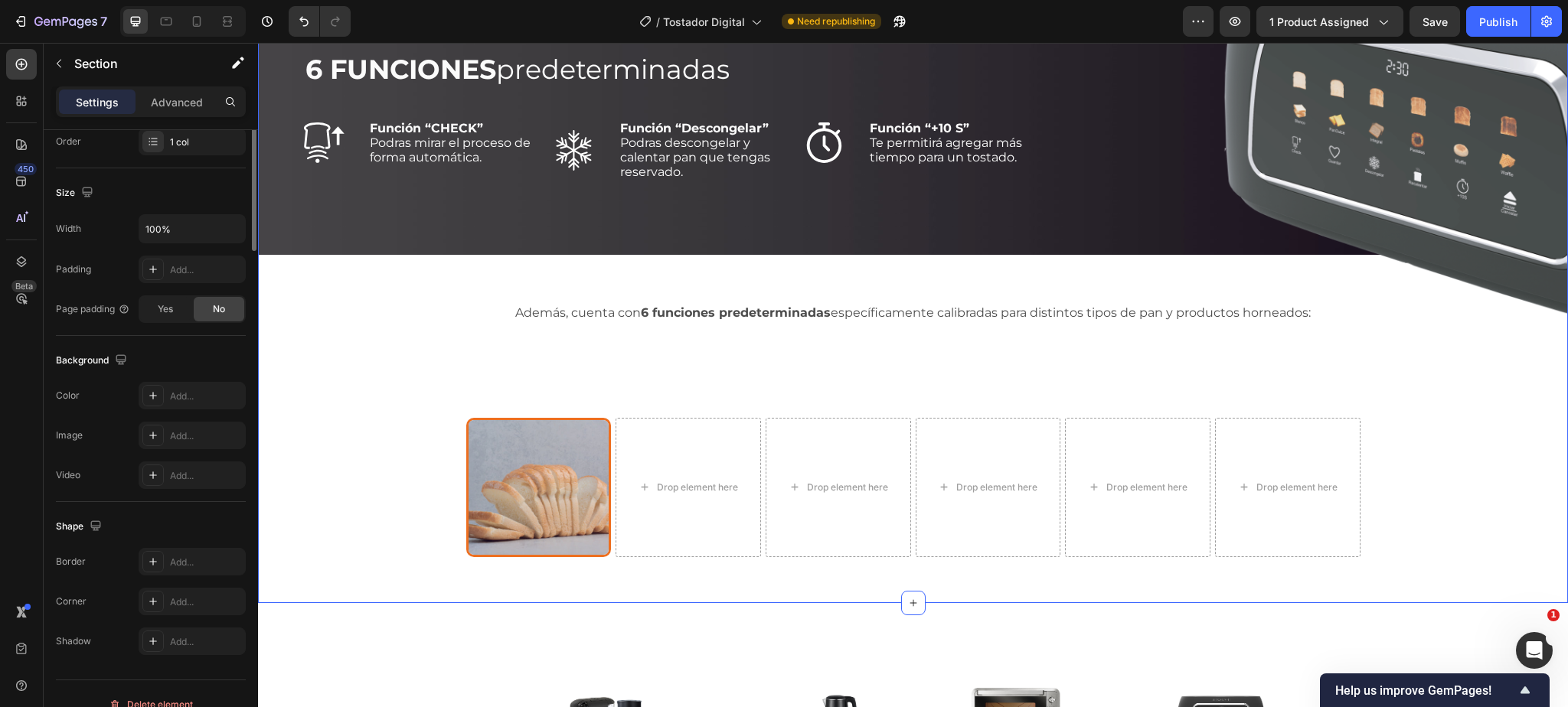
scroll to position [0, 0]
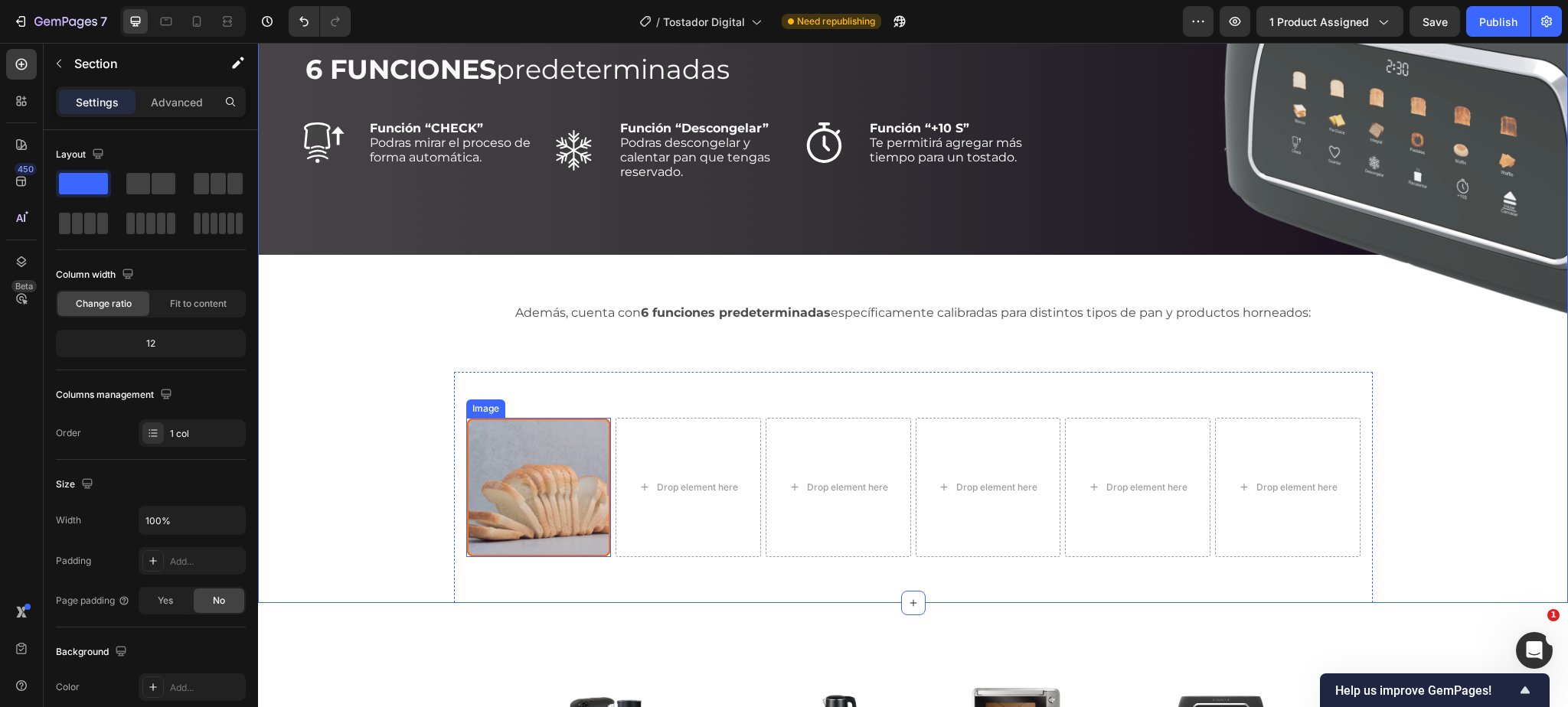
click at [533, 467] on img at bounding box center [539, 488] width 145 height 140
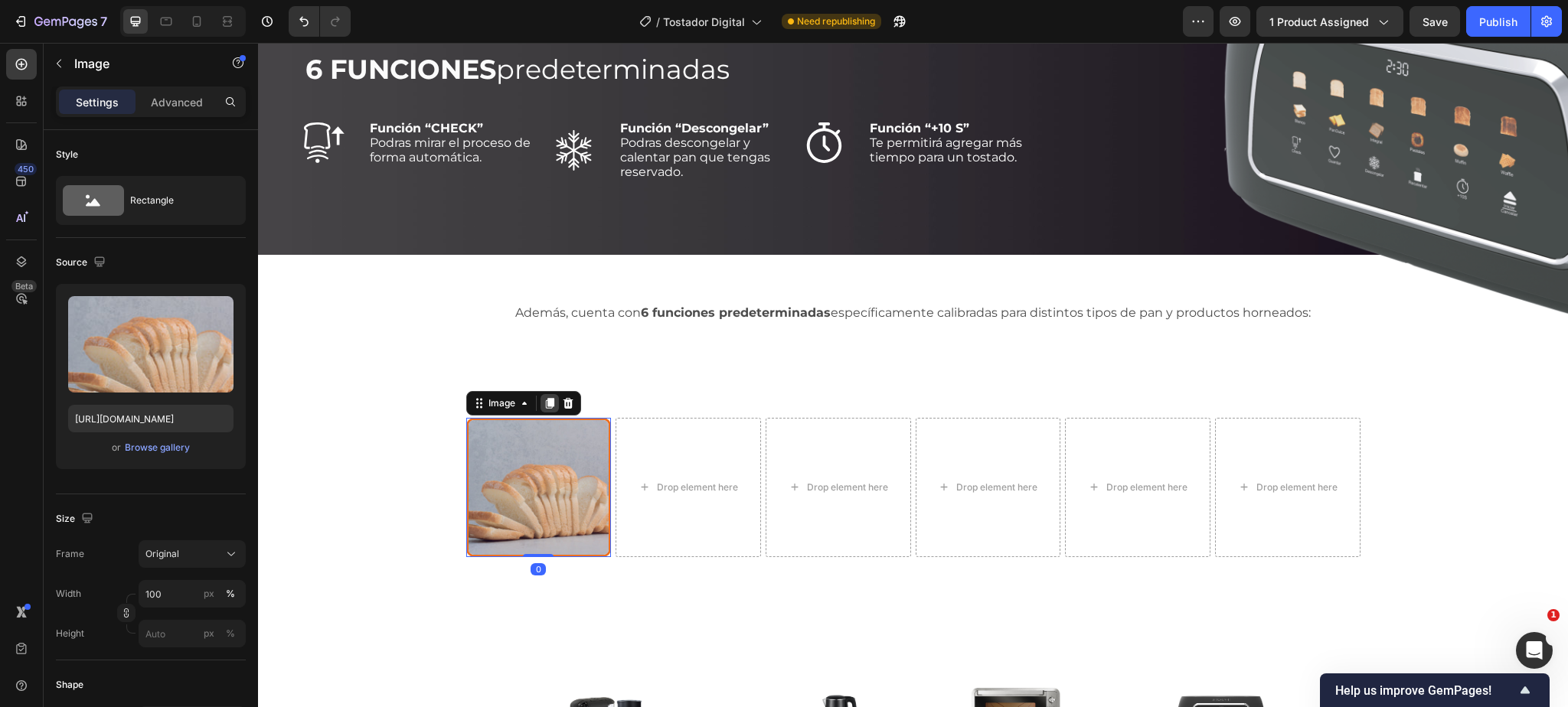
click at [549, 404] on icon at bounding box center [549, 403] width 9 height 11
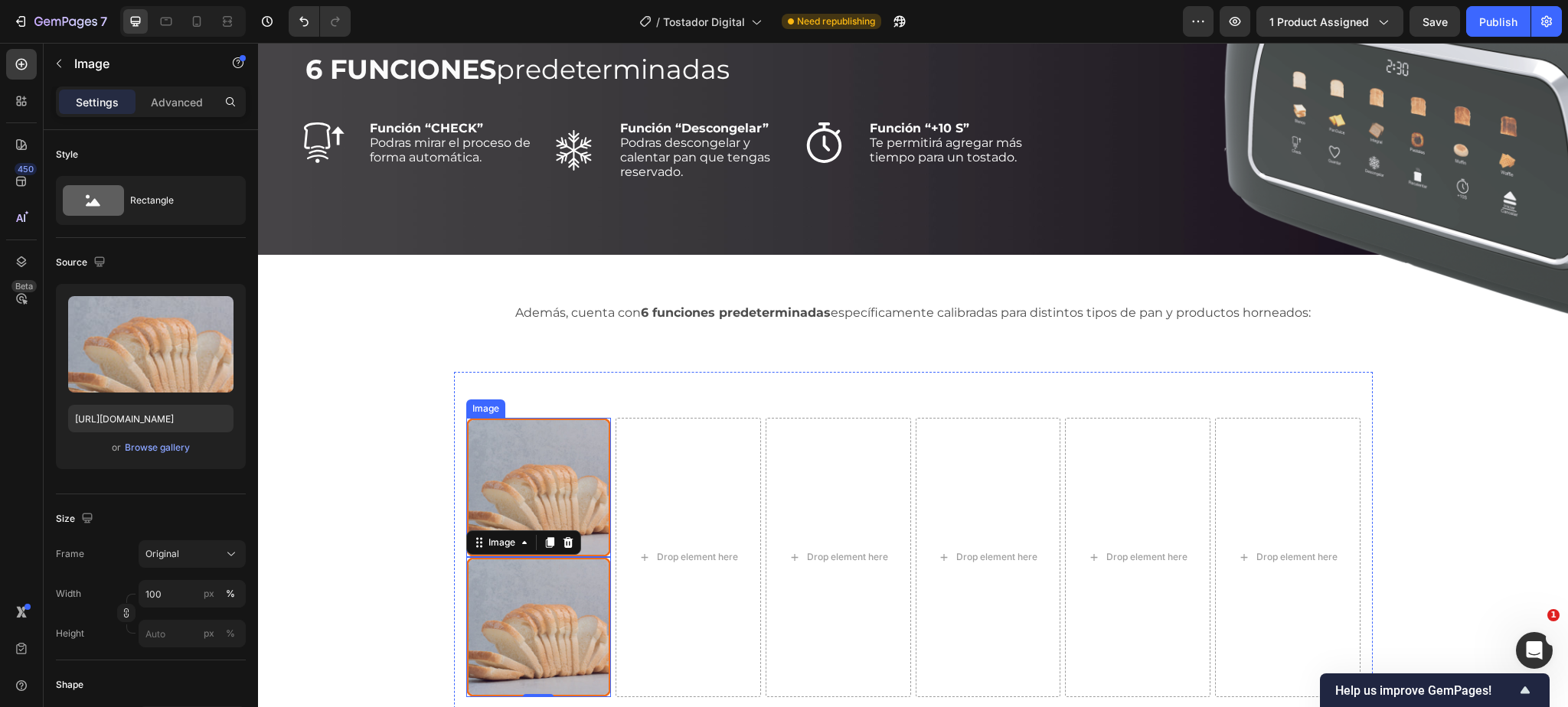
scroll to position [1996, 0]
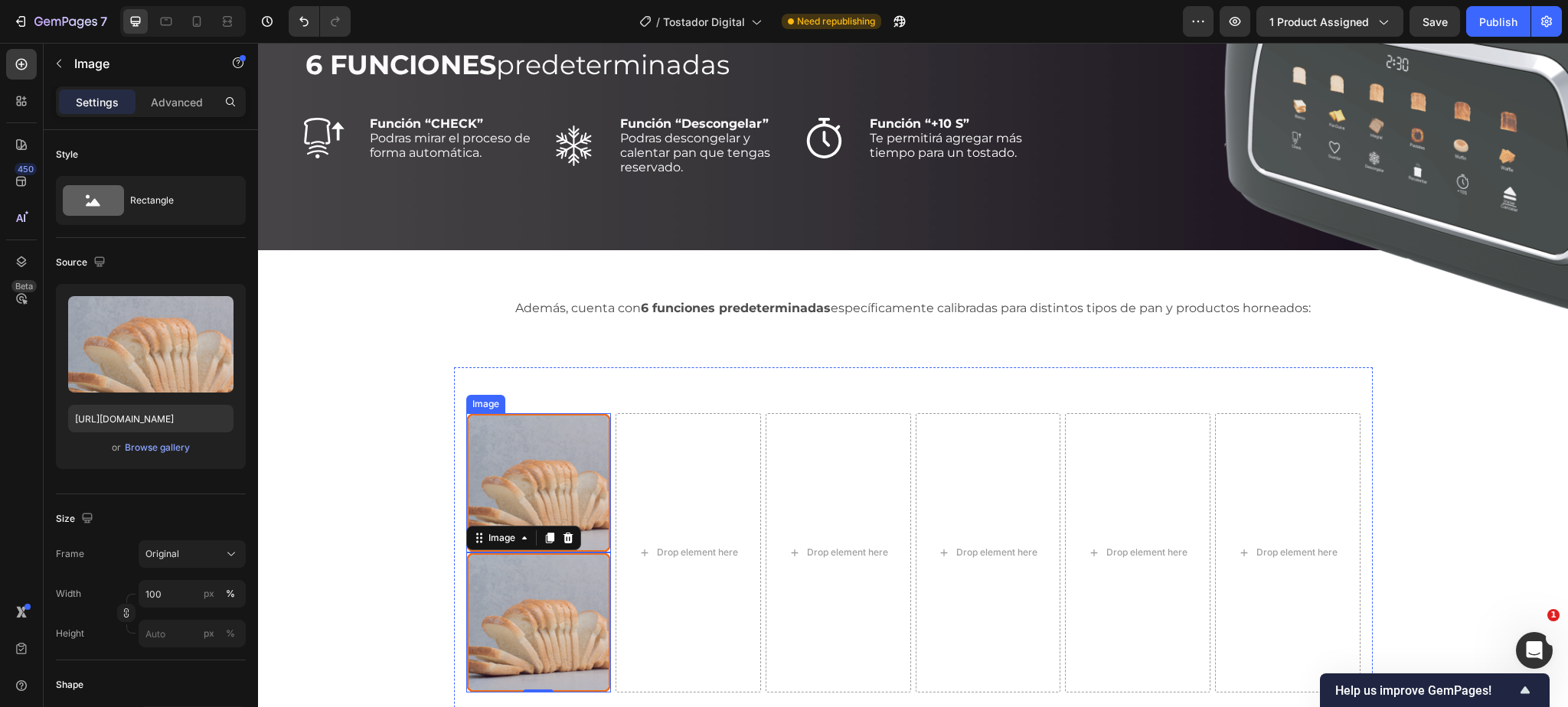
click at [494, 426] on img at bounding box center [539, 484] width 145 height 140
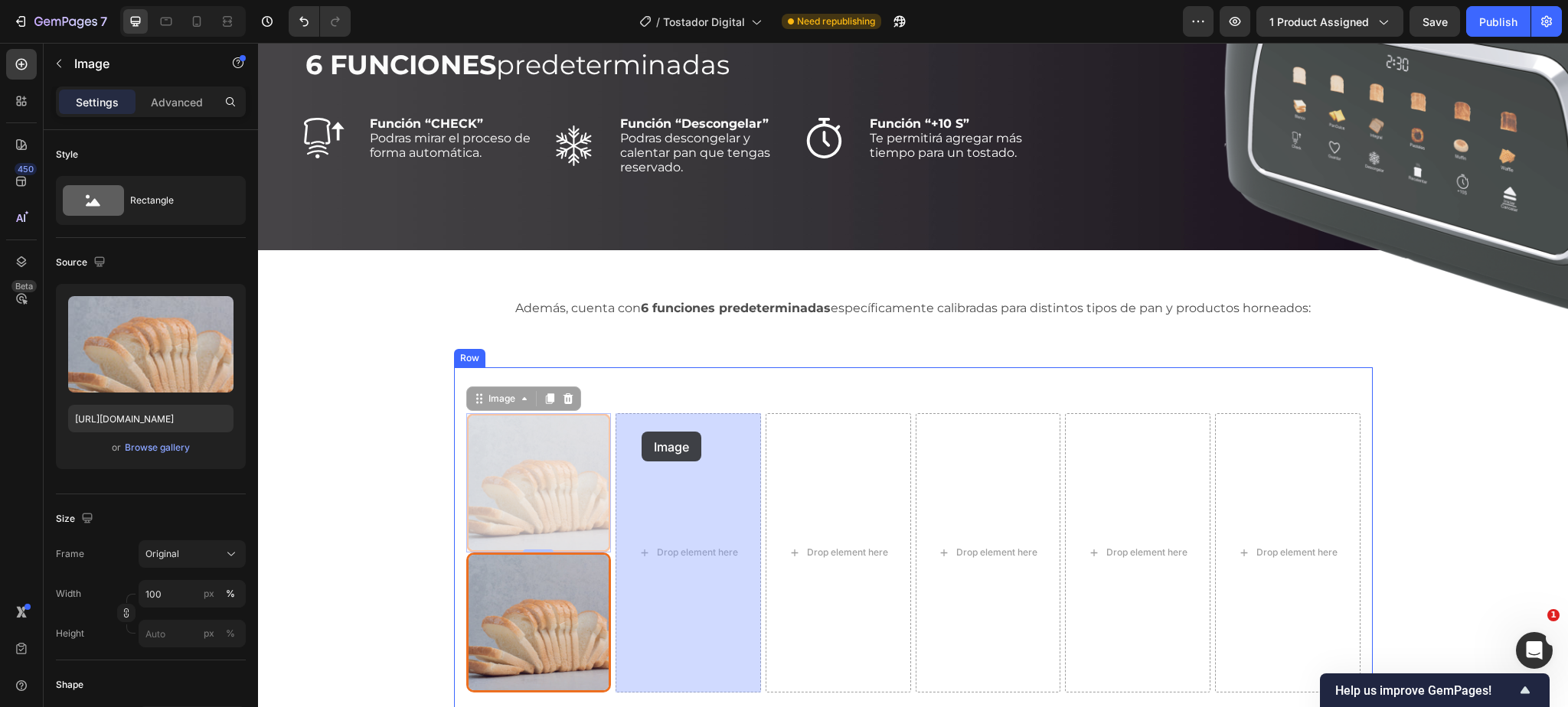
drag, startPoint x: 482, startPoint y: 396, endPoint x: 642, endPoint y: 432, distance: 164.0
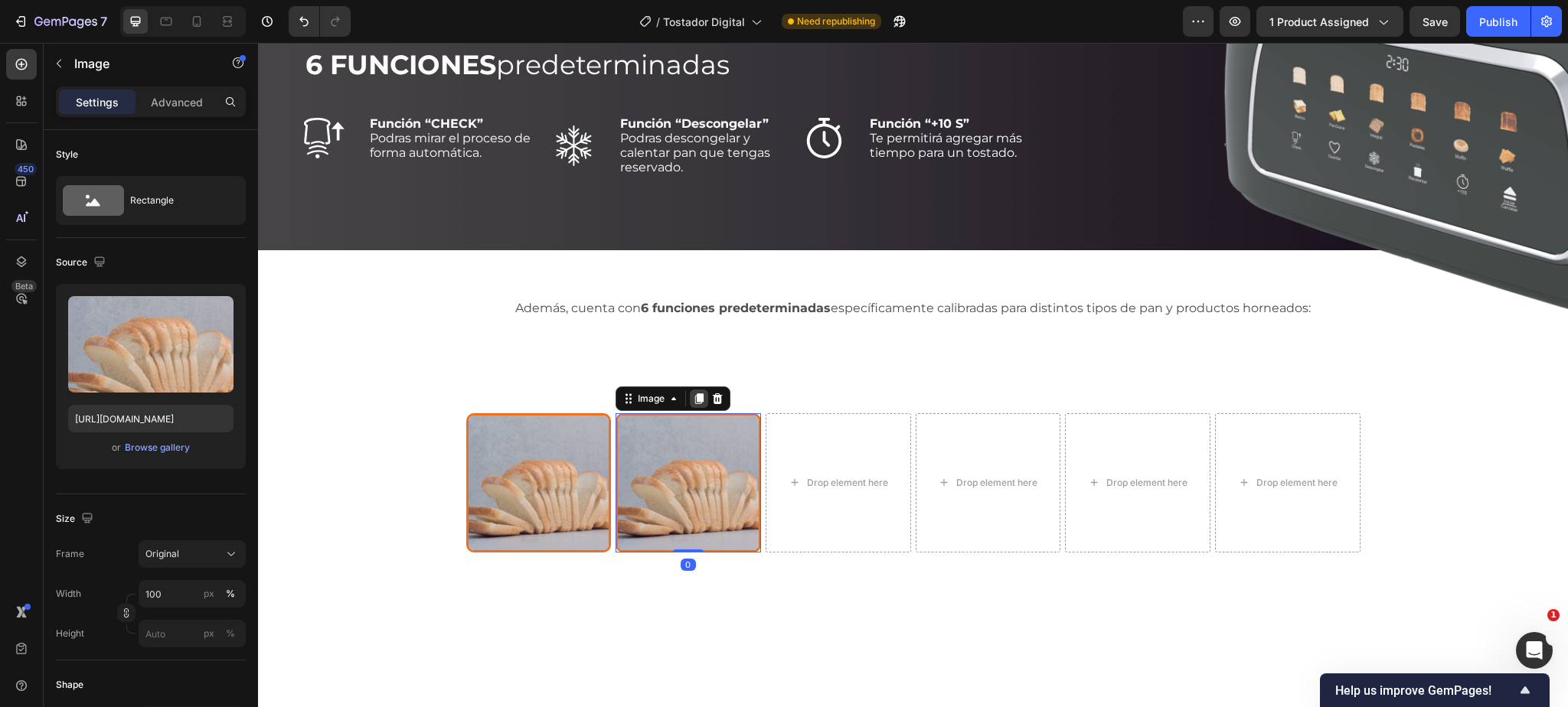
click at [698, 396] on icon at bounding box center [699, 399] width 9 height 11
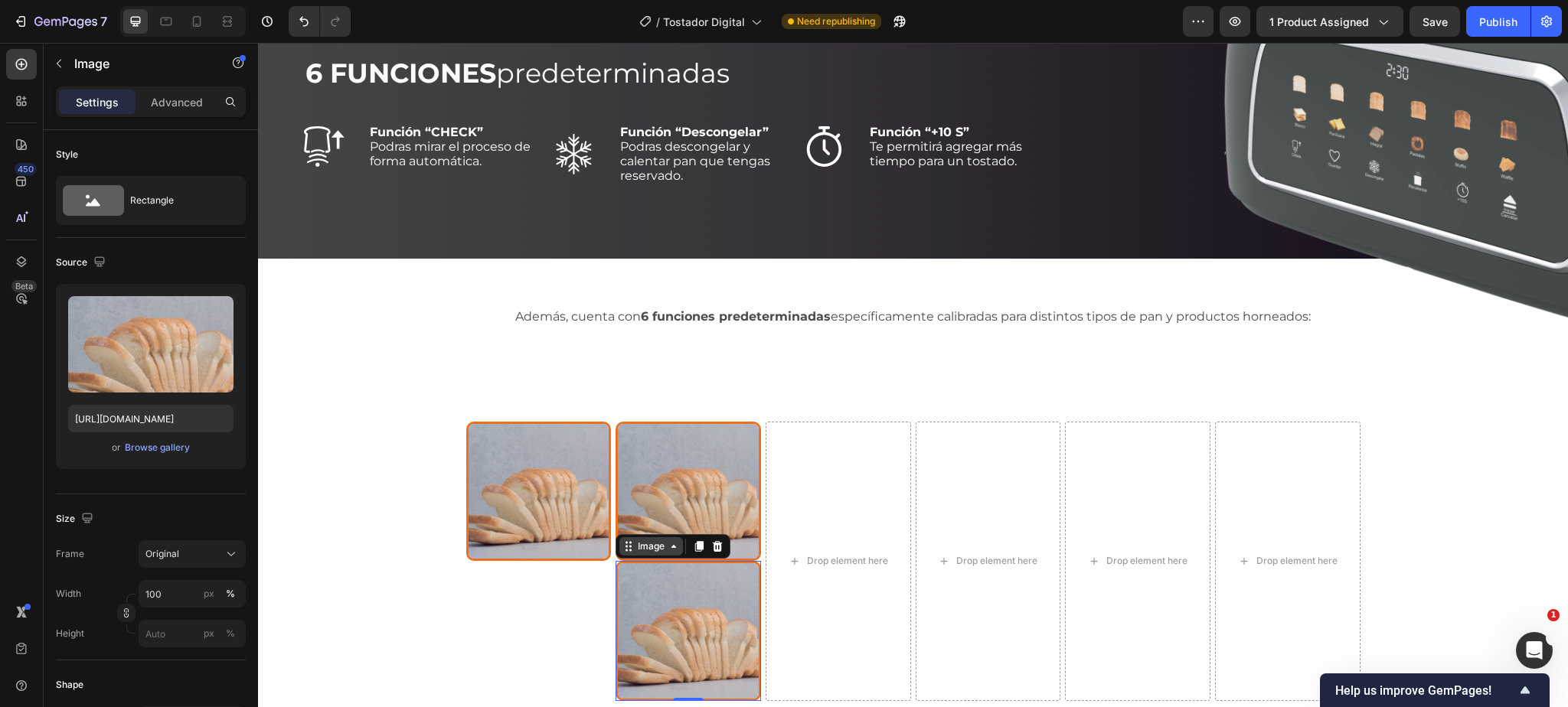
scroll to position [1982, 0]
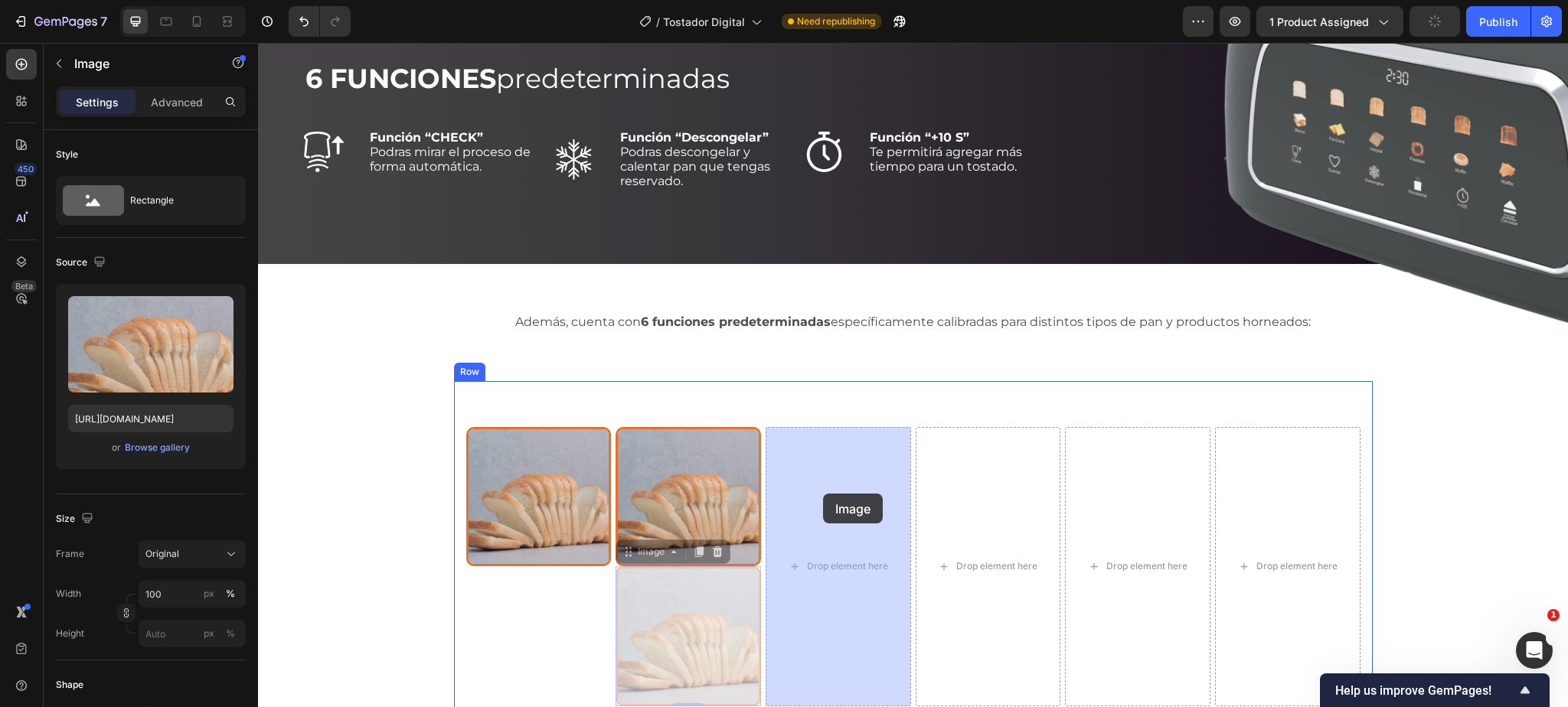
drag, startPoint x: 629, startPoint y: 547, endPoint x: 822, endPoint y: 494, distance: 200.1
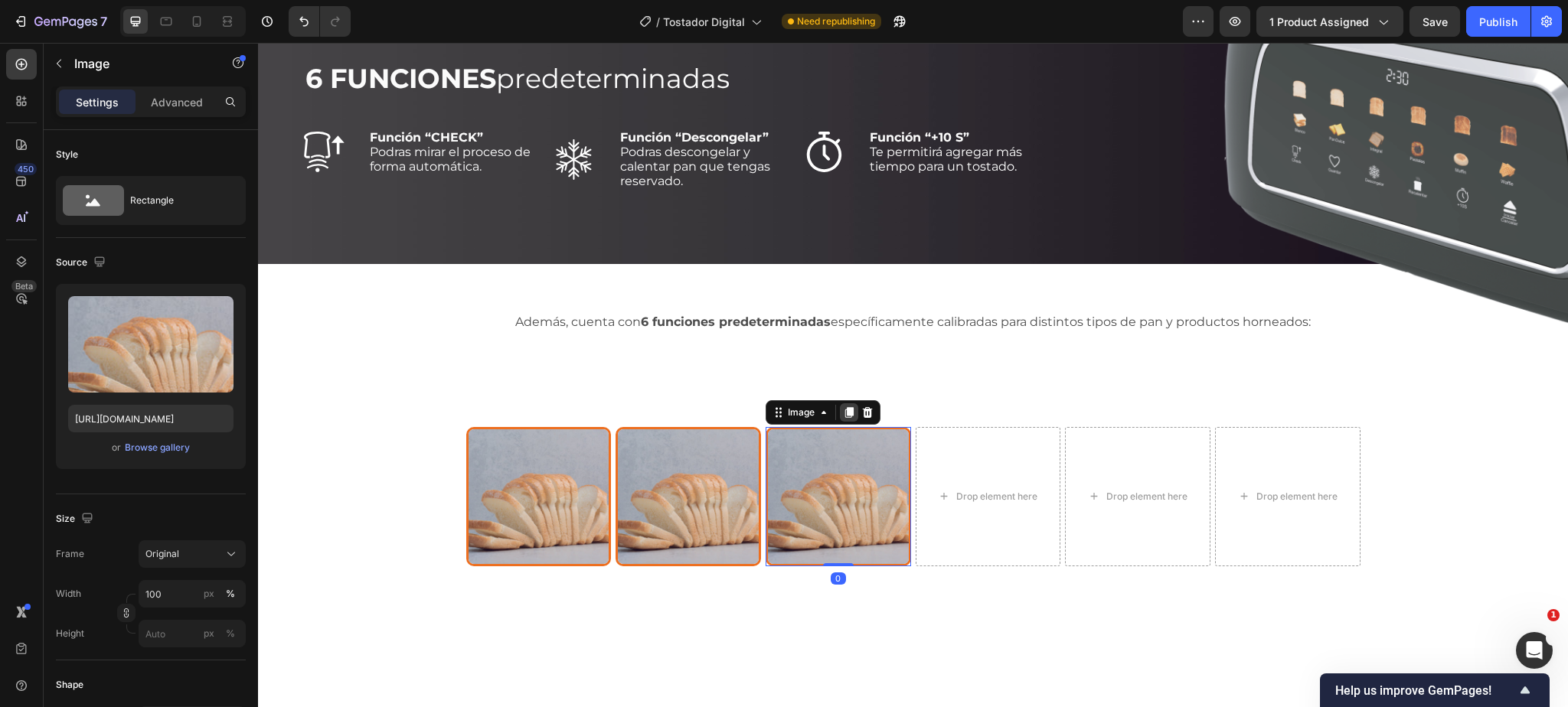
click at [846, 411] on icon at bounding box center [849, 413] width 13 height 13
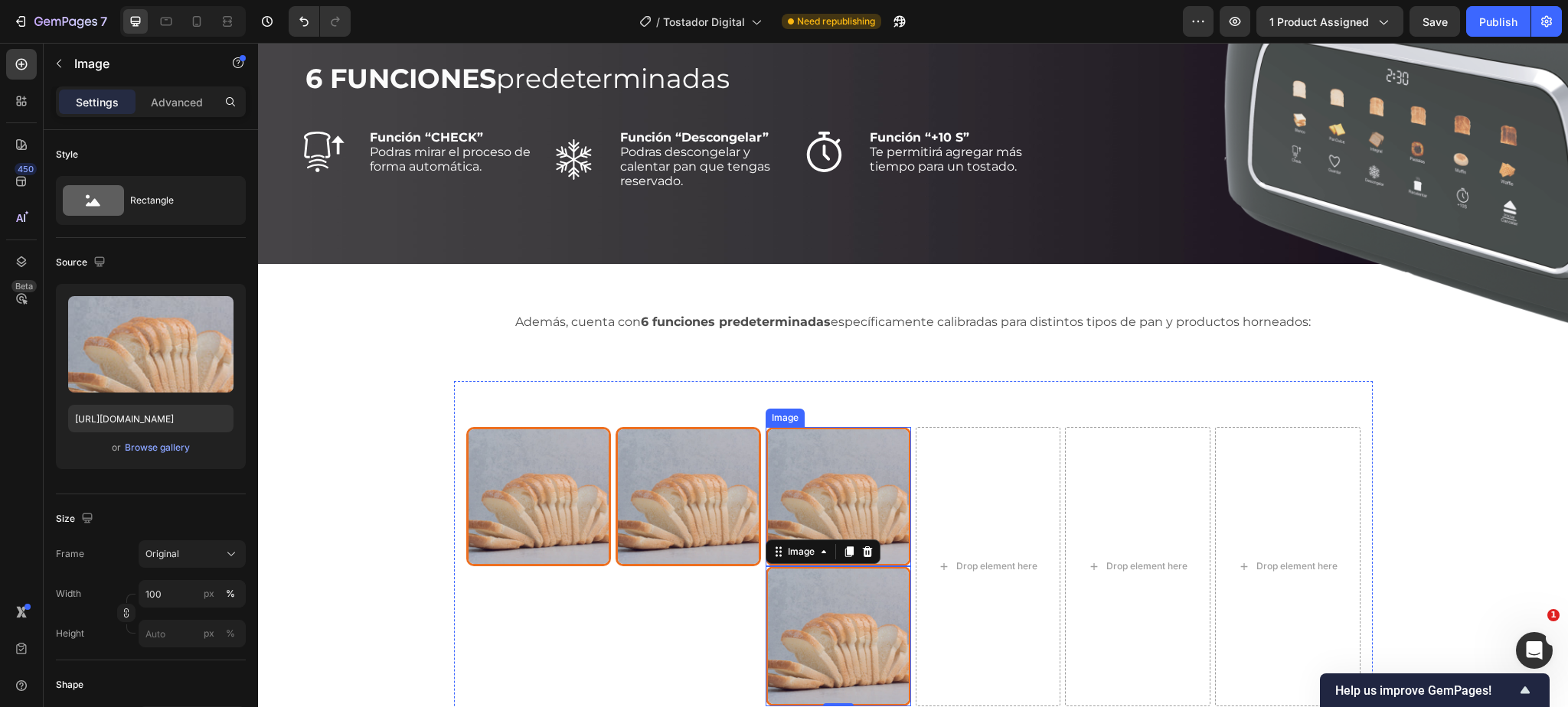
scroll to position [1979, 0]
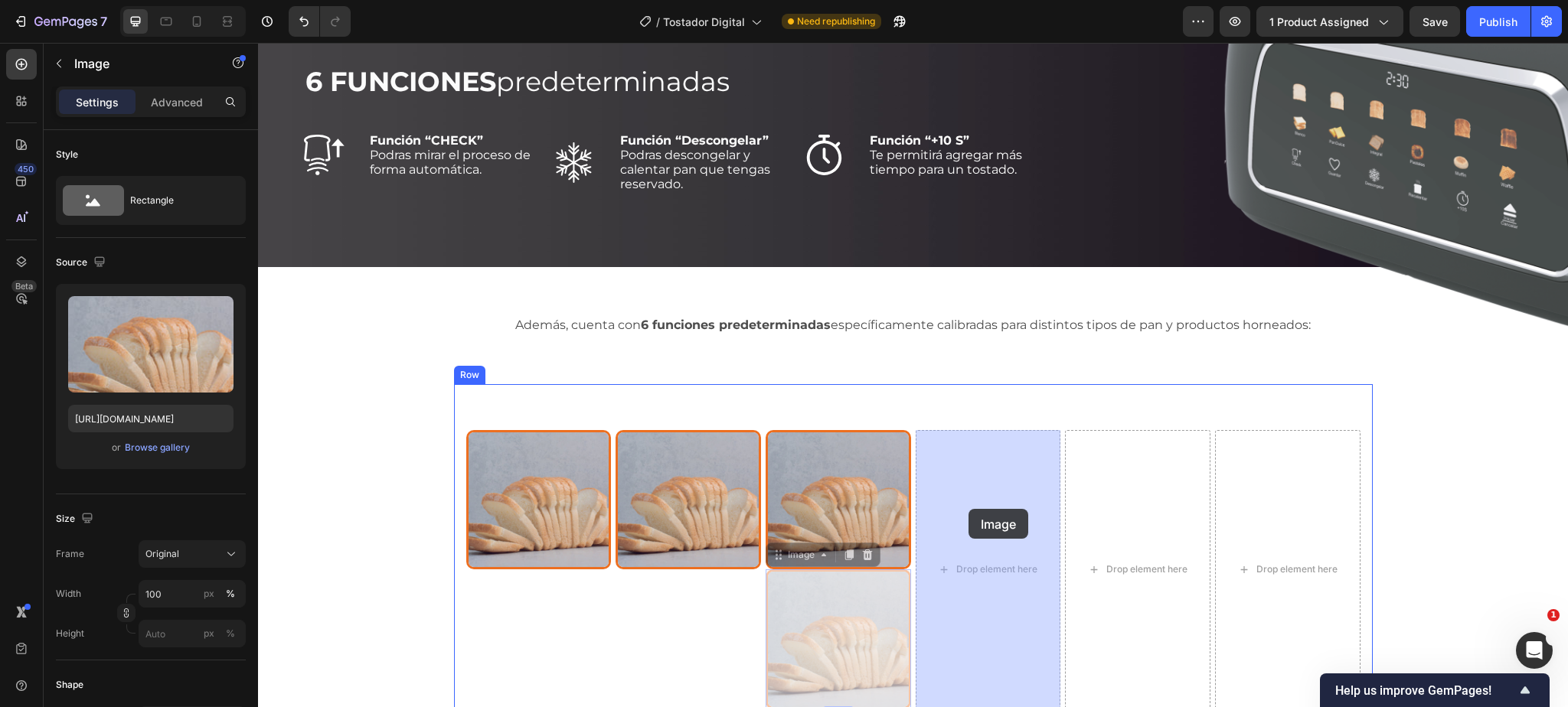
drag, startPoint x: 791, startPoint y: 550, endPoint x: 968, endPoint y: 509, distance: 181.7
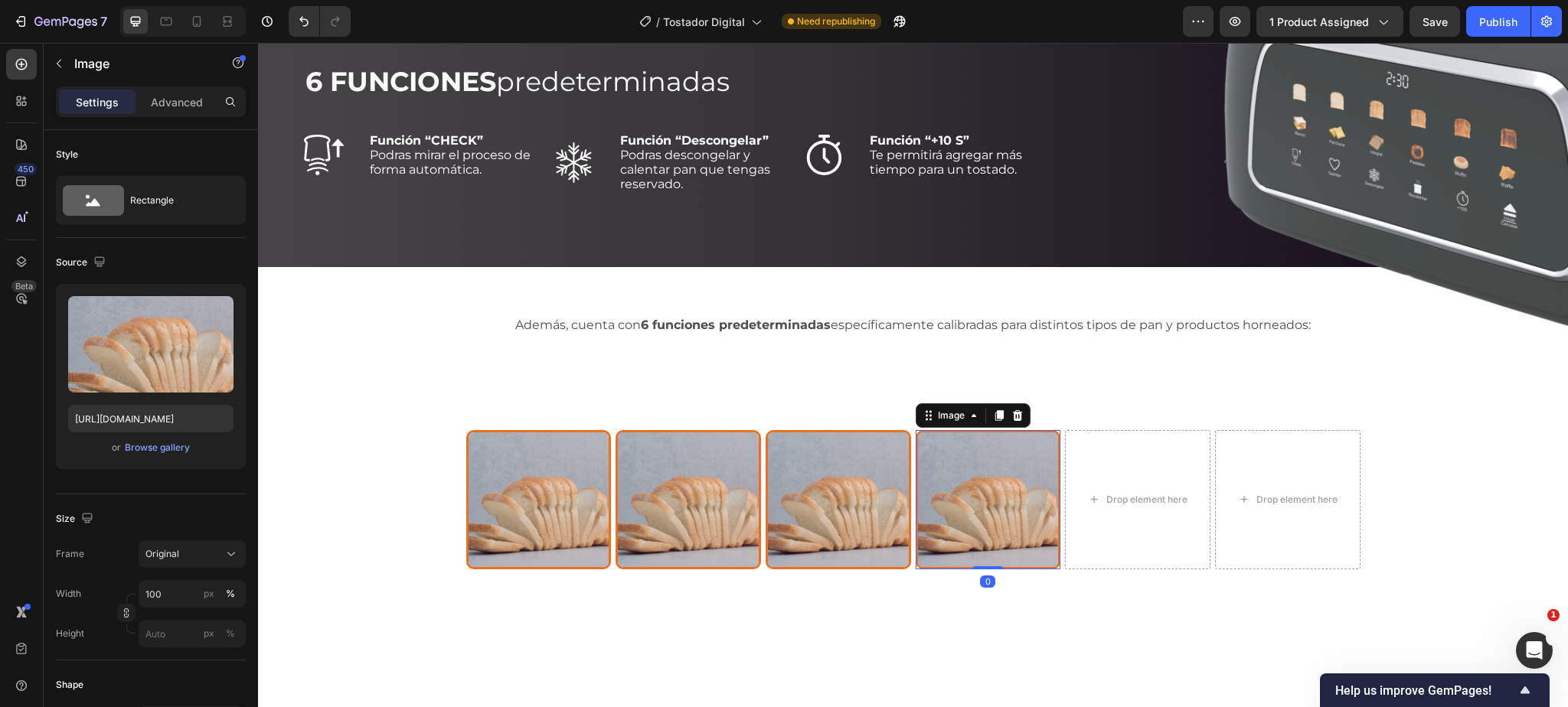
click at [999, 411] on icon at bounding box center [998, 416] width 9 height 11
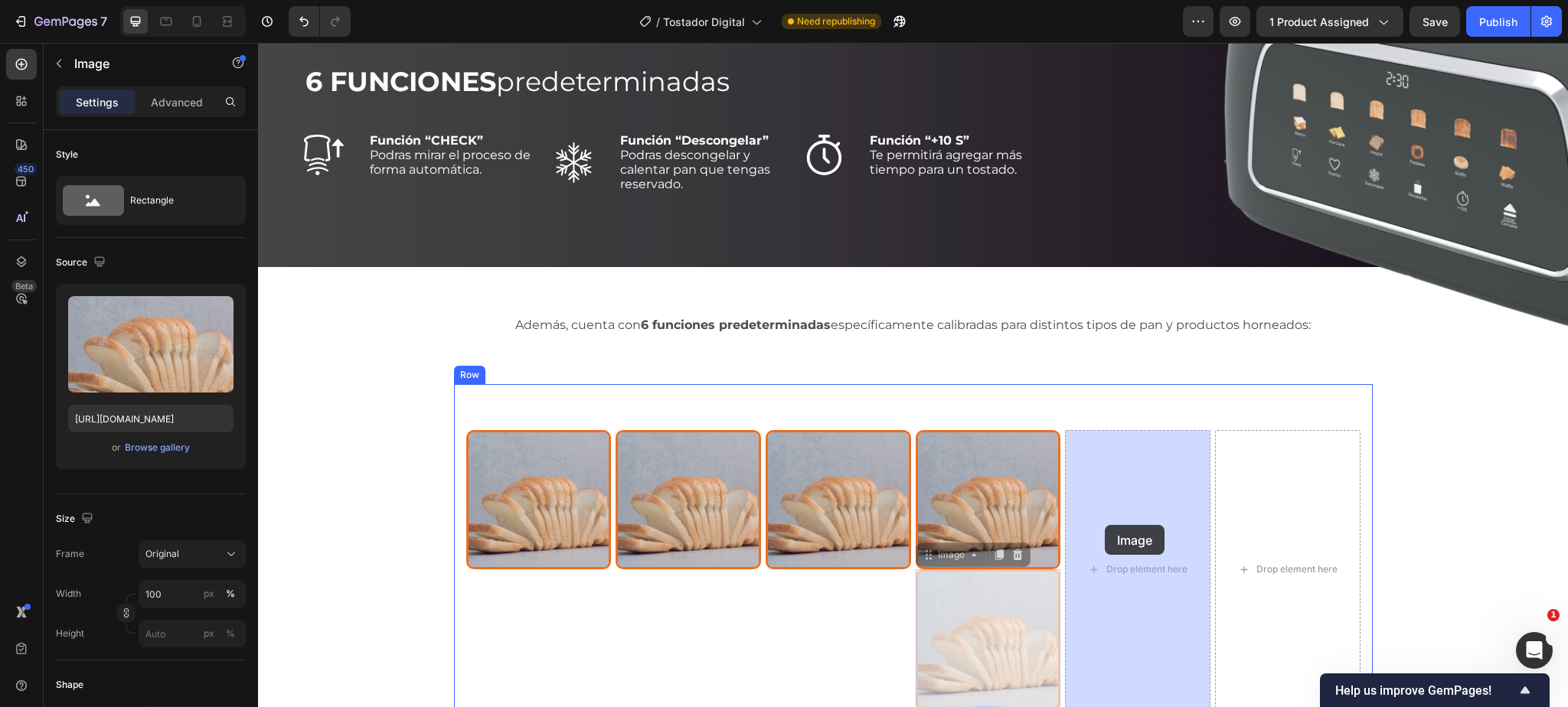
drag, startPoint x: 963, startPoint y: 554, endPoint x: 1105, endPoint y: 525, distance: 144.9
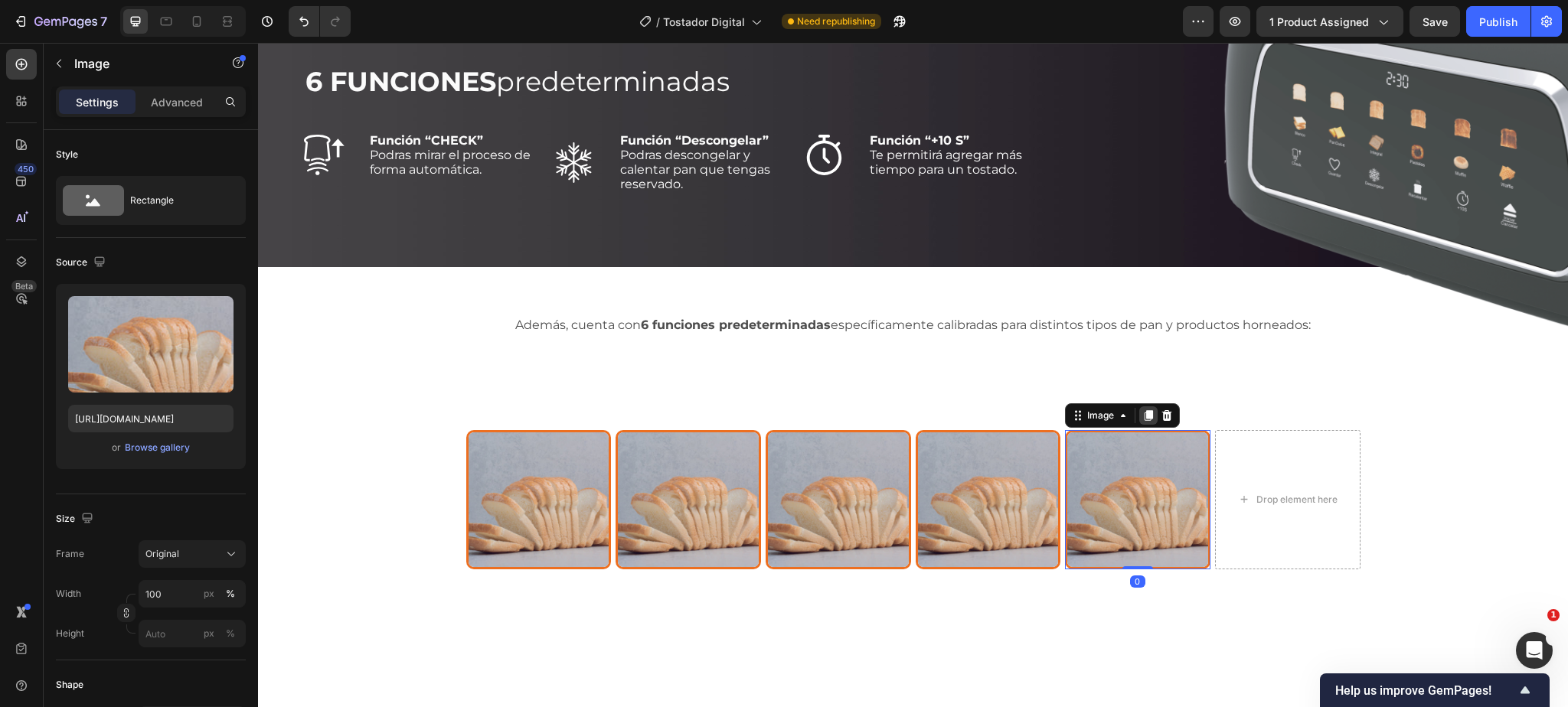
click at [1148, 416] on icon at bounding box center [1148, 416] width 9 height 11
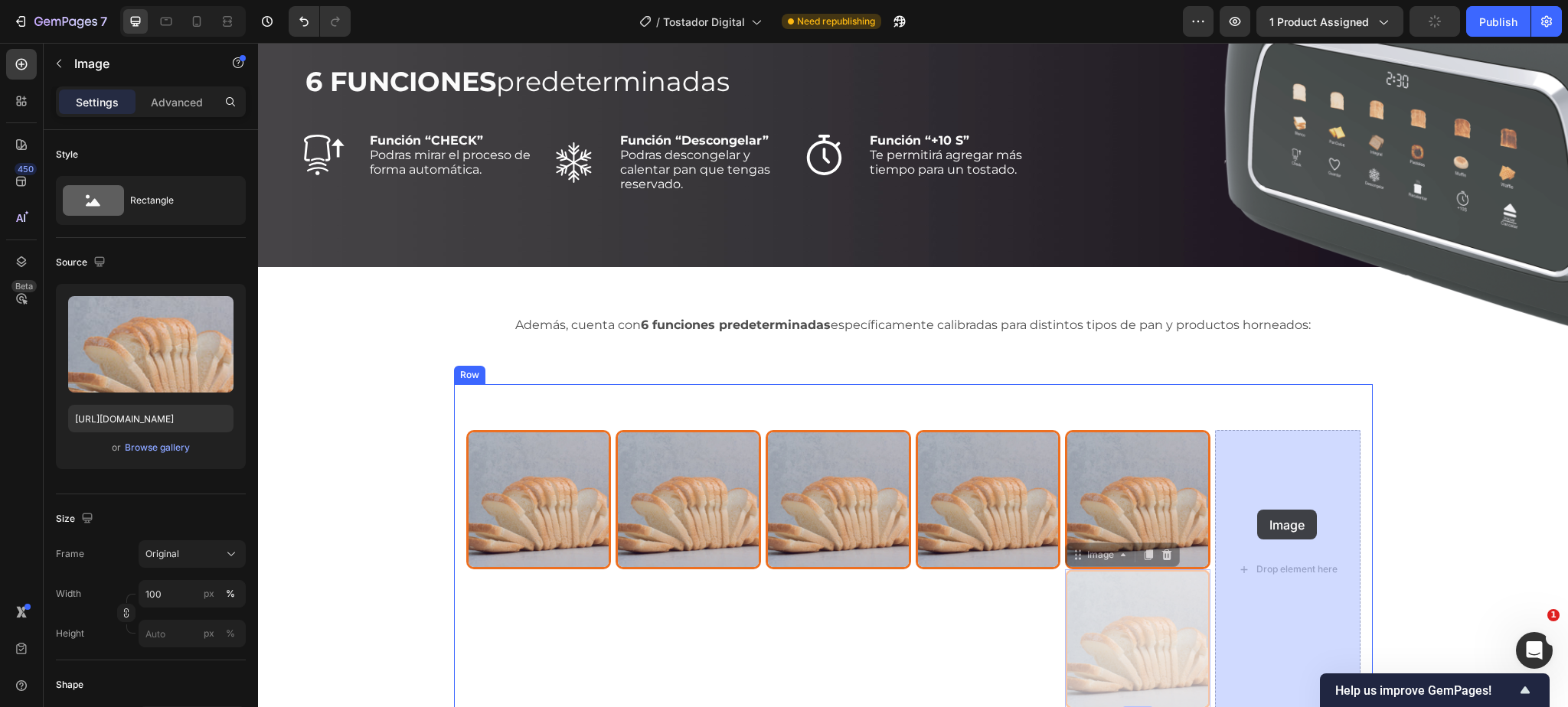
drag, startPoint x: 1118, startPoint y: 547, endPoint x: 1257, endPoint y: 510, distance: 143.8
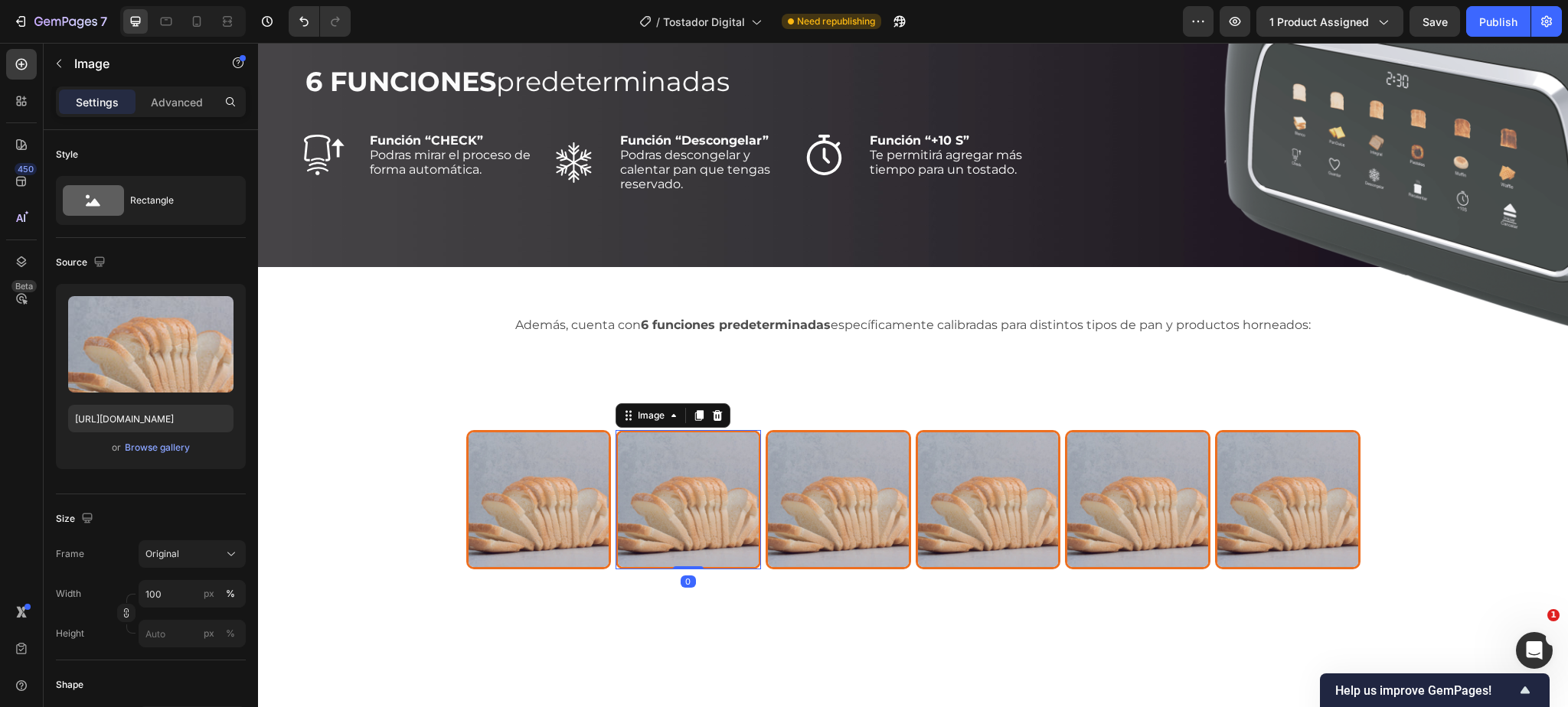
click at [705, 485] on img at bounding box center [688, 500] width 145 height 140
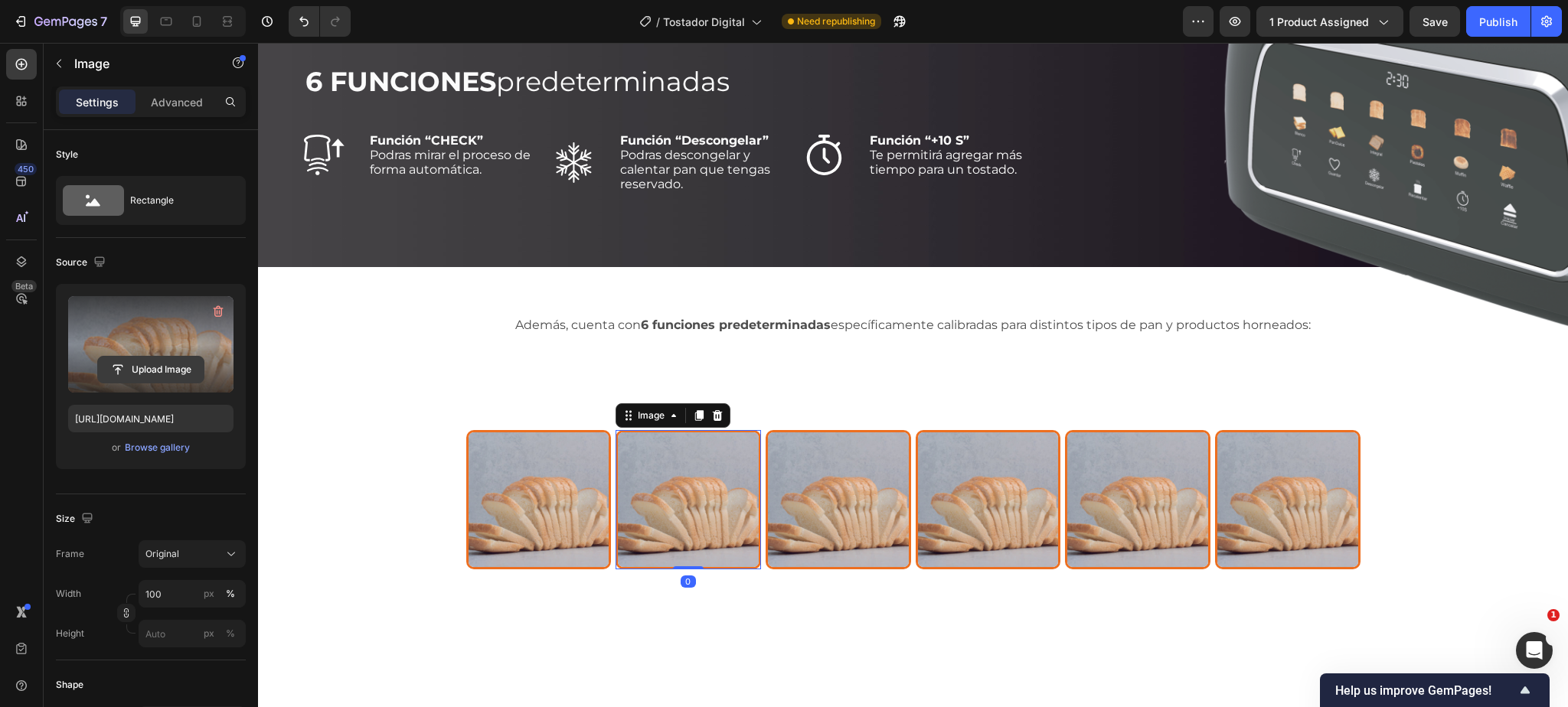
click at [160, 361] on input "file" at bounding box center [151, 370] width 105 height 26
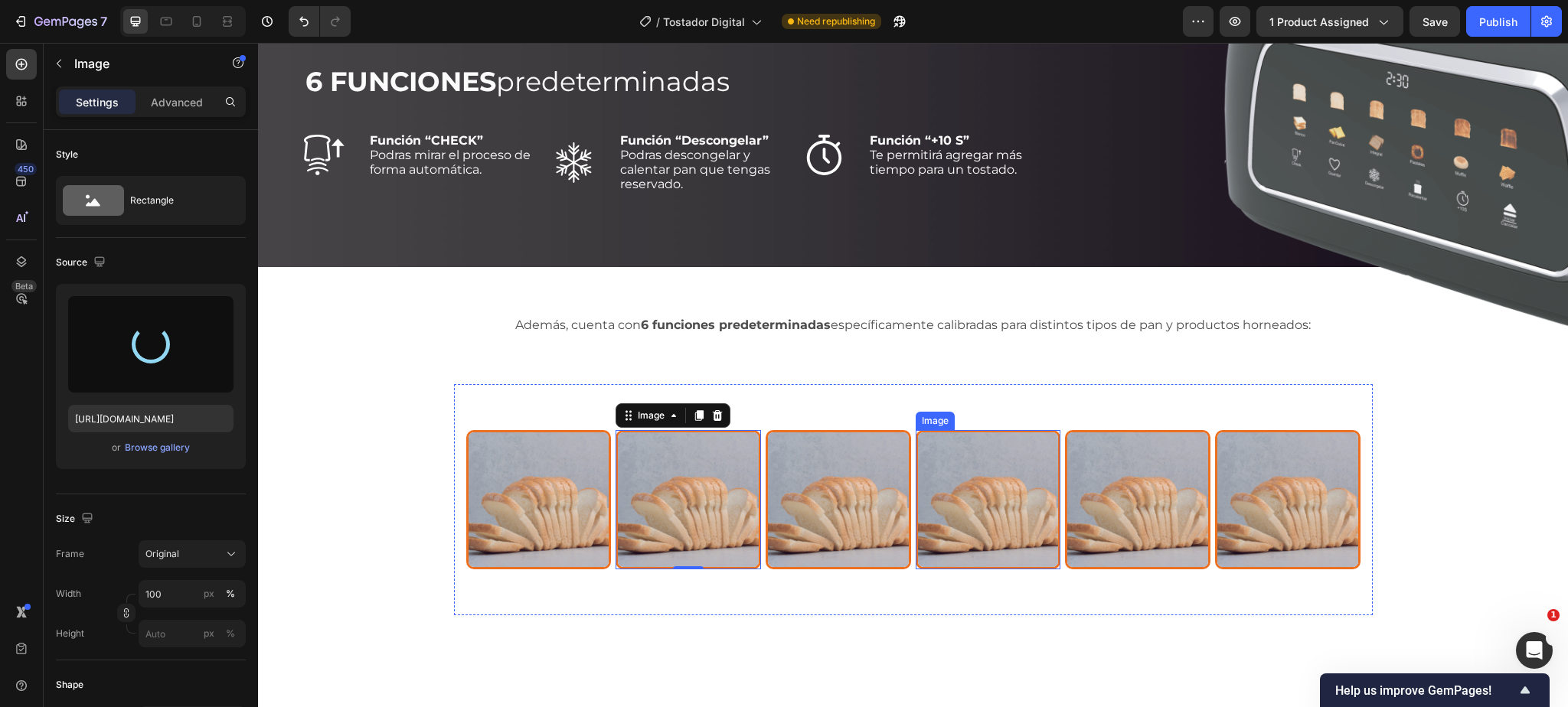
type input "[URL][DOMAIN_NAME]"
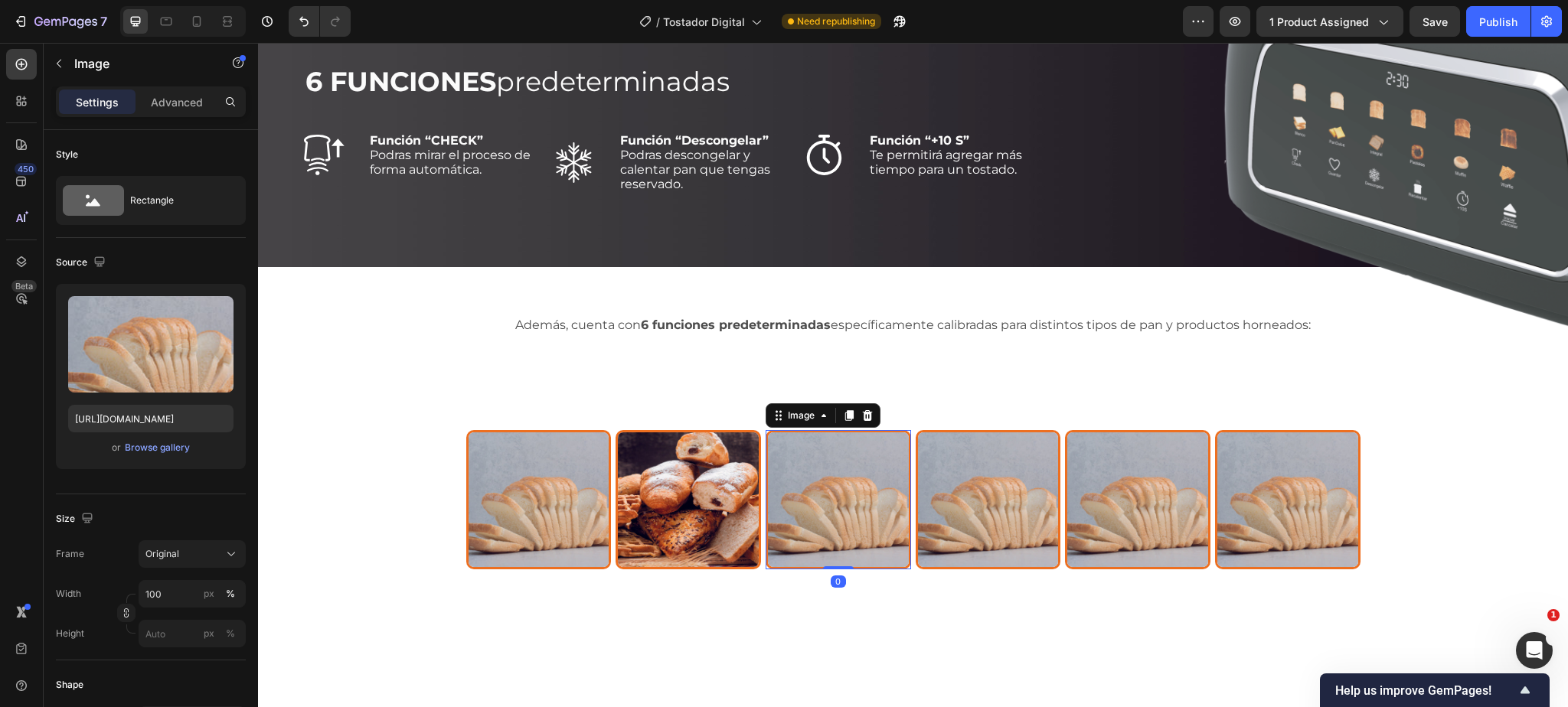
click at [852, 495] on img at bounding box center [837, 500] width 145 height 140
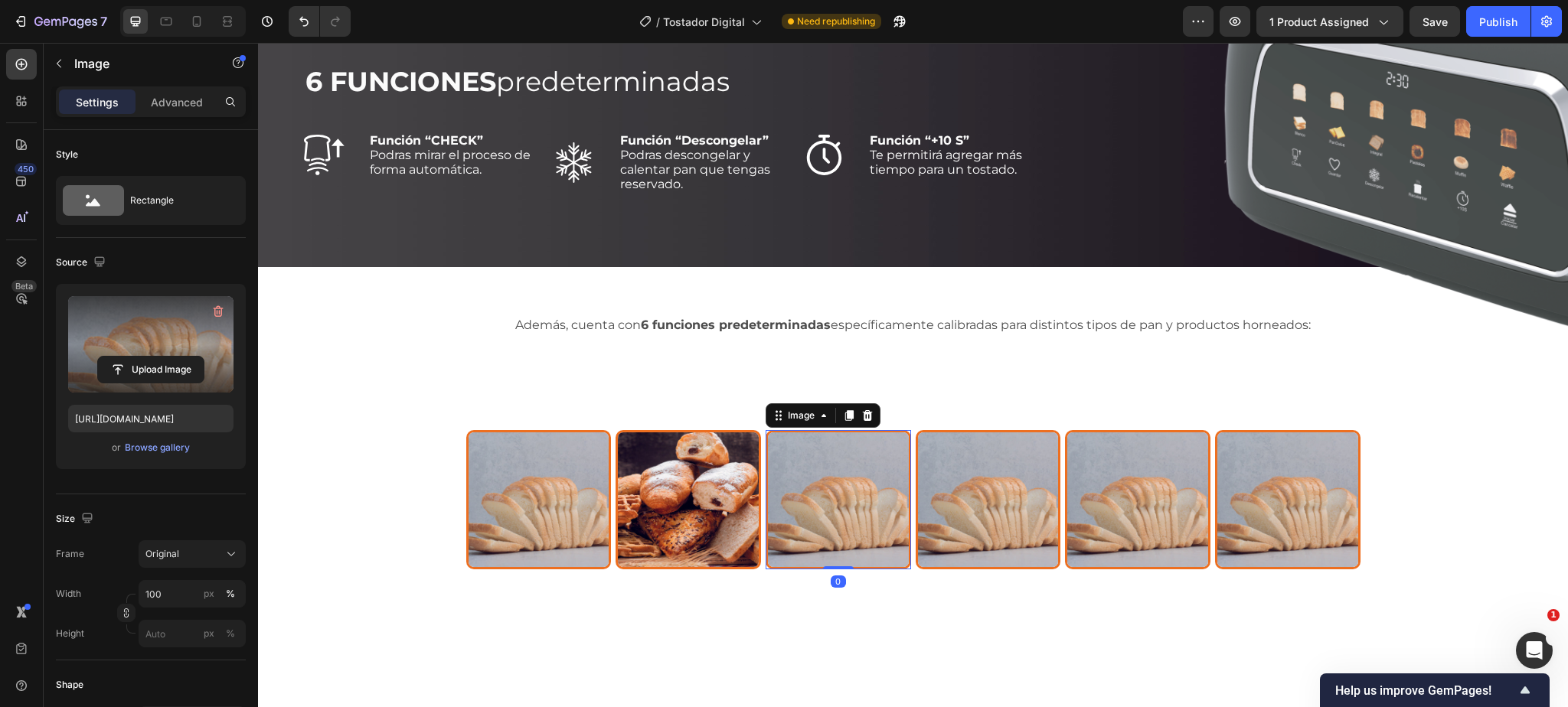
click at [142, 338] on label at bounding box center [151, 344] width 165 height 97
click at [142, 357] on input "file" at bounding box center [151, 370] width 105 height 26
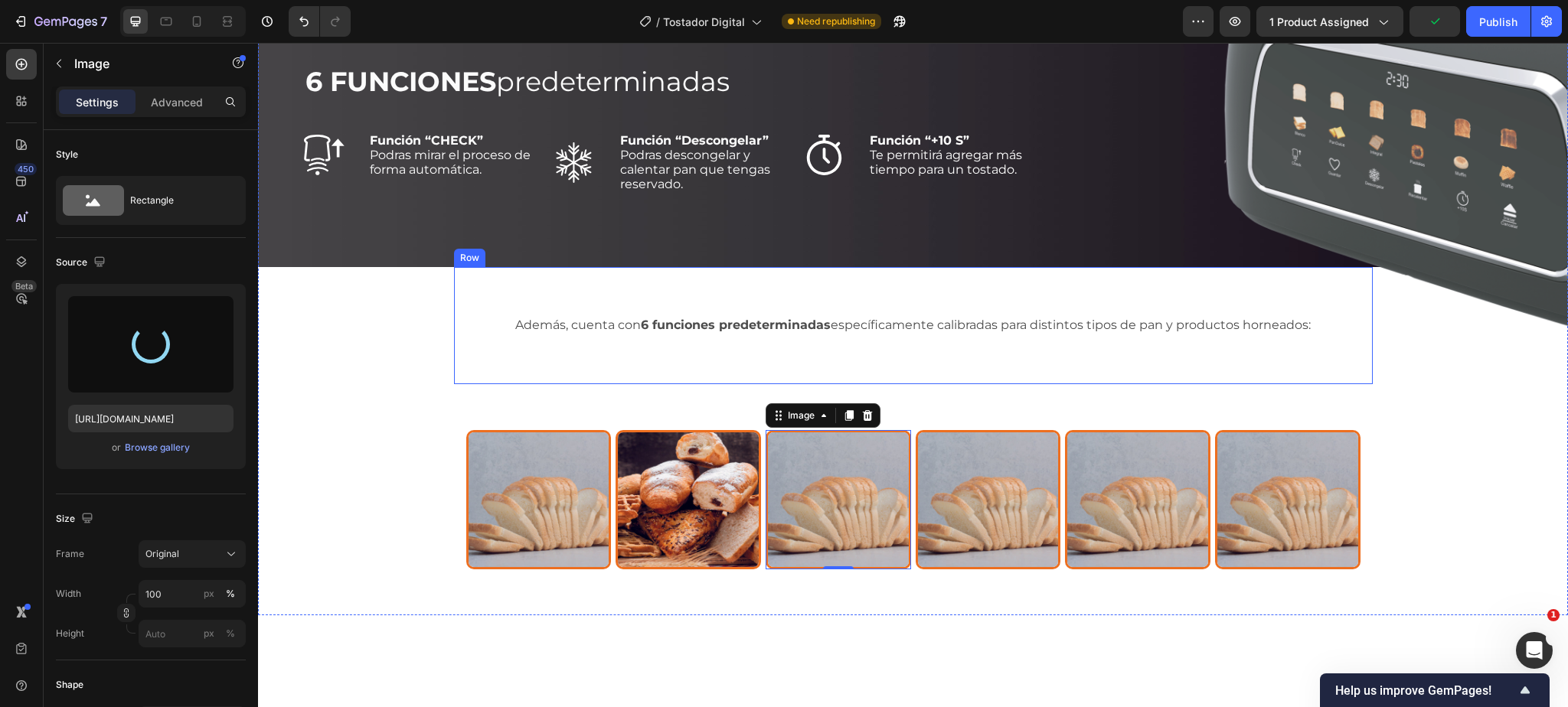
type input "[URL][DOMAIN_NAME]"
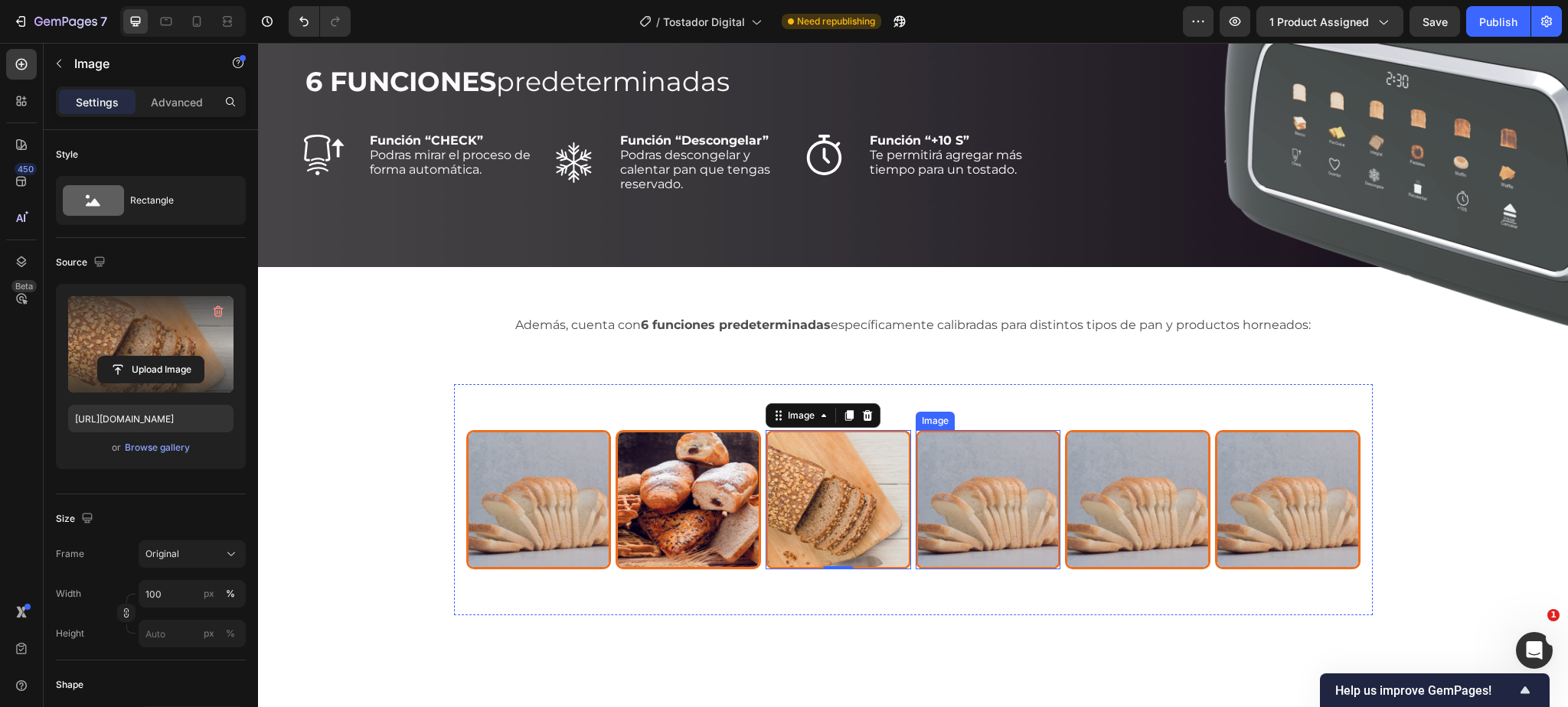
click at [974, 519] on img at bounding box center [988, 500] width 145 height 140
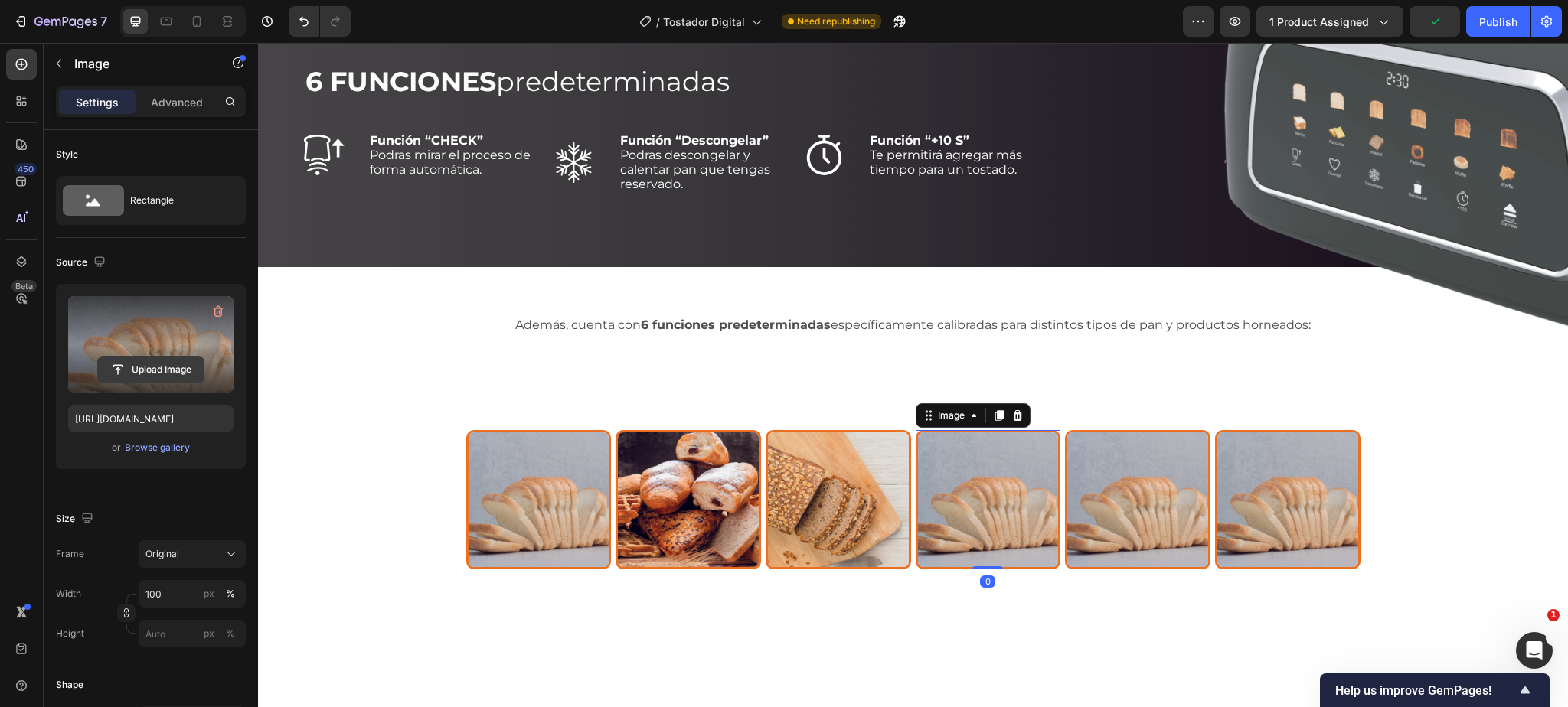
click at [161, 363] on input "file" at bounding box center [151, 370] width 105 height 26
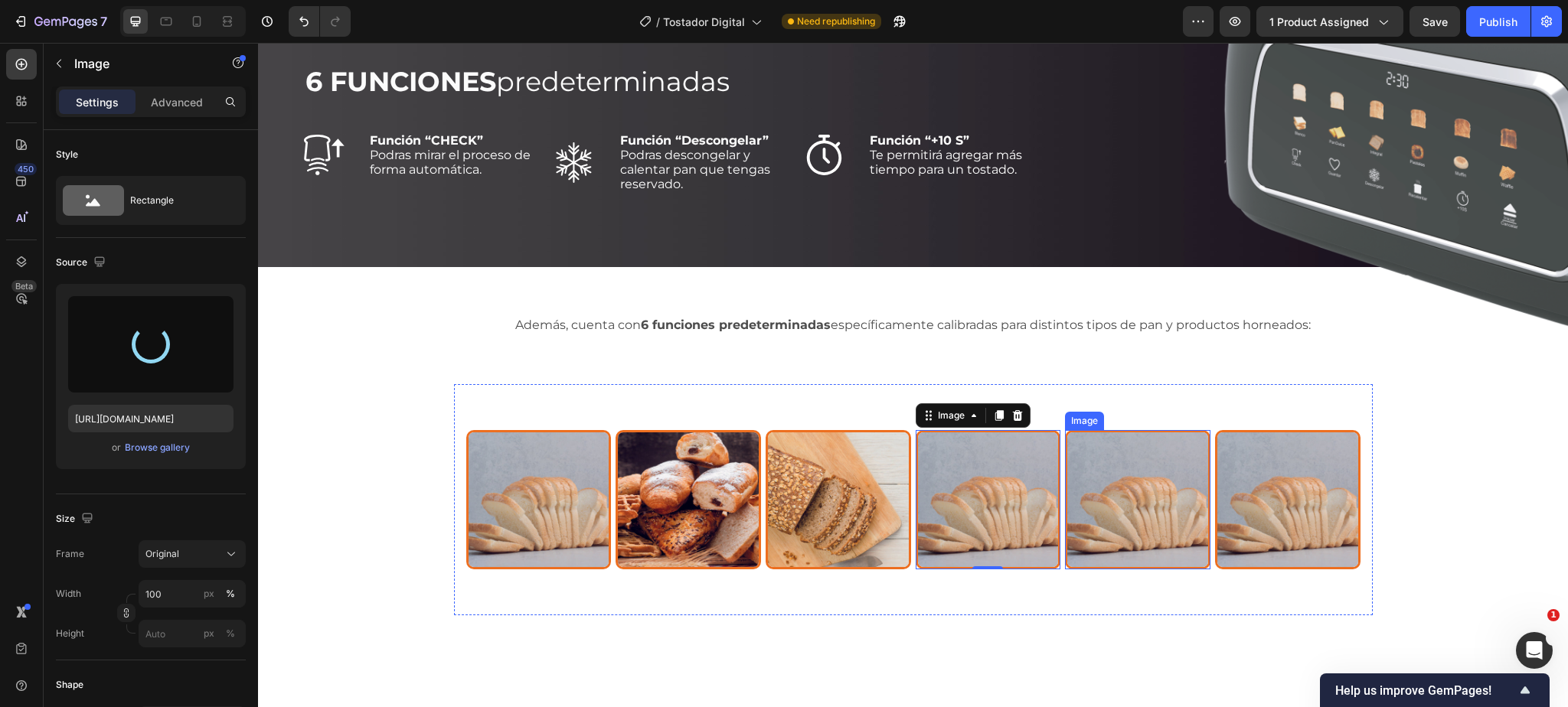
type input "[URL][DOMAIN_NAME]"
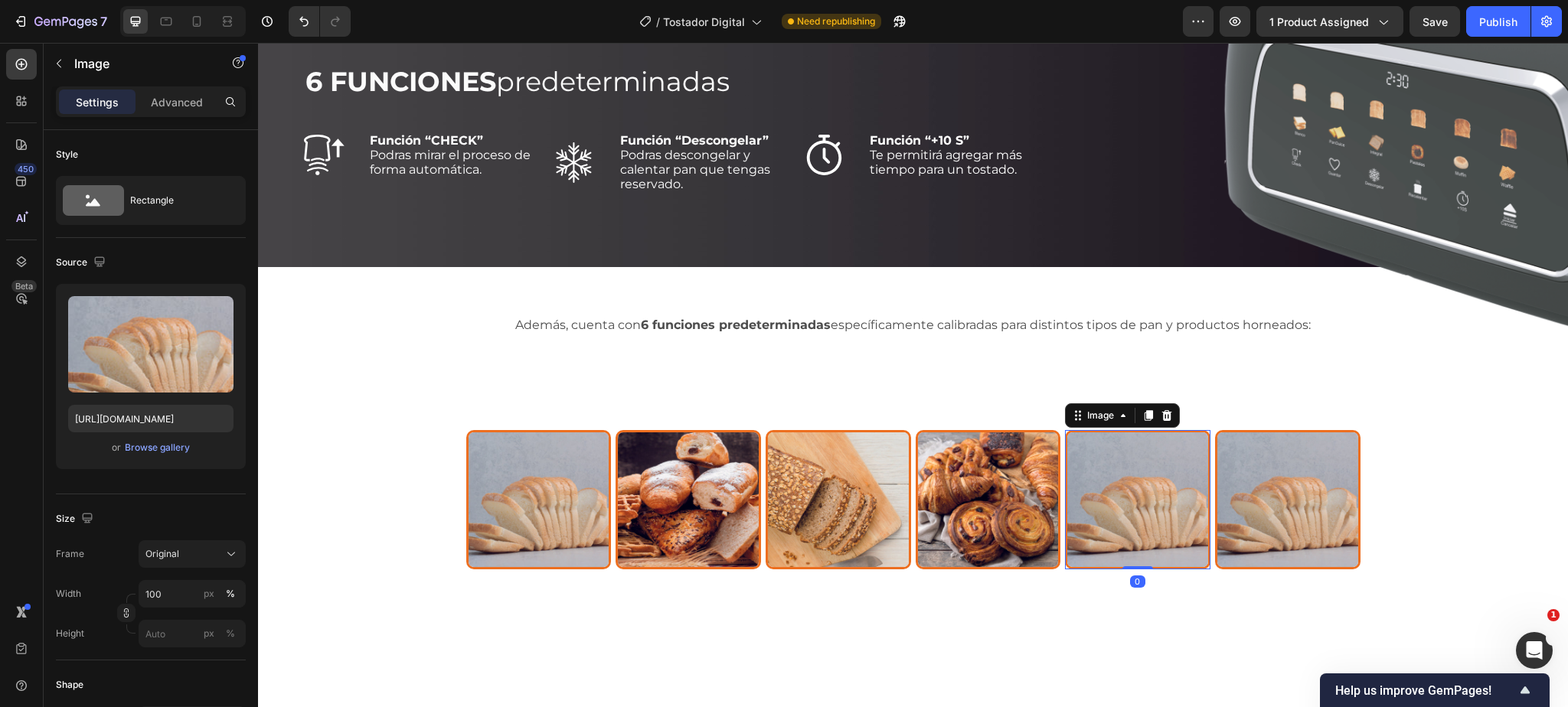
click at [1144, 487] on img at bounding box center [1137, 500] width 145 height 140
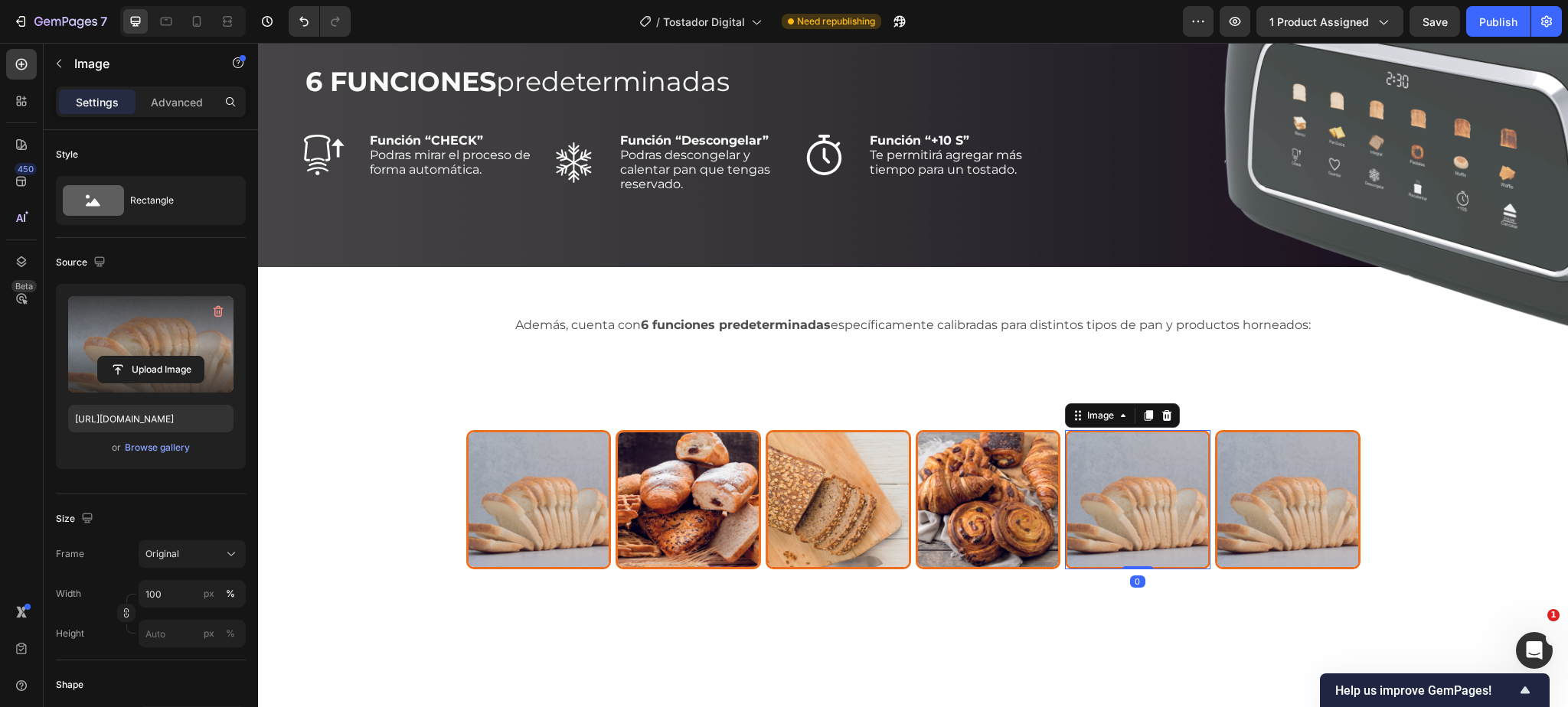
click at [171, 349] on label at bounding box center [151, 344] width 165 height 97
click at [171, 357] on input "file" at bounding box center [151, 370] width 105 height 26
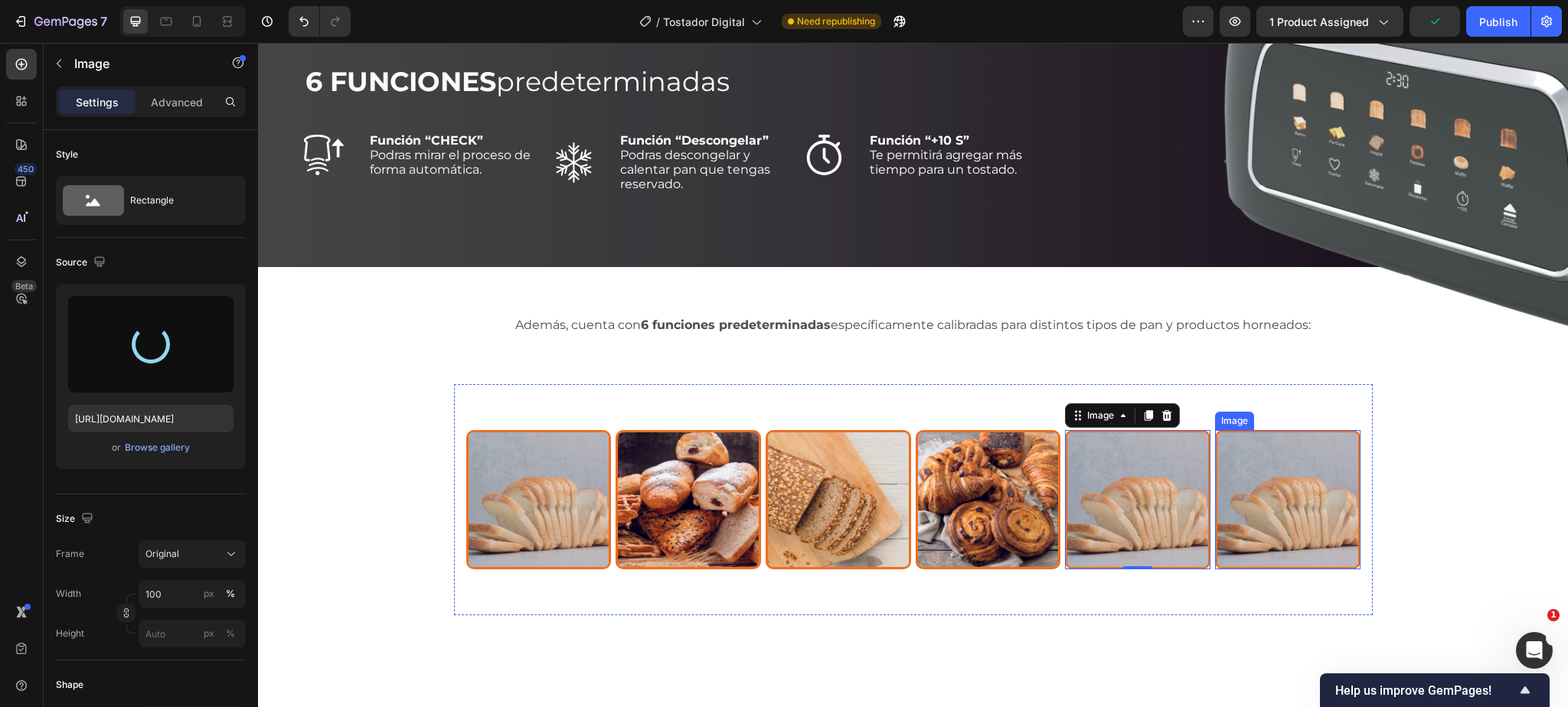
type input "[URL][DOMAIN_NAME]"
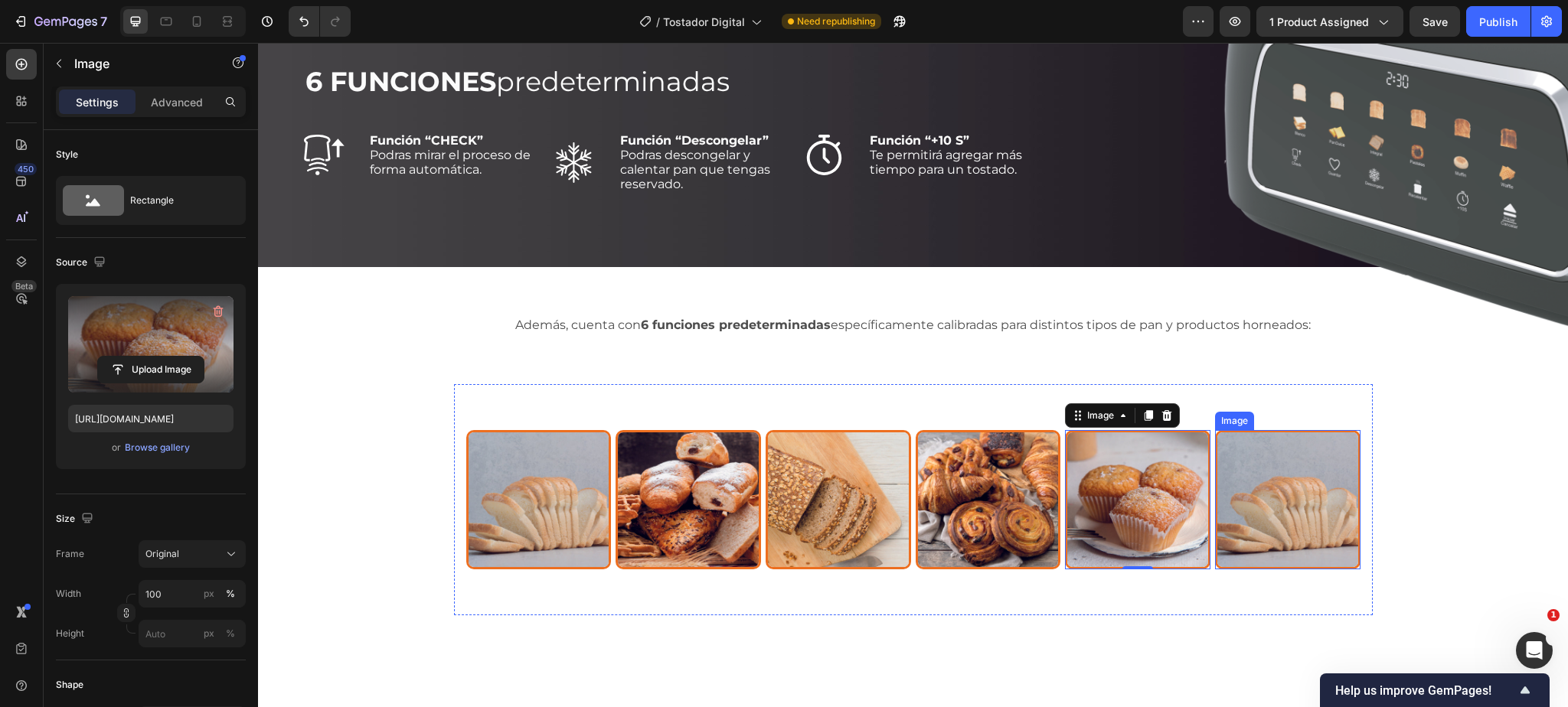
click at [1275, 483] on img at bounding box center [1287, 500] width 145 height 140
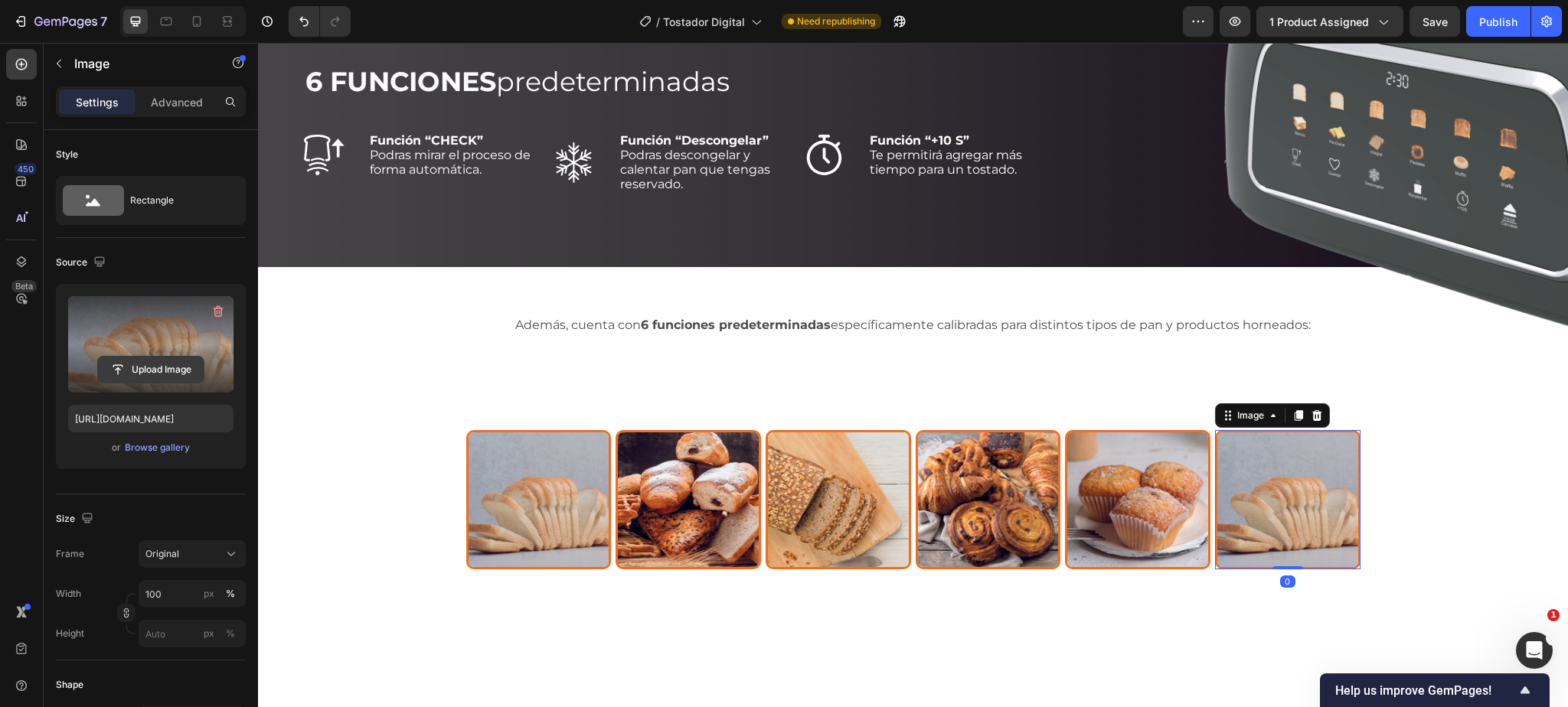
click at [136, 366] on input "file" at bounding box center [151, 370] width 105 height 26
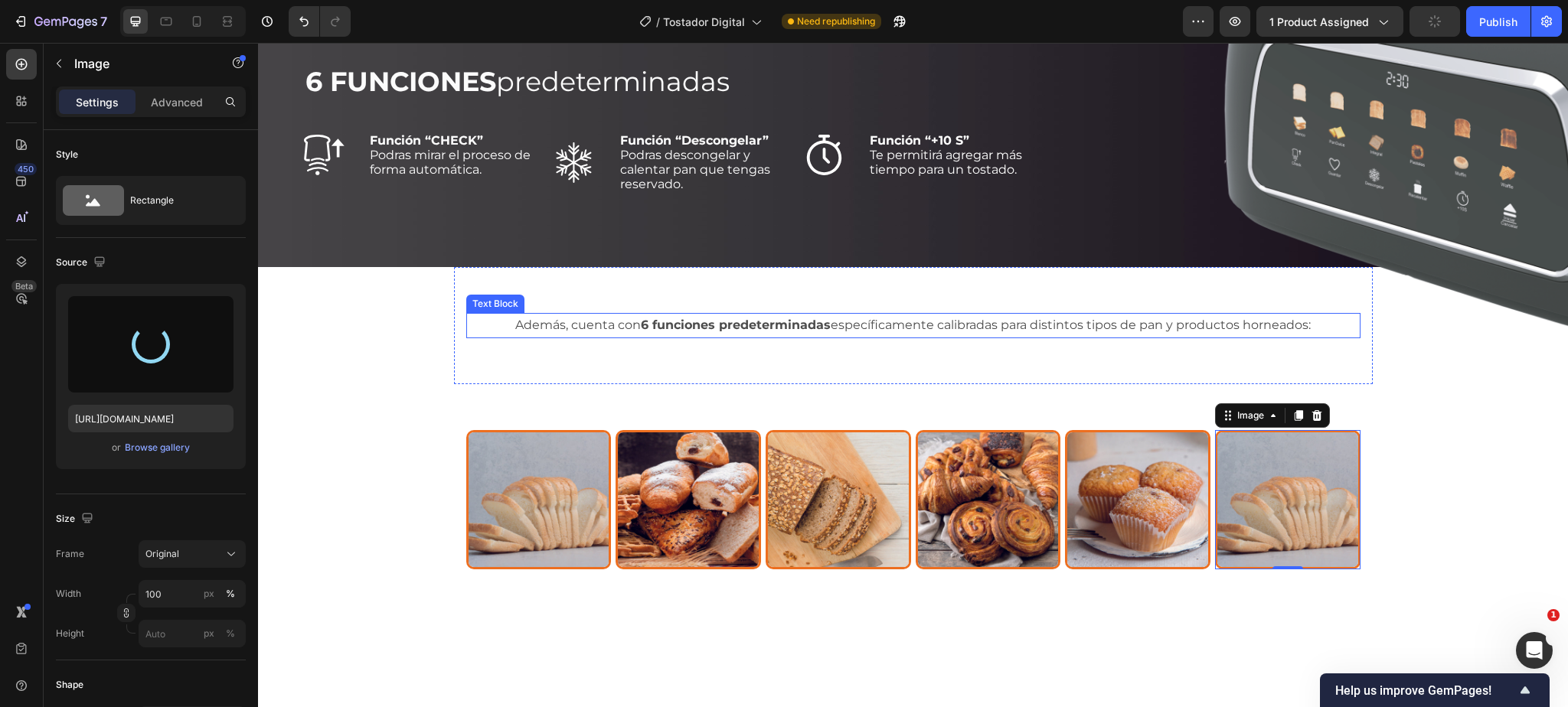
type input "[URL][DOMAIN_NAME]"
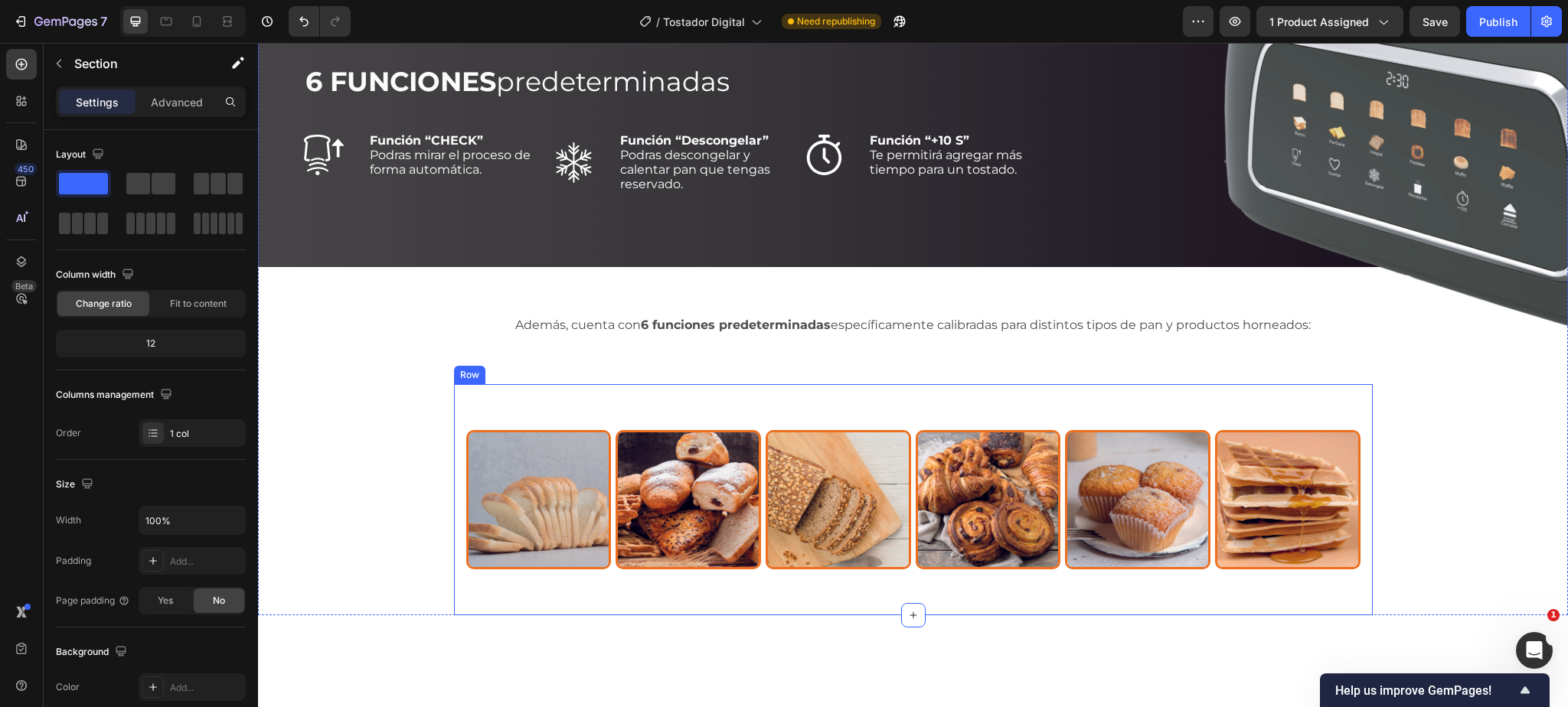
click at [925, 405] on div "Image Image Image Image Image Image Row" at bounding box center [913, 500] width 918 height 232
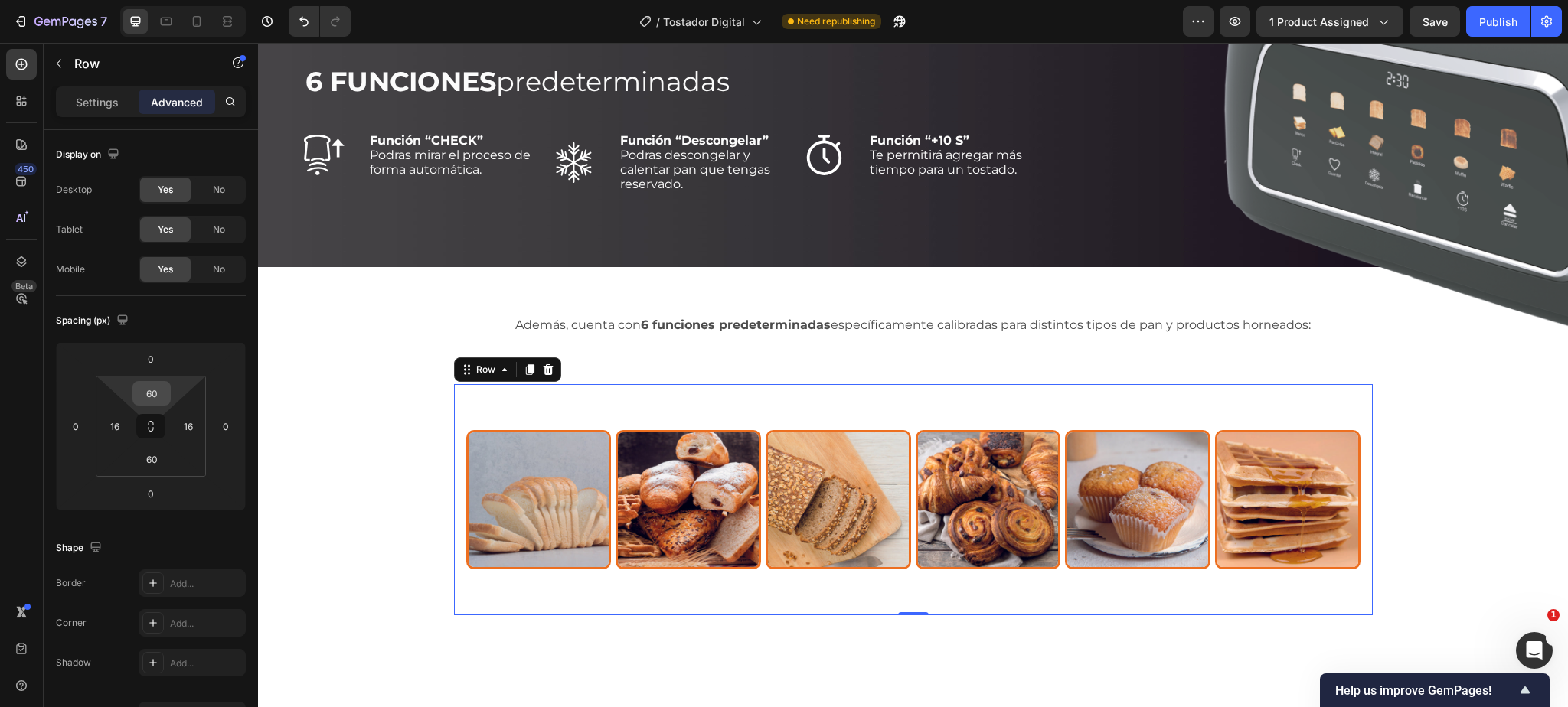
click at [162, 393] on input "60" at bounding box center [151, 393] width 31 height 23
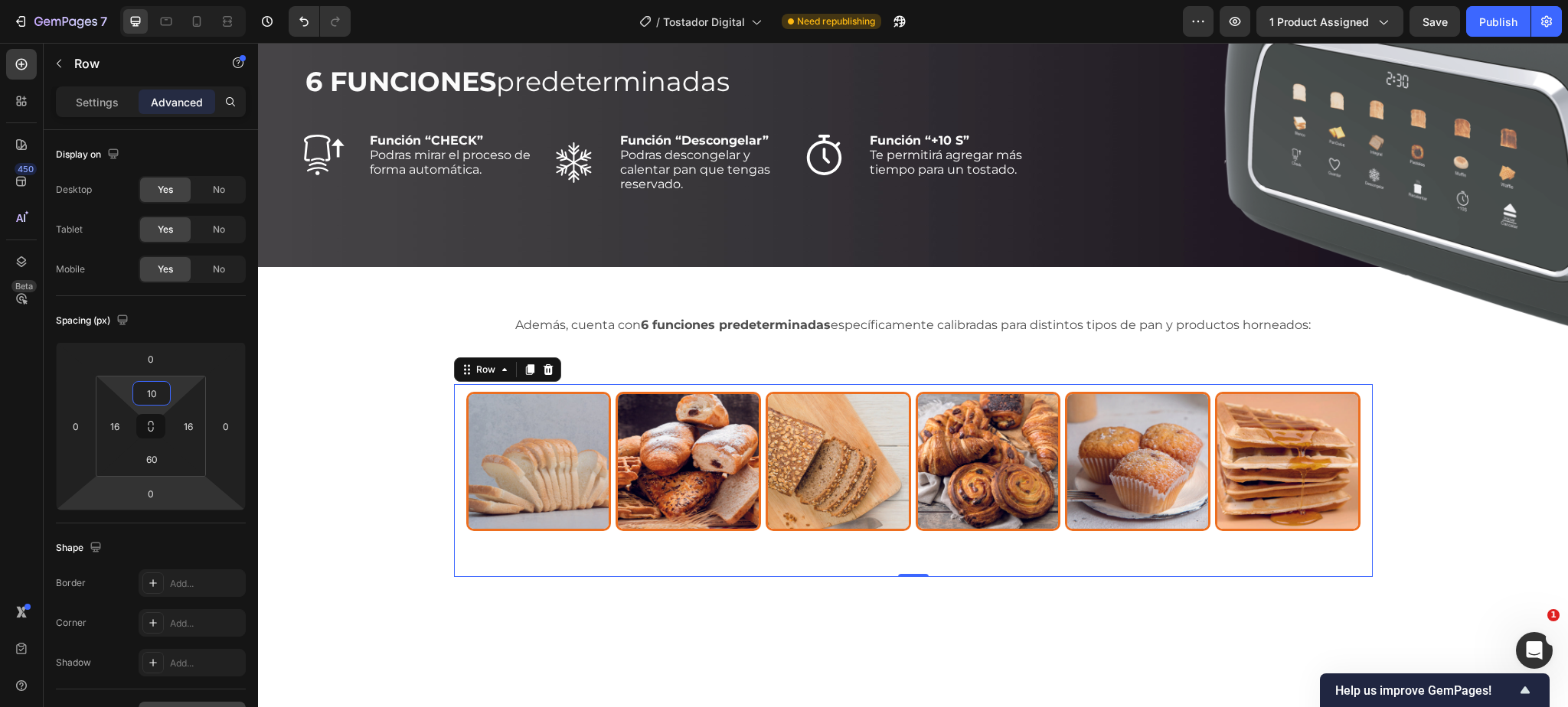
type input "10"
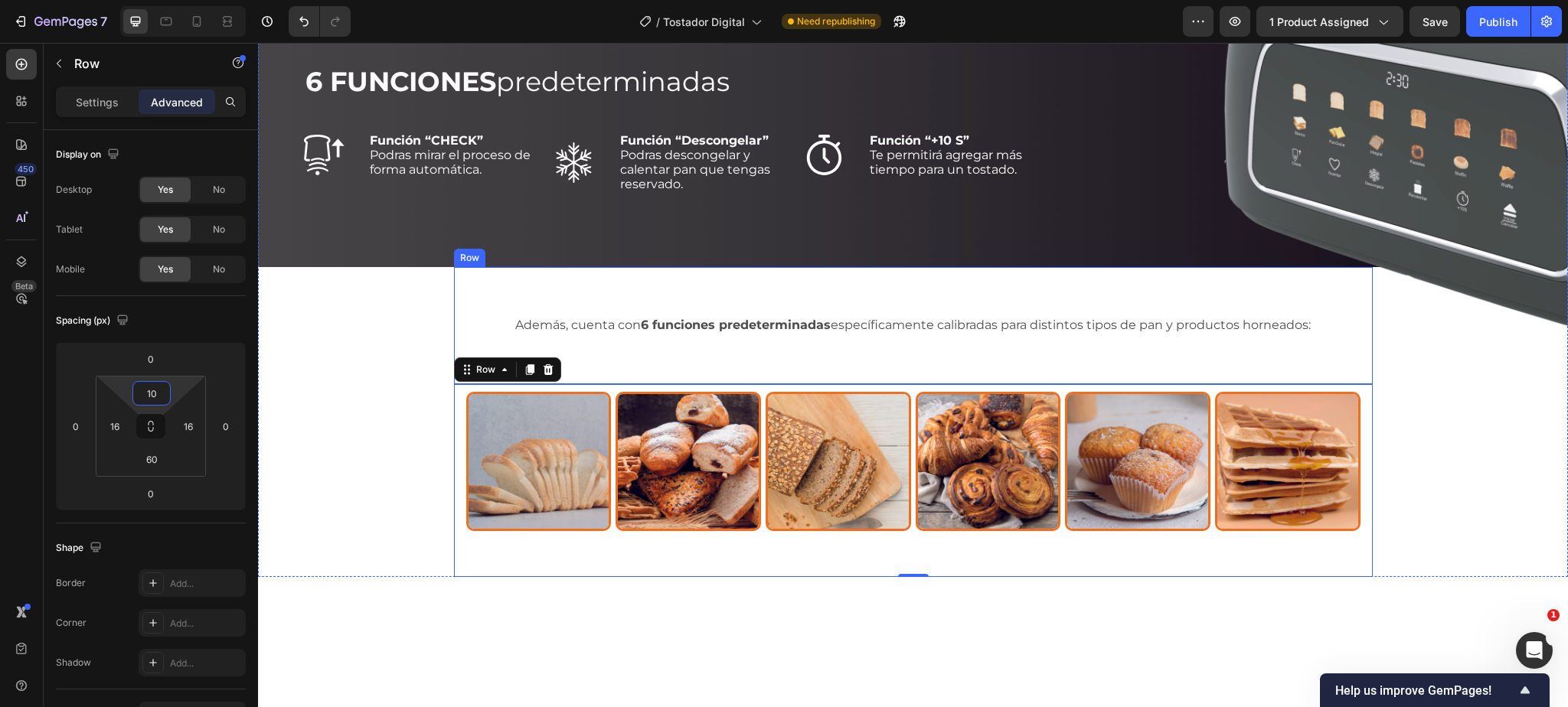
click at [569, 288] on div "Además, cuenta con 6 funciones predeterminadas específicamente calibradas para …" at bounding box center [913, 326] width 918 height 117
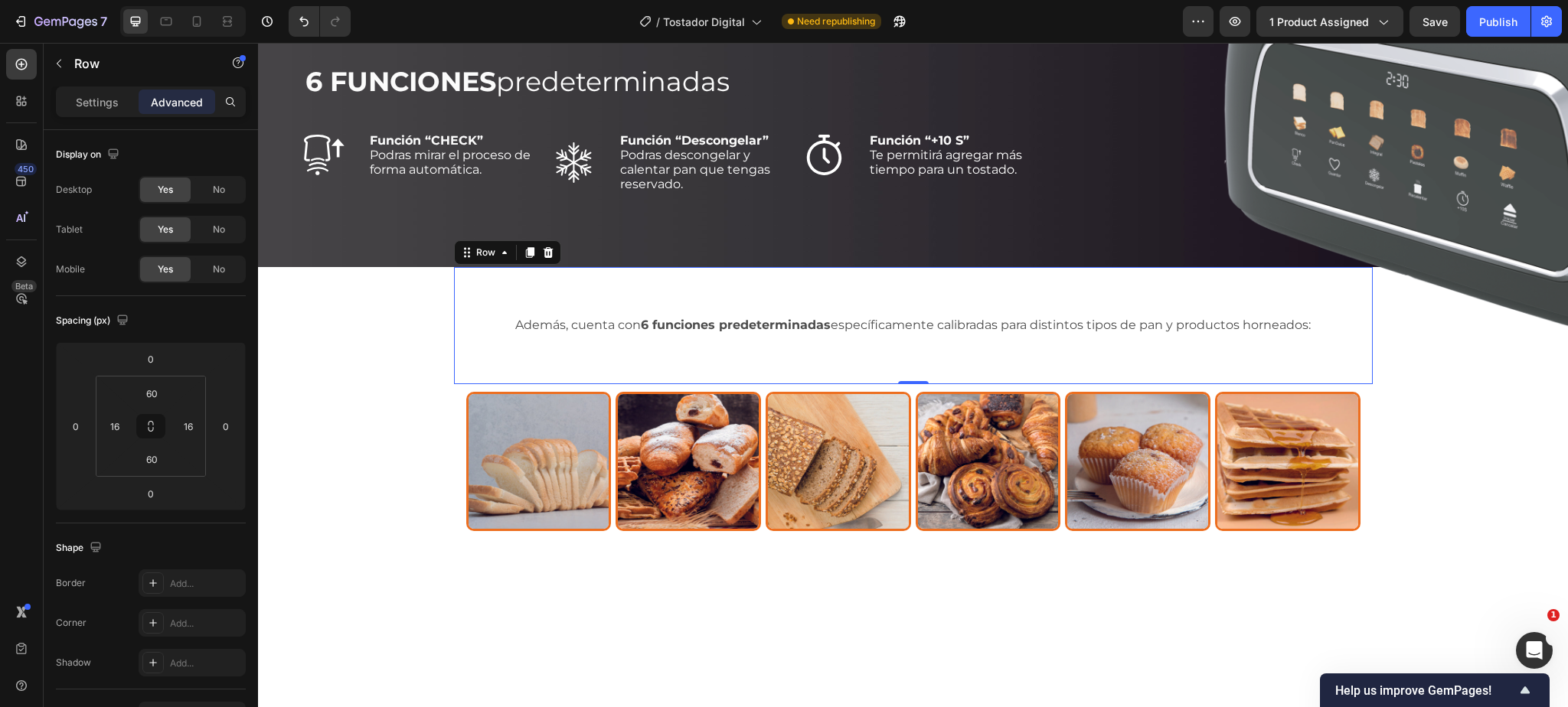
click at [528, 251] on icon at bounding box center [529, 252] width 9 height 11
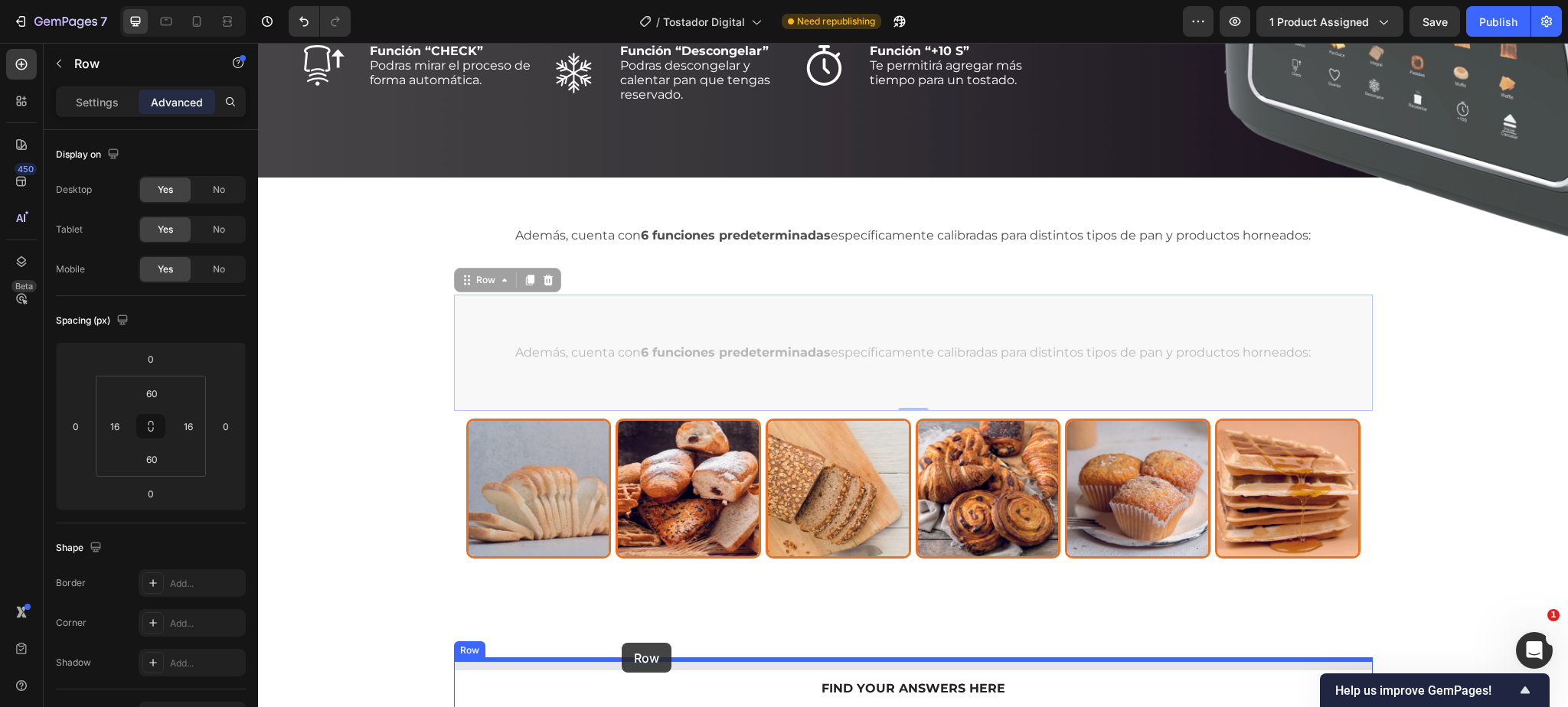
scroll to position [2093, 0]
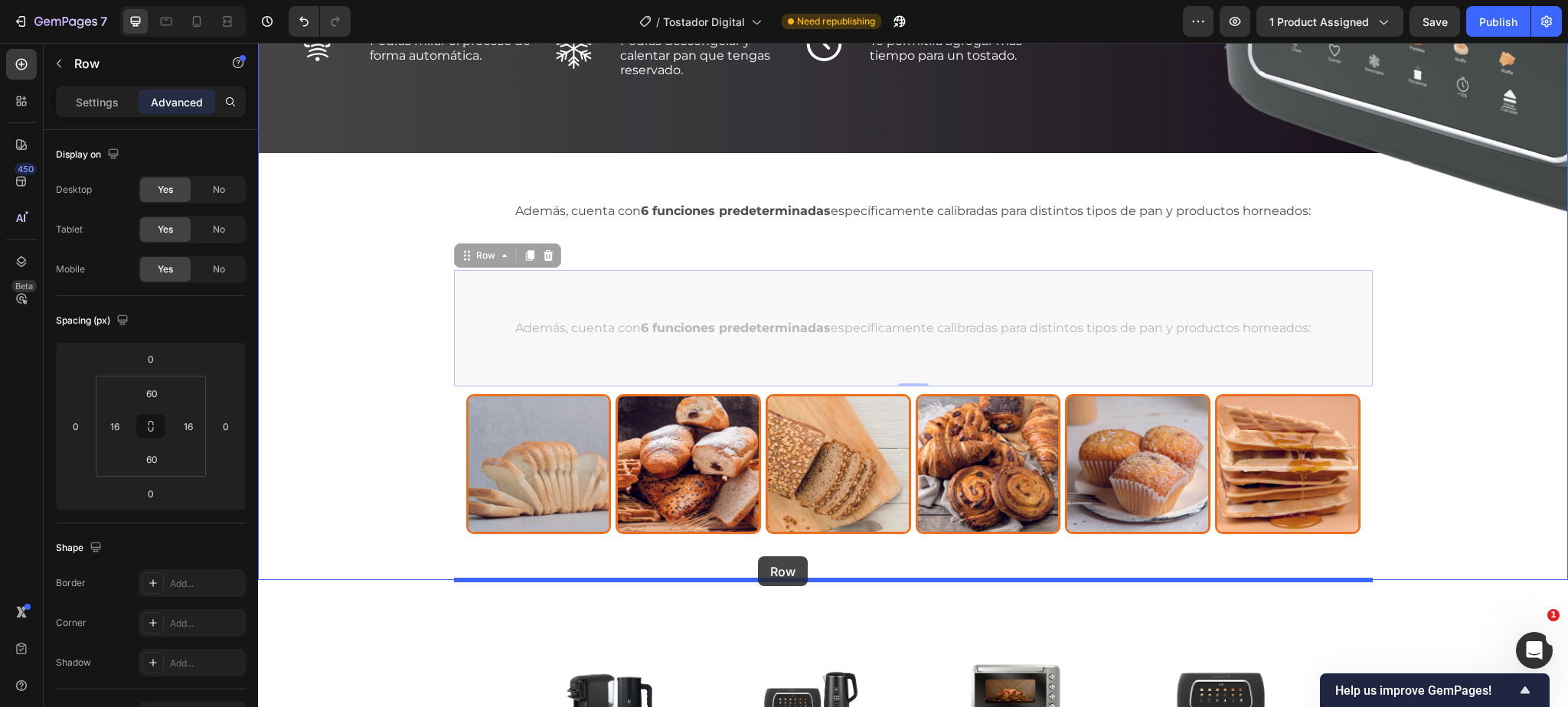
drag, startPoint x: 473, startPoint y: 370, endPoint x: 760, endPoint y: 556, distance: 342.0
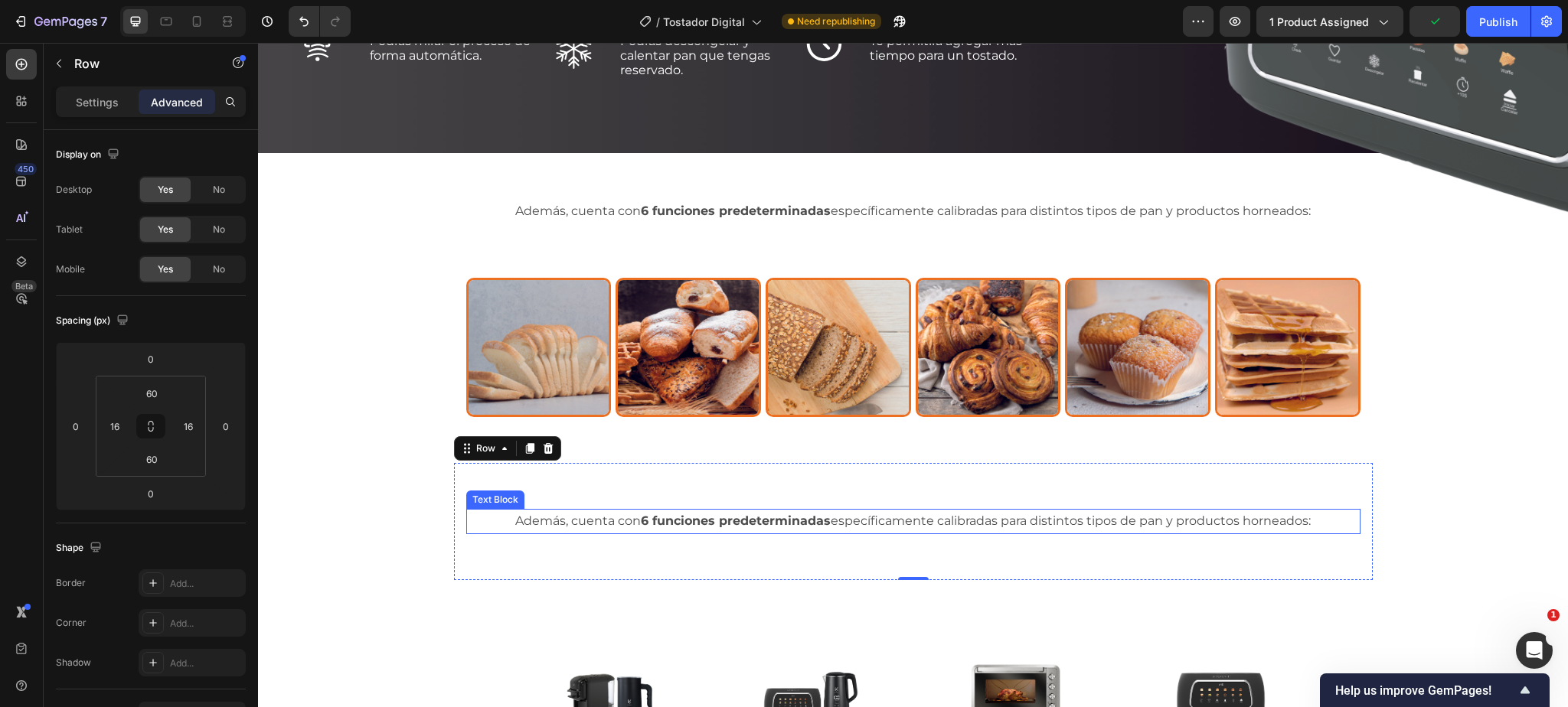
click at [931, 520] on p "Además, cuenta con 6 funciones predeterminadas específicamente calibradas para …" at bounding box center [913, 521] width 891 height 22
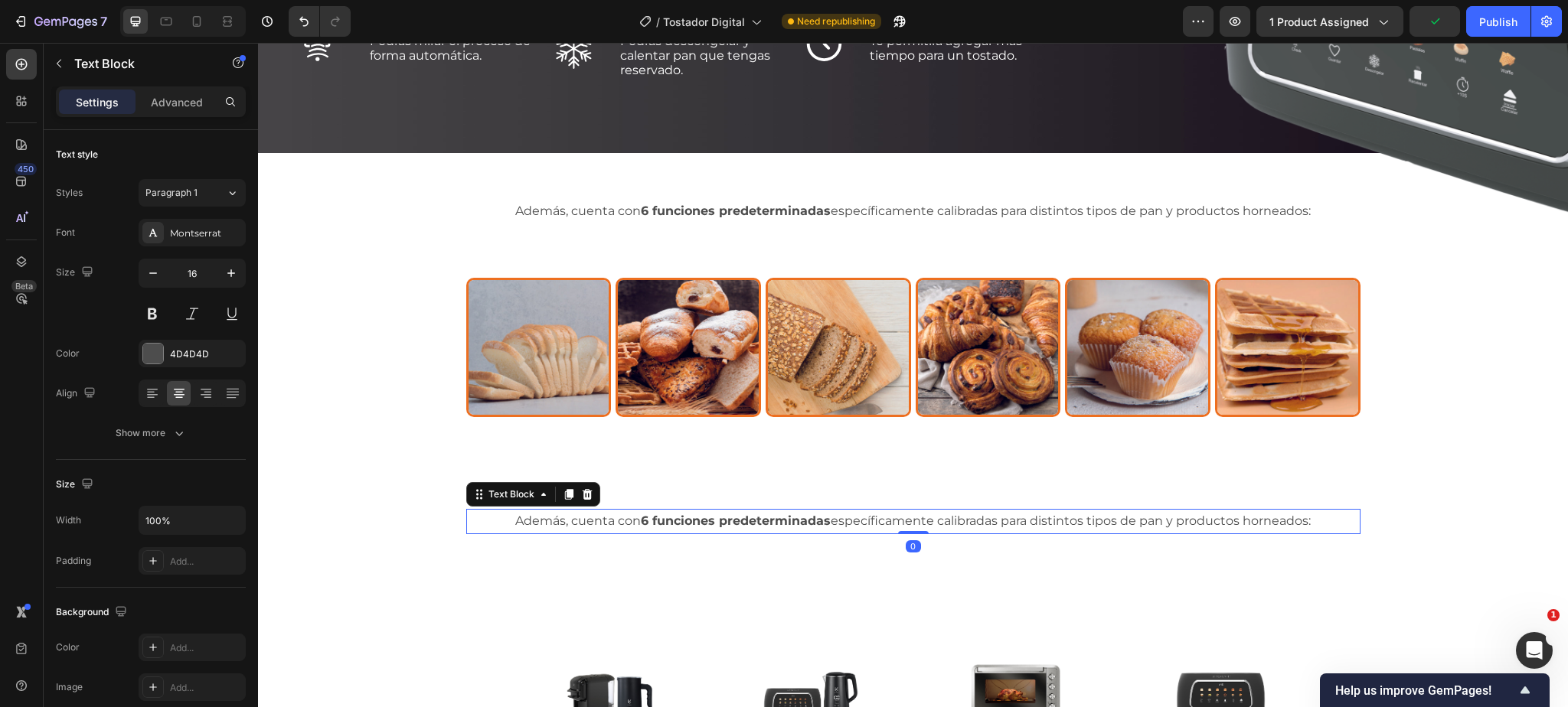
click at [931, 520] on p "Además, cuenta con 6 funciones predeterminadas específicamente calibradas para …" at bounding box center [913, 521] width 891 height 22
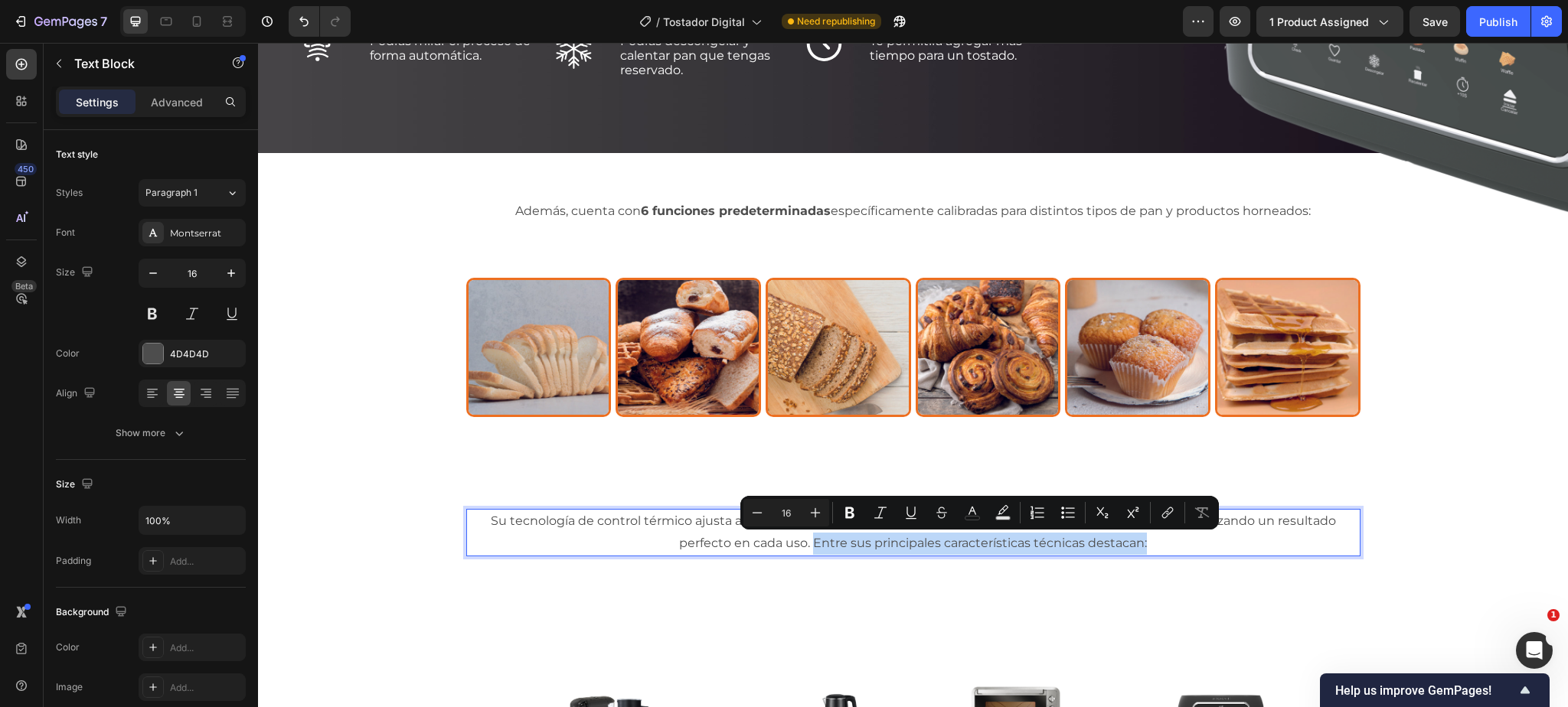
drag, startPoint x: 1150, startPoint y: 543, endPoint x: 814, endPoint y: 548, distance: 336.0
click at [814, 548] on p "Su tecnología de control térmico ajusta automáticamente tiempo y temperatura se…" at bounding box center [913, 532] width 891 height 44
click at [845, 514] on icon "Editor contextual toolbar" at bounding box center [850, 513] width 9 height 12
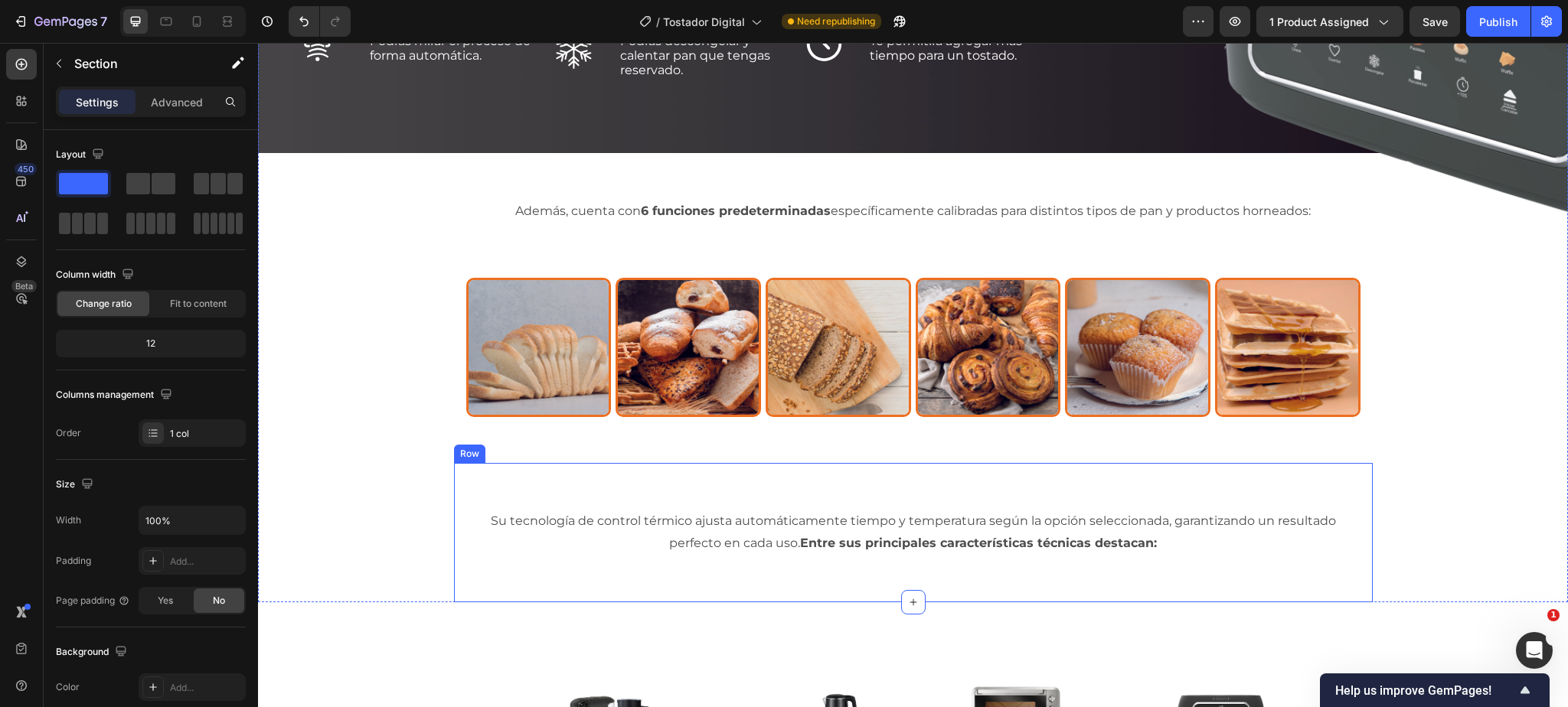
click at [728, 482] on div "Su tecnología de control térmico ajusta automáticamente tiempo y temperatura se…" at bounding box center [913, 532] width 918 height 139
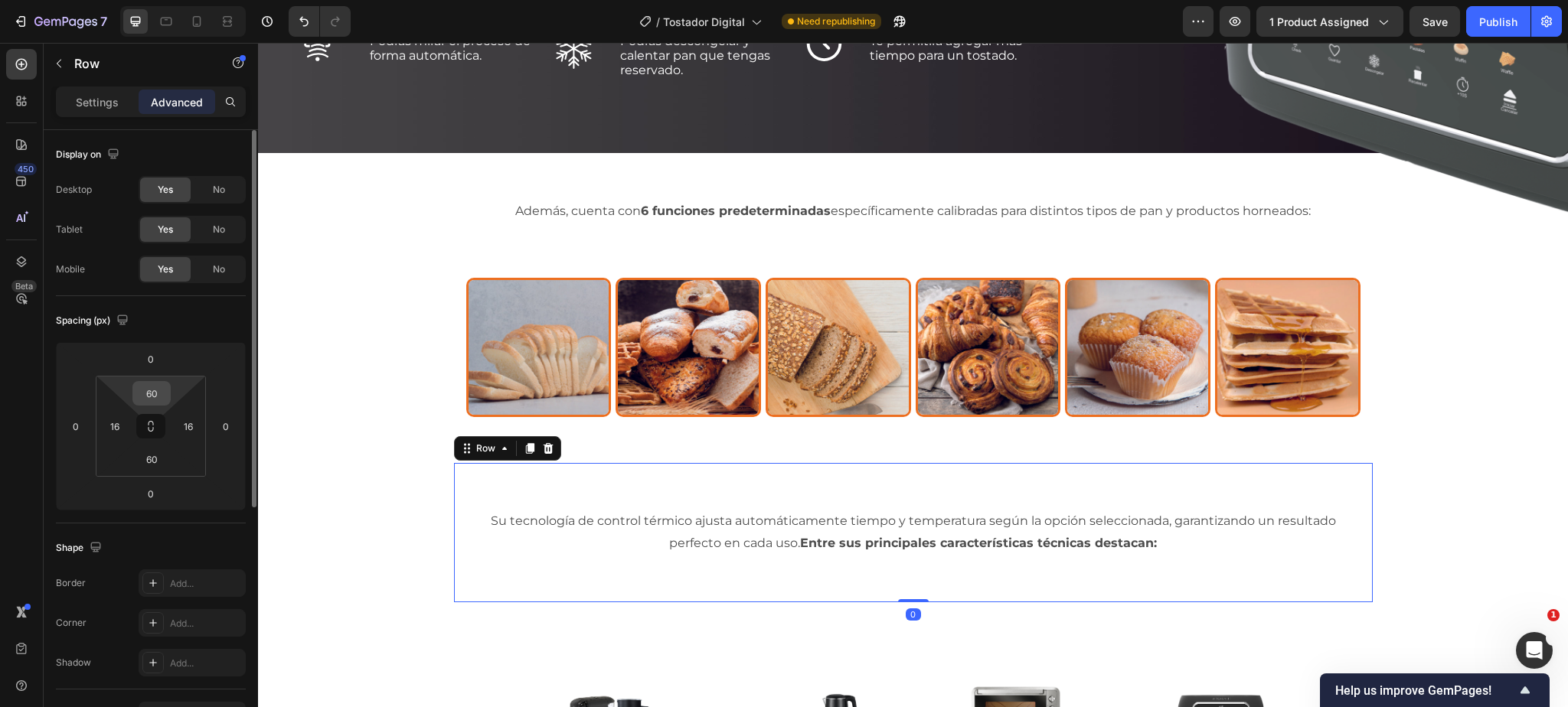
click at [156, 388] on input "60" at bounding box center [151, 393] width 31 height 23
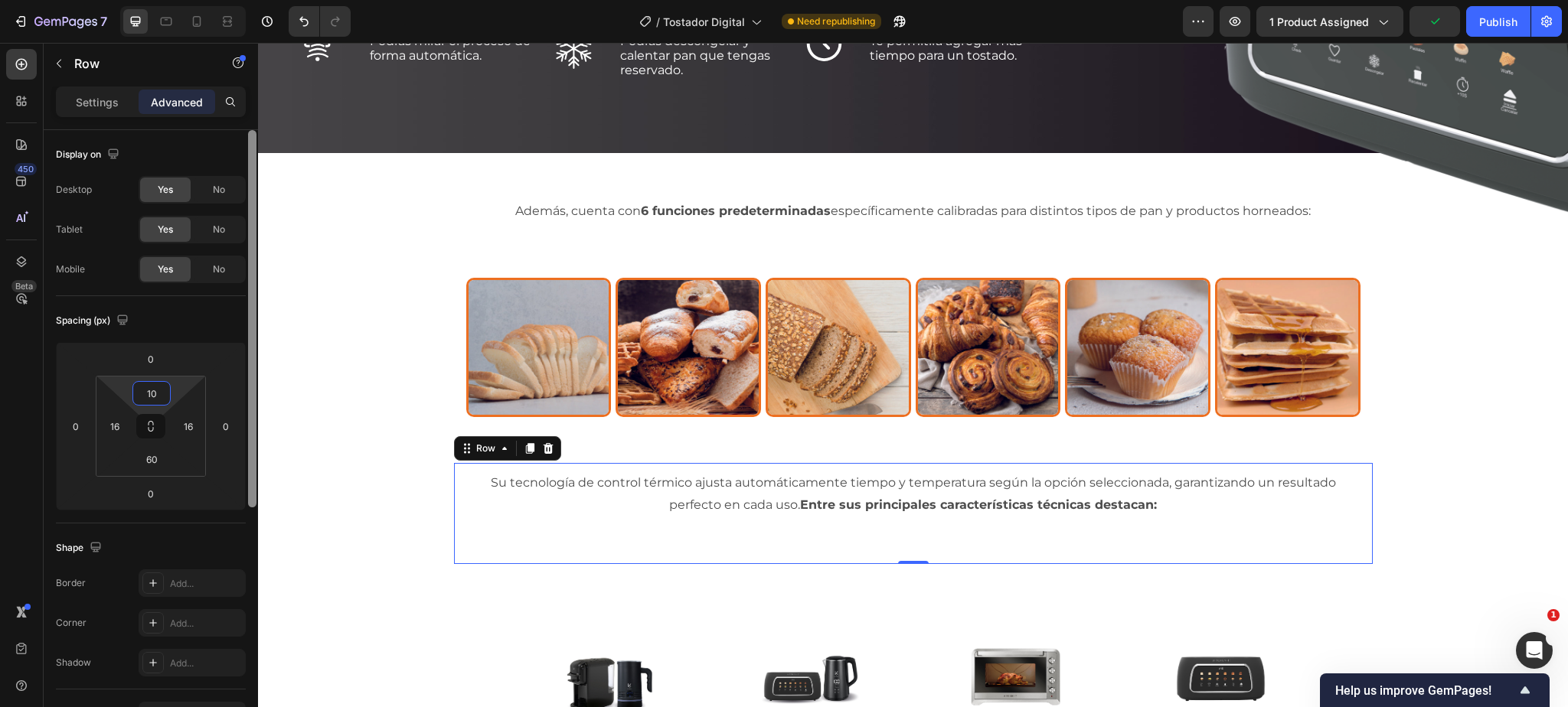
type input "10"
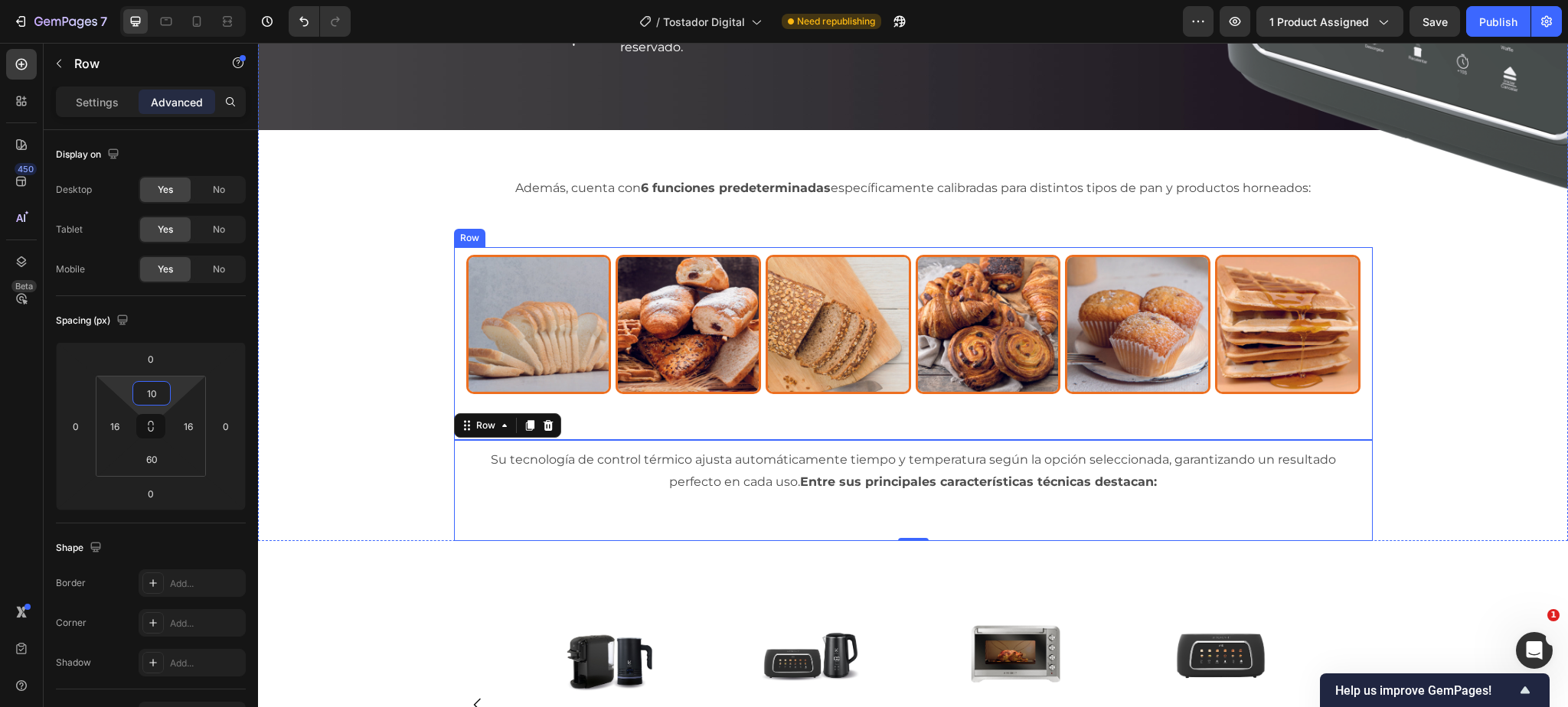
scroll to position [2115, 0]
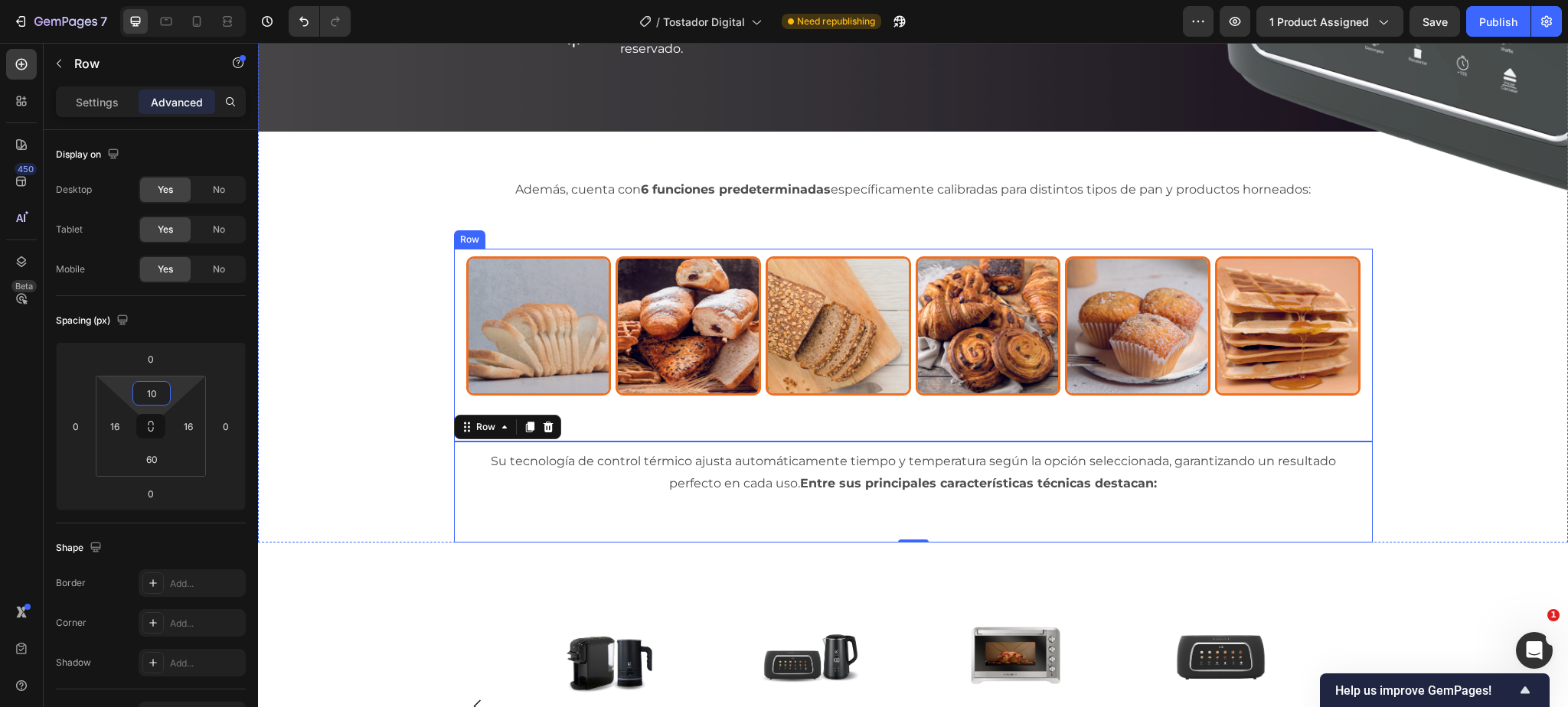
click at [458, 301] on div "Image Image Image Image Image Image Row" at bounding box center [913, 345] width 918 height 193
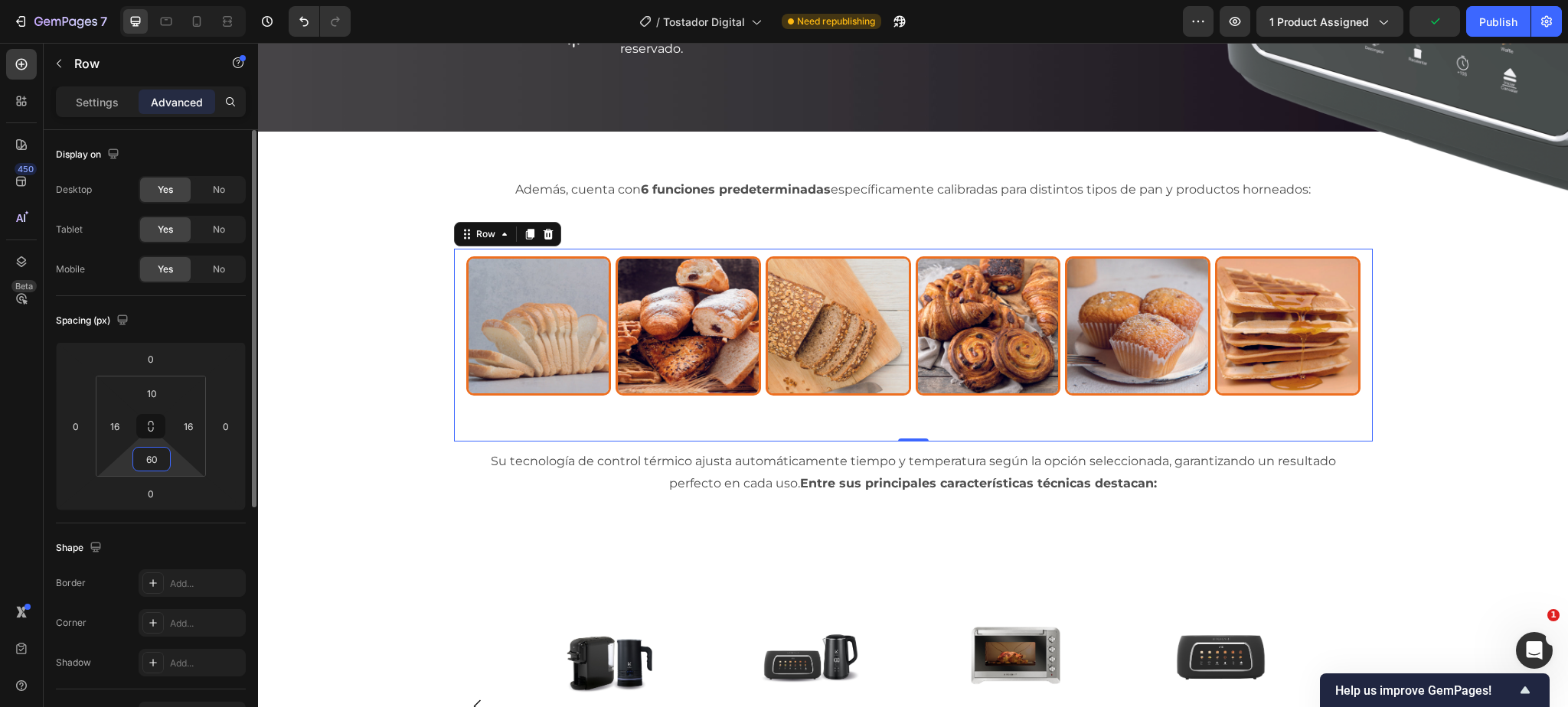
drag, startPoint x: 153, startPoint y: 457, endPoint x: 186, endPoint y: 458, distance: 33.0
click at [153, 457] on input "60" at bounding box center [151, 458] width 31 height 23
type input "30"
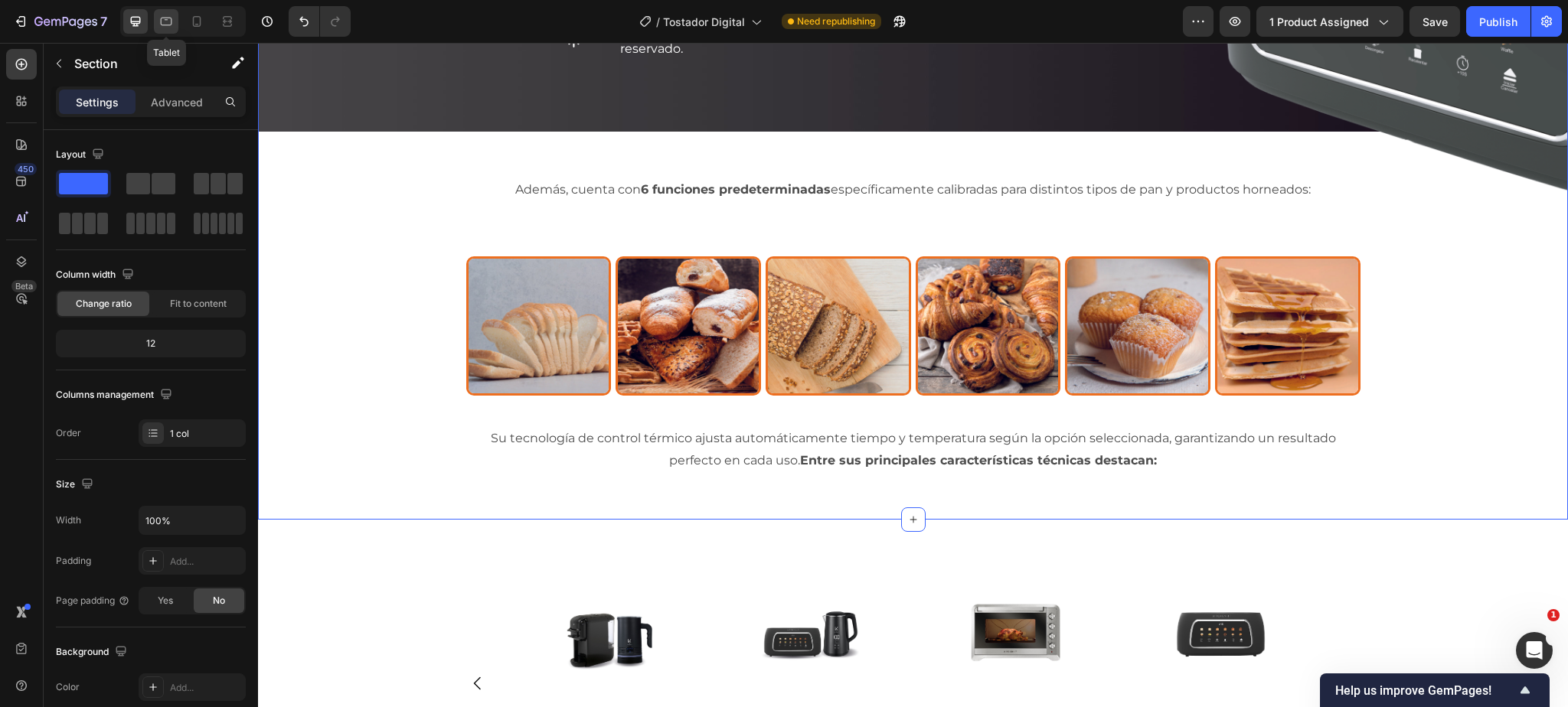
click at [165, 22] on icon at bounding box center [166, 21] width 15 height 15
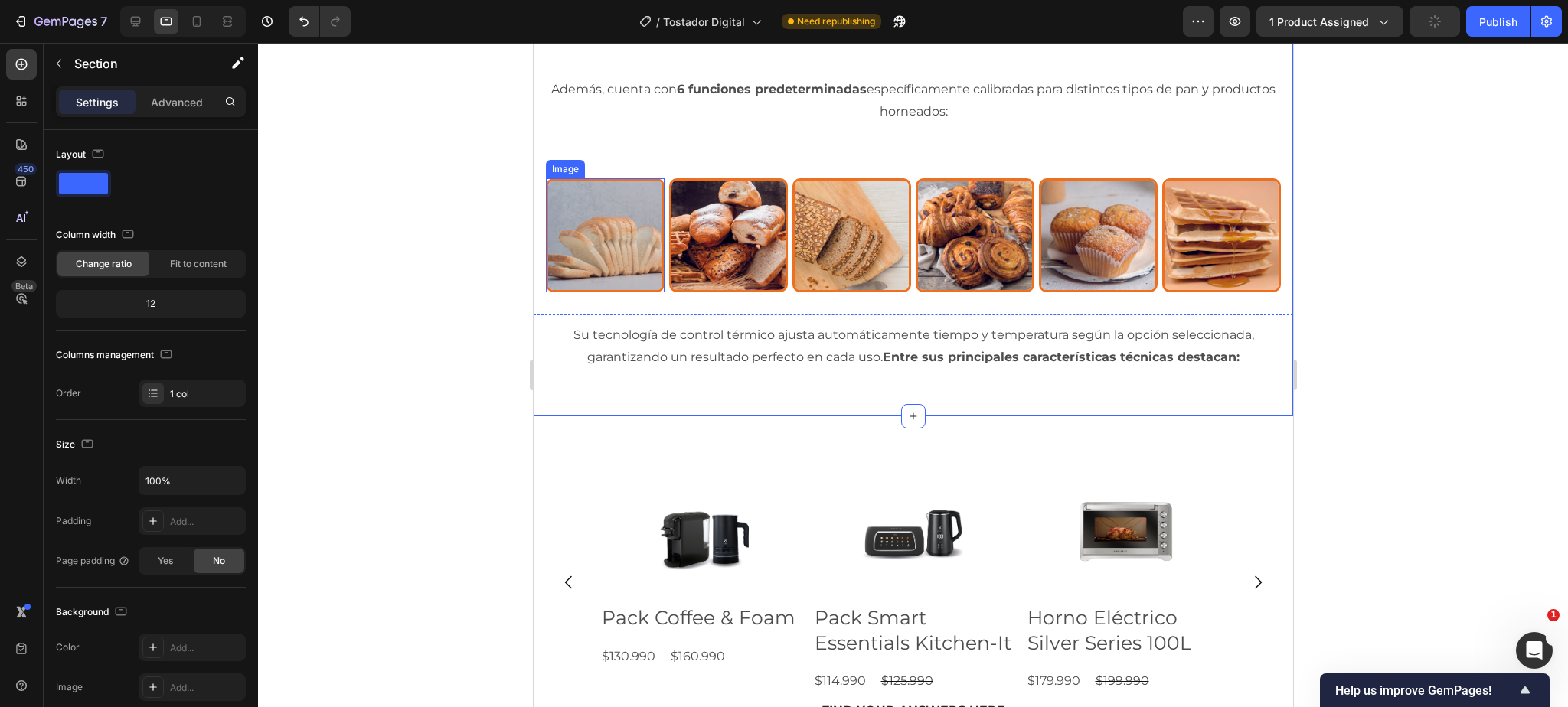
scroll to position [2054, 0]
click at [196, 20] on icon at bounding box center [196, 21] width 15 height 15
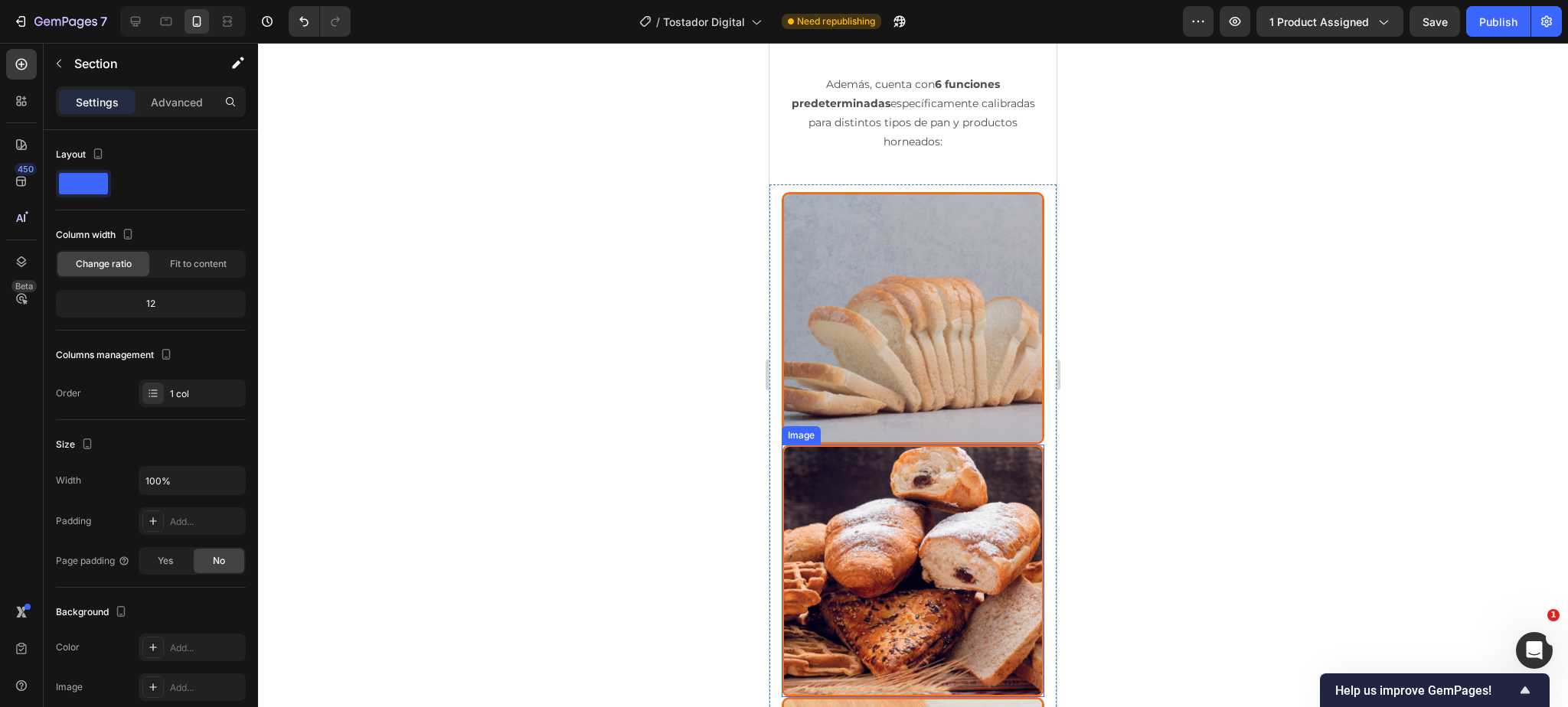
scroll to position [3232, 0]
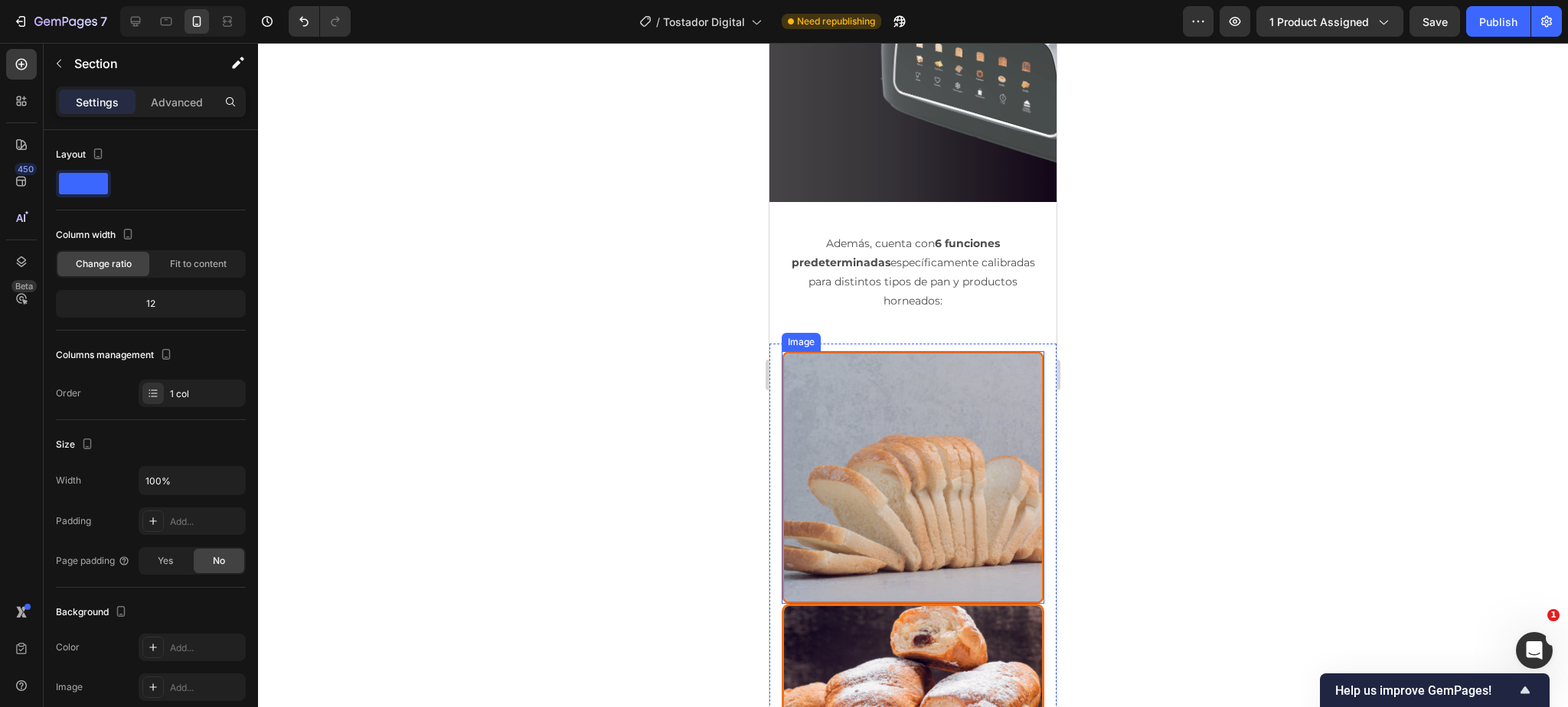
click at [865, 390] on img at bounding box center [913, 477] width 263 height 252
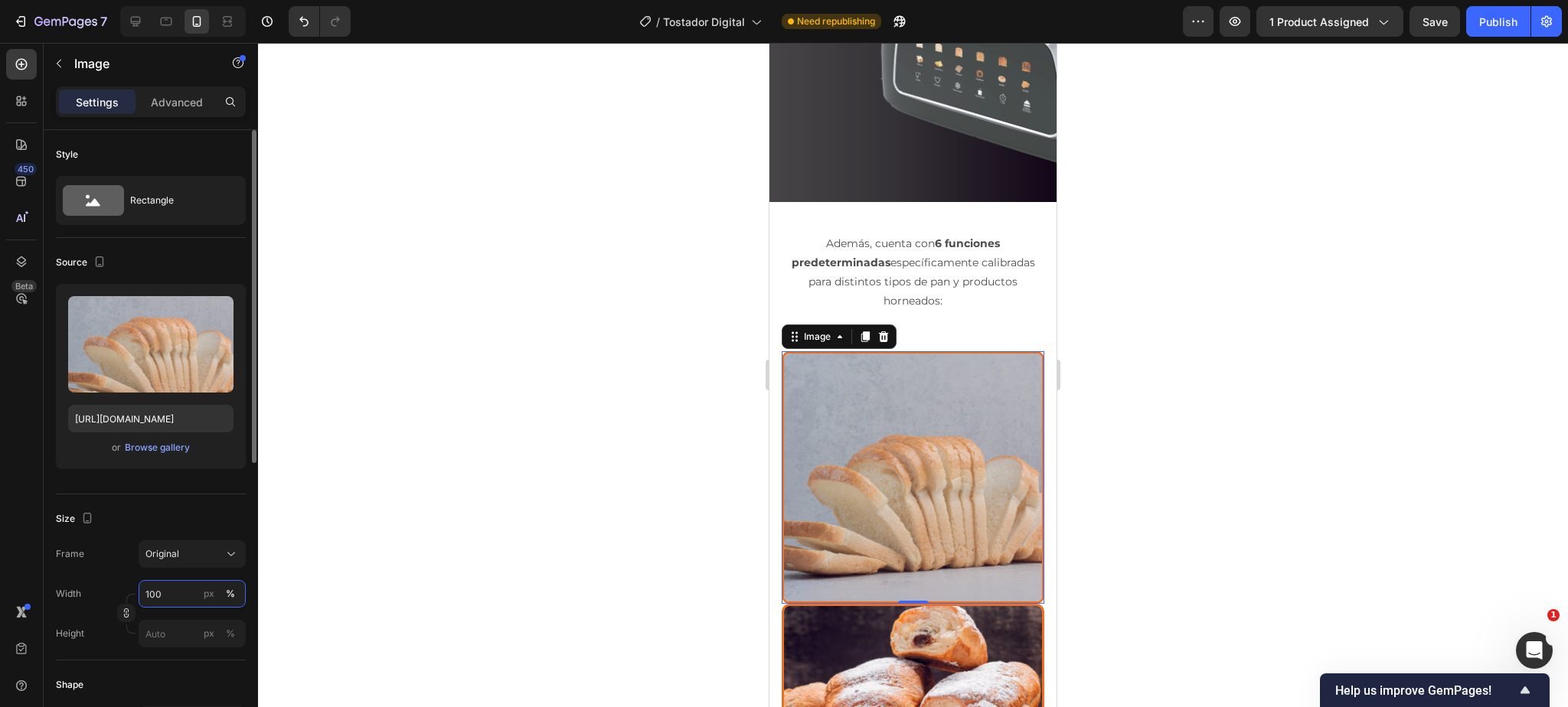
click at [181, 599] on input "100" at bounding box center [192, 594] width 107 height 28
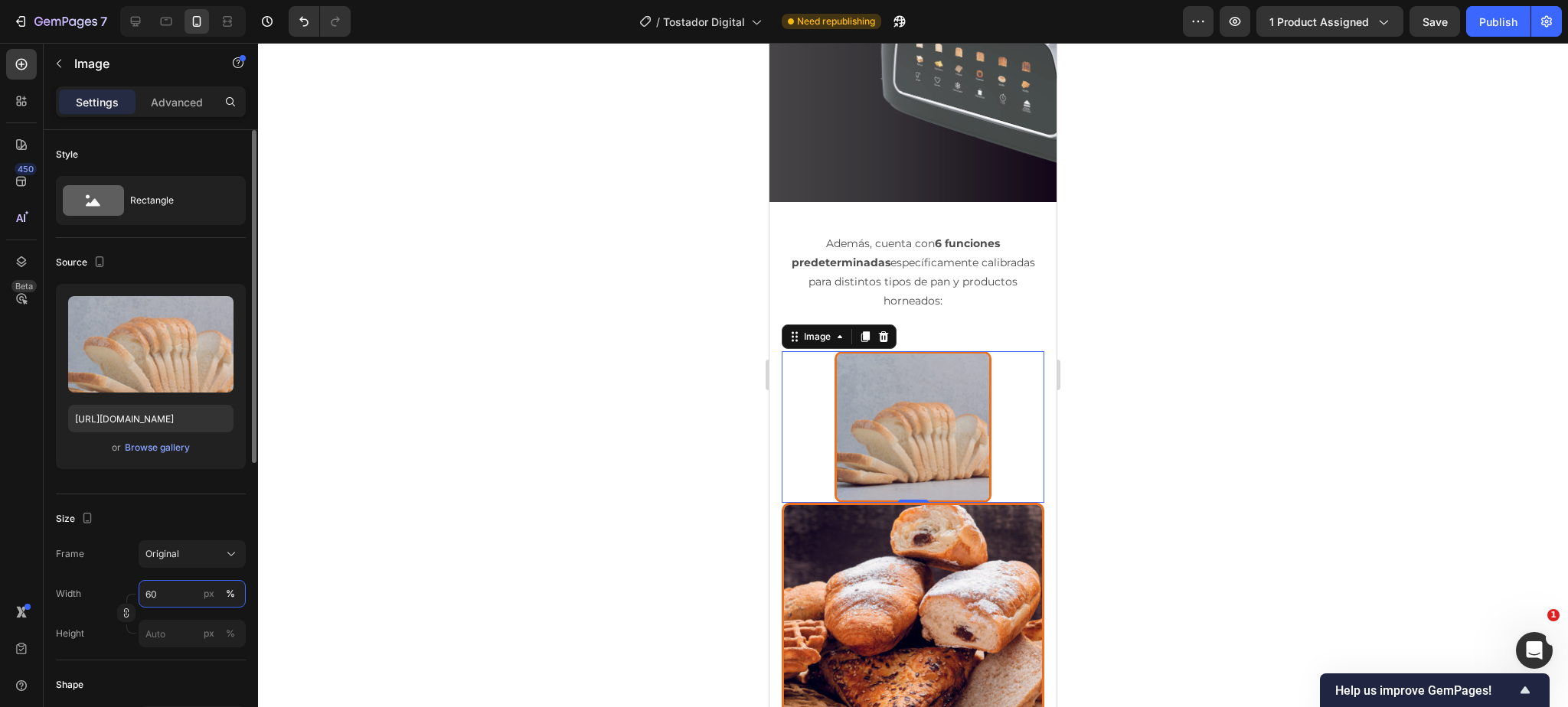
drag, startPoint x: 172, startPoint y: 591, endPoint x: 114, endPoint y: 593, distance: 58.0
click at [114, 593] on div "Width 60 px %" at bounding box center [150, 594] width 190 height 28
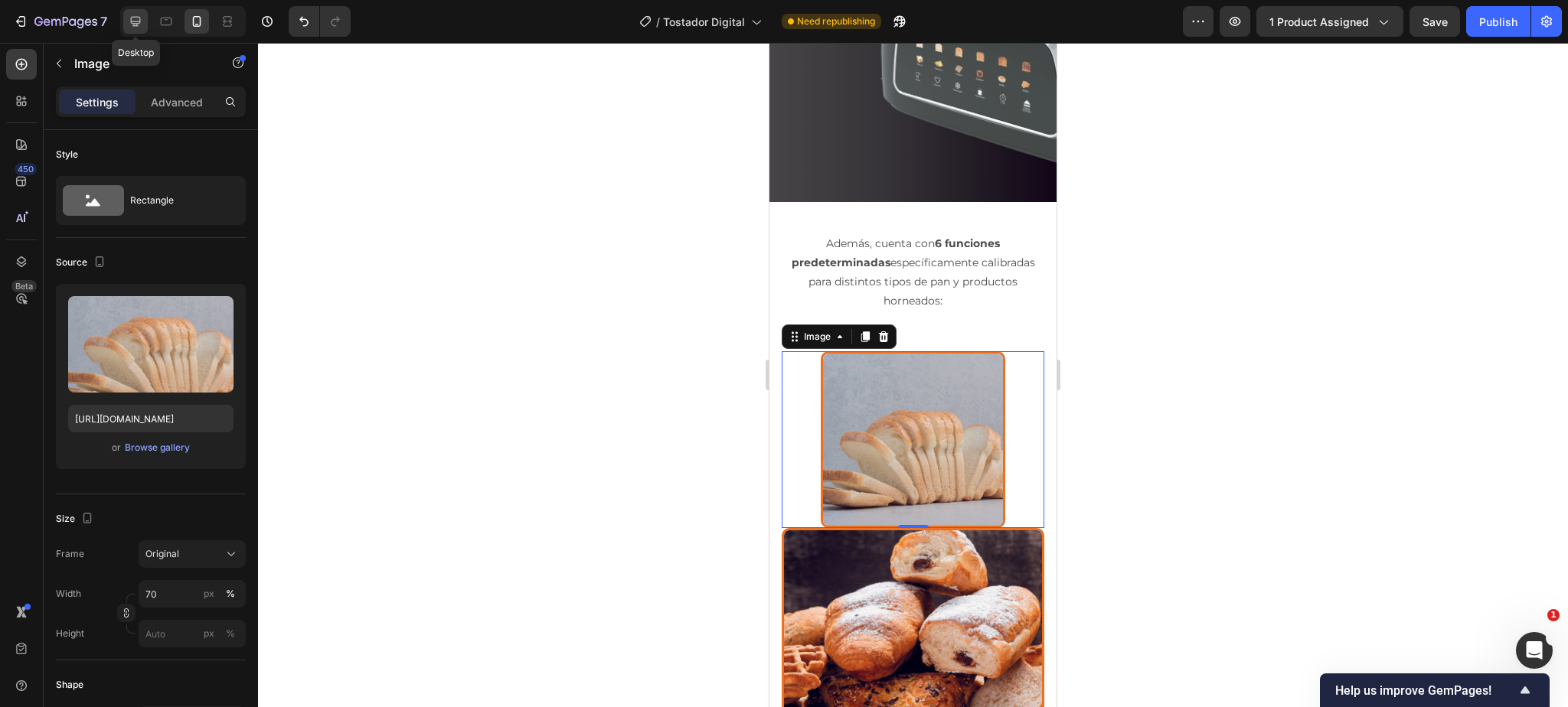
click at [140, 20] on icon at bounding box center [135, 21] width 15 height 15
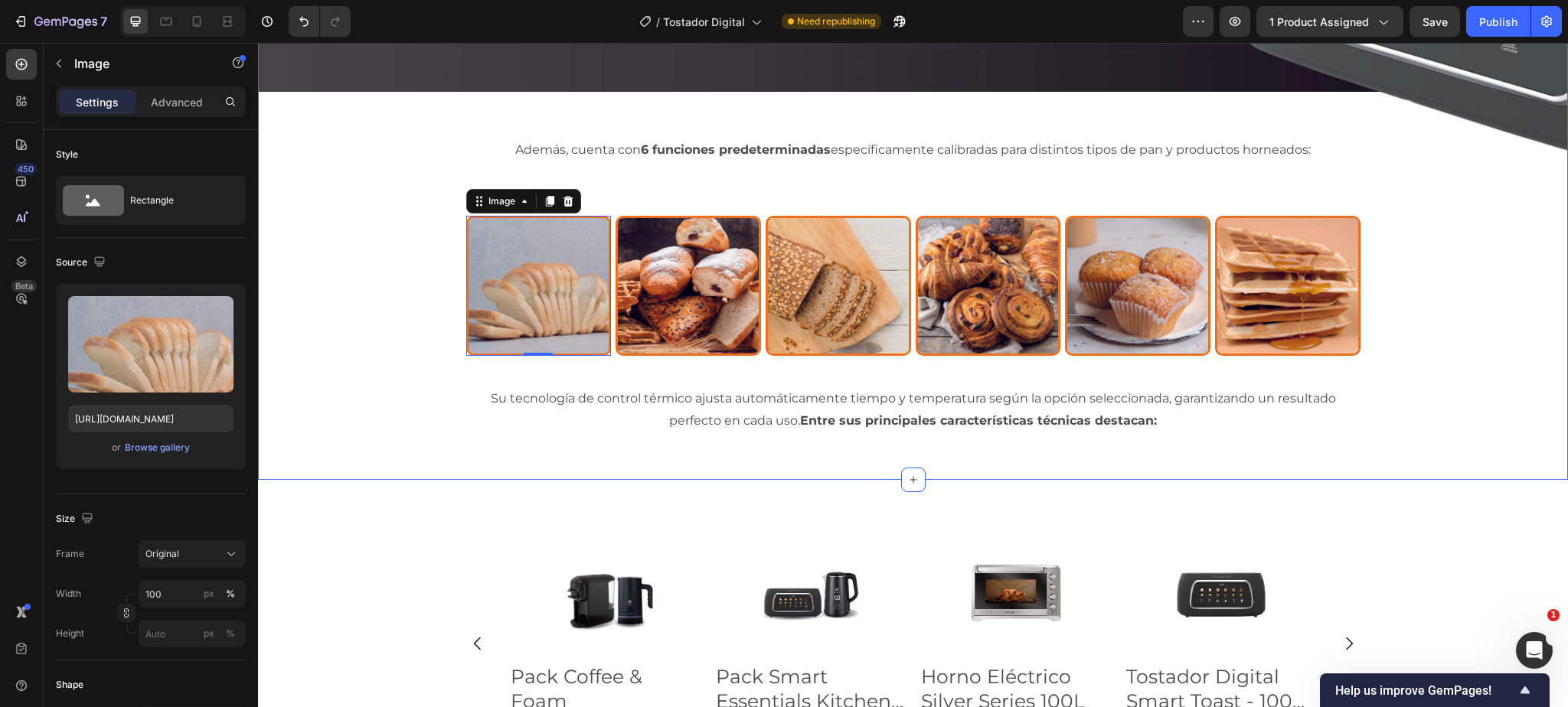
scroll to position [3251, 0]
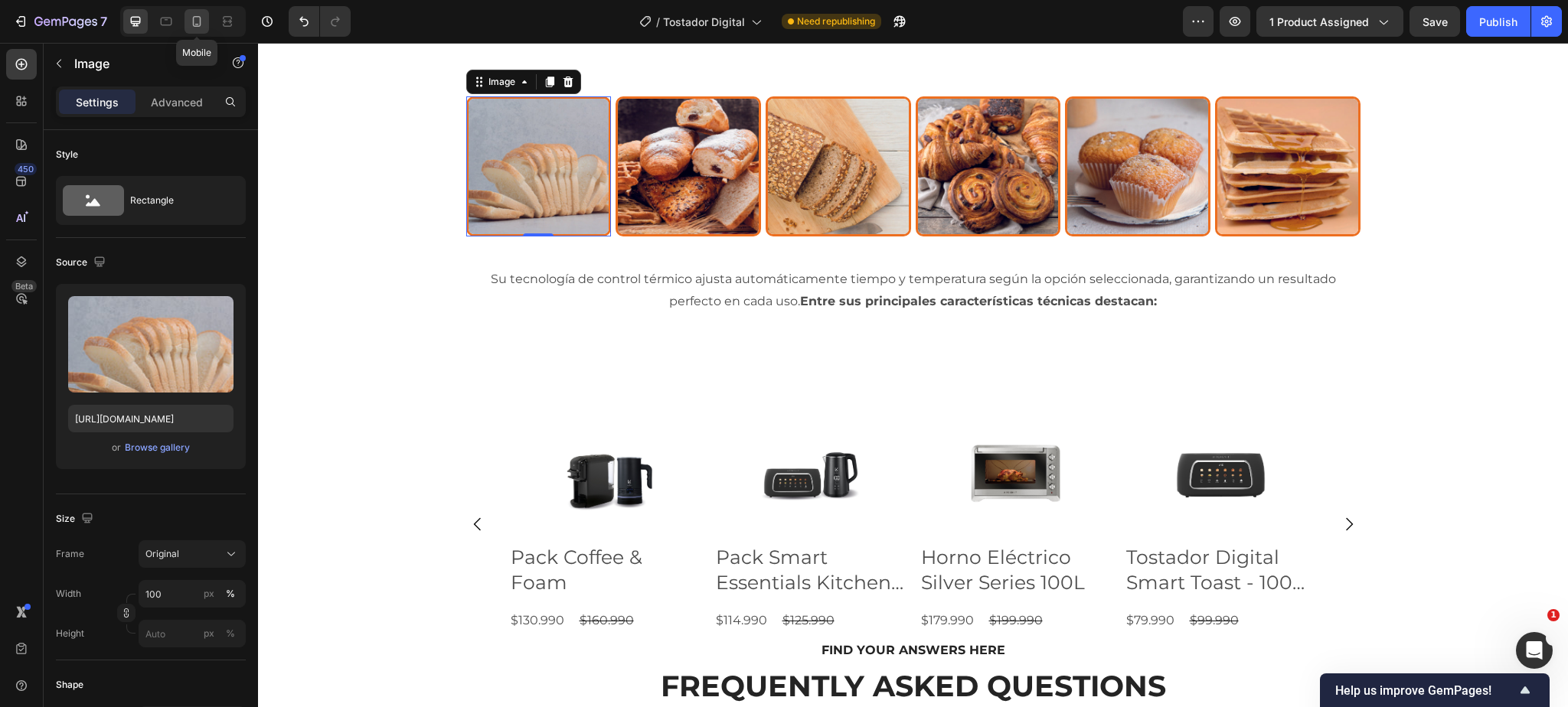
click at [197, 24] on icon at bounding box center [197, 24] width 4 height 2
type input "70"
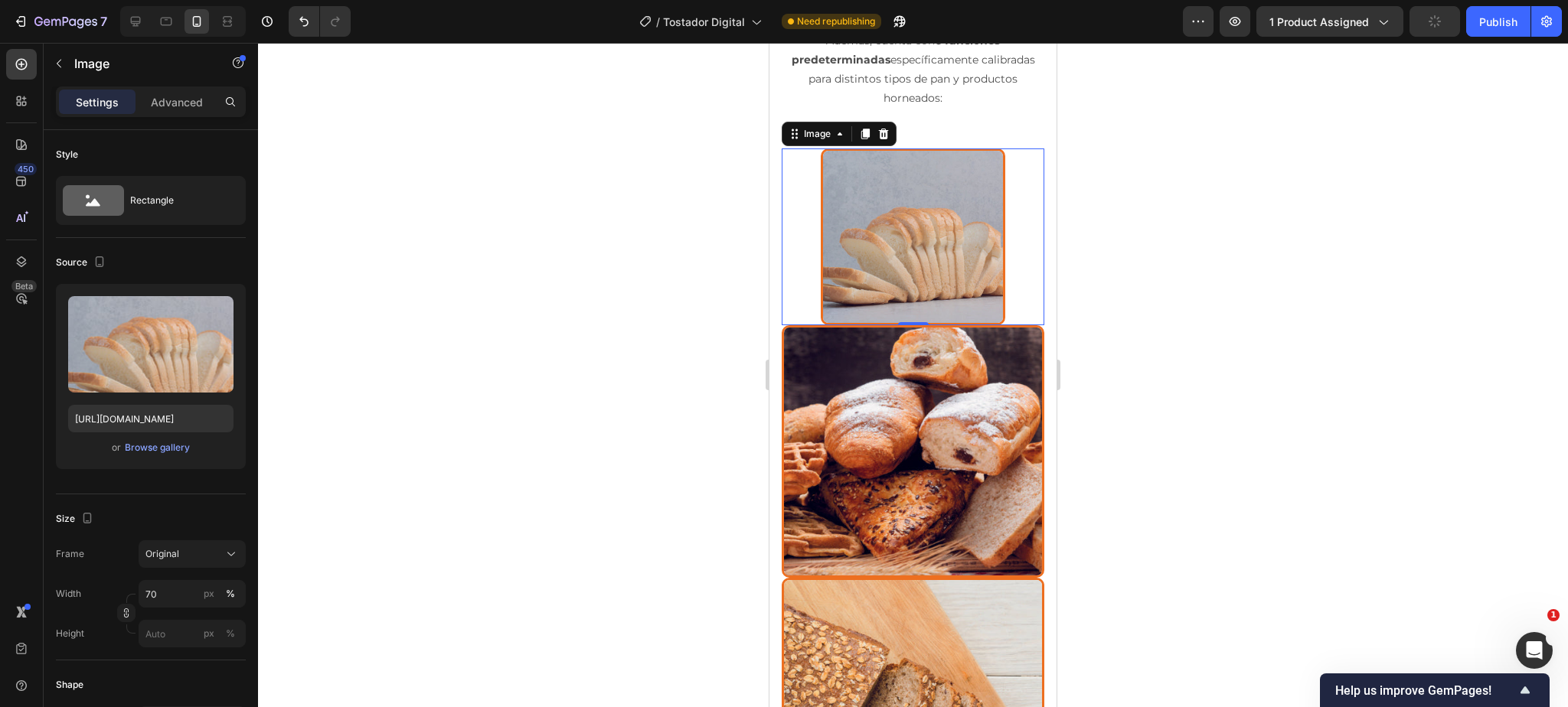
scroll to position [3452, 0]
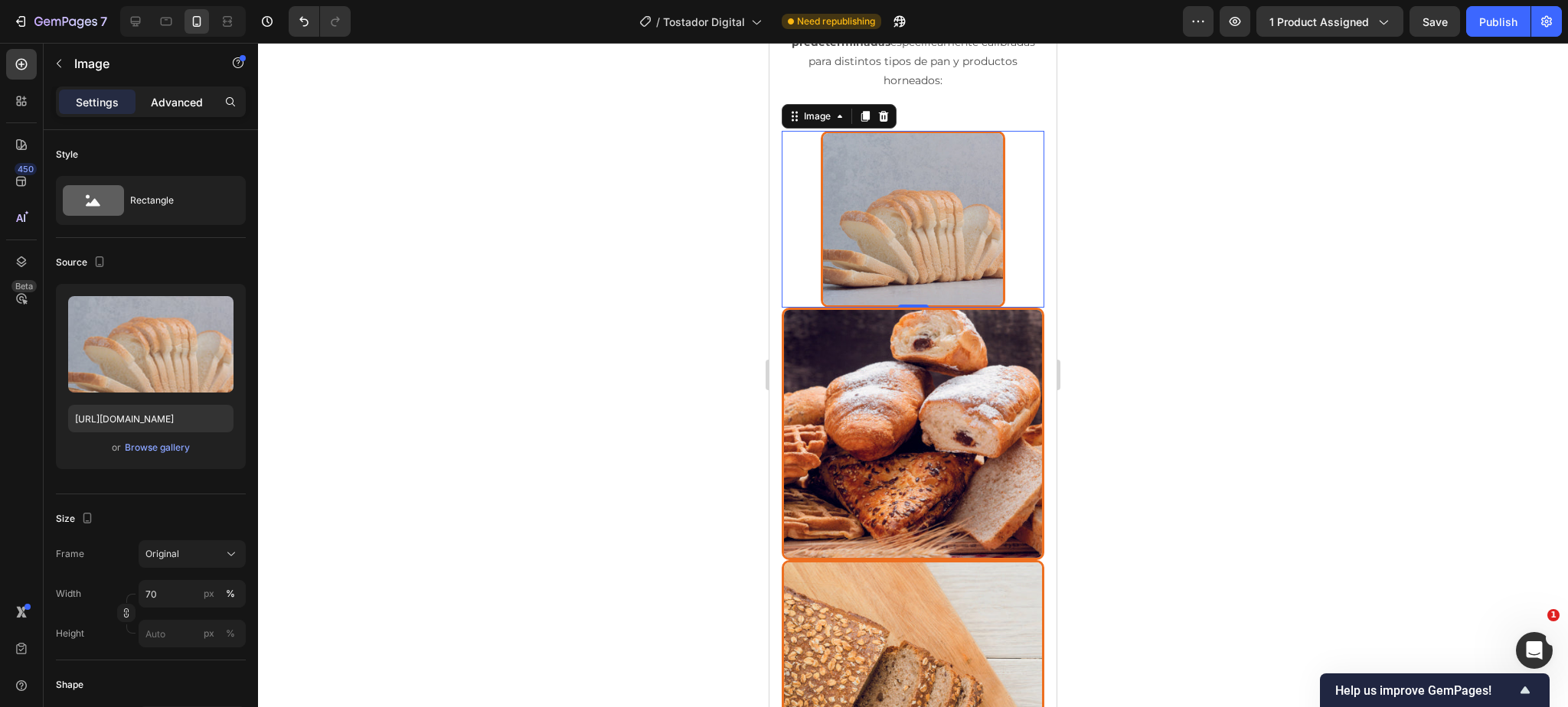
click at [180, 101] on p "Advanced" at bounding box center [177, 102] width 52 height 16
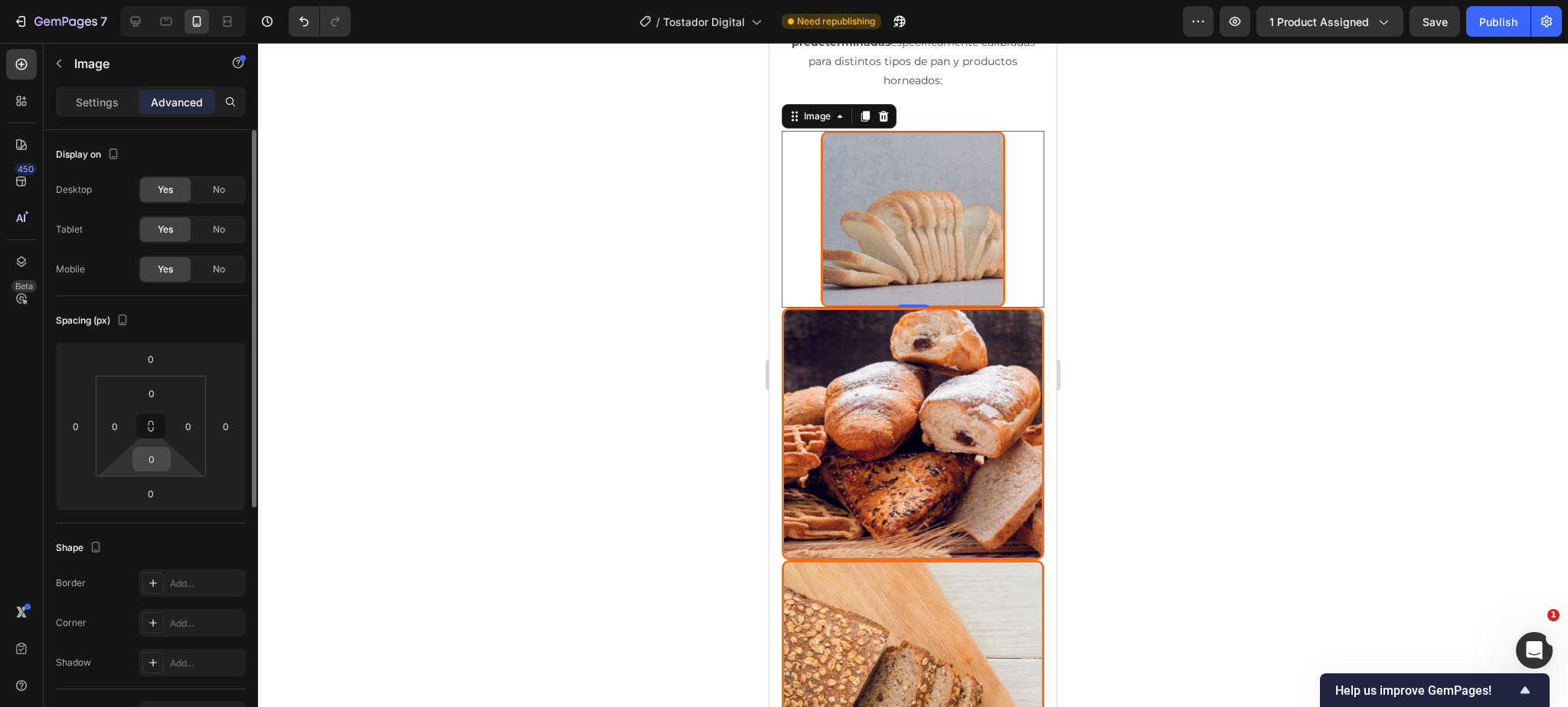
click at [153, 462] on input "0" at bounding box center [151, 458] width 31 height 23
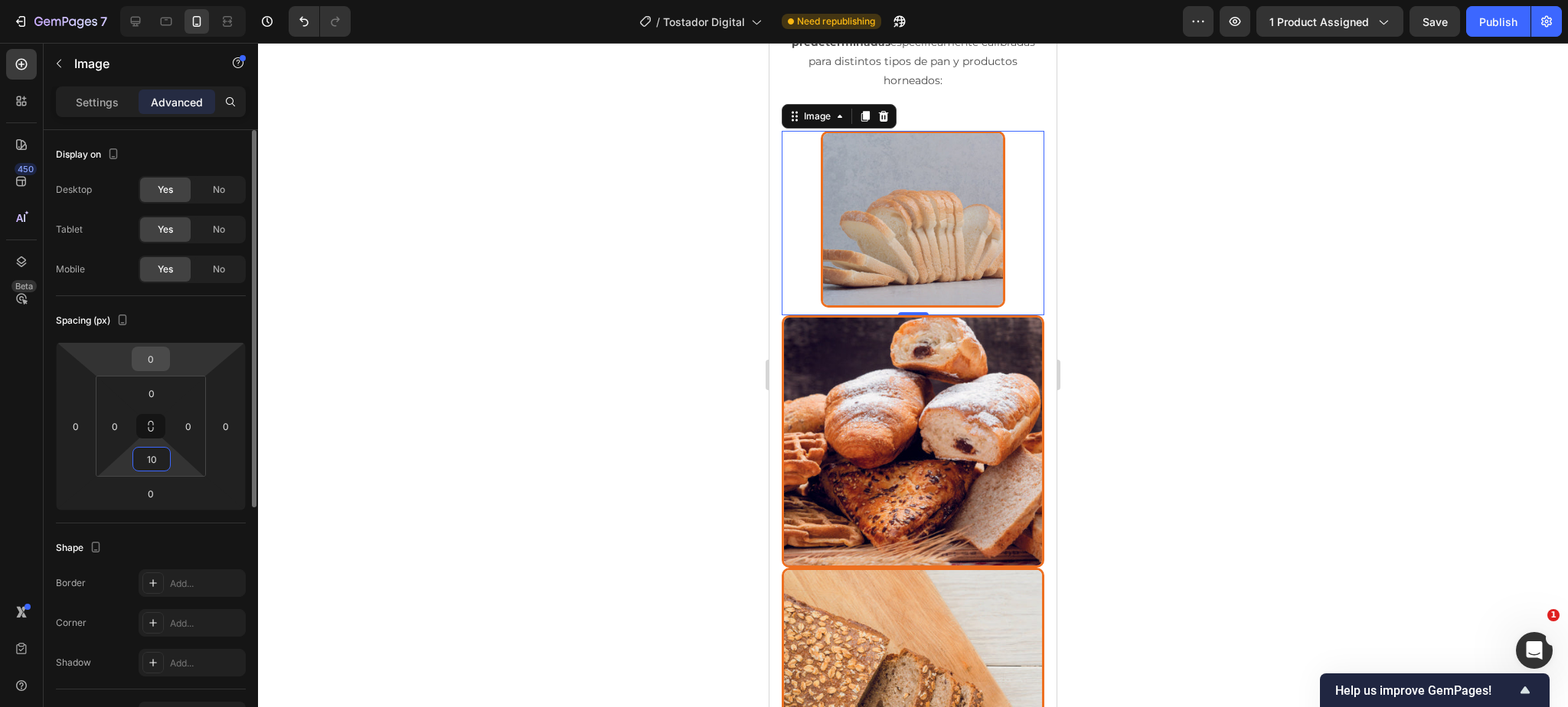
type input "10"
click at [150, 360] on input "0" at bounding box center [150, 359] width 31 height 23
type input "10"
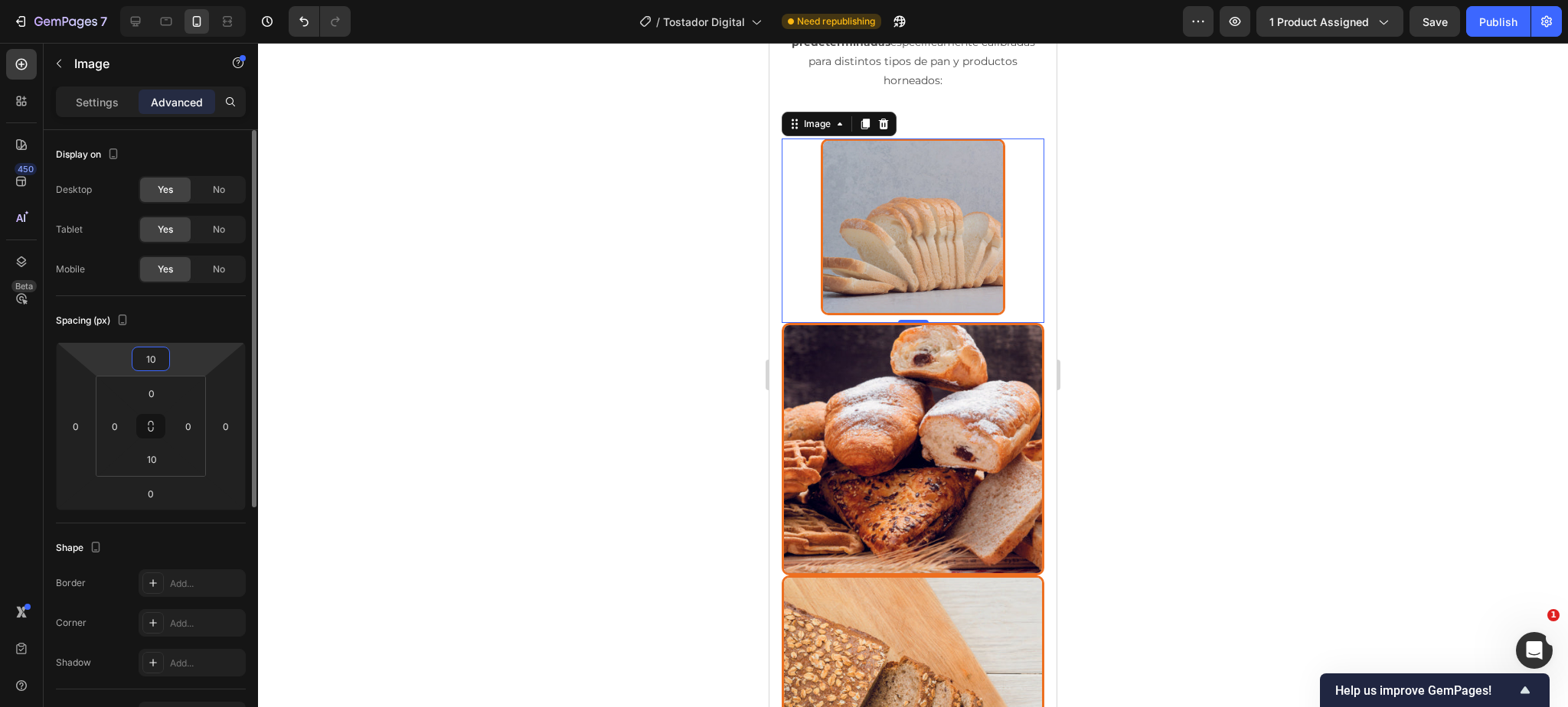
drag, startPoint x: 158, startPoint y: 359, endPoint x: 128, endPoint y: 359, distance: 30.0
click at [128, 359] on div "10 0 0 0" at bounding box center [150, 426] width 190 height 168
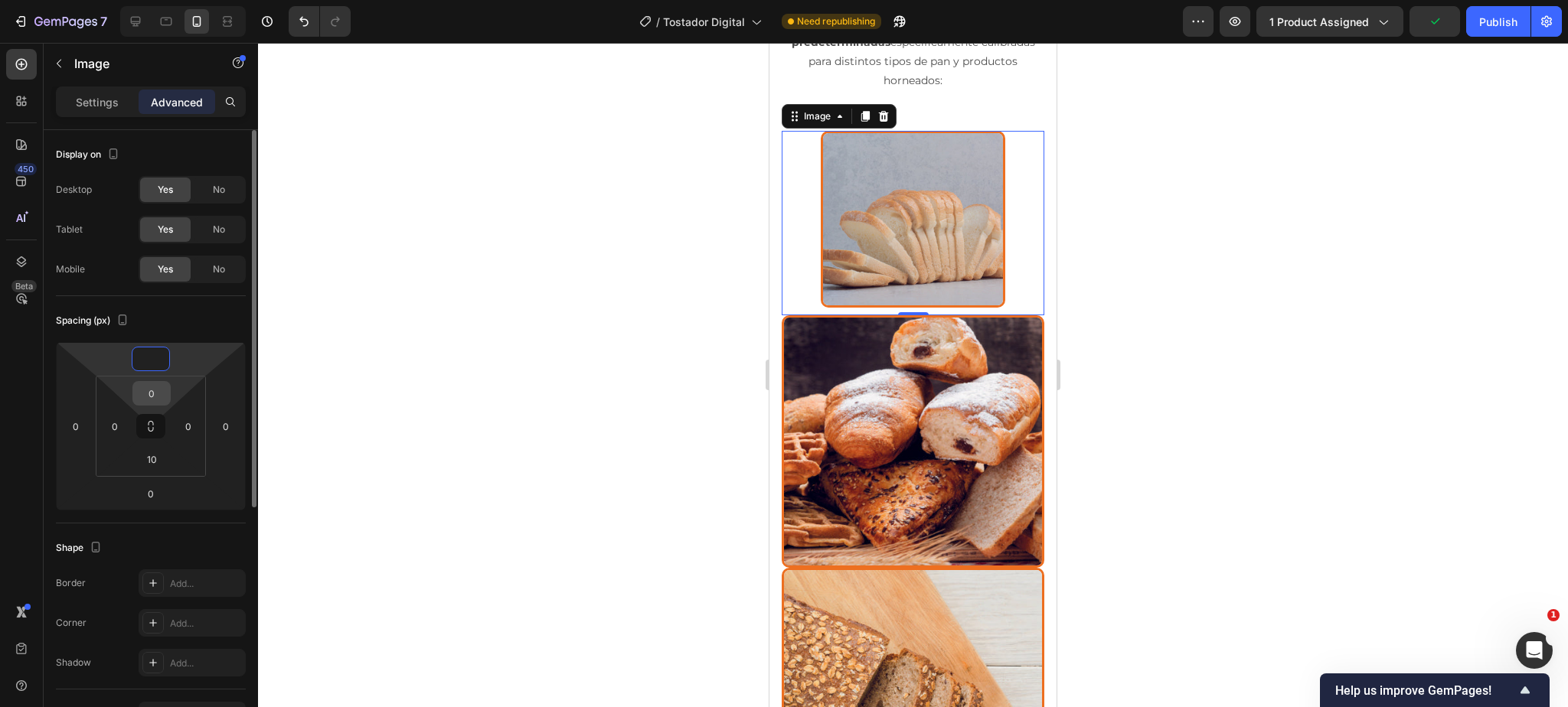
type input "0"
click at [153, 392] on input "0" at bounding box center [151, 393] width 31 height 23
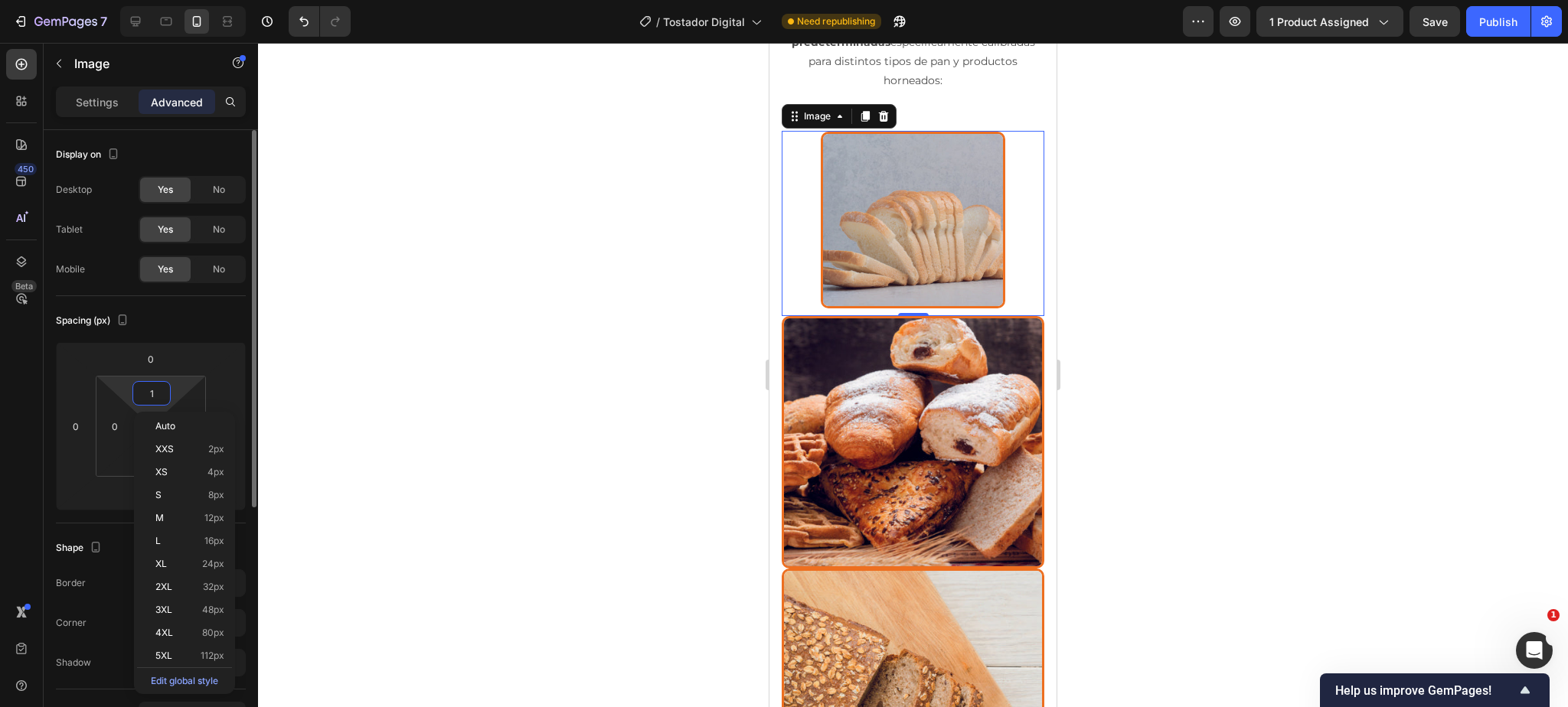
type input "10"
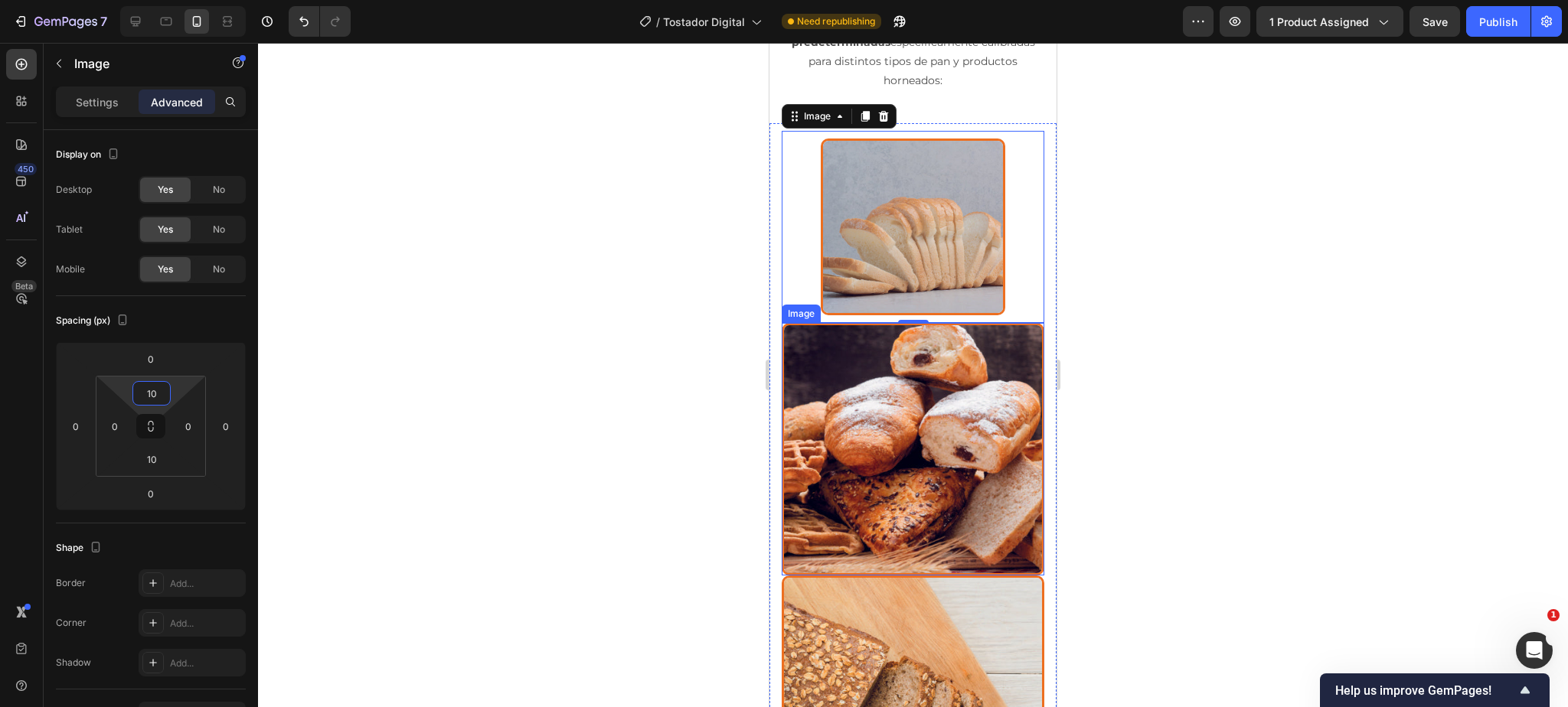
click at [884, 336] on img at bounding box center [913, 449] width 263 height 252
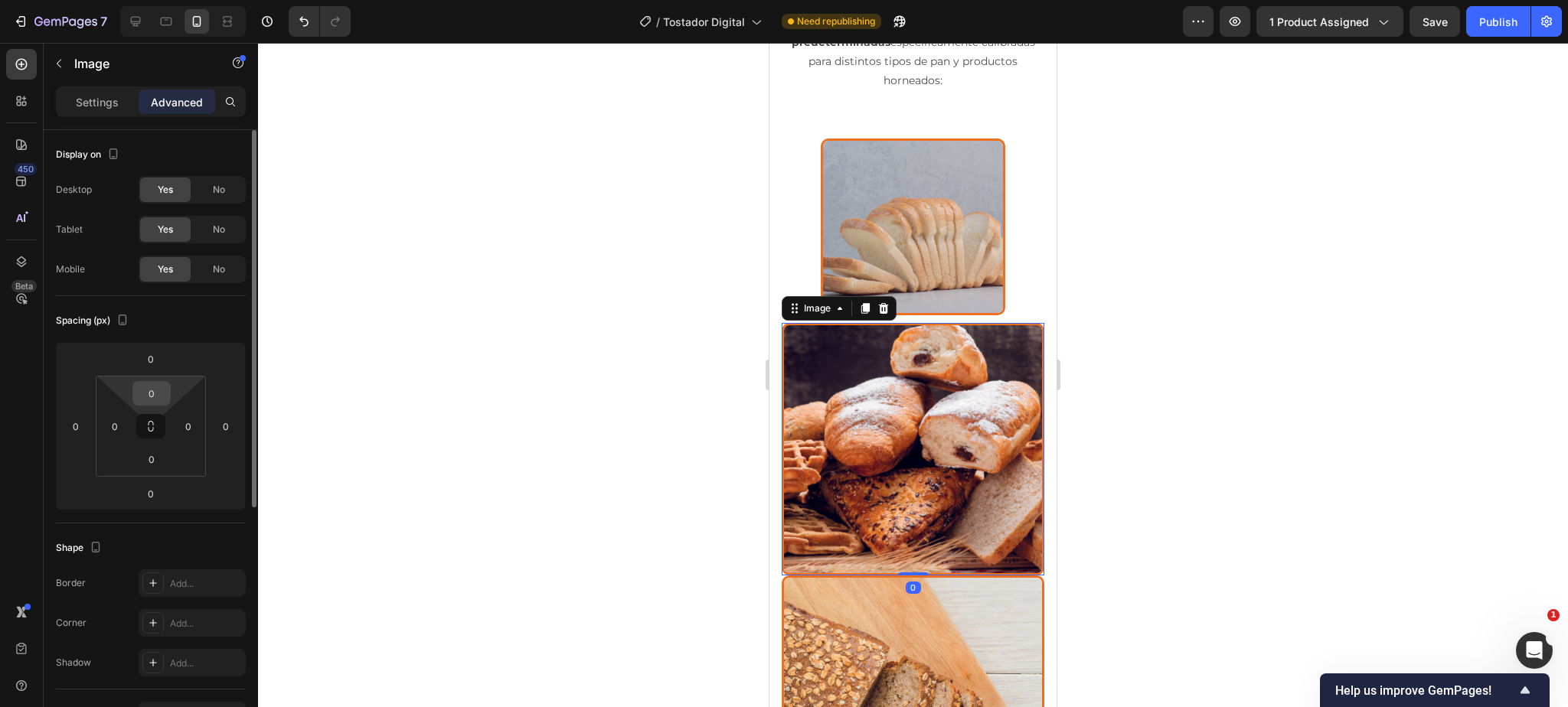
click at [161, 394] on input "0" at bounding box center [151, 393] width 31 height 23
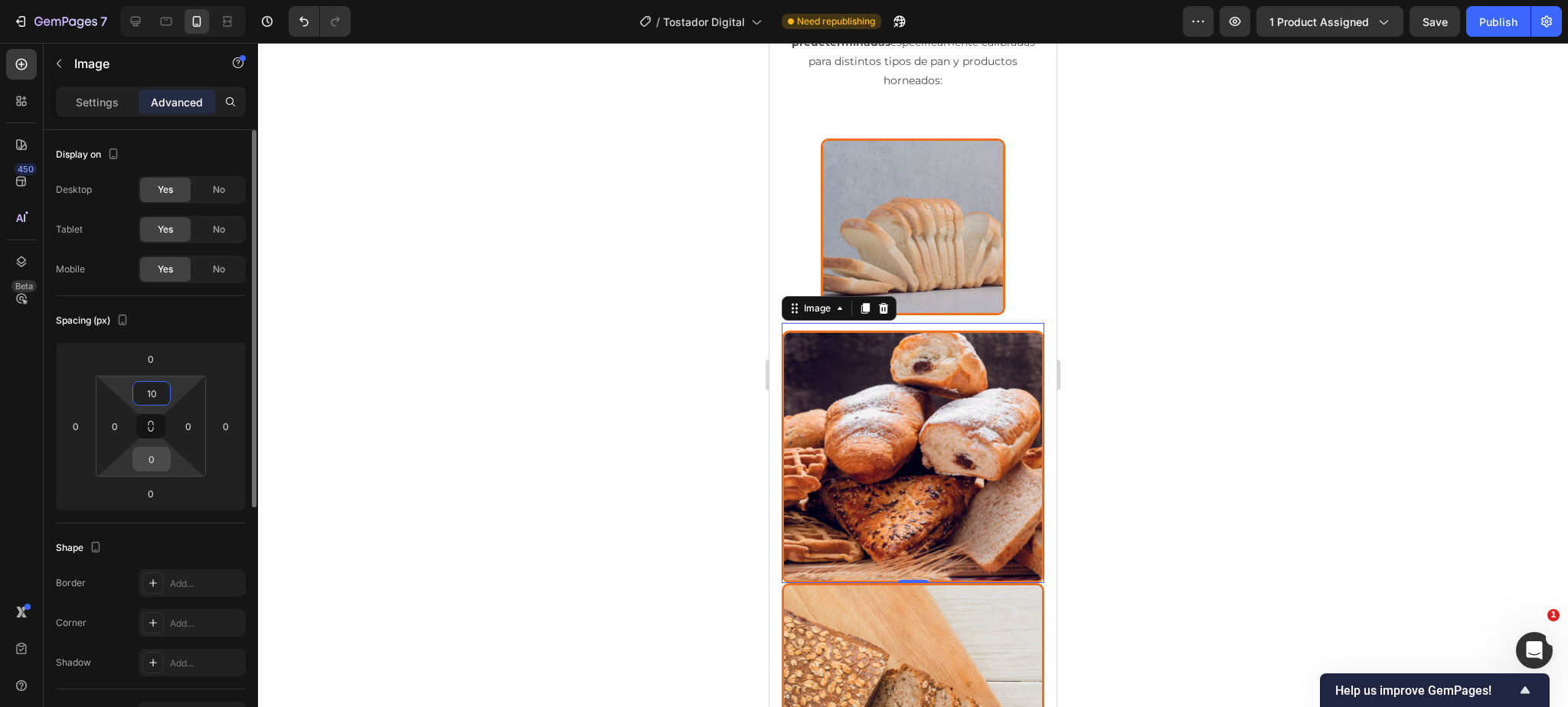
type input "10"
click at [156, 456] on input "0" at bounding box center [151, 458] width 31 height 23
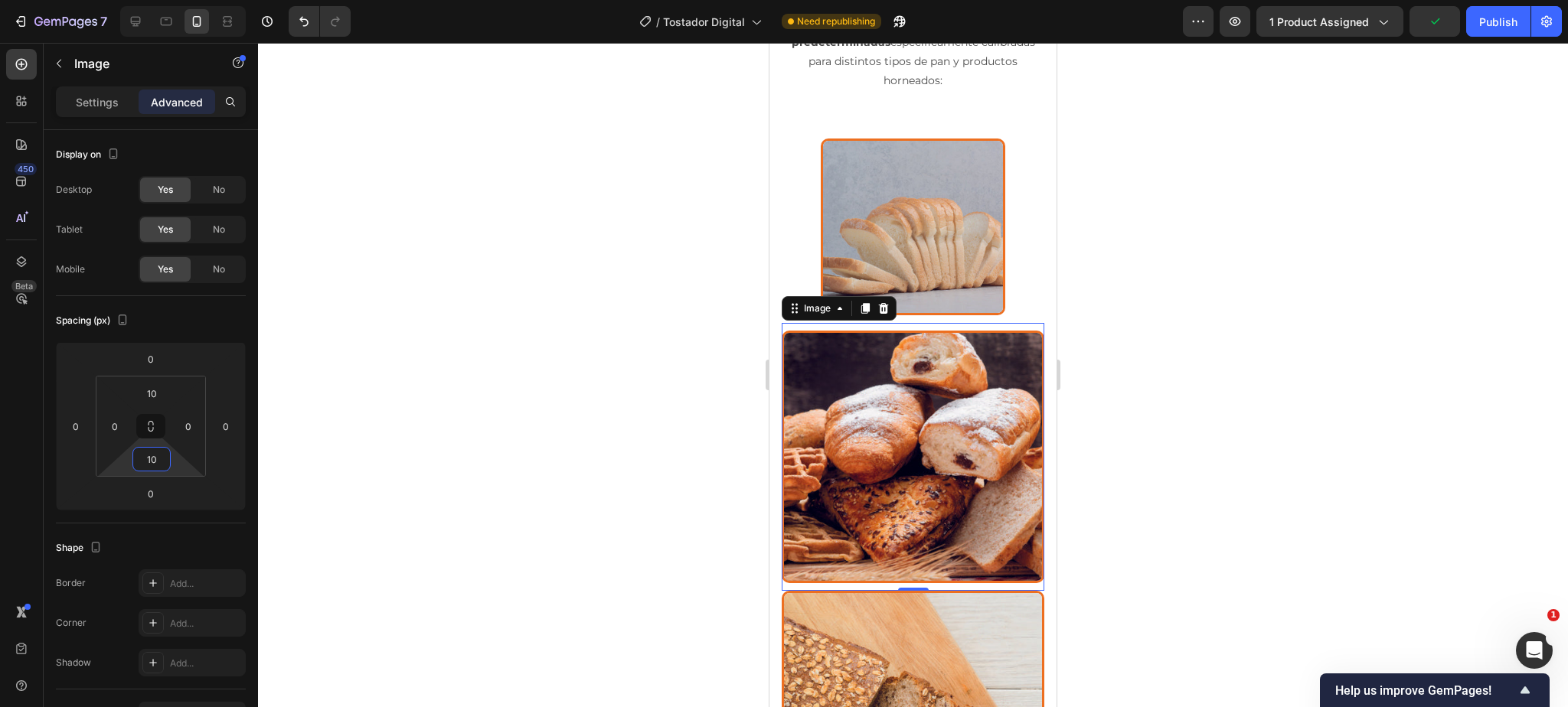
type input "10"
click at [903, 407] on img at bounding box center [913, 457] width 263 height 252
click at [922, 604] on img at bounding box center [913, 716] width 263 height 252
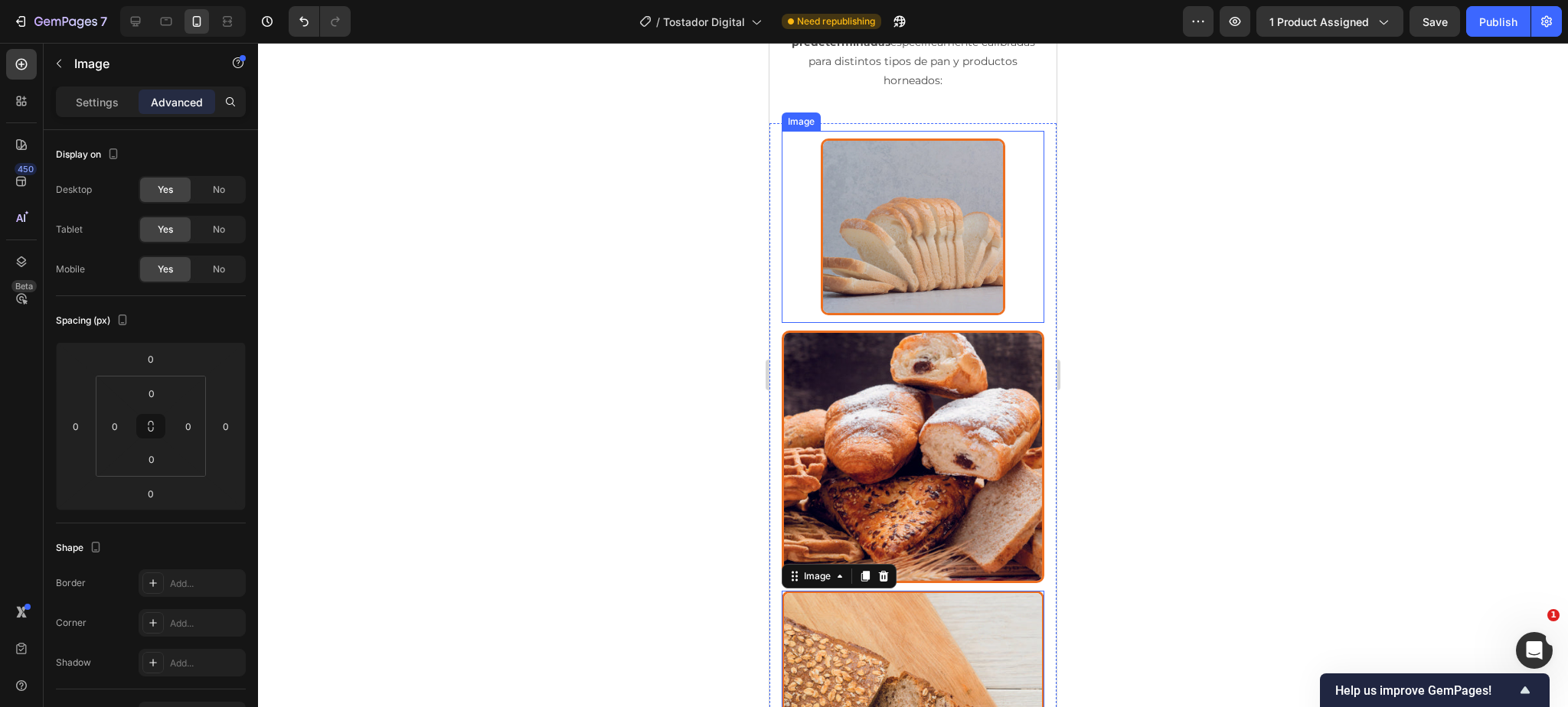
click at [900, 197] on img at bounding box center [913, 226] width 184 height 177
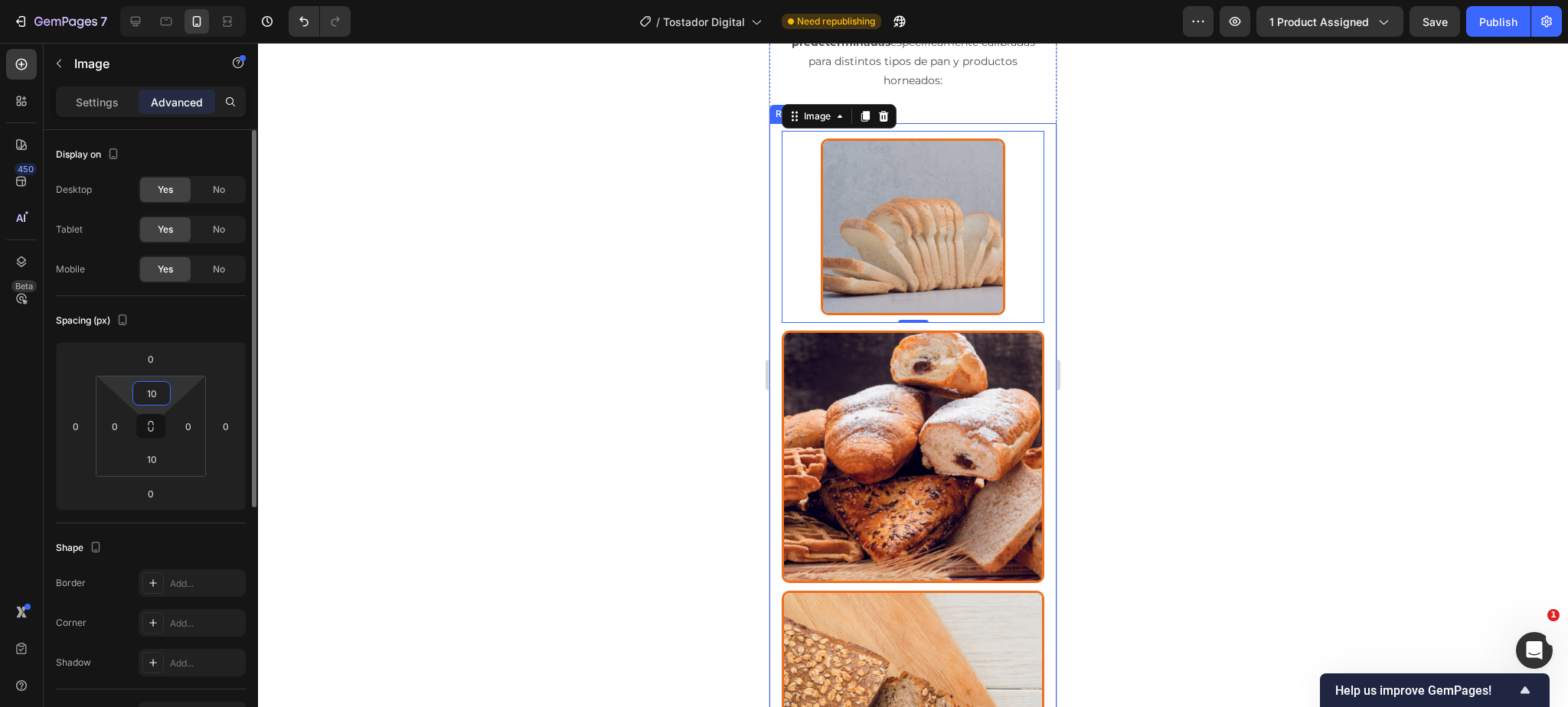
click at [156, 393] on input "10" at bounding box center [151, 393] width 31 height 23
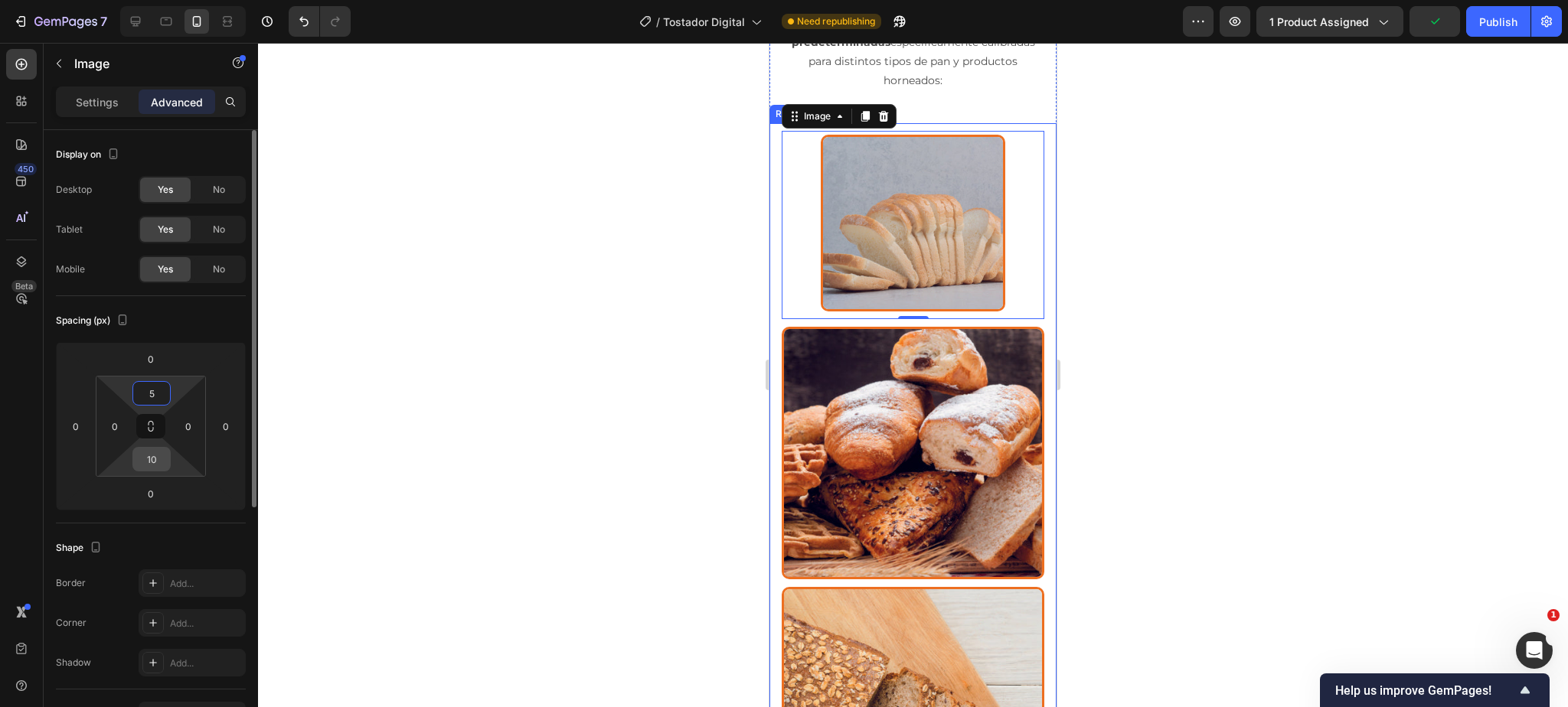
type input "5"
drag, startPoint x: 153, startPoint y: 458, endPoint x: 183, endPoint y: 458, distance: 30.0
click at [153, 458] on input "10" at bounding box center [151, 458] width 31 height 23
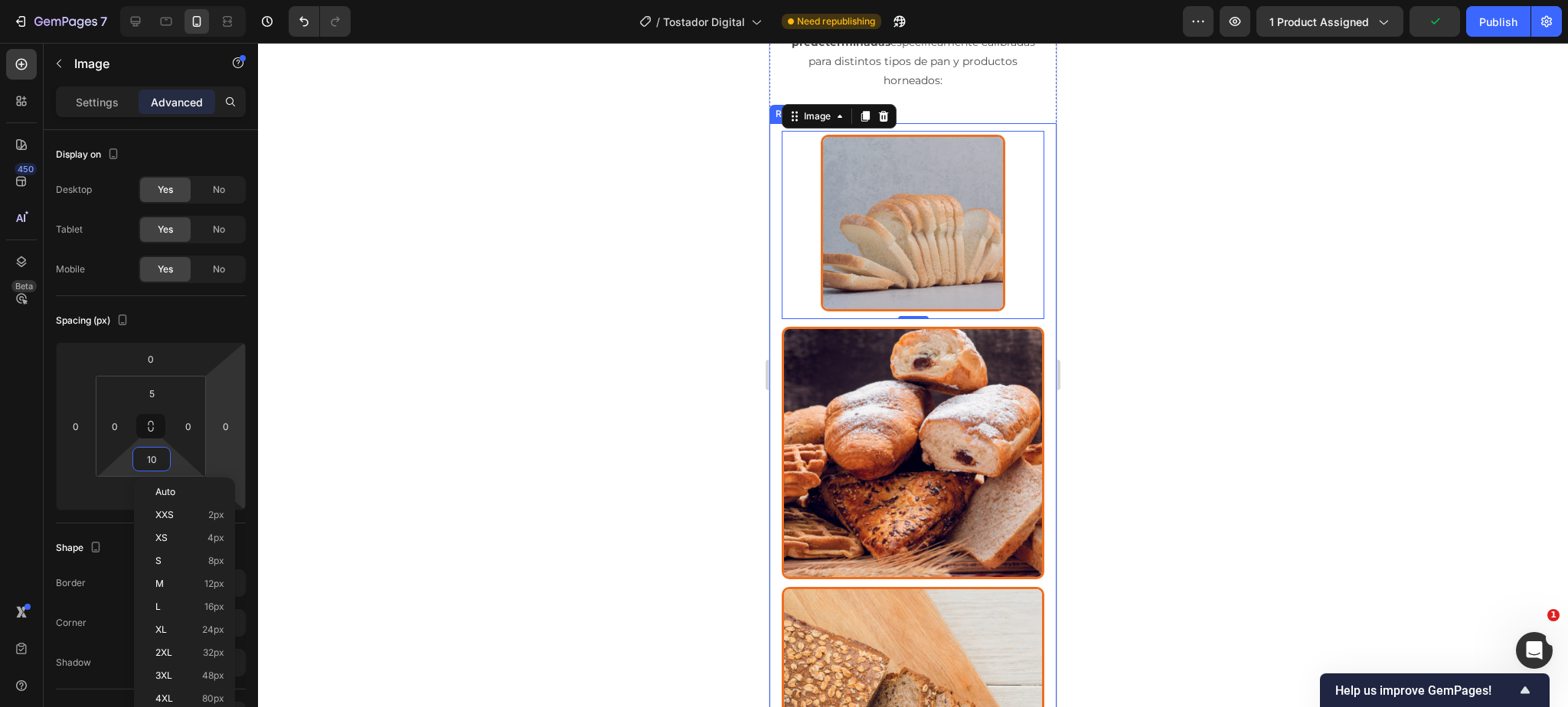
type input "5"
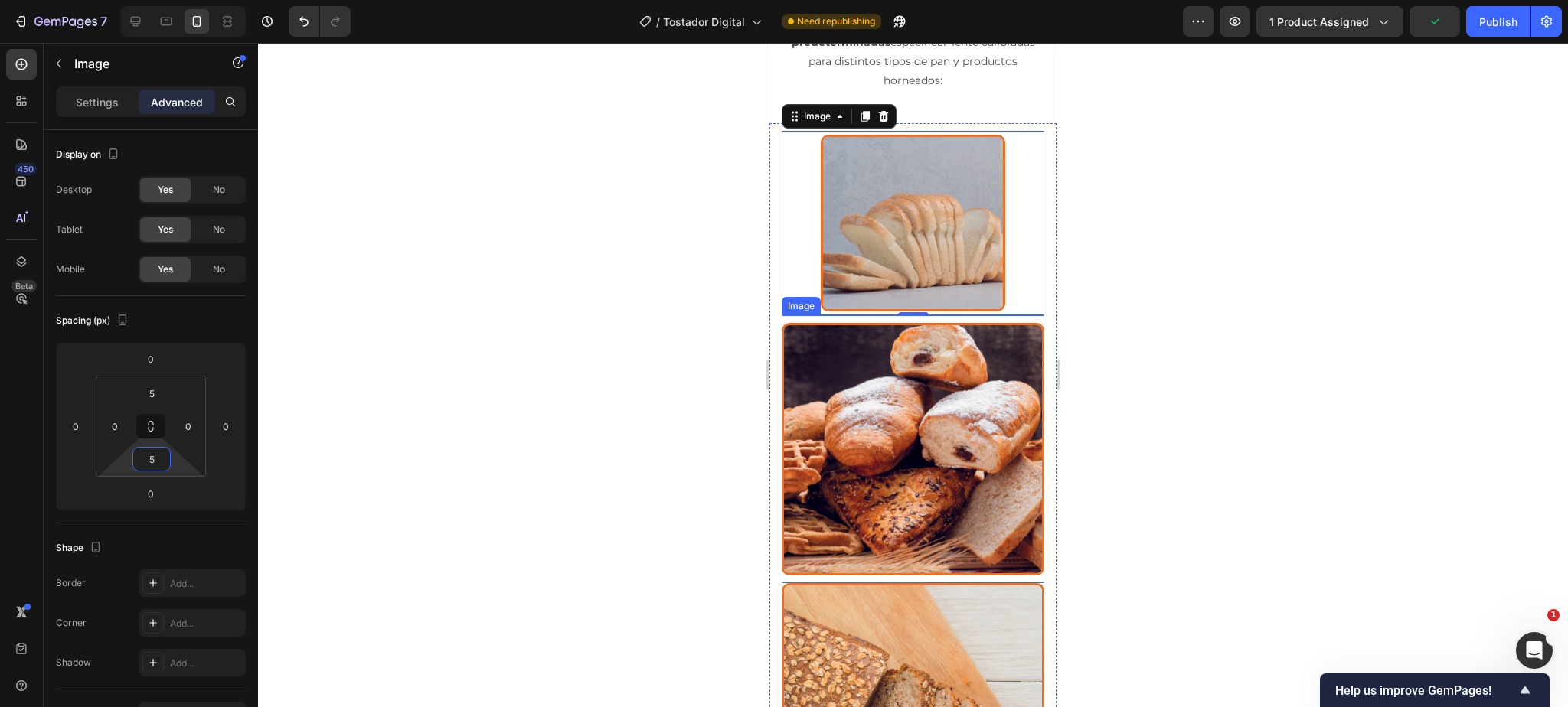
click at [891, 411] on img at bounding box center [913, 449] width 263 height 252
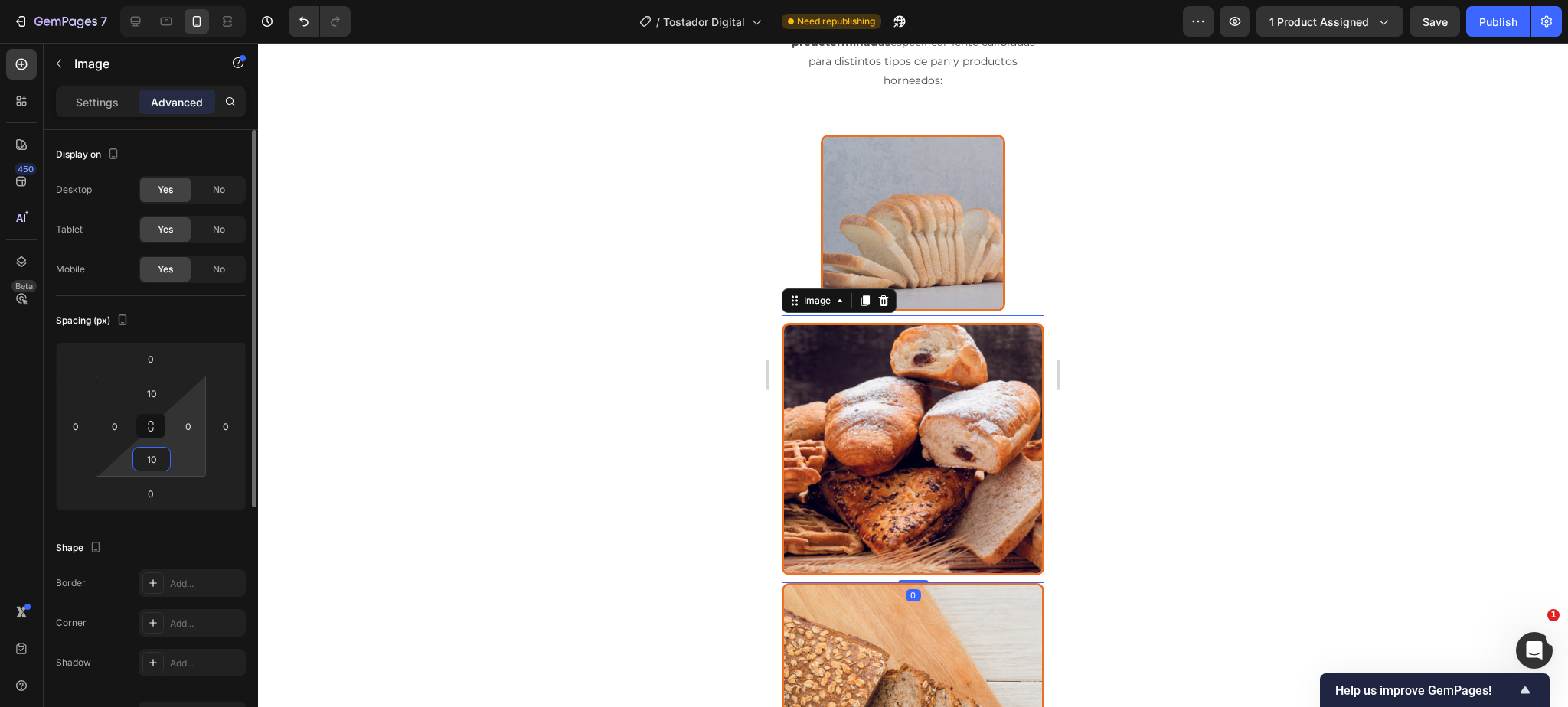
drag, startPoint x: 151, startPoint y: 460, endPoint x: 194, endPoint y: 457, distance: 43.1
click at [151, 460] on input "10" at bounding box center [151, 458] width 31 height 23
click at [153, 461] on input "10" at bounding box center [151, 458] width 31 height 23
type input "5"
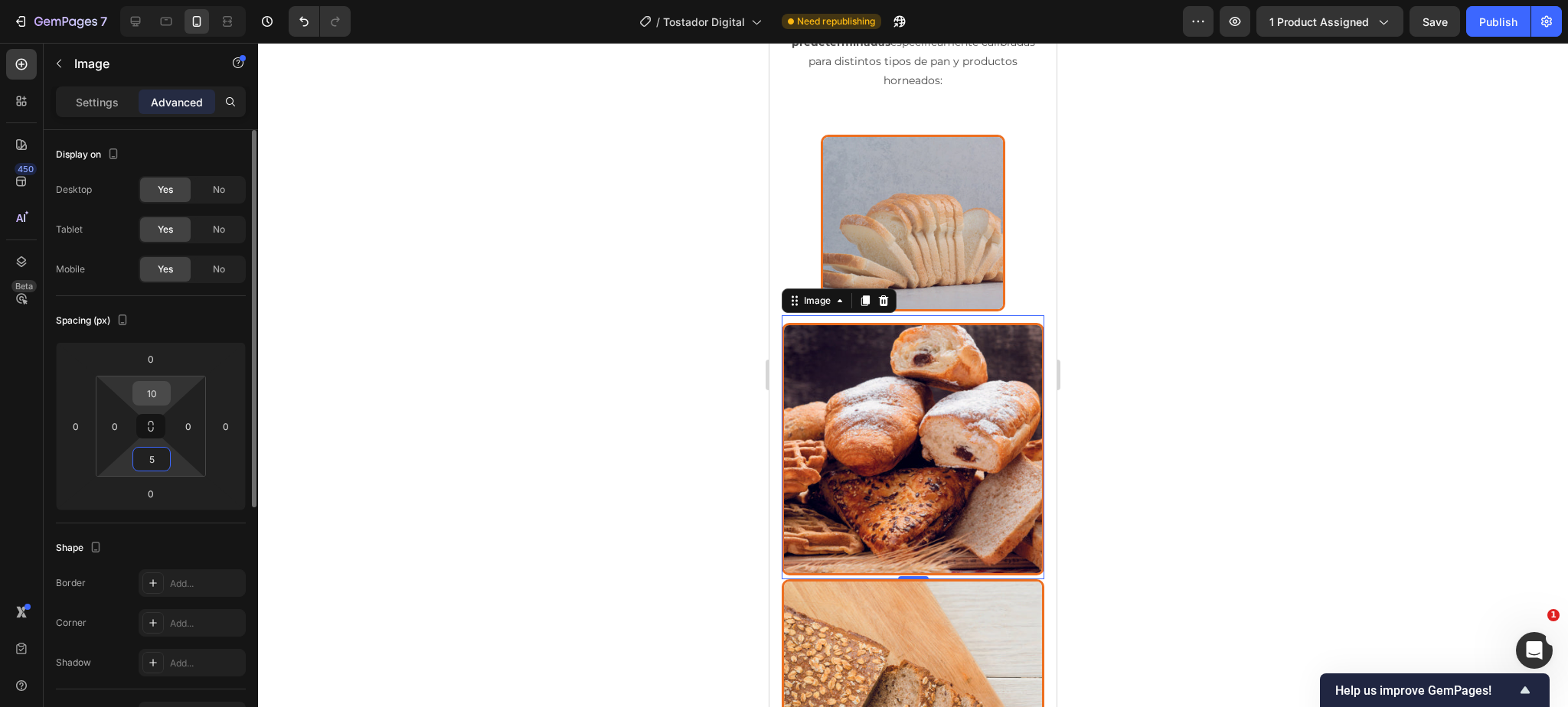
click at [148, 394] on input "10" at bounding box center [151, 393] width 31 height 23
type input "5"
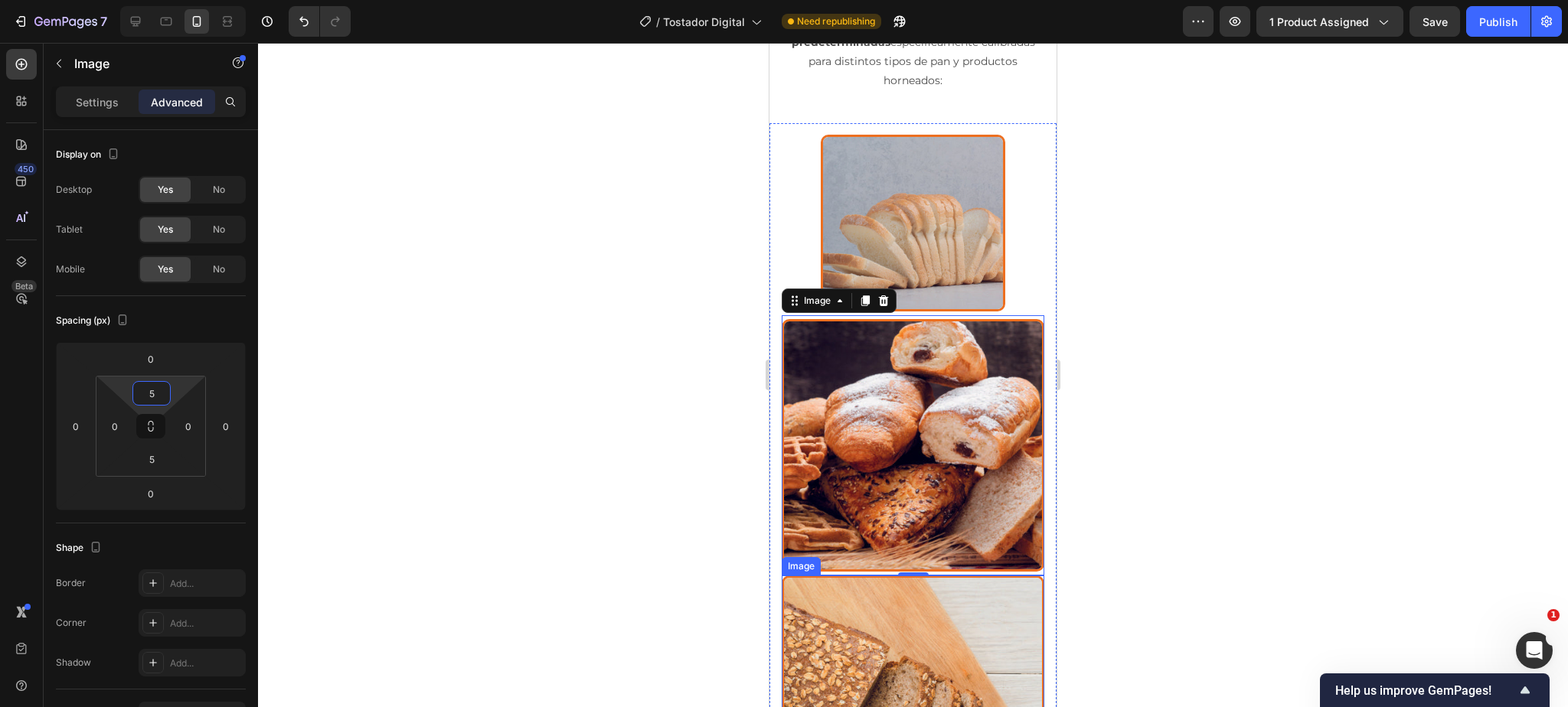
click at [921, 598] on img at bounding box center [913, 701] width 263 height 252
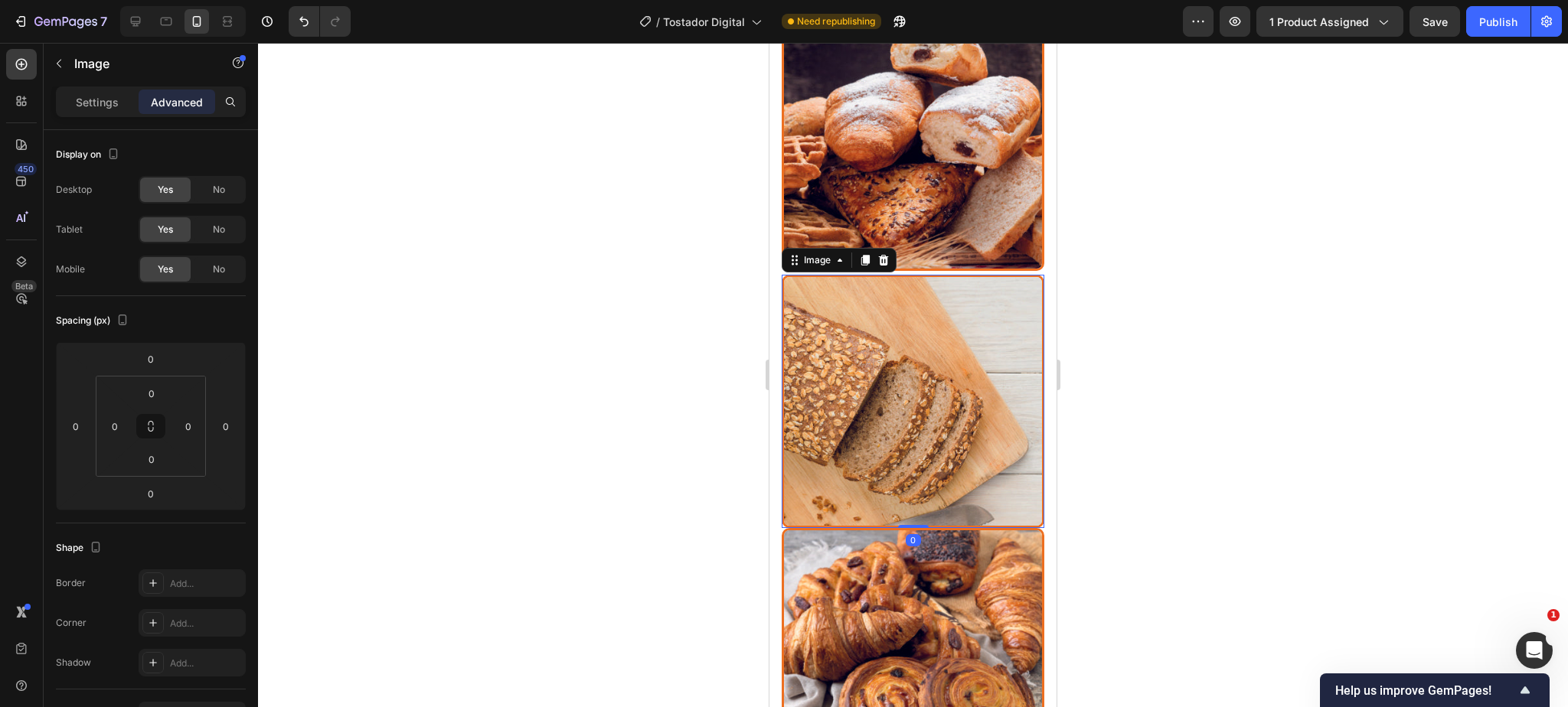
scroll to position [3902, 0]
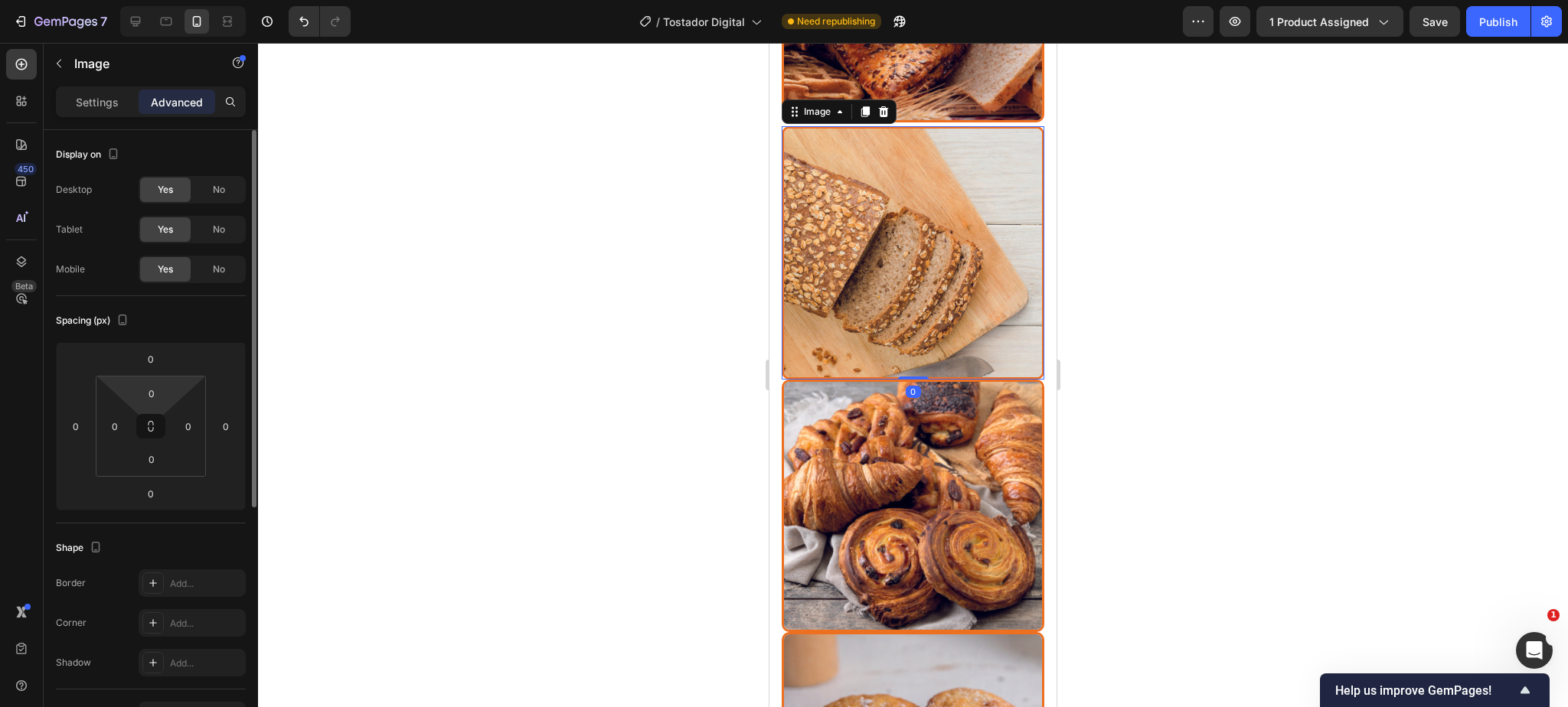
drag, startPoint x: 153, startPoint y: 397, endPoint x: 171, endPoint y: 397, distance: 18.0
click at [153, 397] on input "0" at bounding box center [151, 393] width 31 height 23
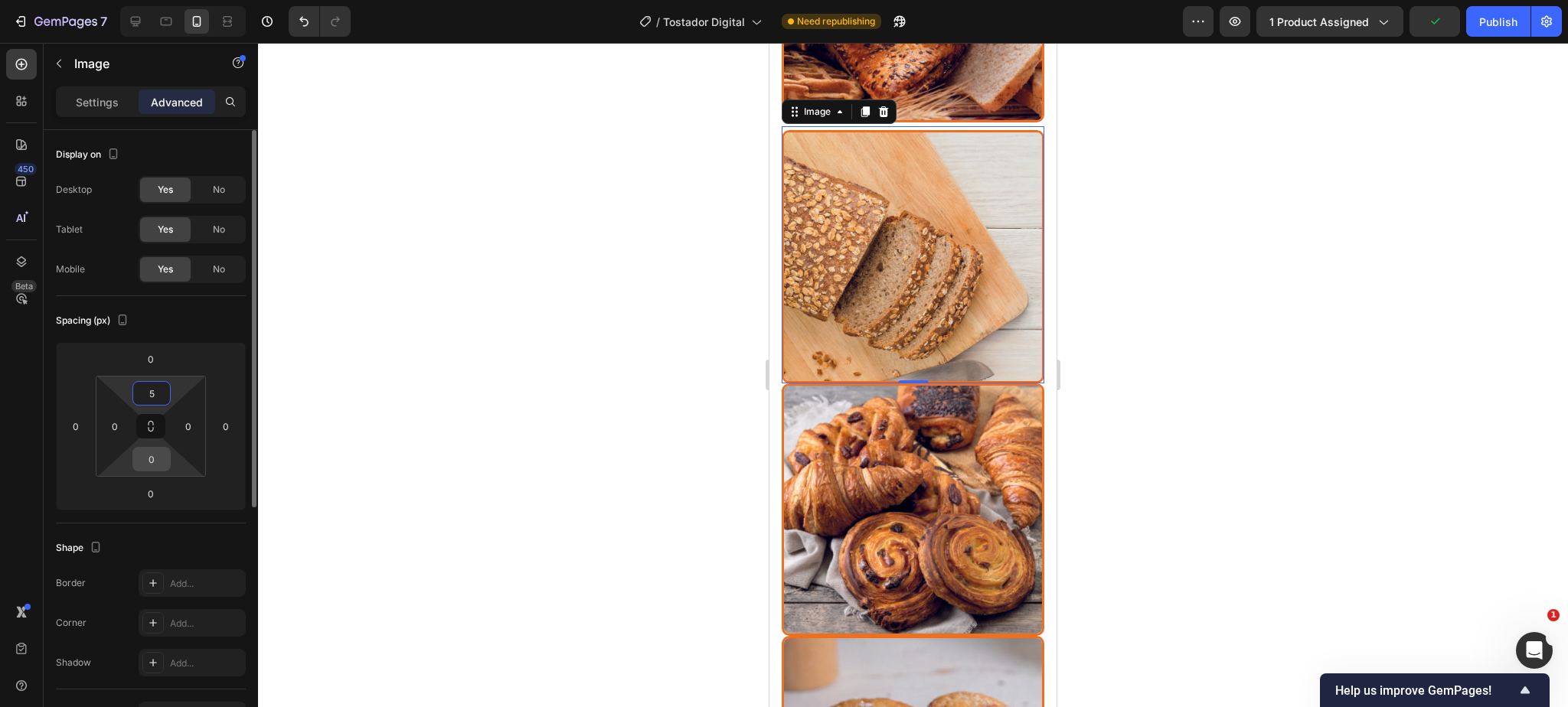
type input "5"
click at [153, 465] on input "0" at bounding box center [151, 458] width 31 height 23
type input "5"
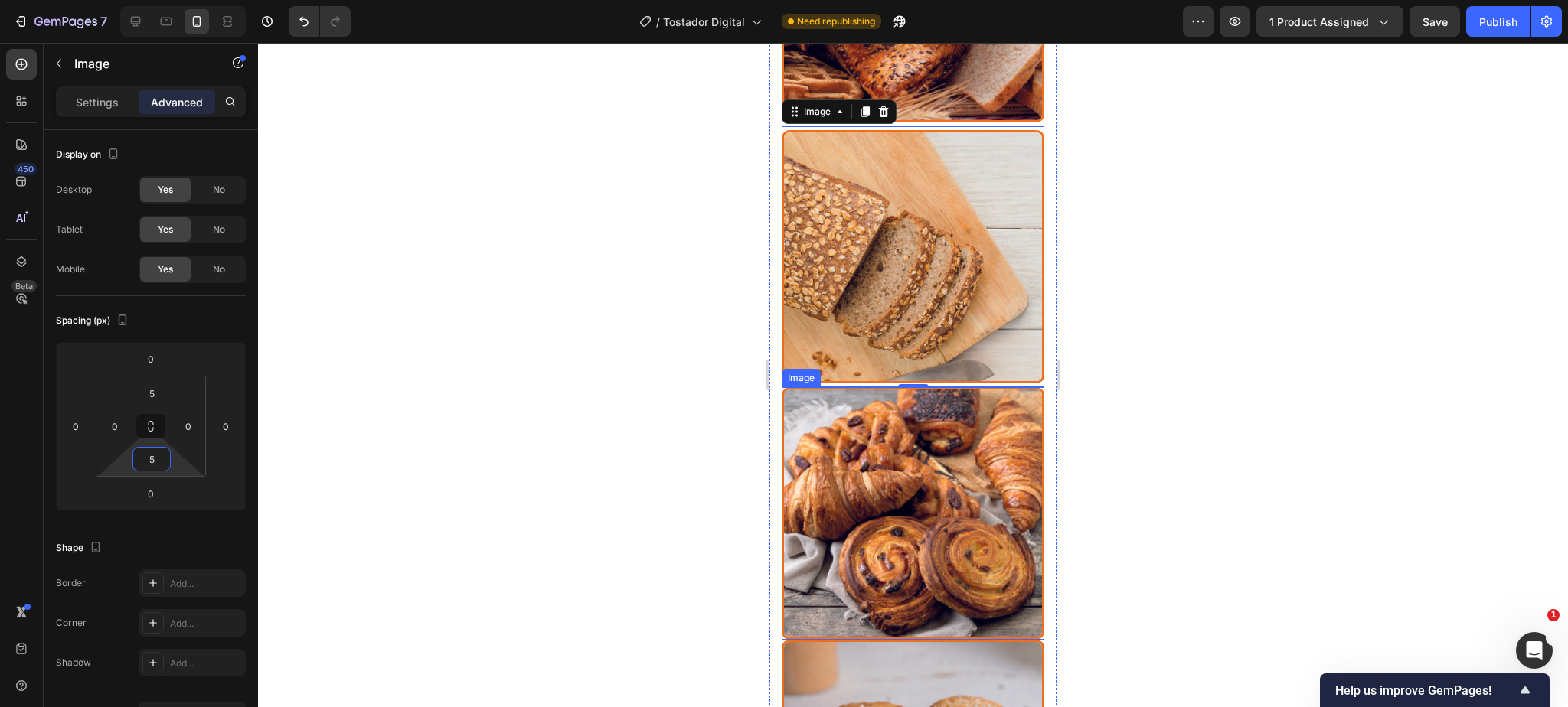
click at [848, 491] on img at bounding box center [913, 514] width 263 height 252
click at [848, 247] on img at bounding box center [913, 256] width 263 height 252
click at [897, 444] on img at bounding box center [913, 514] width 263 height 252
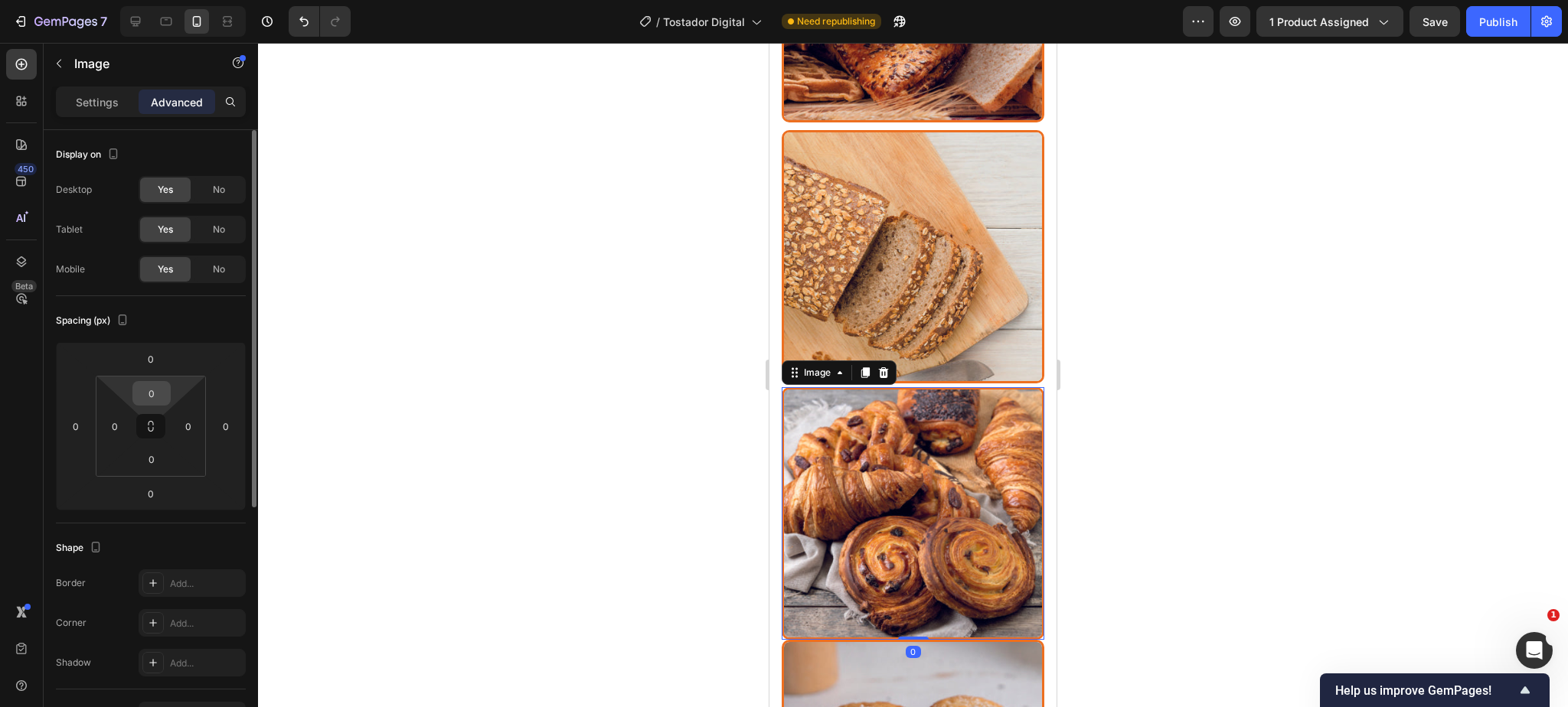
click at [155, 395] on input "0" at bounding box center [151, 393] width 31 height 23
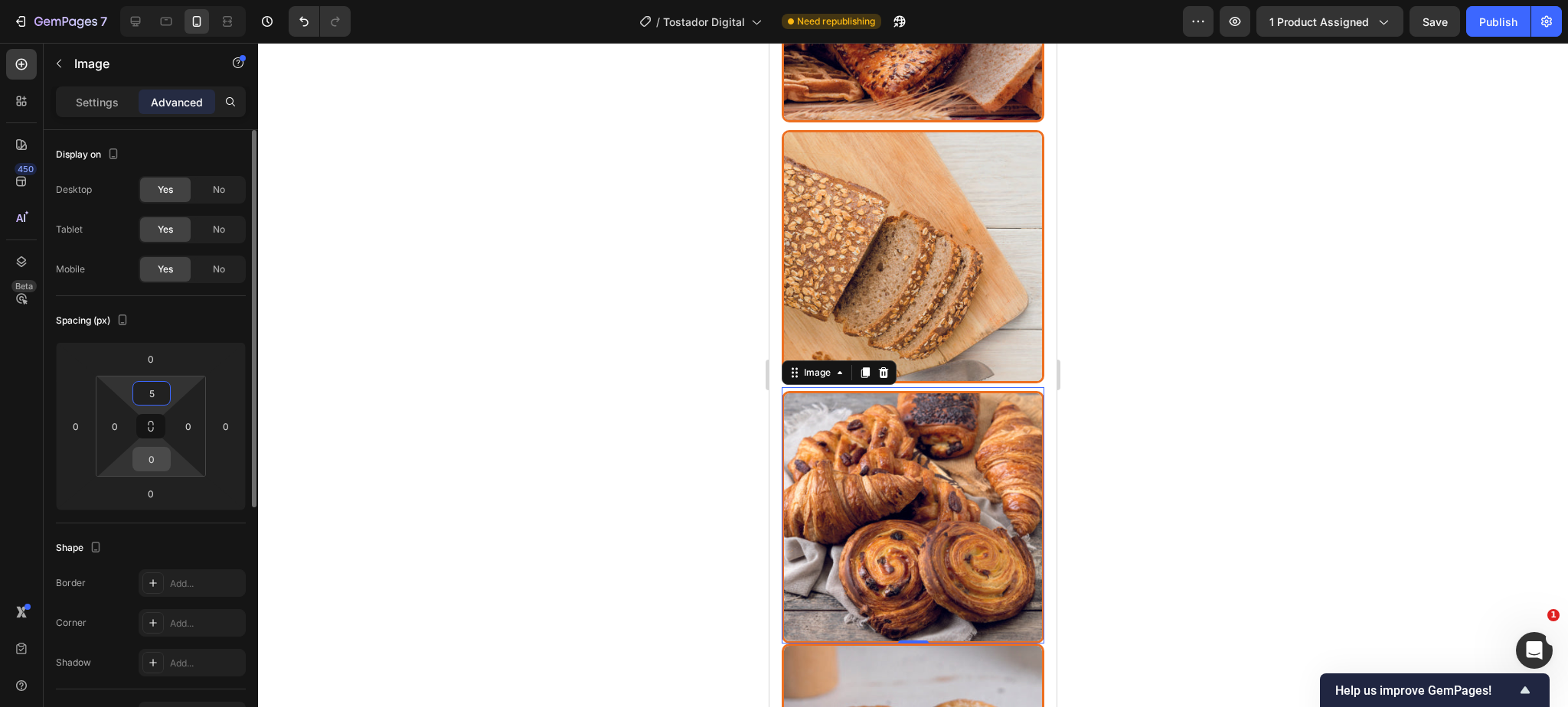
type input "5"
click at [154, 466] on input "0" at bounding box center [151, 458] width 31 height 23
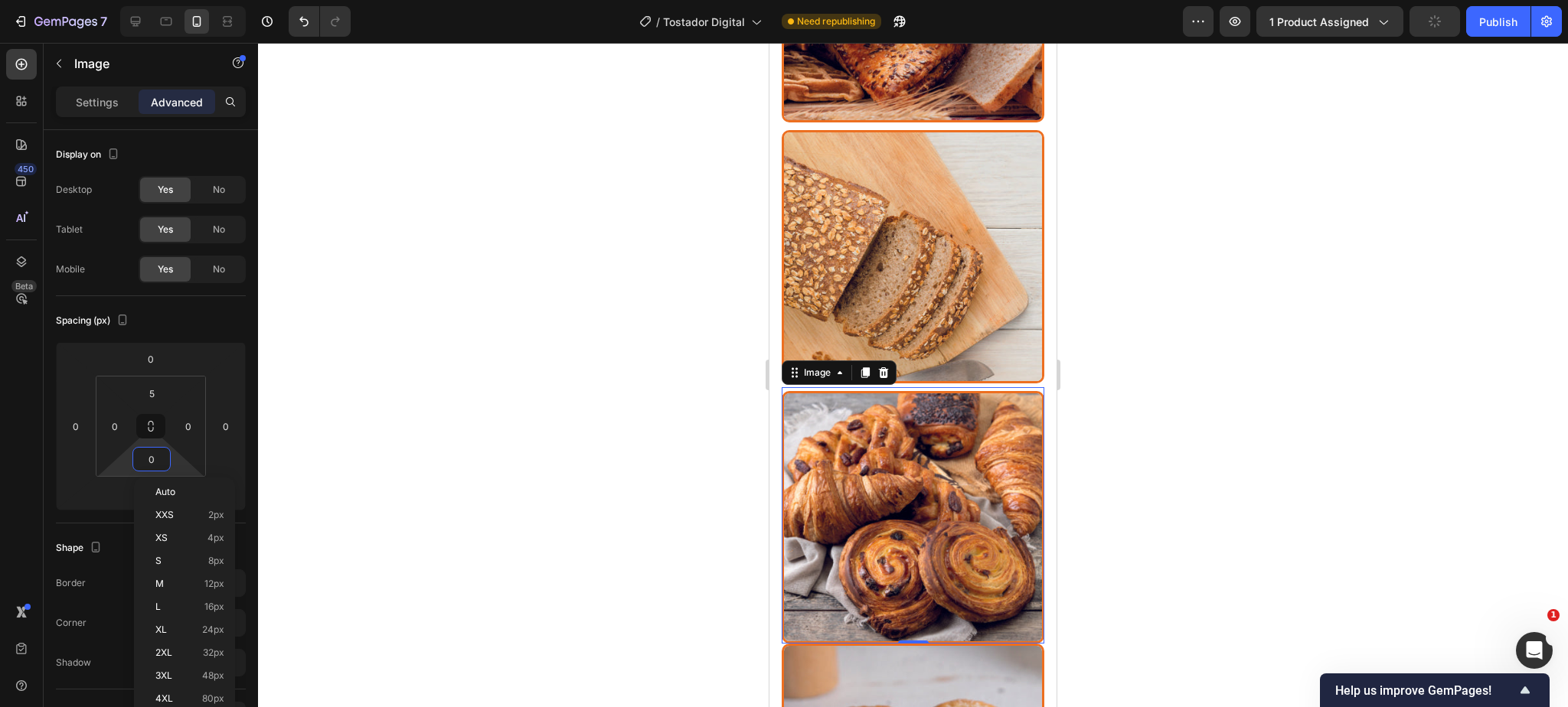
type input "5"
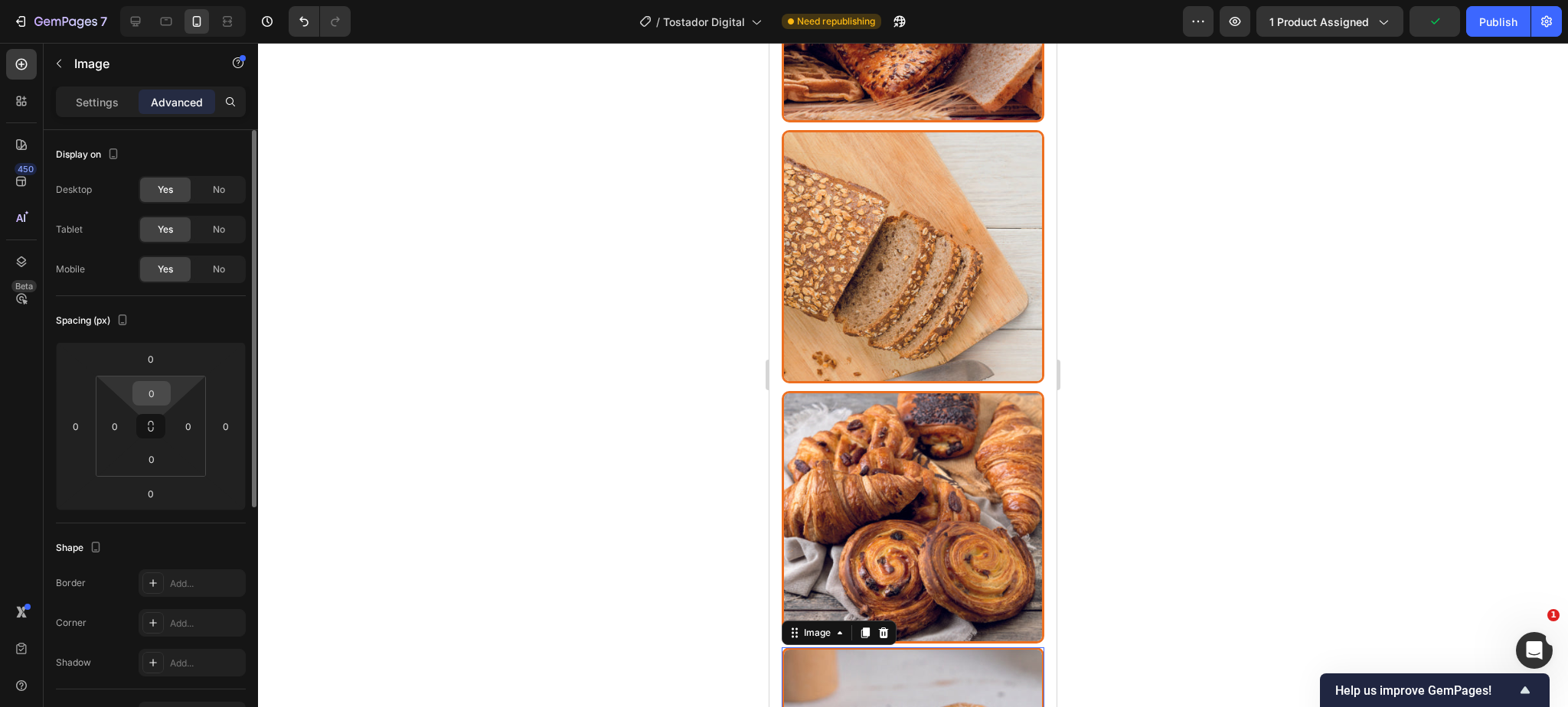
click at [159, 392] on input "0" at bounding box center [151, 393] width 31 height 23
type input "5"
drag, startPoint x: 156, startPoint y: 462, endPoint x: 171, endPoint y: 463, distance: 15.0
click at [156, 462] on input "0" at bounding box center [151, 458] width 31 height 23
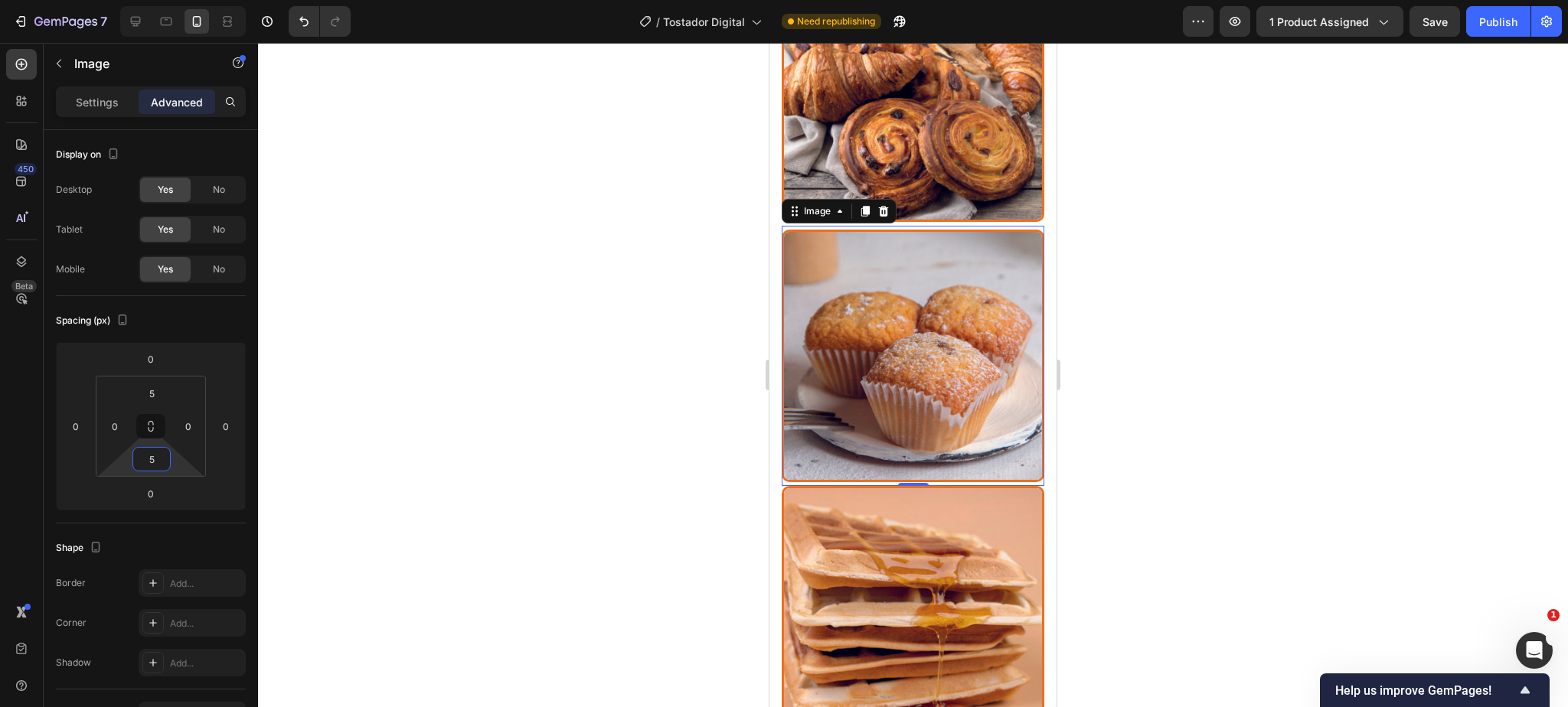
scroll to position [4391, 0]
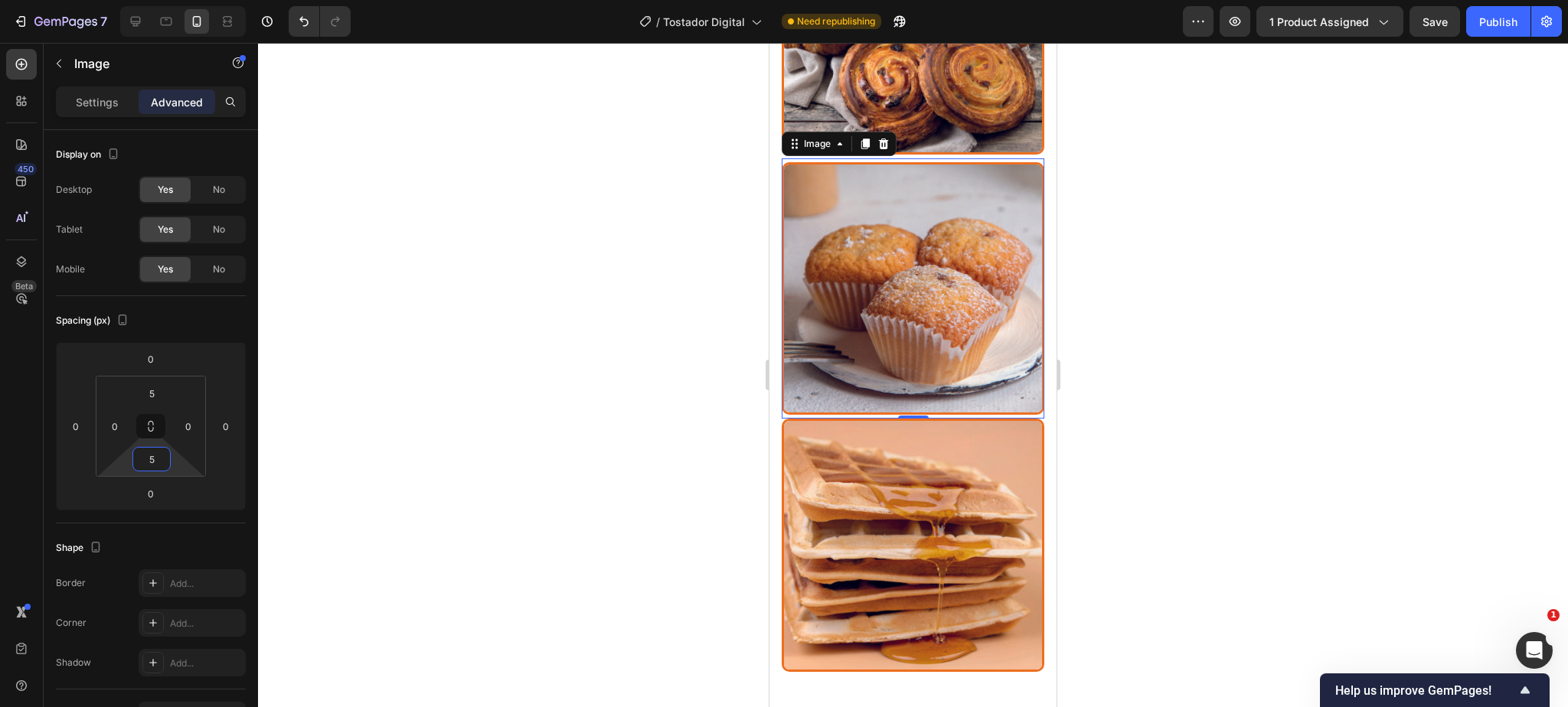
type input "5"
click at [942, 201] on img at bounding box center [913, 288] width 263 height 252
click at [855, 467] on img at bounding box center [913, 544] width 263 height 252
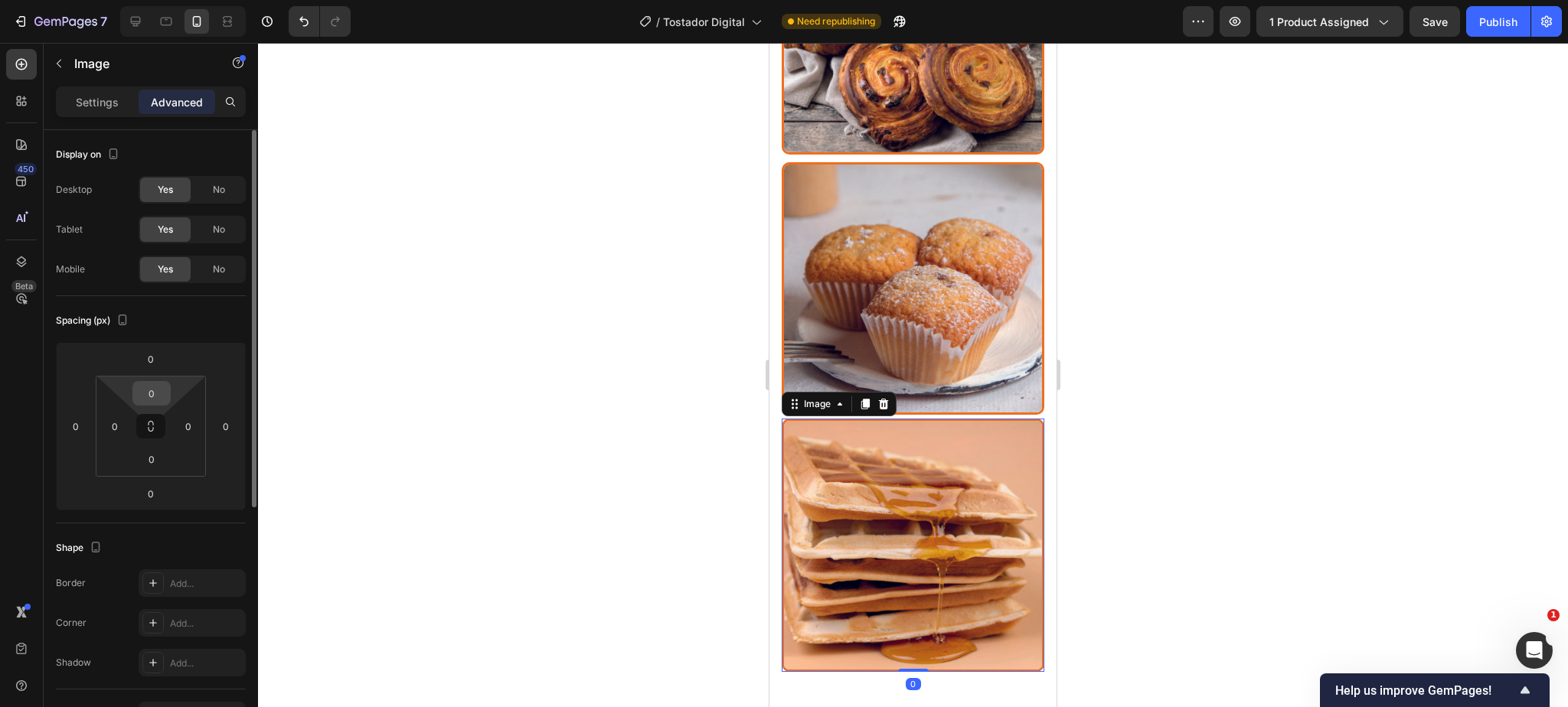
click at [149, 389] on input "0" at bounding box center [151, 393] width 31 height 23
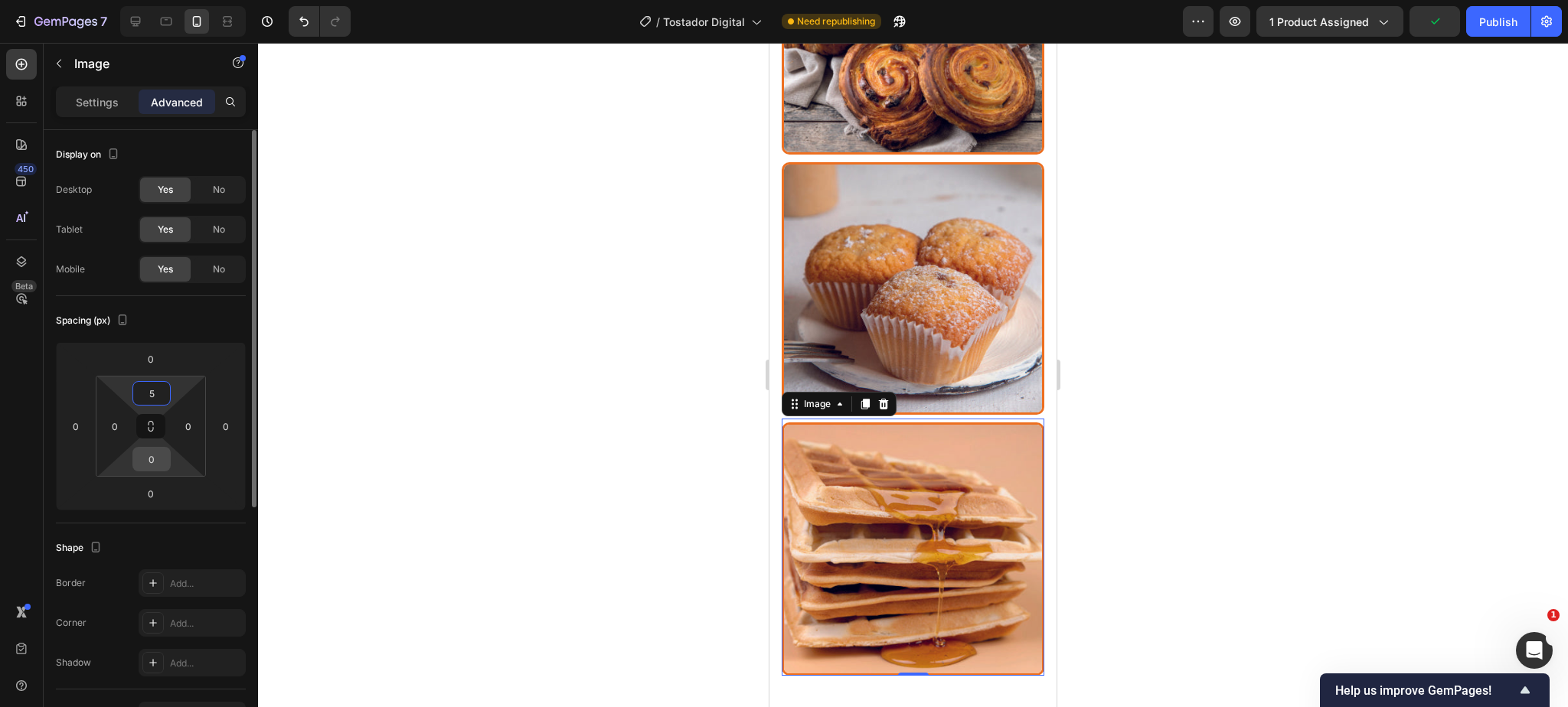
type input "5"
drag, startPoint x: 155, startPoint y: 462, endPoint x: 169, endPoint y: 461, distance: 14.0
click at [155, 461] on input "0" at bounding box center [151, 458] width 31 height 23
type input "5"
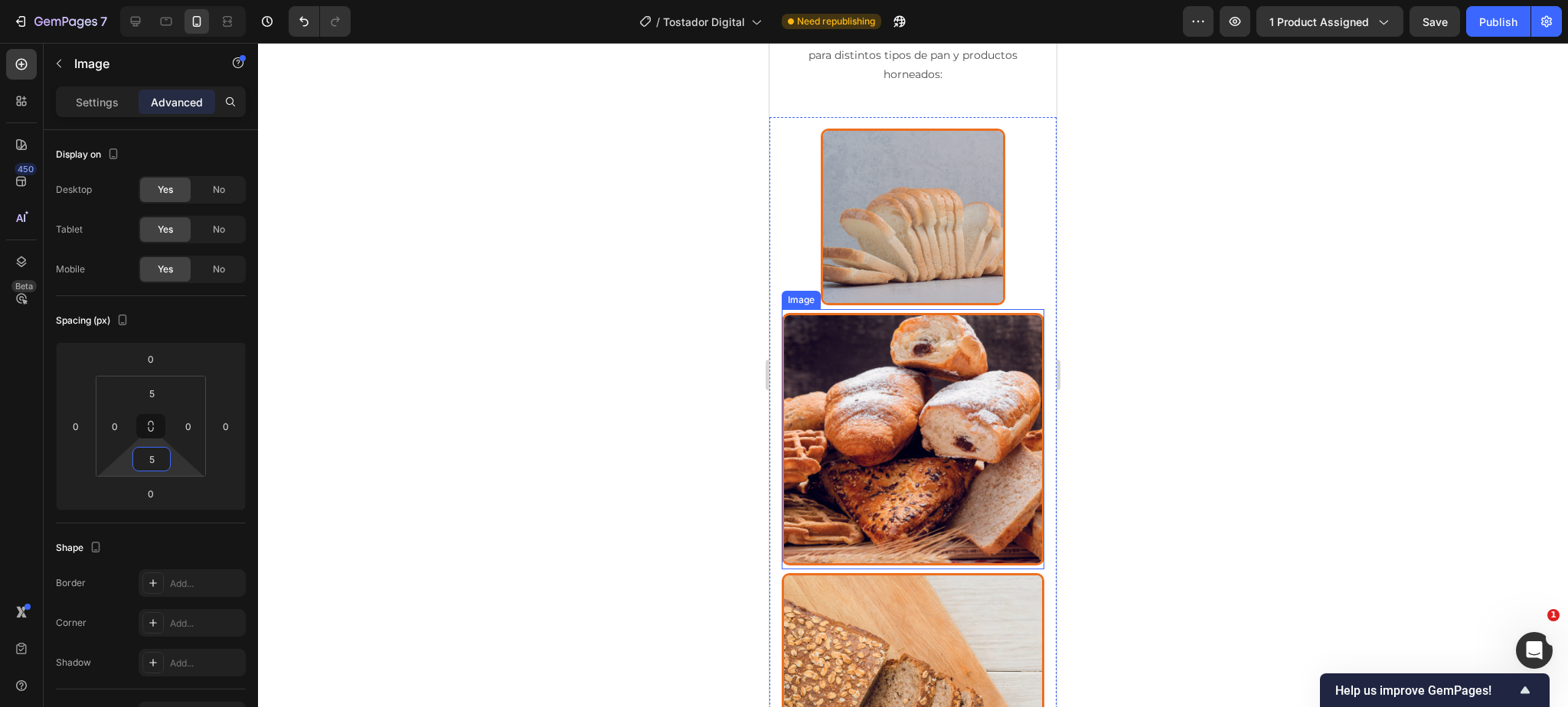
scroll to position [3458, 0]
click at [924, 143] on img at bounding box center [913, 218] width 184 height 177
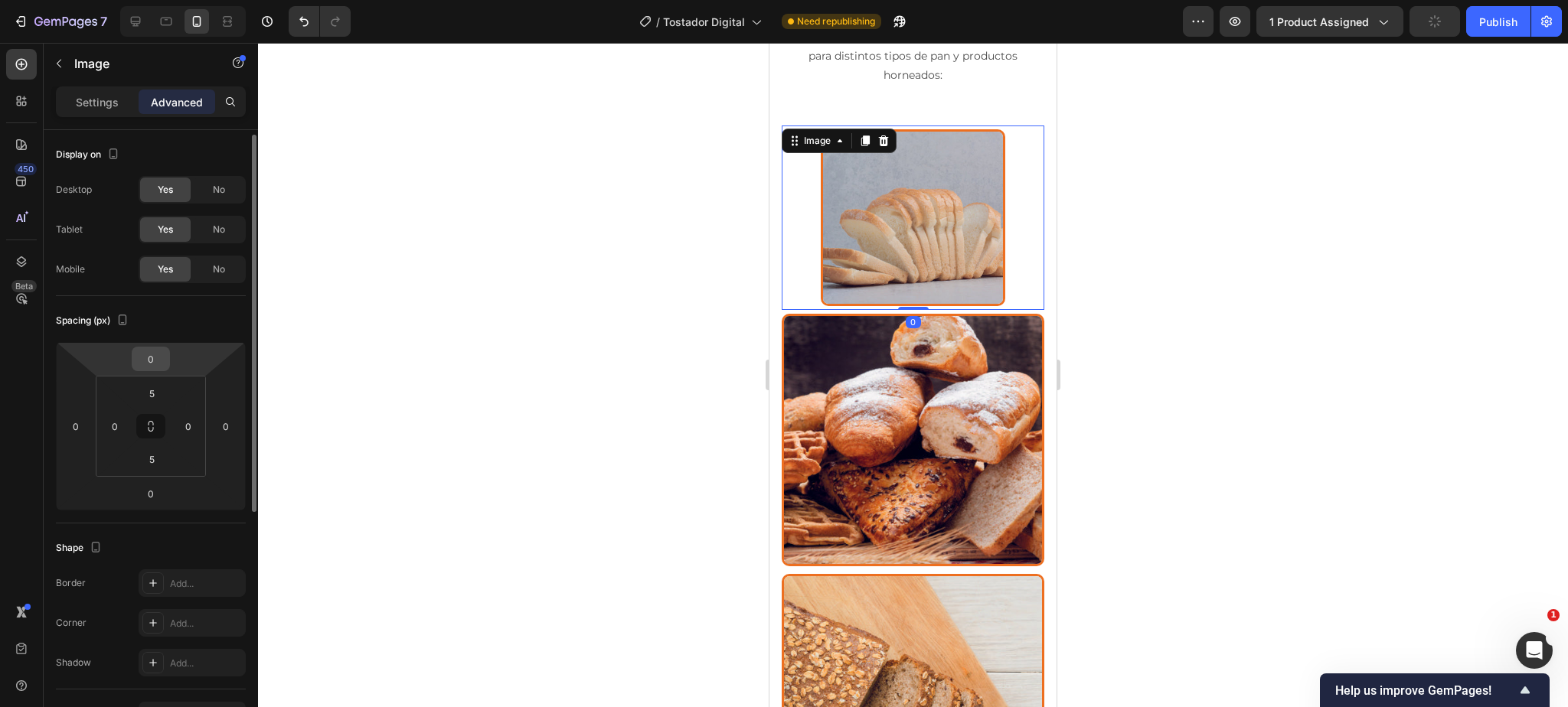
scroll to position [3, 0]
click at [101, 105] on p "Settings" at bounding box center [97, 102] width 43 height 16
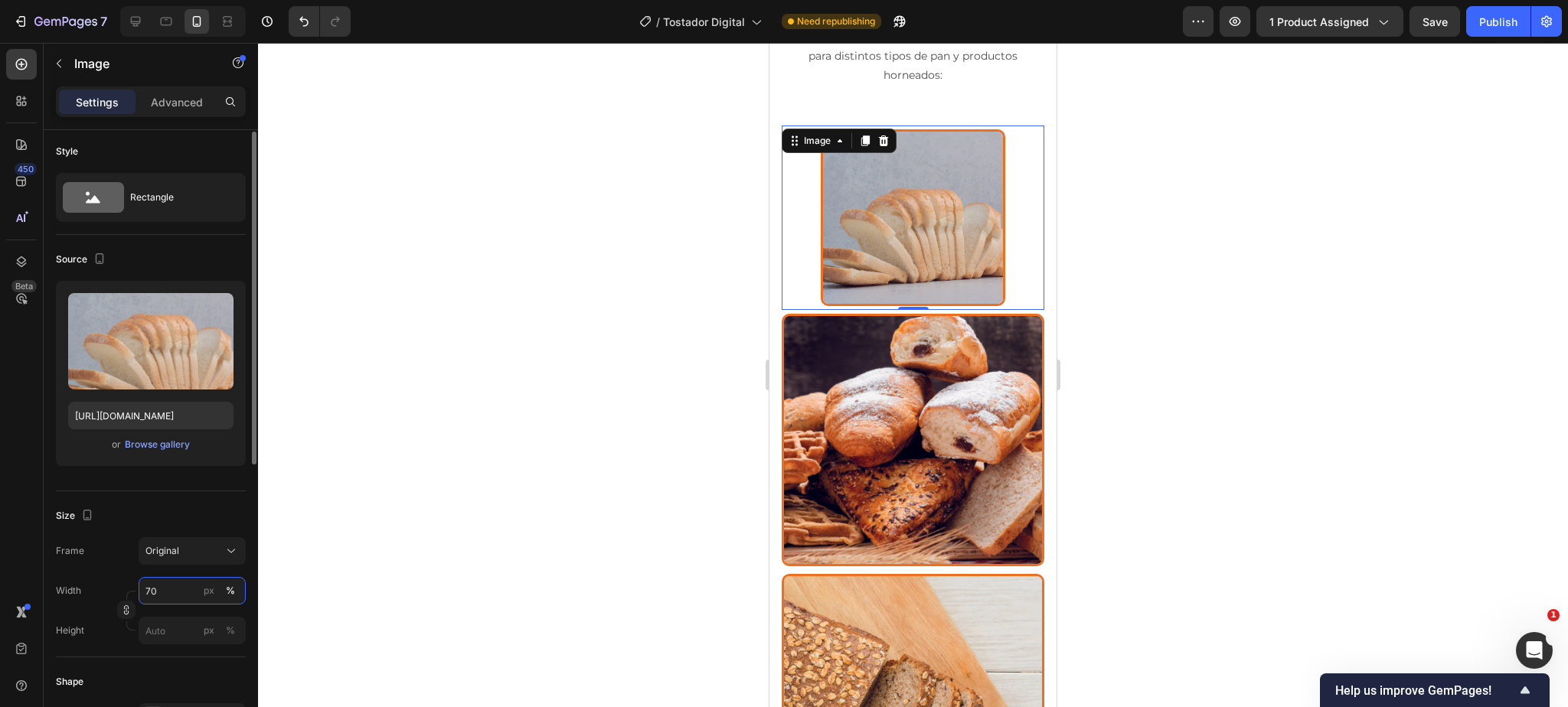
drag, startPoint x: 164, startPoint y: 584, endPoint x: 178, endPoint y: 588, distance: 14.6
click at [178, 588] on input "70" at bounding box center [192, 591] width 107 height 28
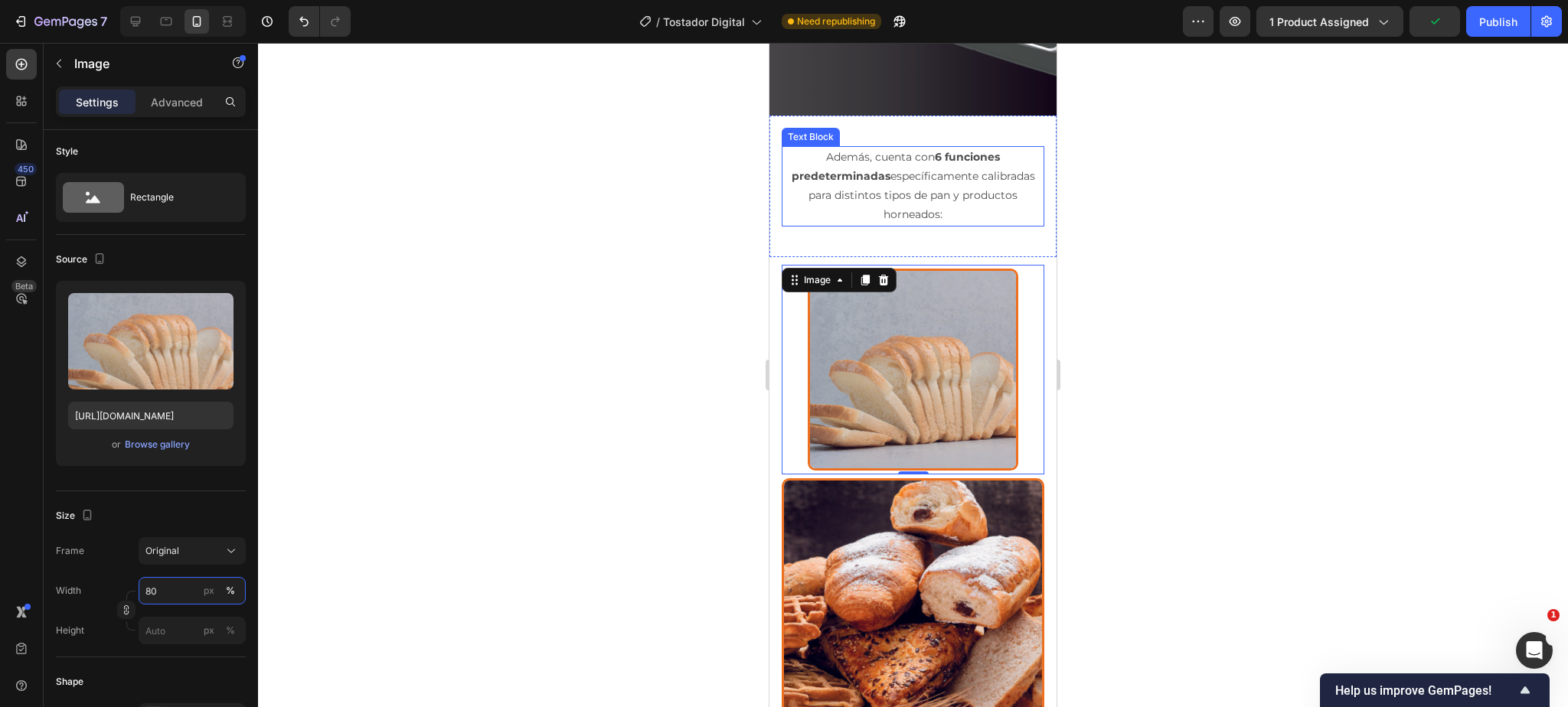
scroll to position [3325, 0]
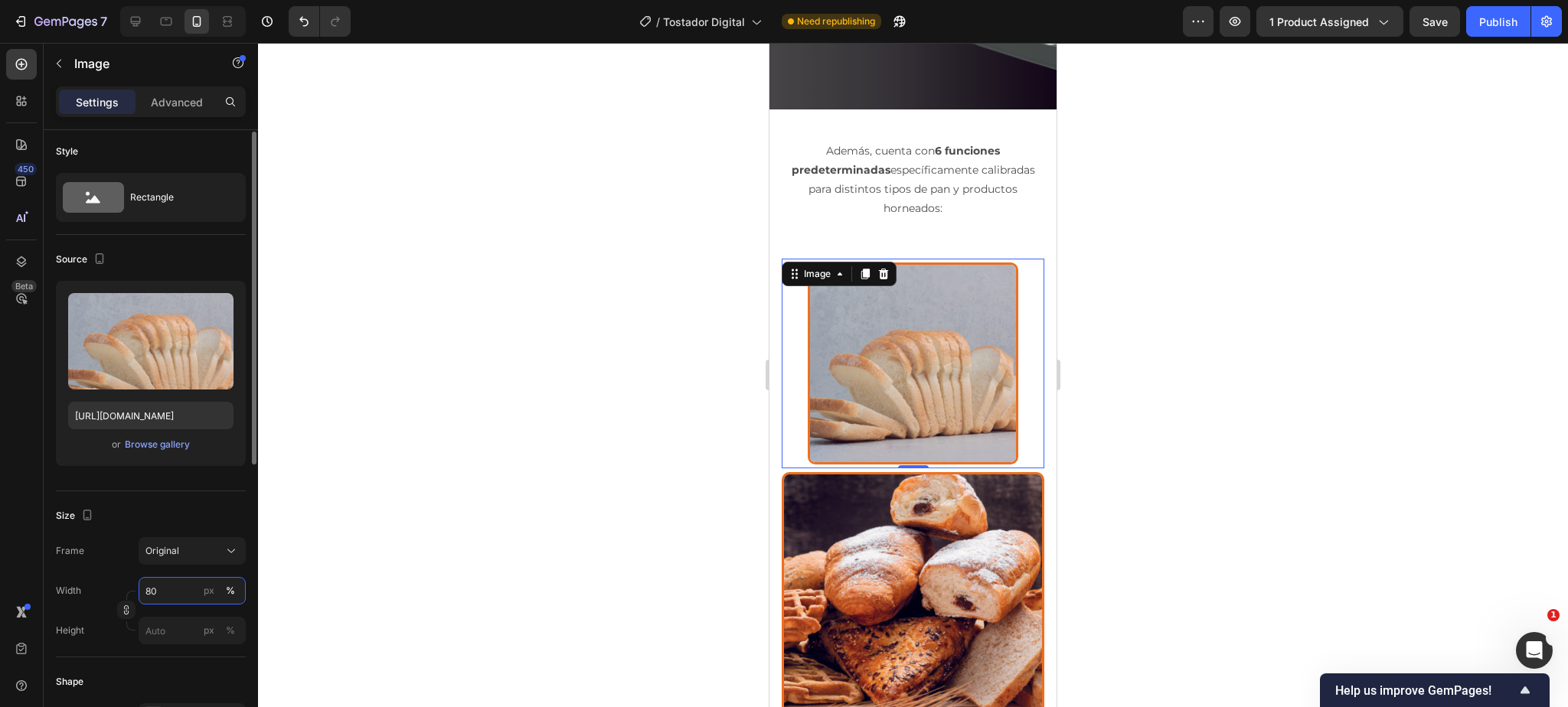
drag, startPoint x: 168, startPoint y: 593, endPoint x: 137, endPoint y: 592, distance: 31.0
click at [137, 592] on div "Width 80 px %" at bounding box center [150, 591] width 190 height 28
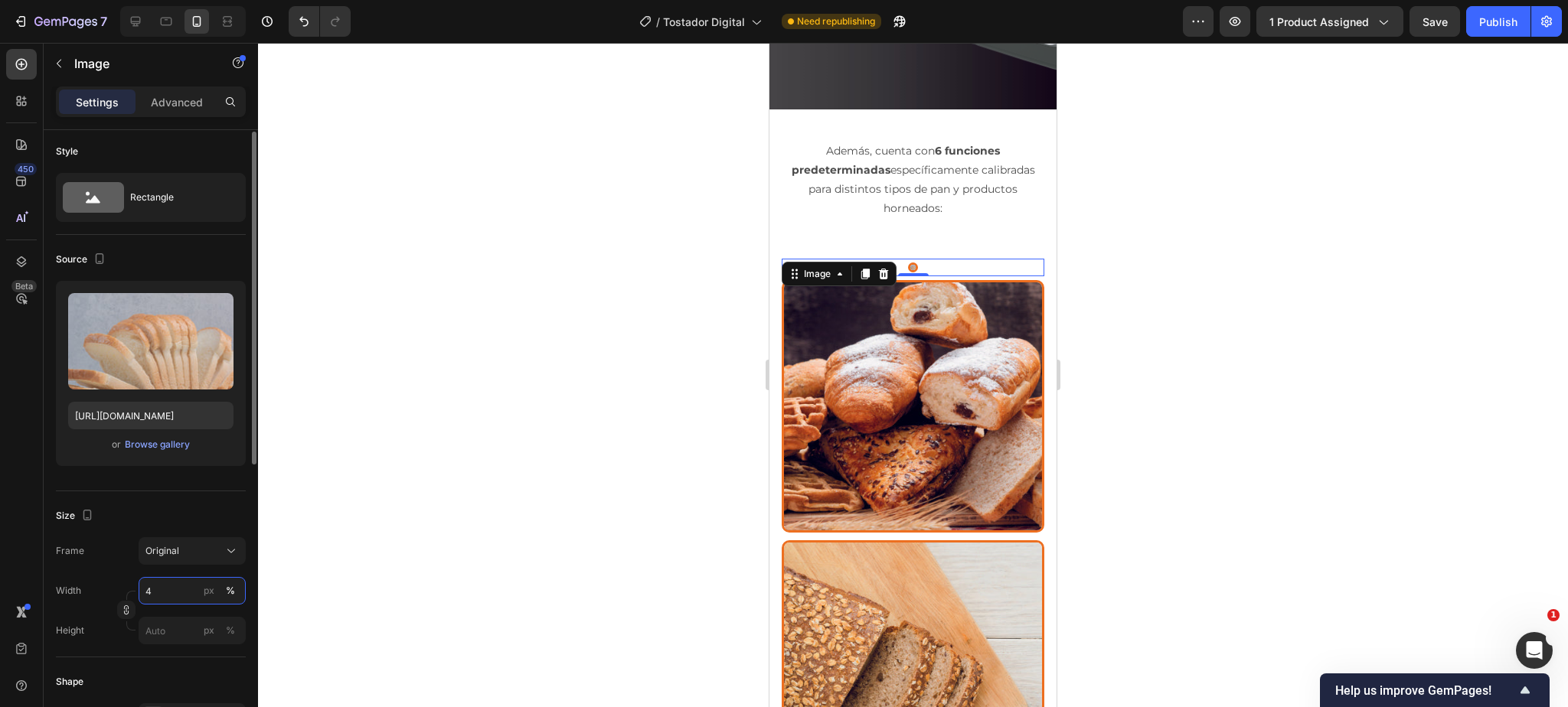
type input "40"
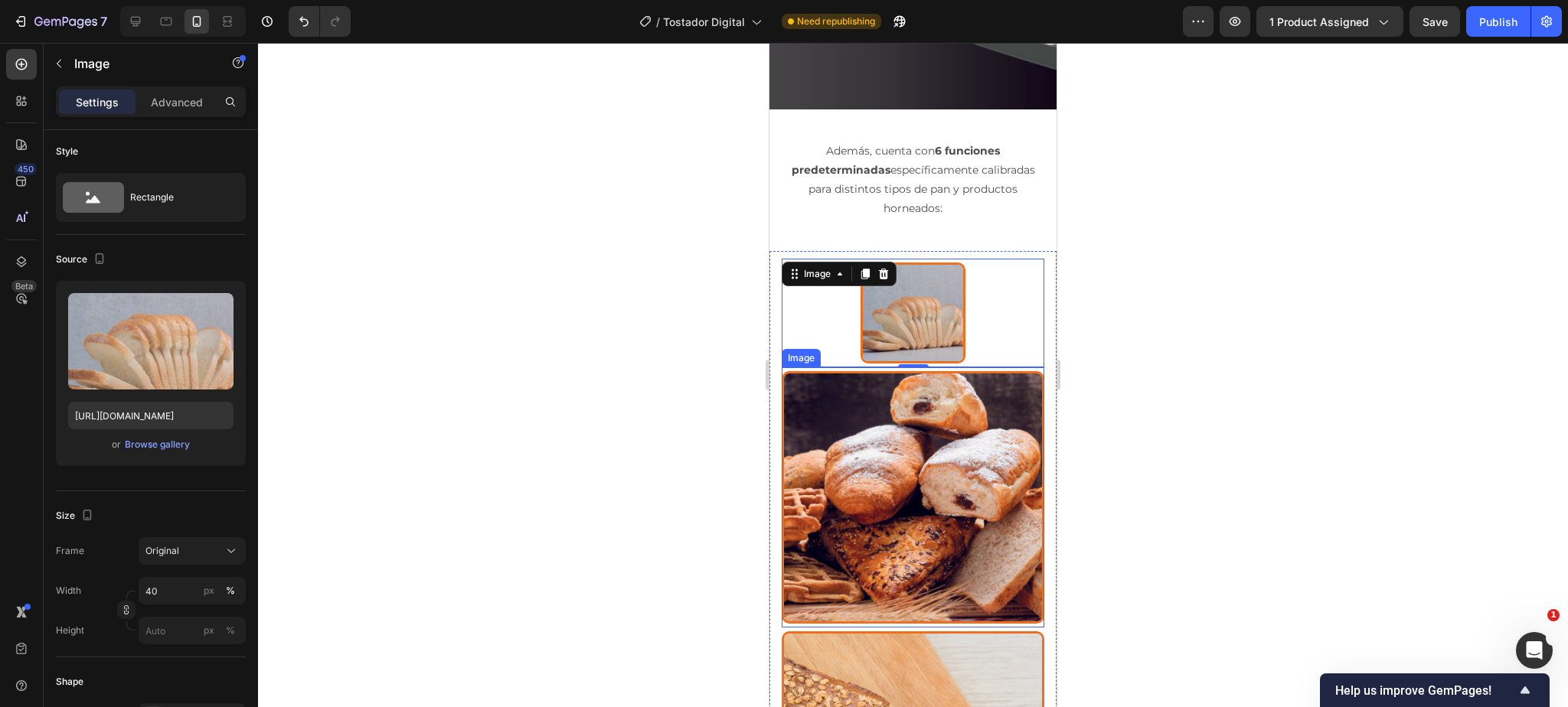
click at [853, 469] on img at bounding box center [913, 497] width 263 height 252
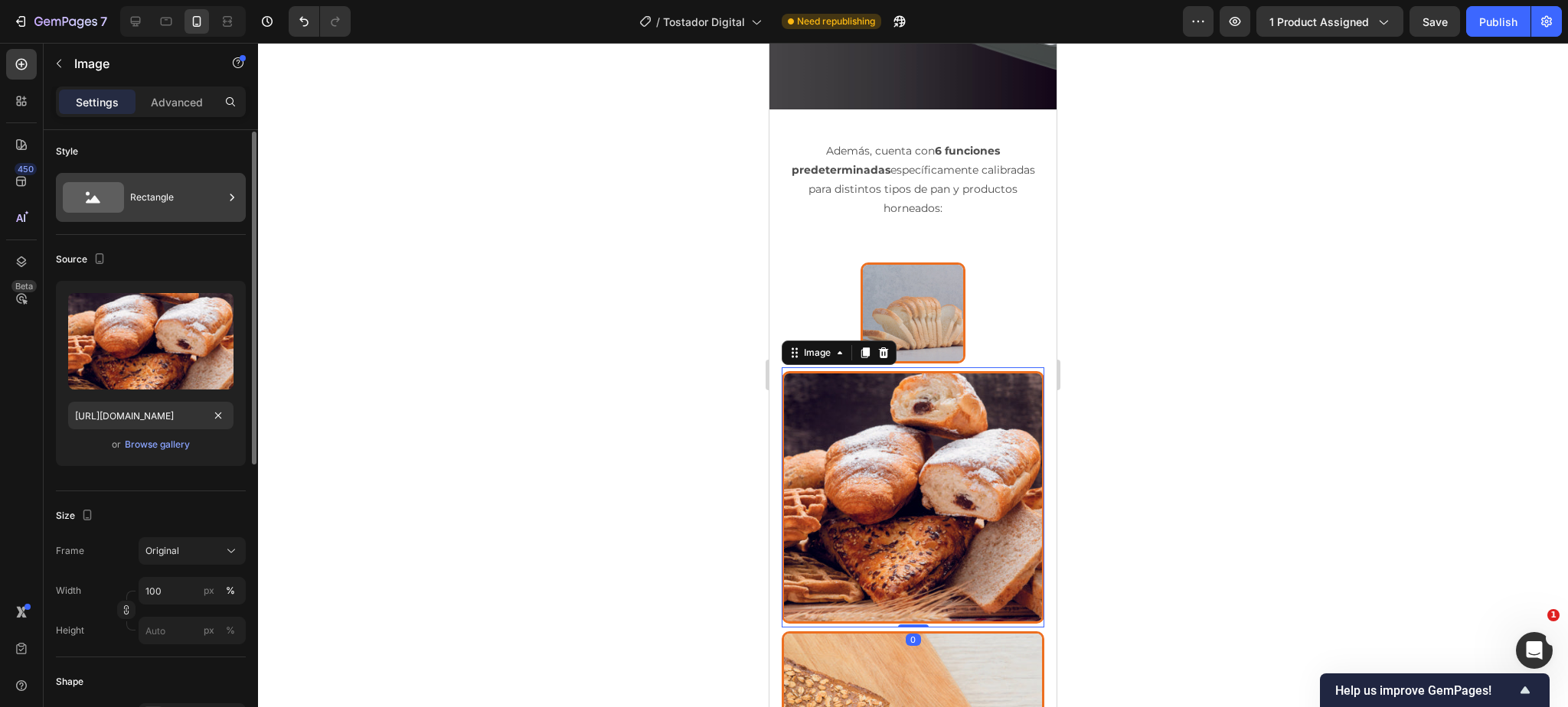
scroll to position [0, 1]
click at [160, 593] on input "100" at bounding box center [192, 591] width 107 height 28
type input "40"
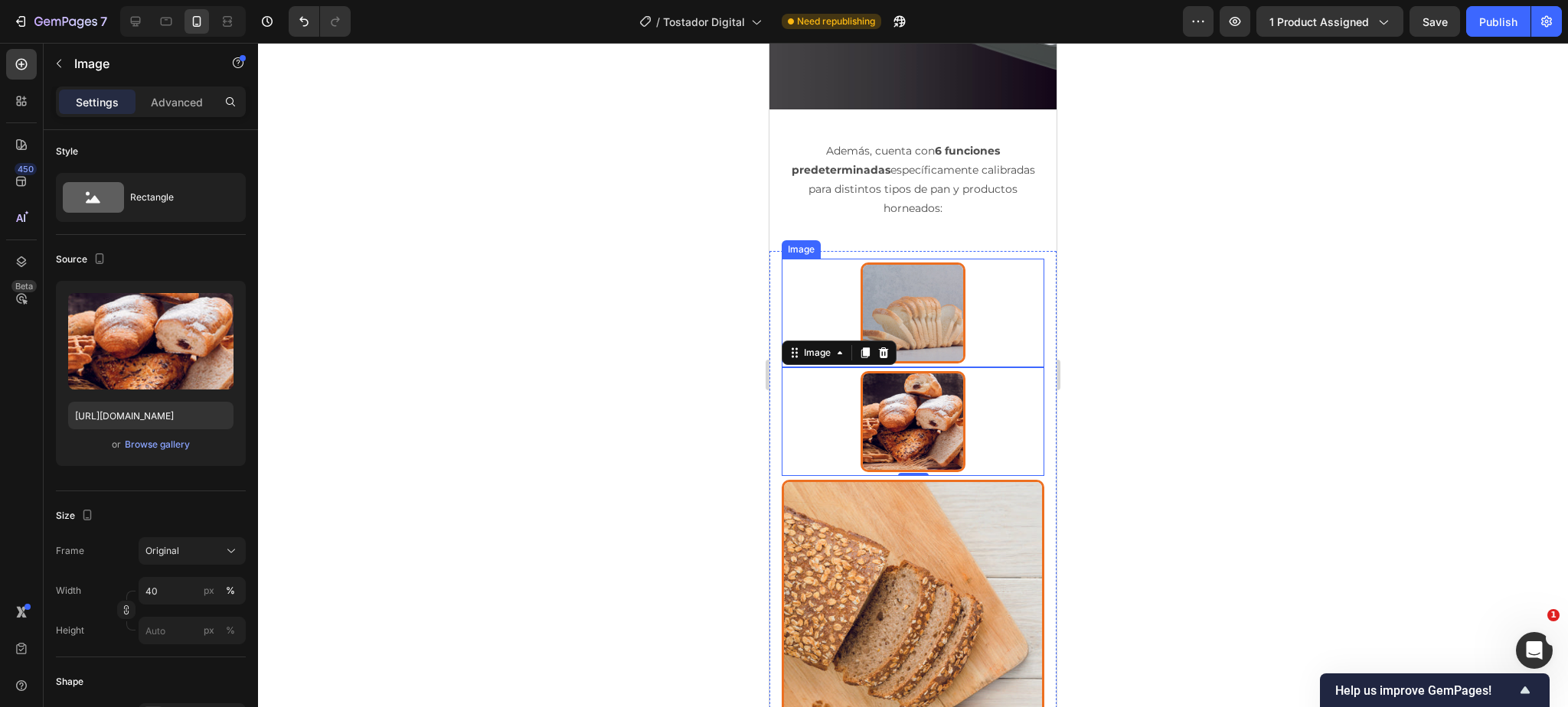
click at [815, 263] on div at bounding box center [913, 313] width 263 height 101
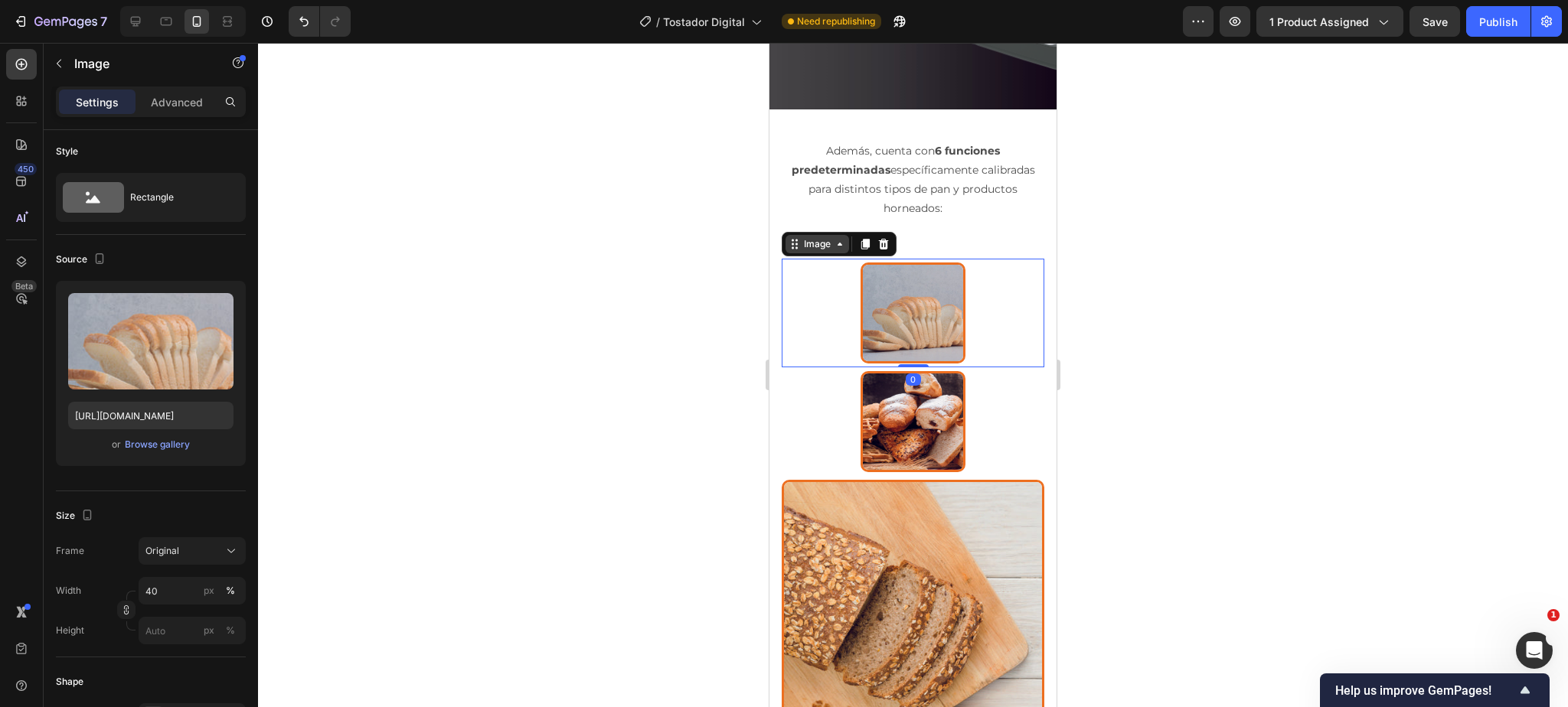
click at [805, 238] on div "Image" at bounding box center [817, 245] width 33 height 14
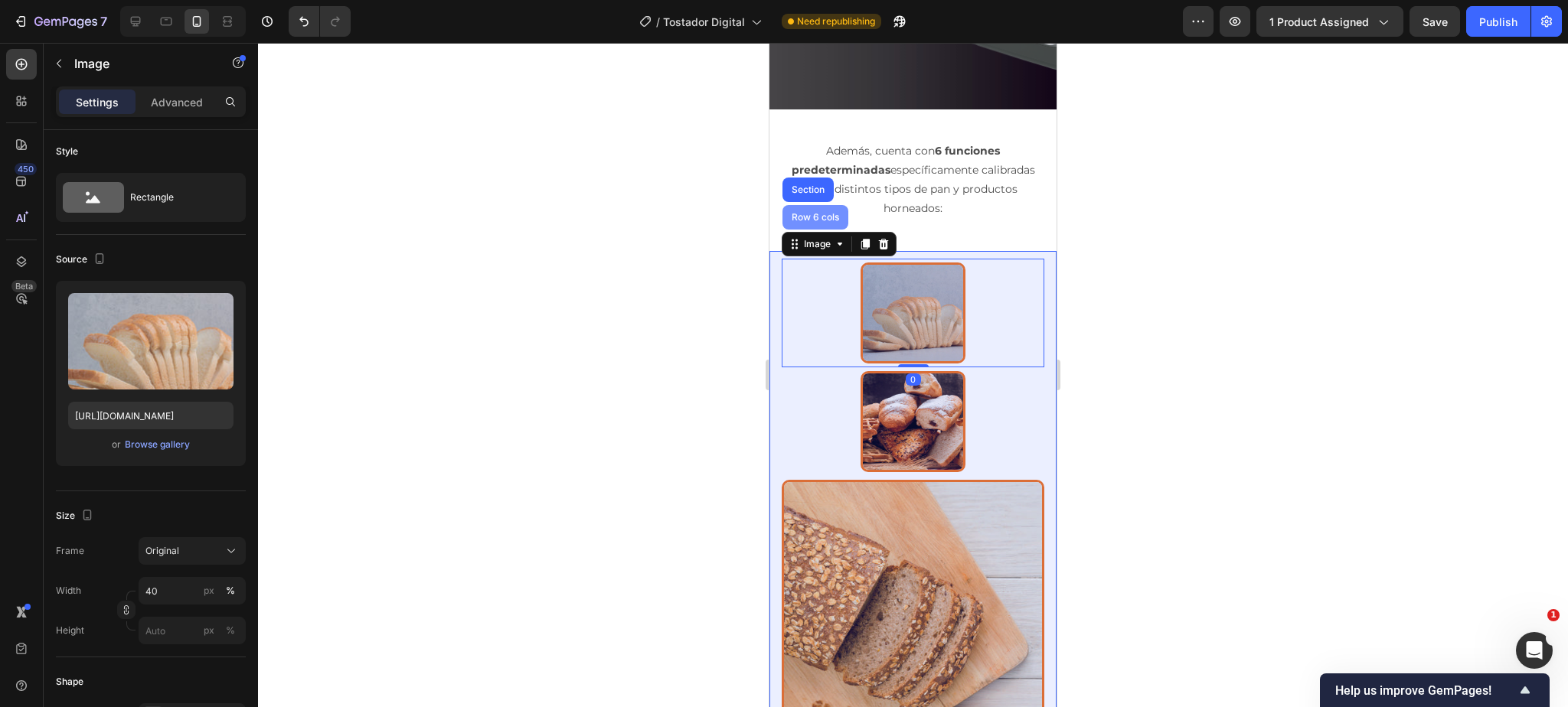
click at [807, 213] on div "Row 6 cols" at bounding box center [815, 218] width 53 height 9
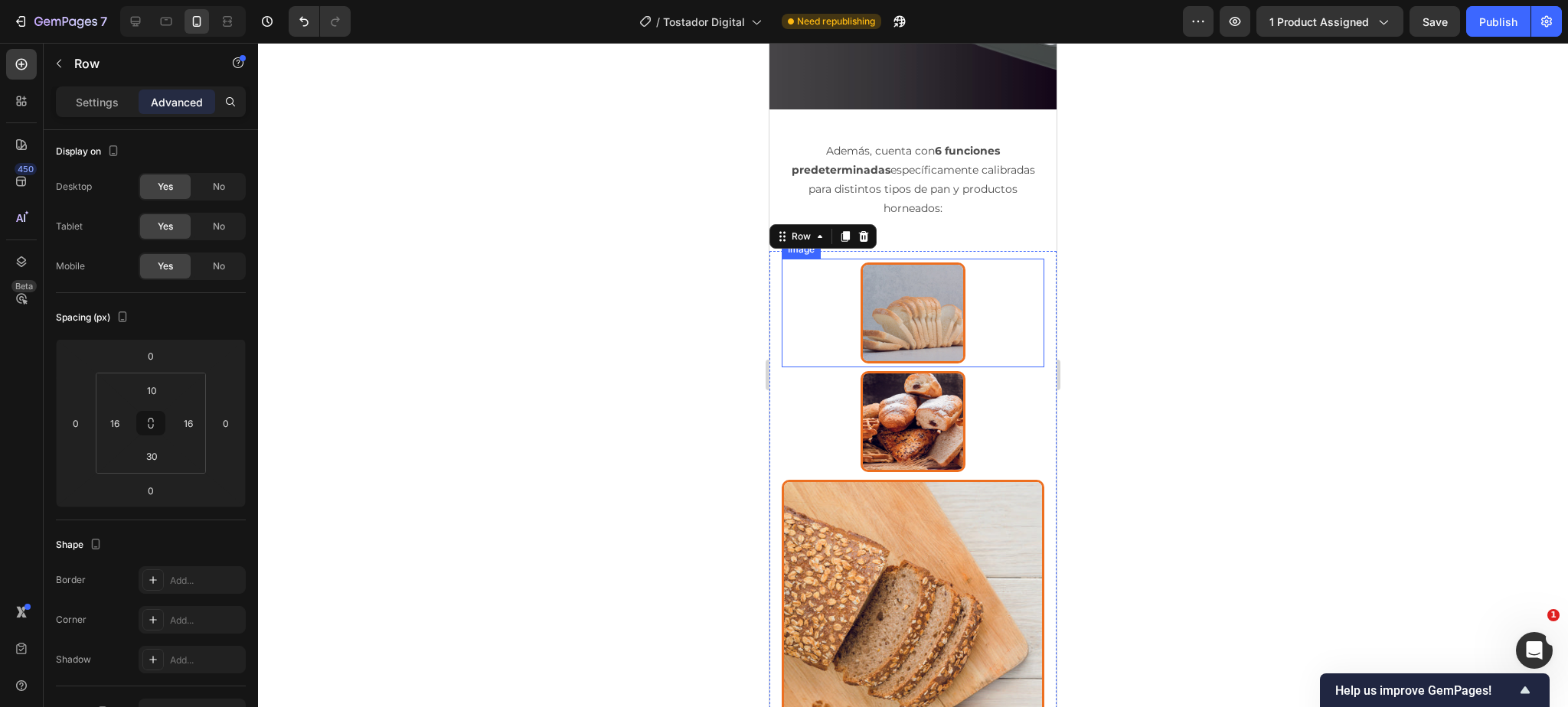
scroll to position [0, 0]
click at [97, 102] on p "Settings" at bounding box center [97, 102] width 43 height 16
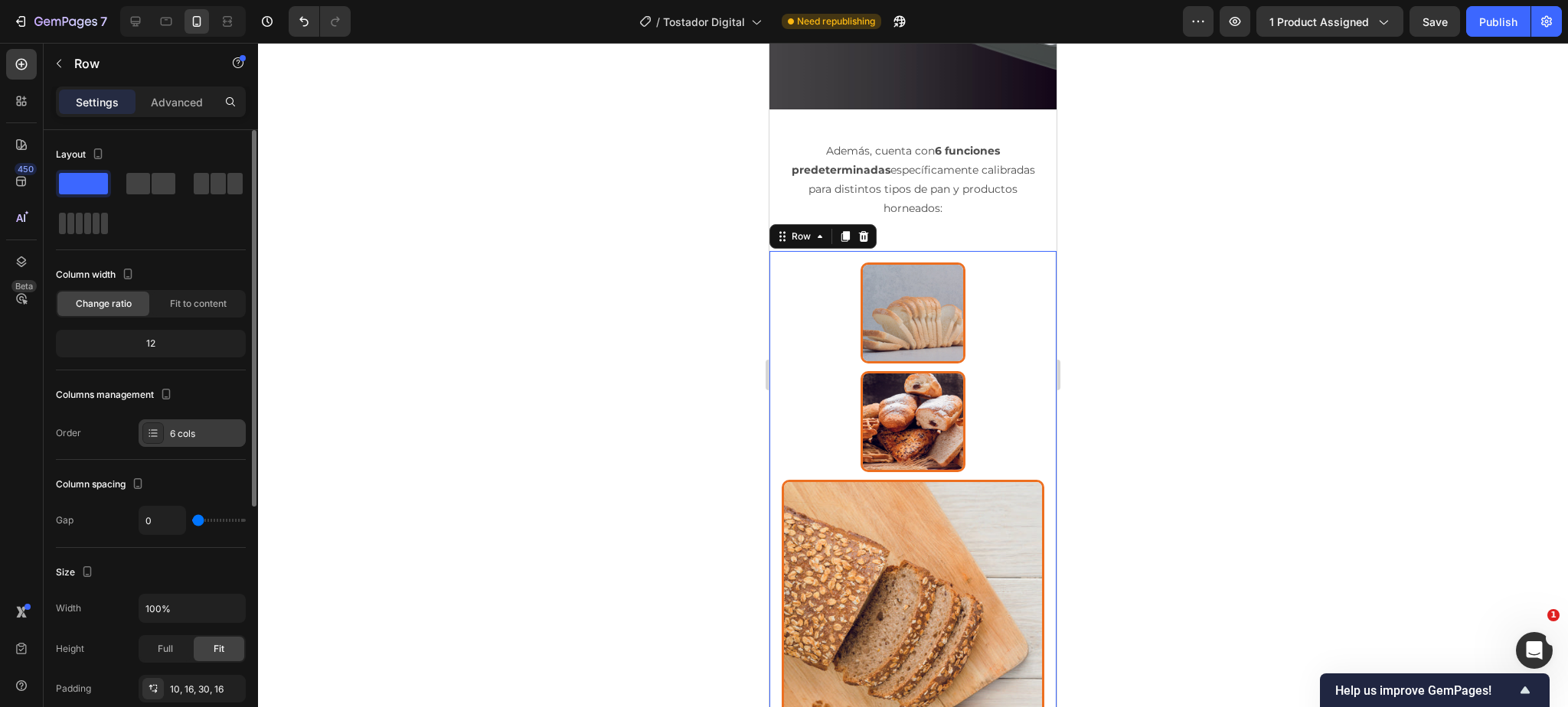
click at [156, 432] on icon at bounding box center [153, 433] width 13 height 13
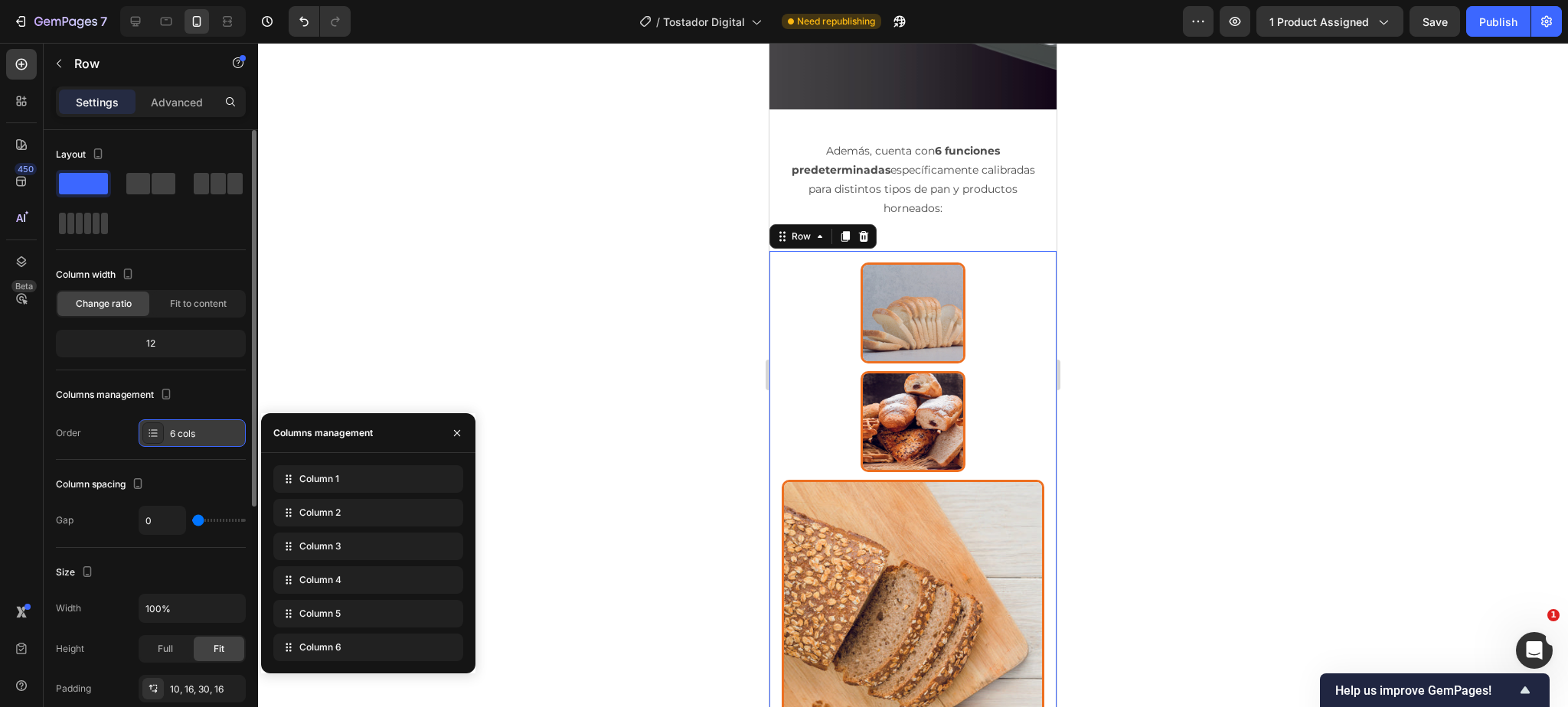
click at [156, 432] on icon at bounding box center [153, 433] width 13 height 13
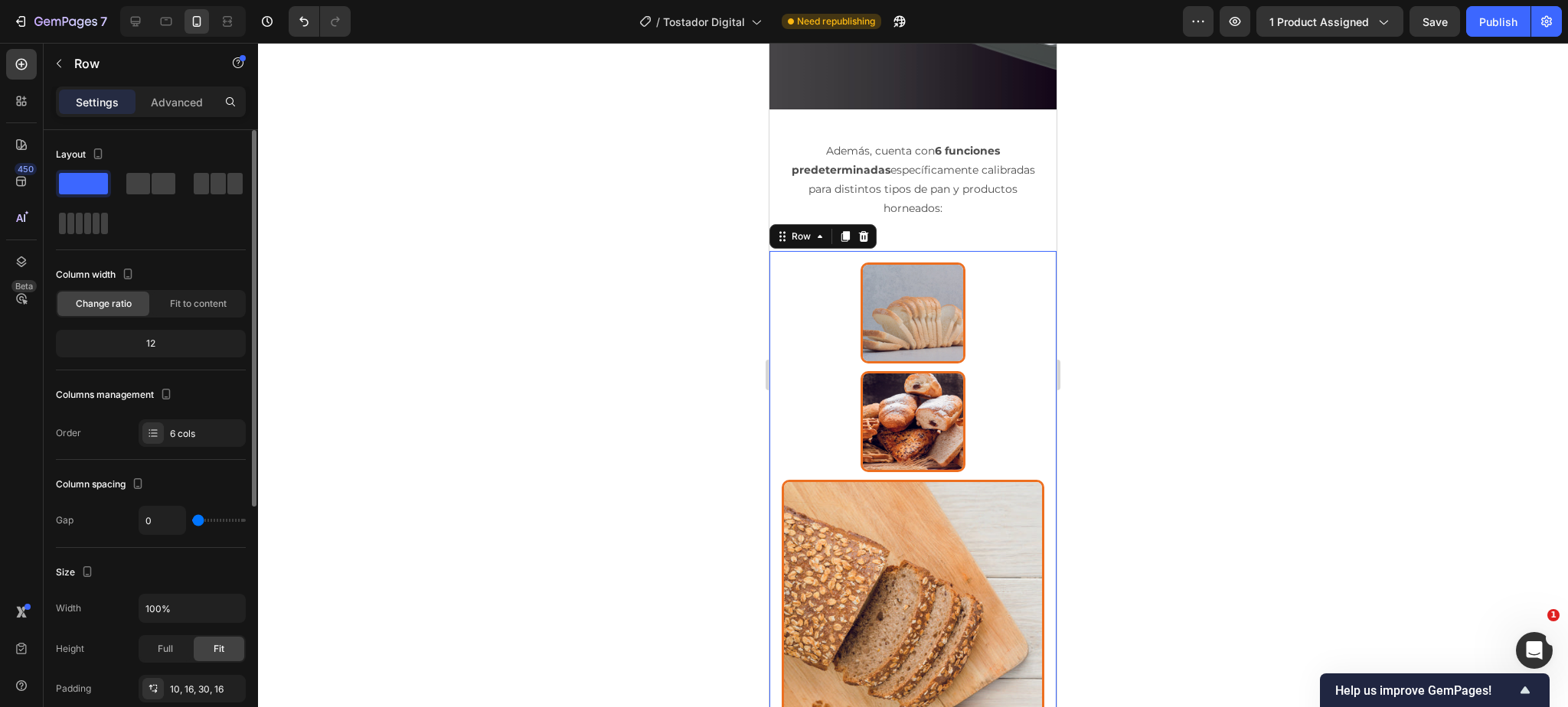
type input "12"
type input "13"
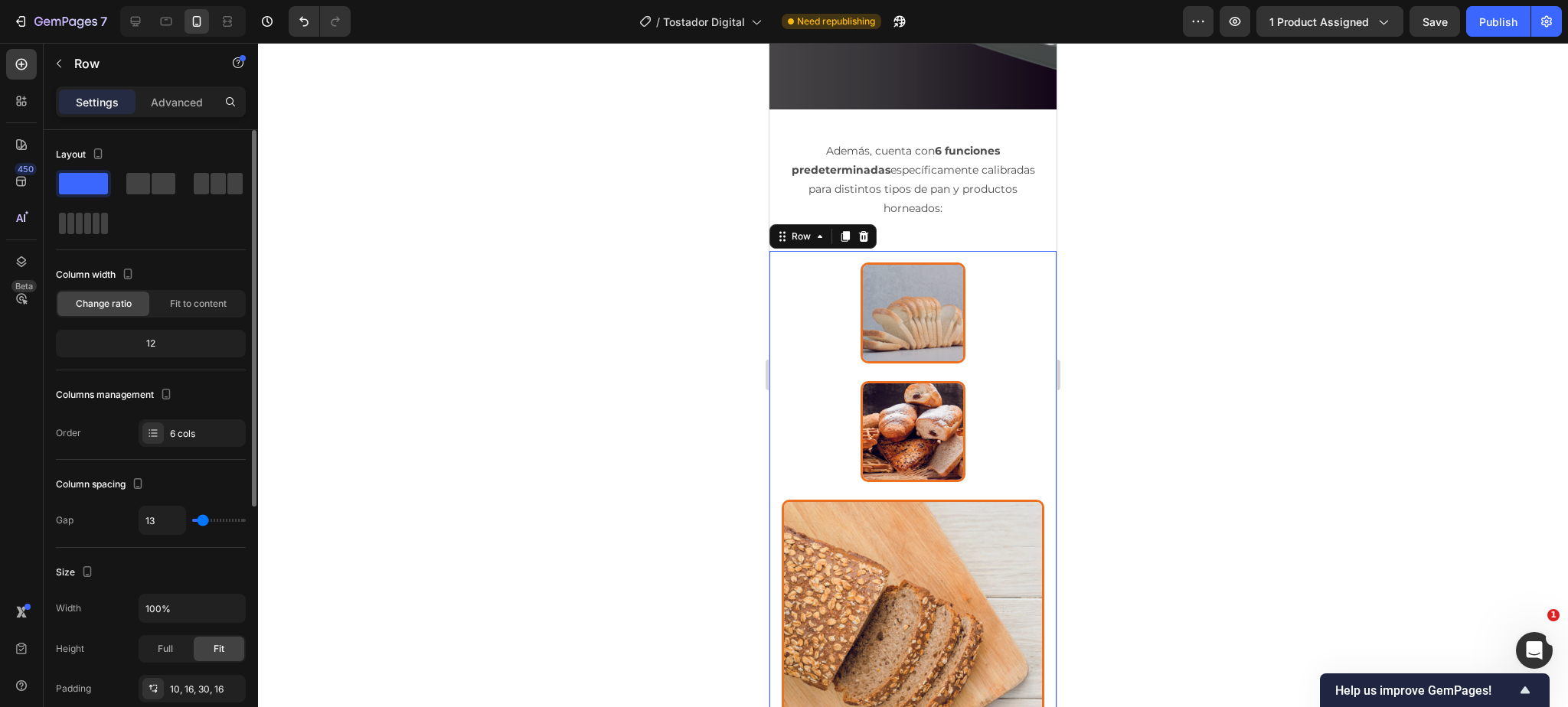
type input "15"
type input "20"
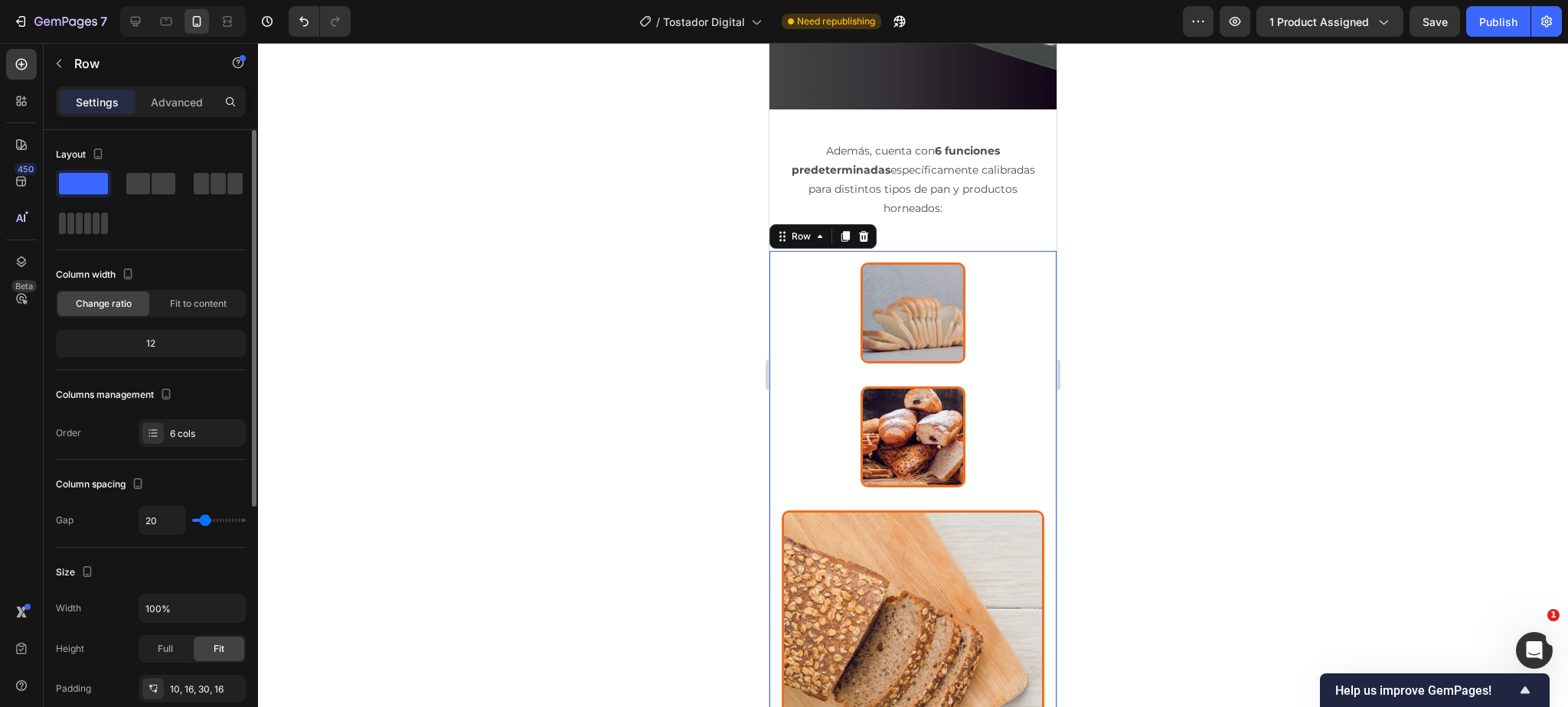
type input "18"
type input "14"
type input "5"
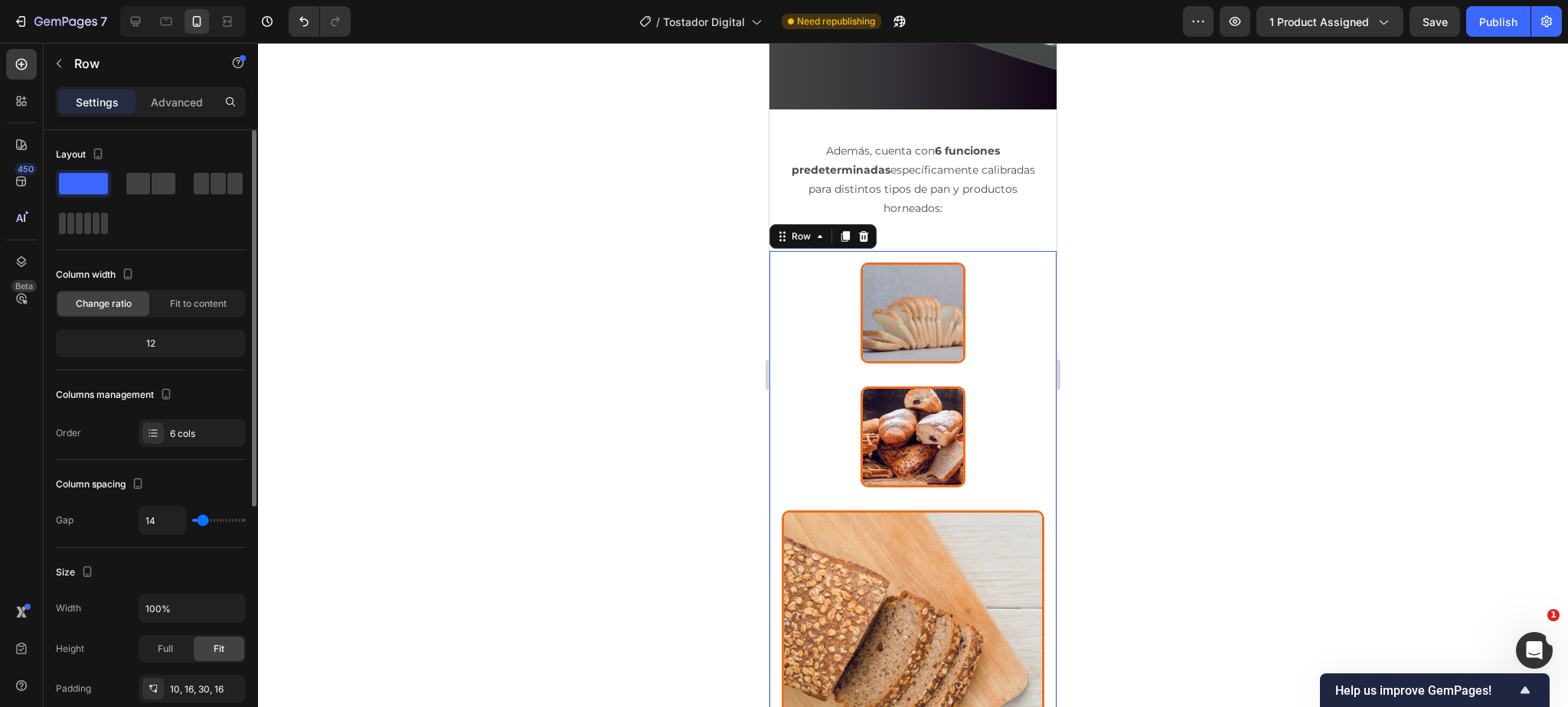
type input "5"
type input "0"
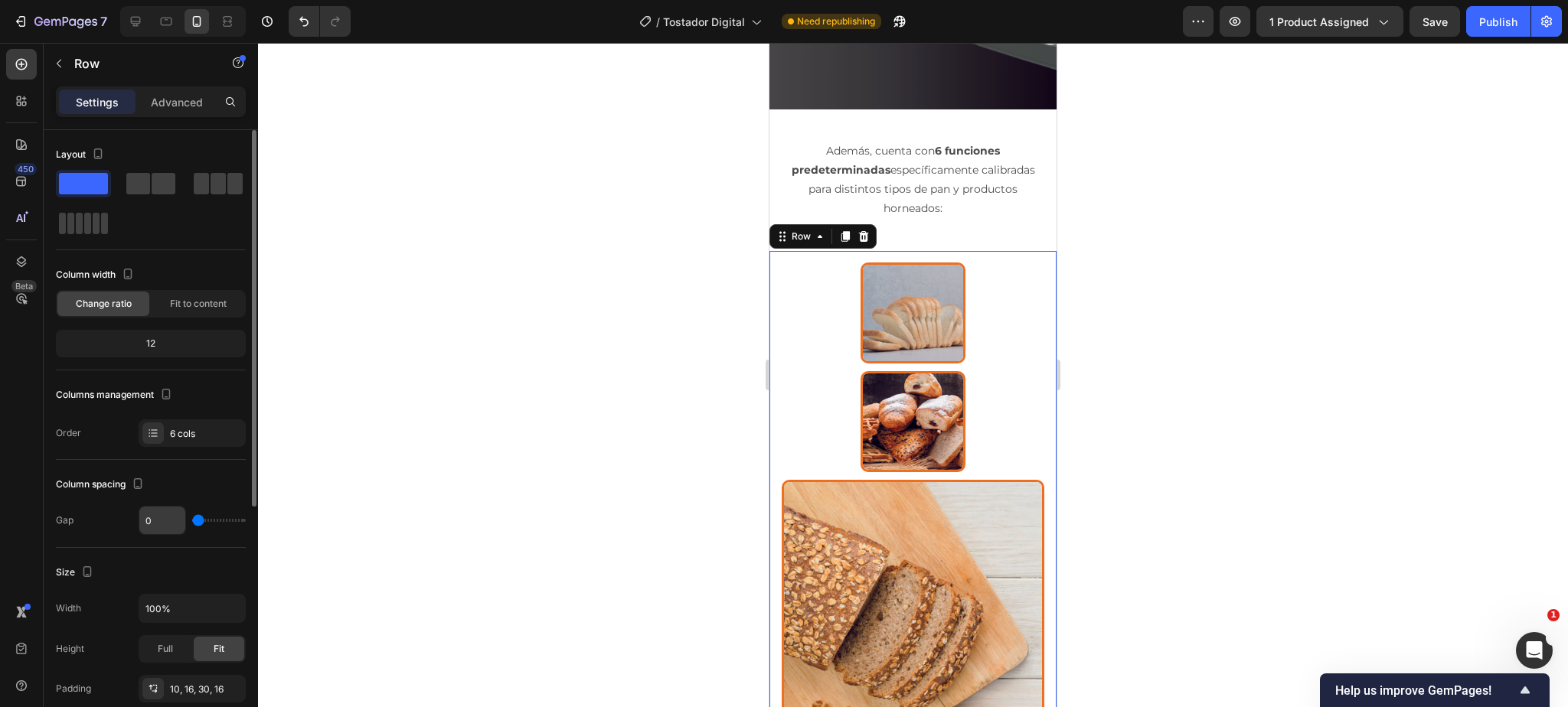
drag, startPoint x: 202, startPoint y: 519, endPoint x: 182, endPoint y: 521, distance: 20.1
click at [192, 521] on input "range" at bounding box center [219, 521] width 53 height 3
click at [202, 302] on span "Fit to content" at bounding box center [198, 304] width 57 height 14
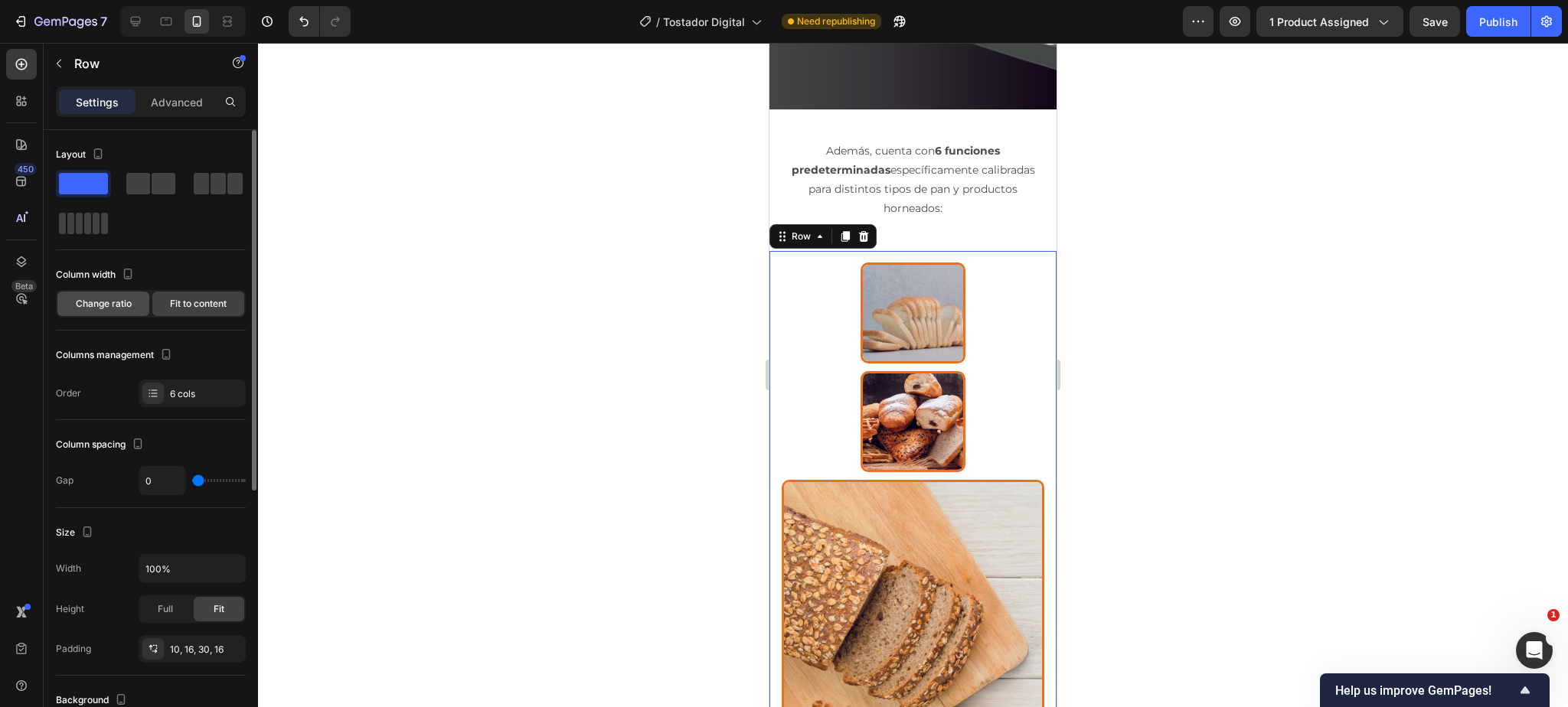
click at [112, 307] on span "Change ratio" at bounding box center [103, 304] width 56 height 14
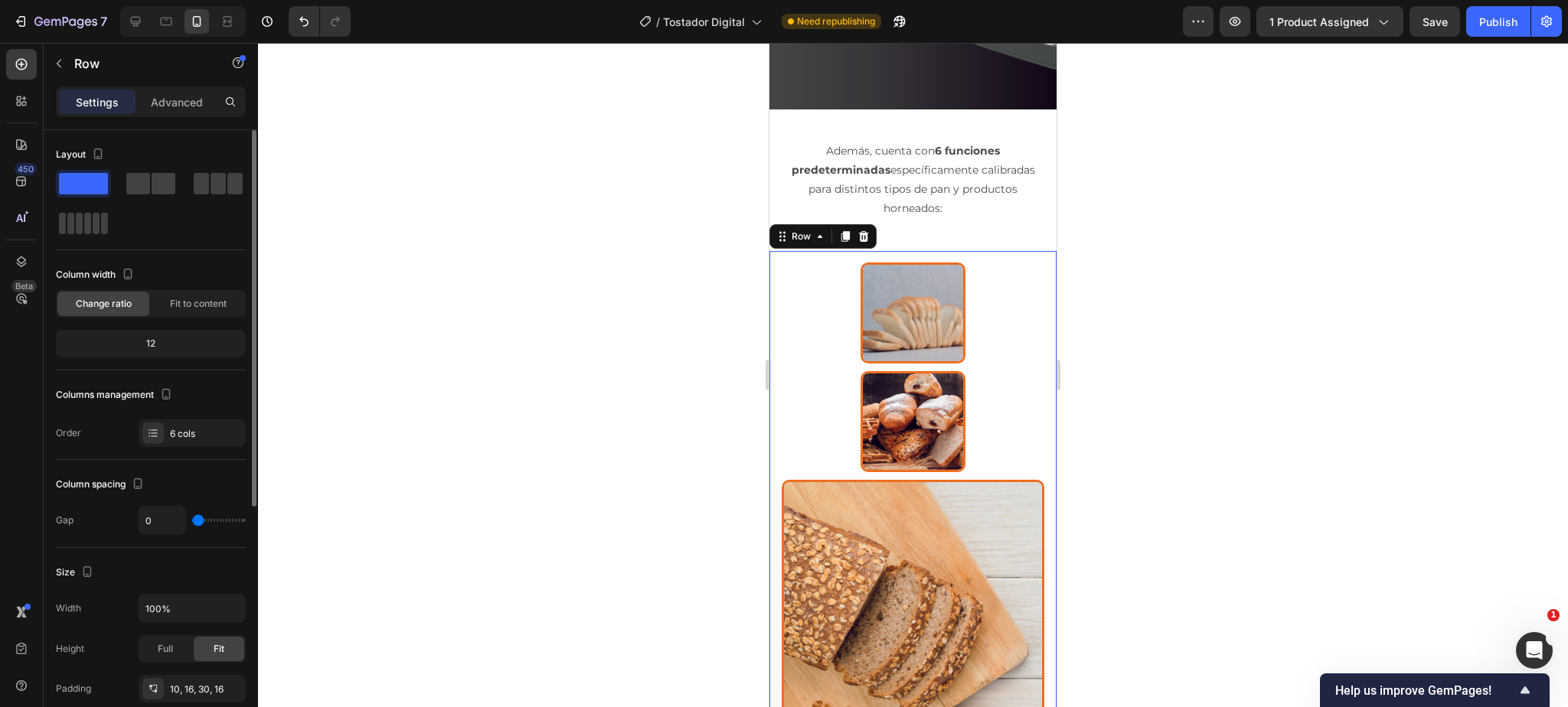
click at [153, 348] on div "12" at bounding box center [151, 343] width 184 height 21
click at [145, 343] on div "12" at bounding box center [151, 343] width 184 height 21
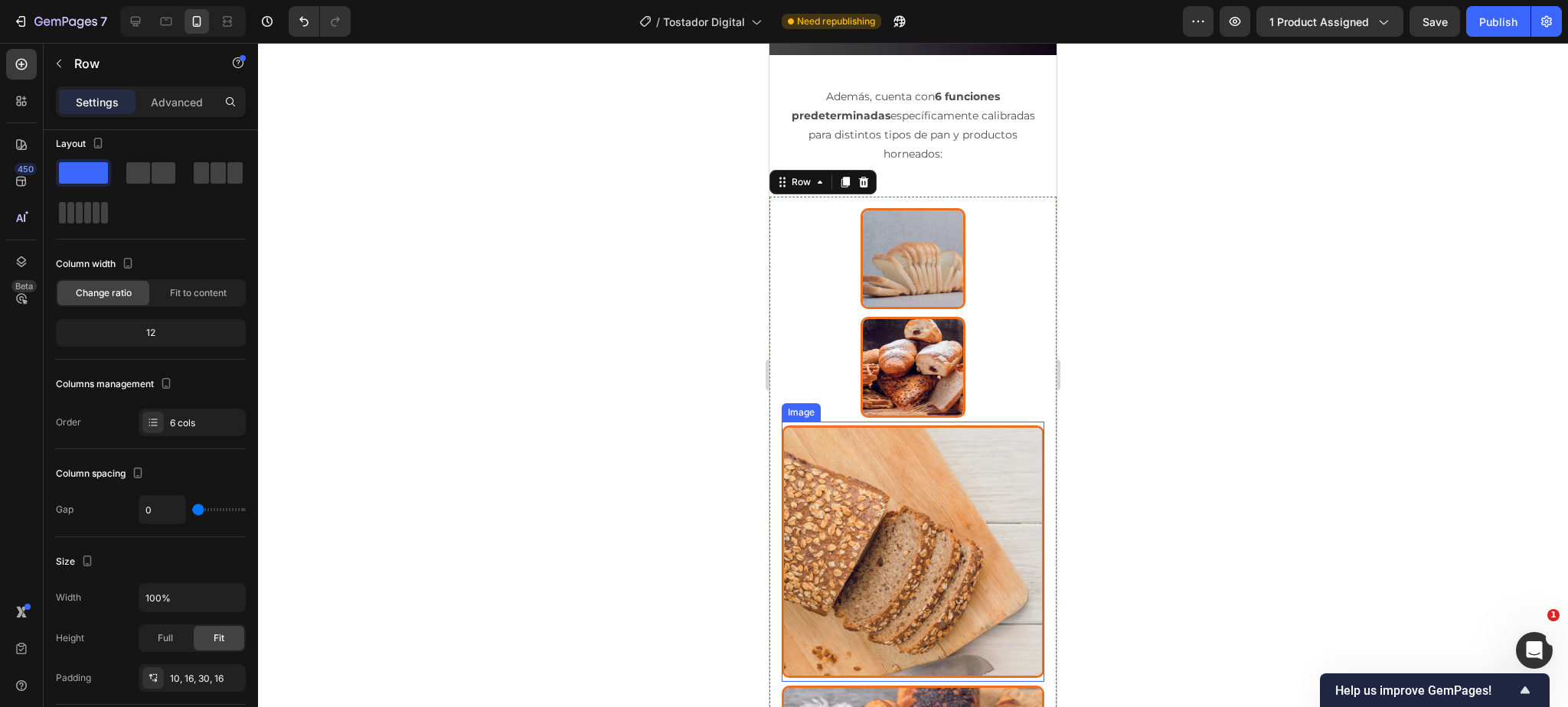
scroll to position [3307, 0]
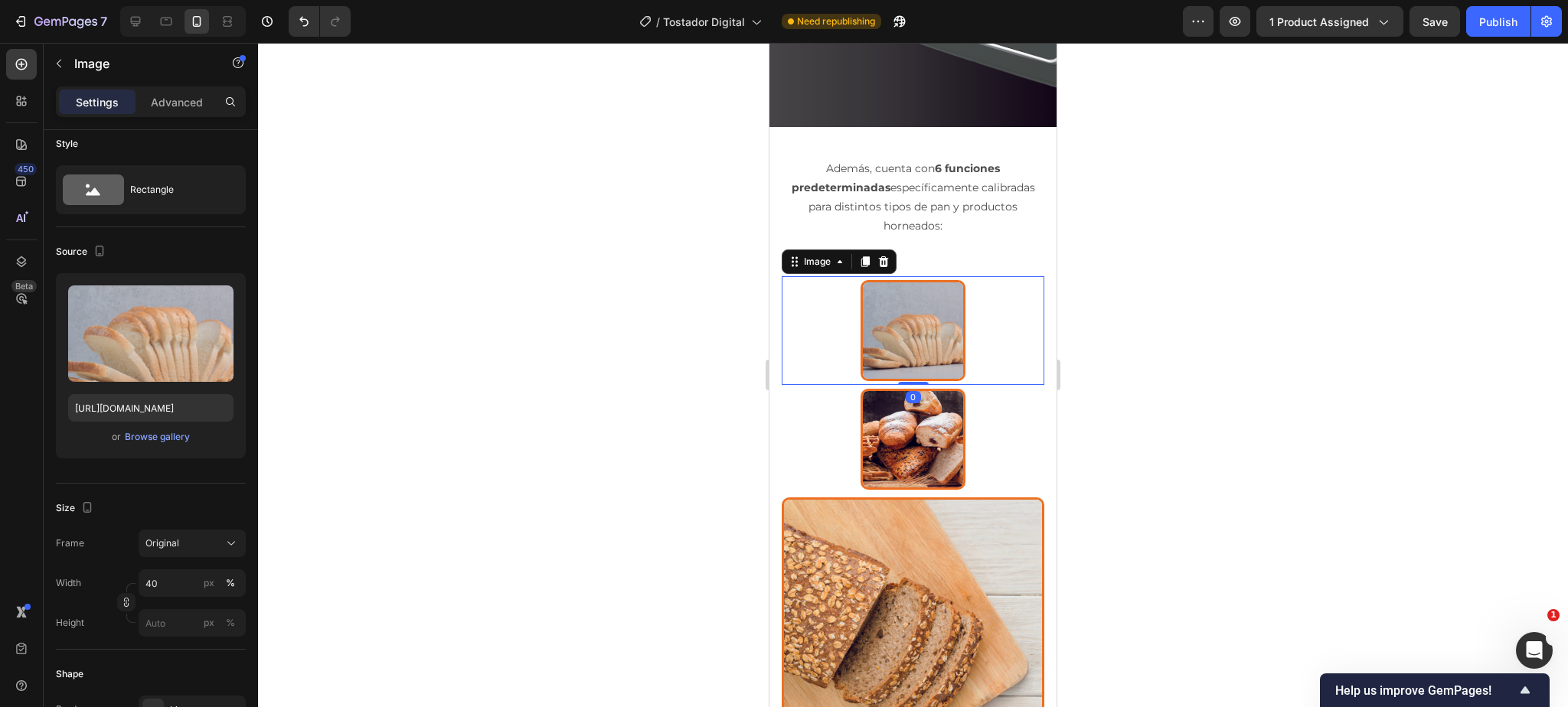
click at [900, 282] on img at bounding box center [912, 330] width 105 height 101
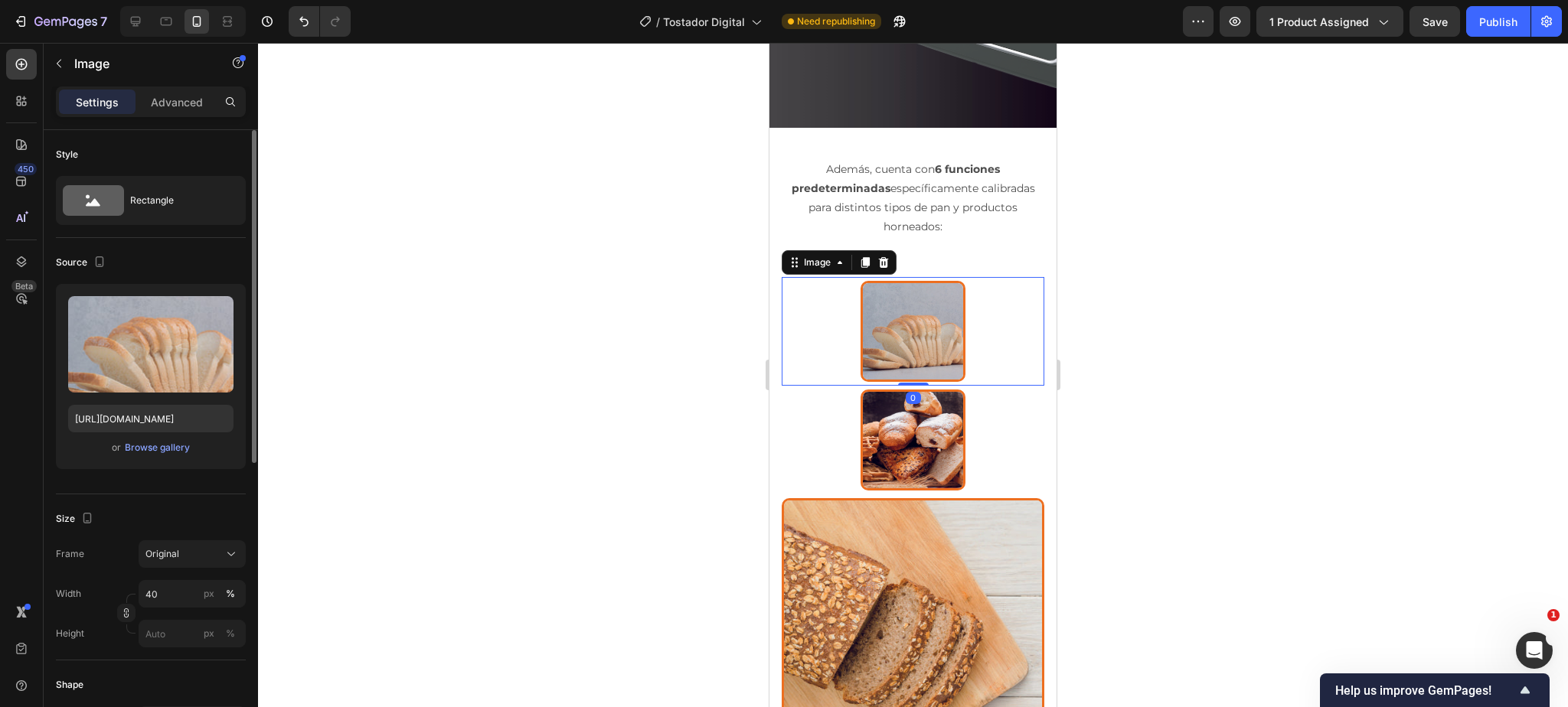
scroll to position [3305, 0]
